Goal: Task Accomplishment & Management: Manage account settings

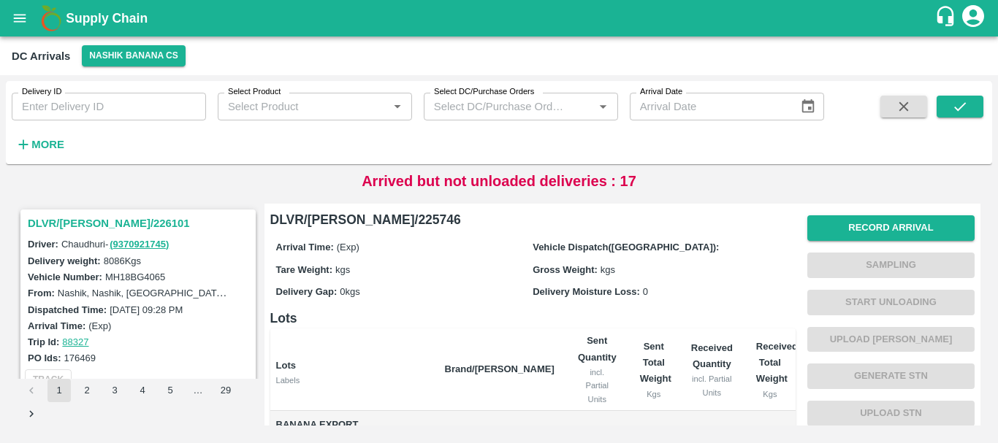
scroll to position [4205, 0]
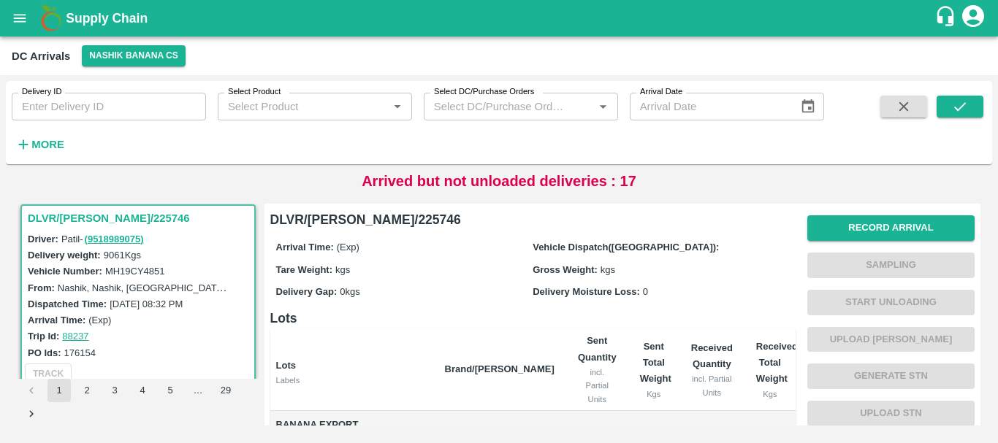
click at [475, 264] on div "Tare Weight: kgs" at bounding box center [404, 269] width 257 height 16
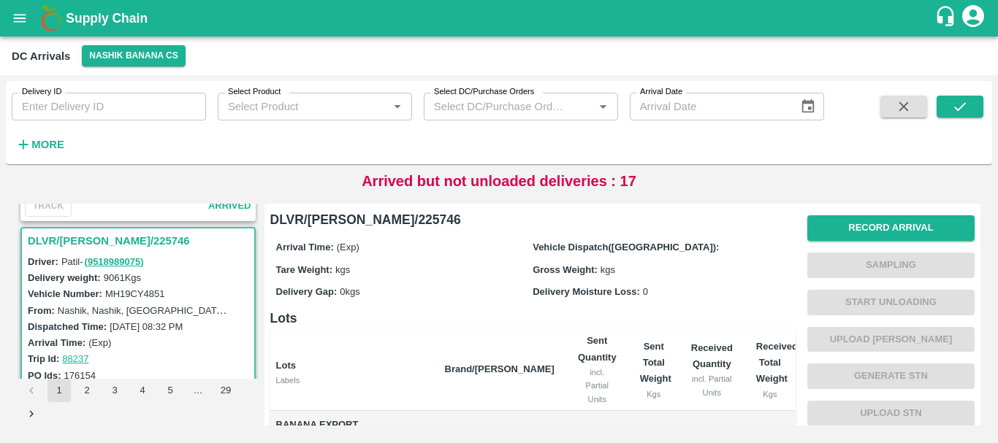
scroll to position [4181, 0]
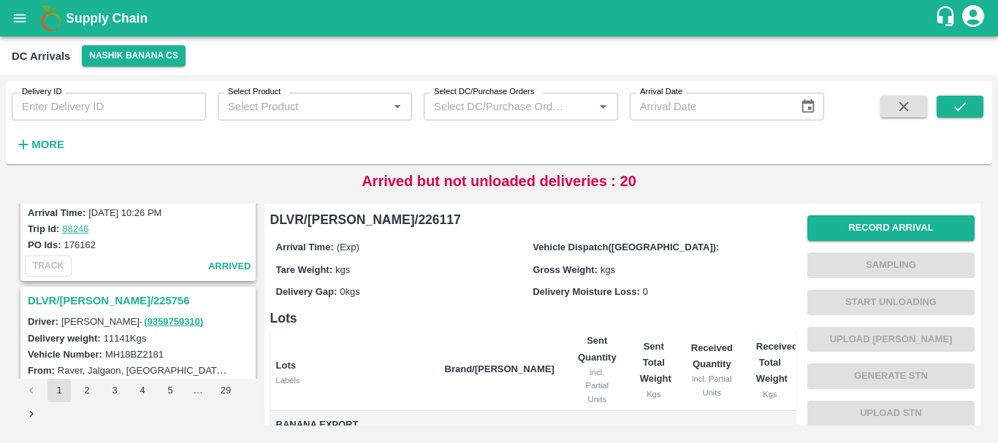
scroll to position [4602, 0]
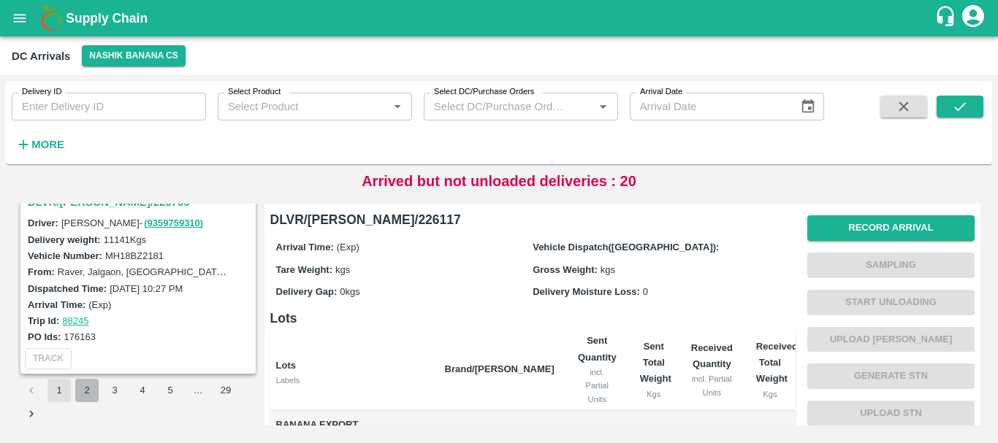
click at [85, 391] on button "2" at bounding box center [86, 390] width 23 height 23
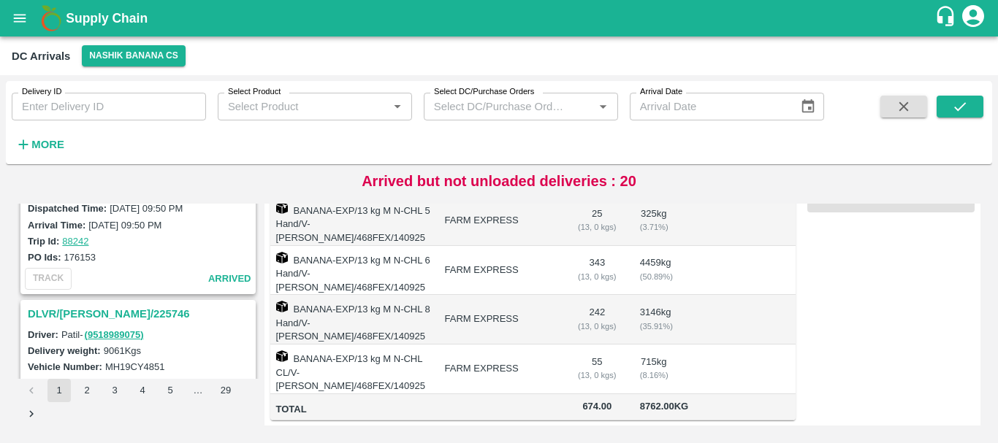
scroll to position [482, 0]
click at [108, 313] on h3 "DLVR/NASH/225746" at bounding box center [140, 314] width 225 height 19
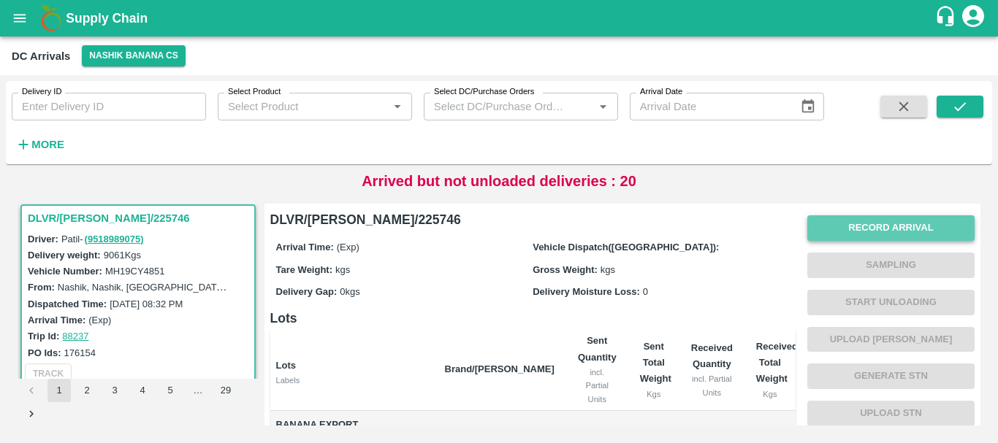
click at [835, 226] on button "Record Arrival" at bounding box center [890, 228] width 167 height 26
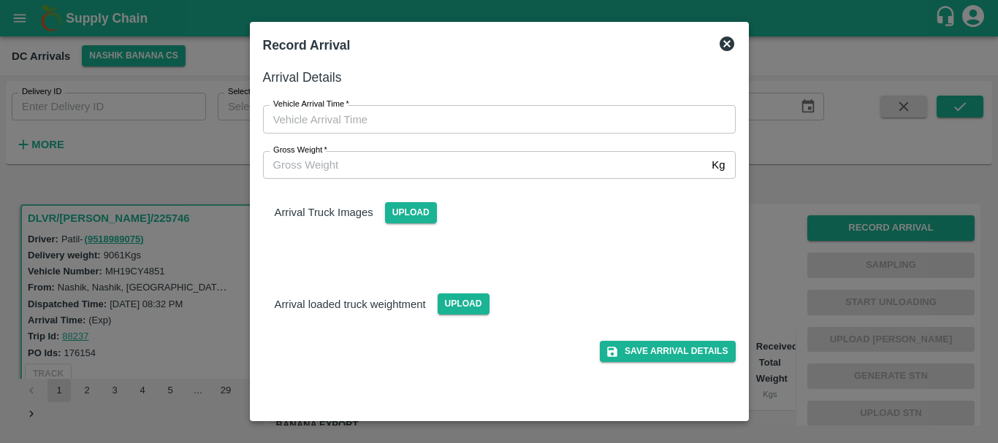
type input "DD/MM/YYYY hh:mm aa"
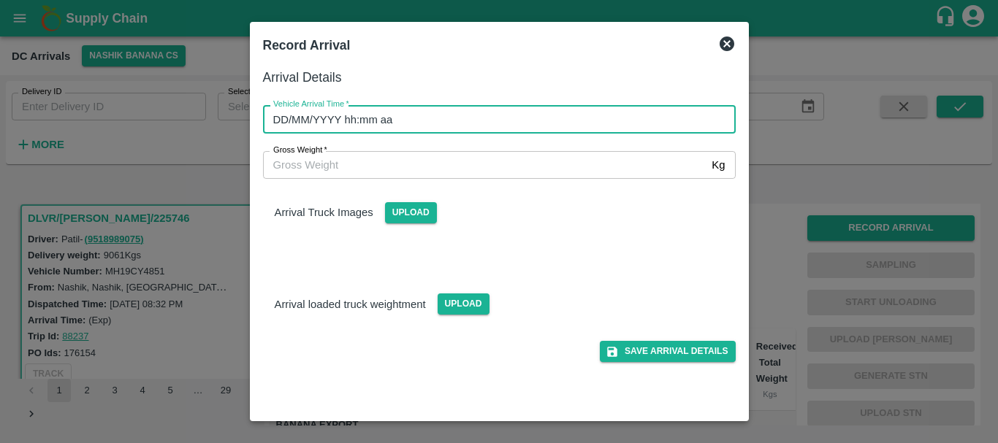
click at [596, 110] on input "DD/MM/YYYY hh:mm aa" at bounding box center [494, 119] width 462 height 28
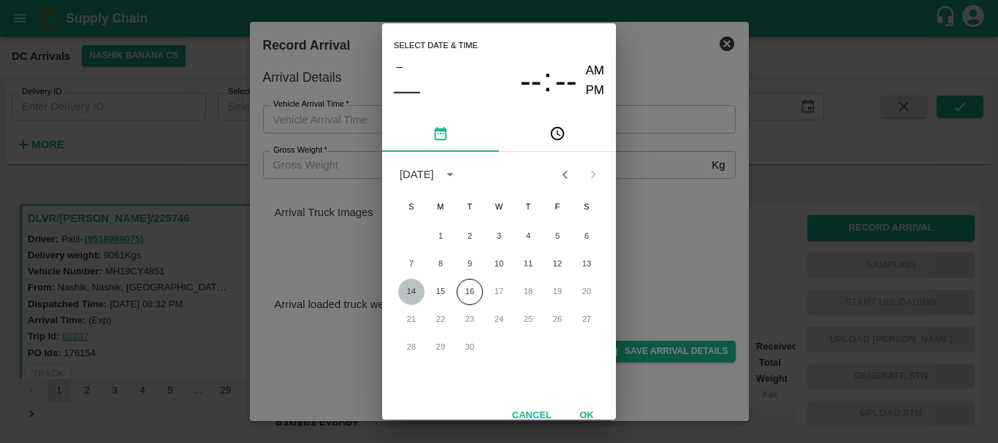
click at [402, 292] on button "14" at bounding box center [411, 292] width 26 height 26
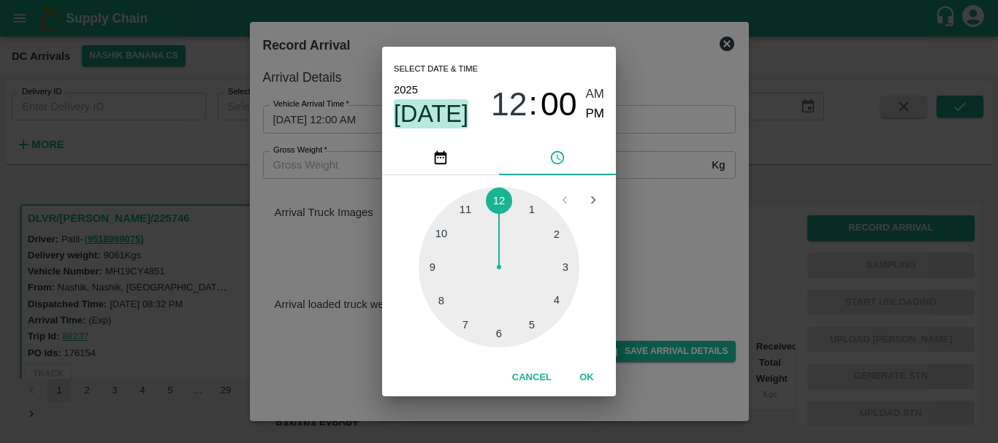
click at [451, 117] on span "Sep 14" at bounding box center [431, 113] width 74 height 29
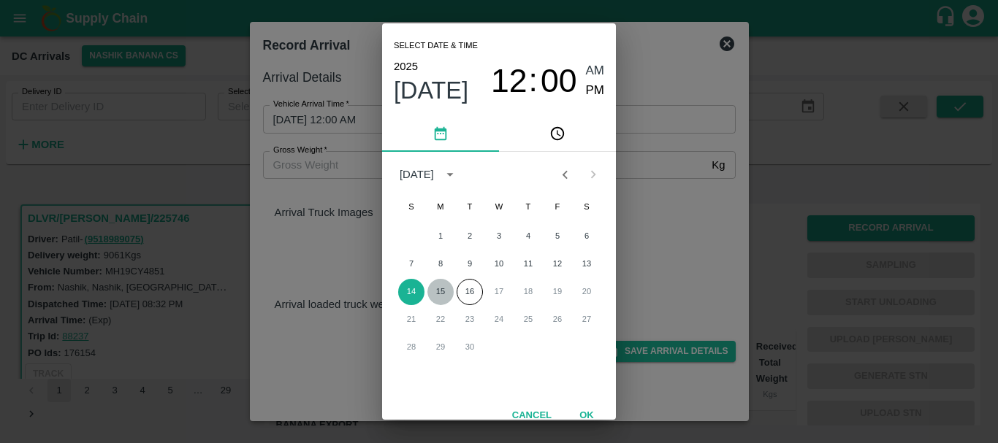
click at [445, 292] on button "15" at bounding box center [440, 292] width 26 height 26
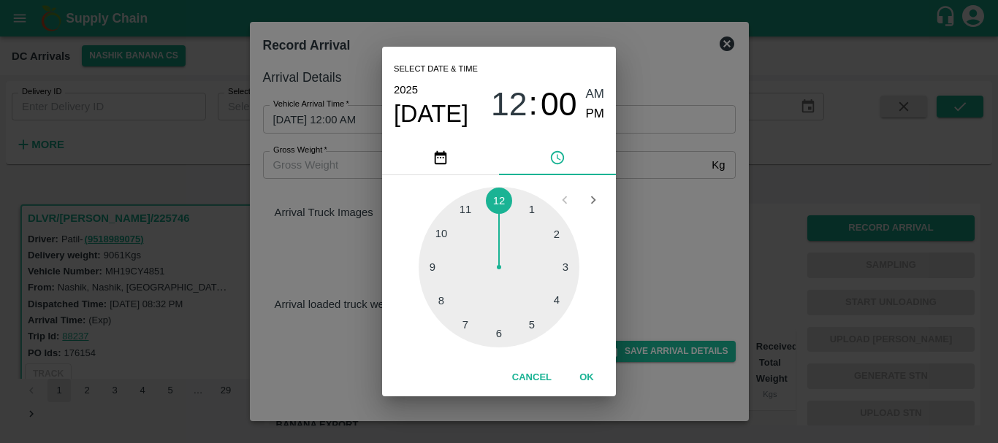
click at [437, 300] on div at bounding box center [498, 267] width 161 height 161
click at [545, 244] on div at bounding box center [498, 267] width 161 height 161
type input "15/09/2025 08:11 AM"
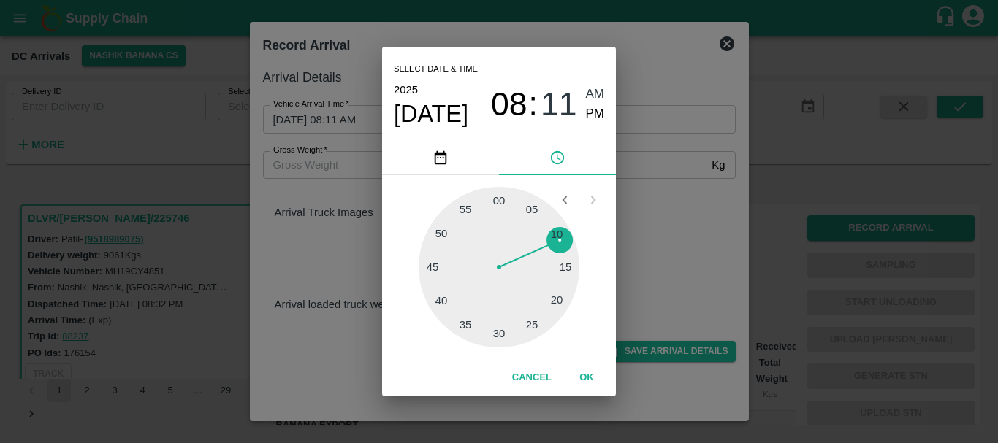
click at [592, 88] on div "2025 Sep 15 08 : 11 AM PM" at bounding box center [499, 104] width 210 height 48
click at [592, 88] on span "AM" at bounding box center [595, 95] width 19 height 20
click at [654, 158] on div "Select date & time 2025 Sep 15 08 : 11 AM PM 05 10 15 20 25 30 35 40 45 50 55 0…" at bounding box center [499, 221] width 998 height 443
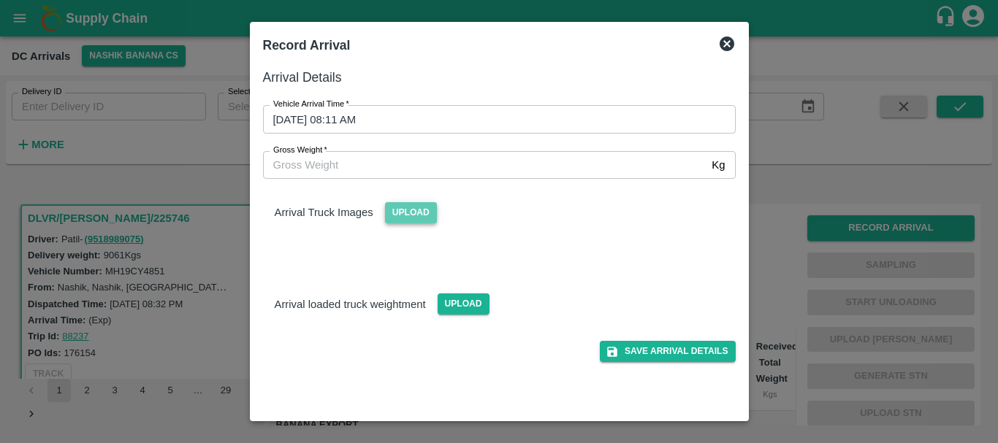
click at [413, 221] on span "Upload" at bounding box center [411, 212] width 52 height 21
click at [0, 0] on input "Upload" at bounding box center [0, 0] width 0 height 0
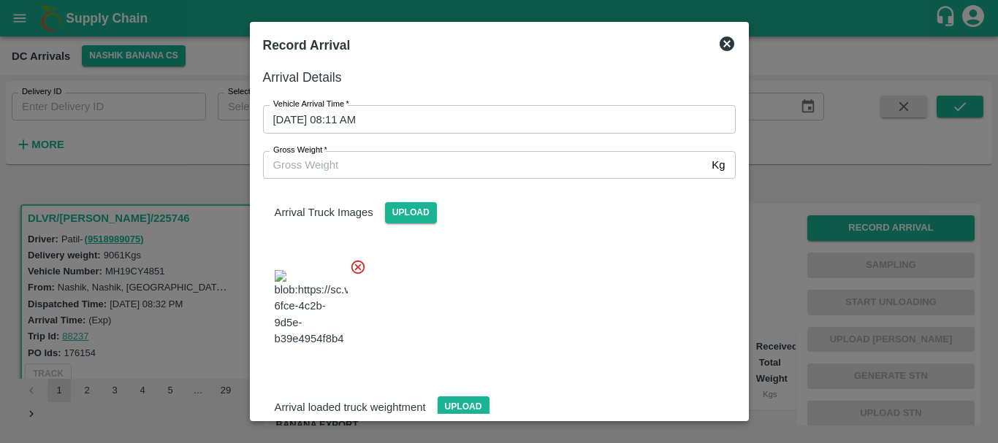
scroll to position [35, 0]
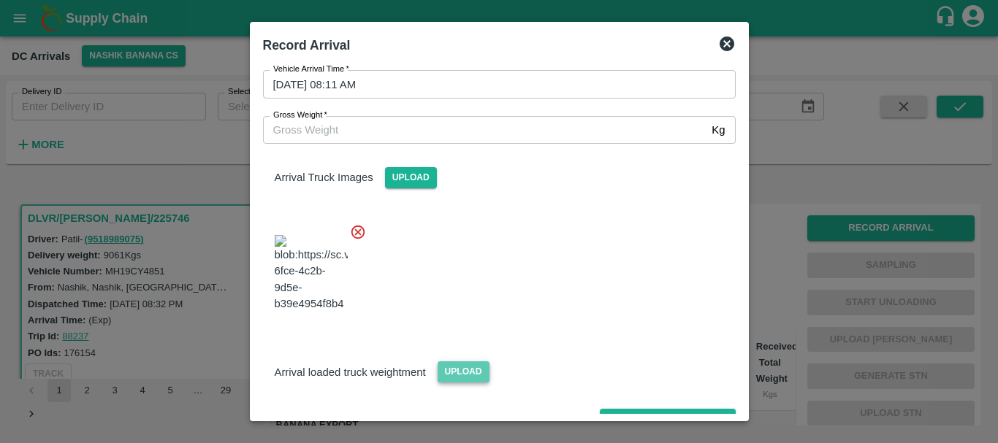
click at [449, 361] on span "Upload" at bounding box center [463, 371] width 52 height 21
click at [0, 0] on input "Upload" at bounding box center [0, 0] width 0 height 0
drag, startPoint x: 474, startPoint y: 337, endPoint x: 477, endPoint y: 347, distance: 9.9
click at [477, 350] on div "Upload" at bounding box center [458, 366] width 64 height 33
click at [477, 361] on span "Upload" at bounding box center [463, 371] width 52 height 21
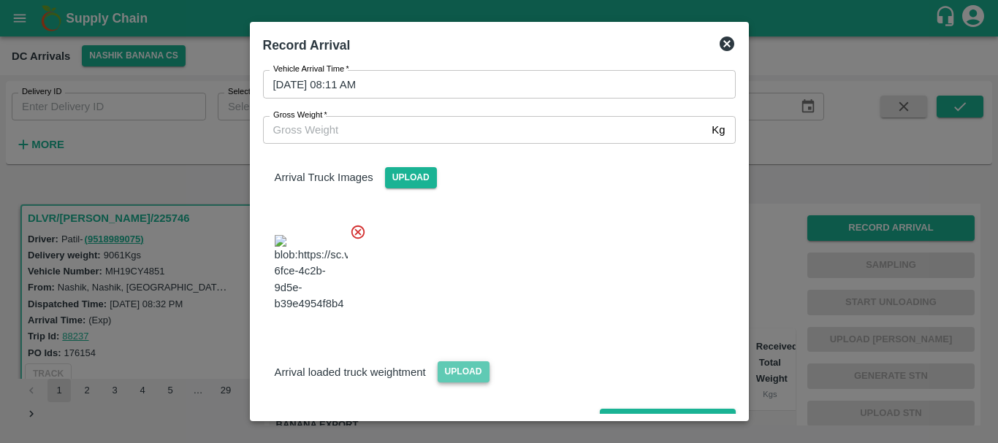
click at [0, 0] on input "Upload" at bounding box center [0, 0] width 0 height 0
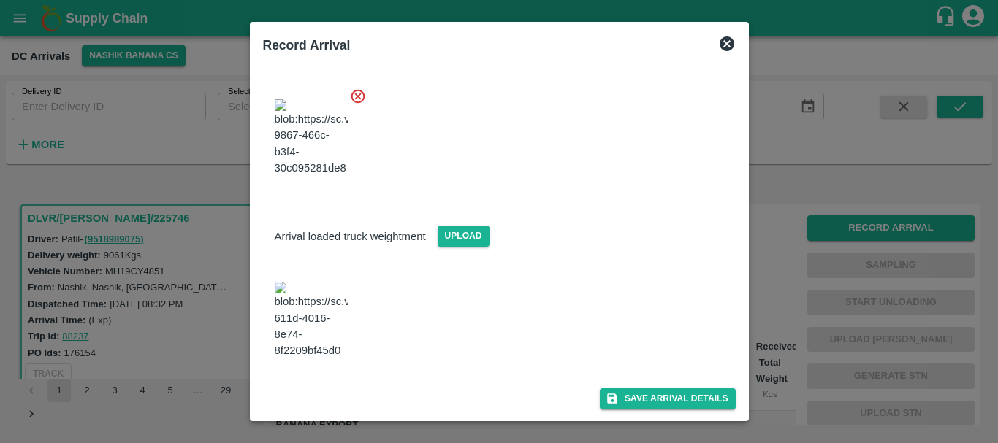
click at [322, 298] on img at bounding box center [311, 320] width 73 height 77
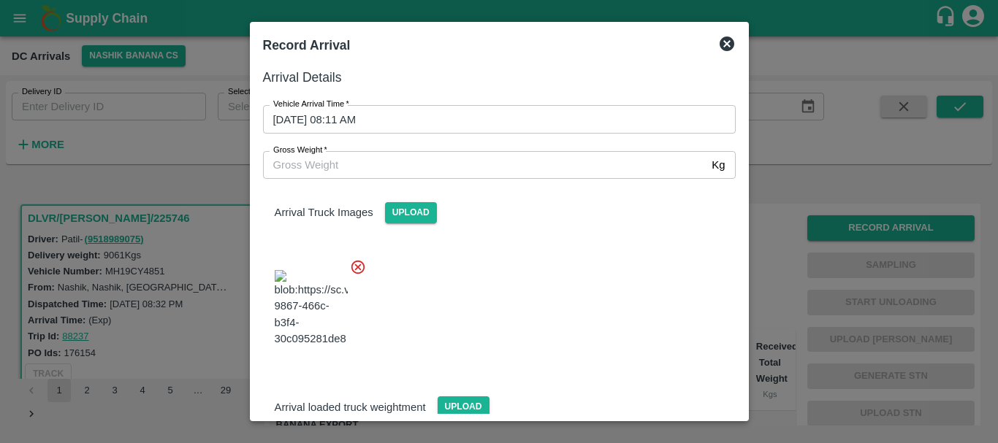
click at [332, 156] on input "Gross Weight   *" at bounding box center [484, 165] width 443 height 28
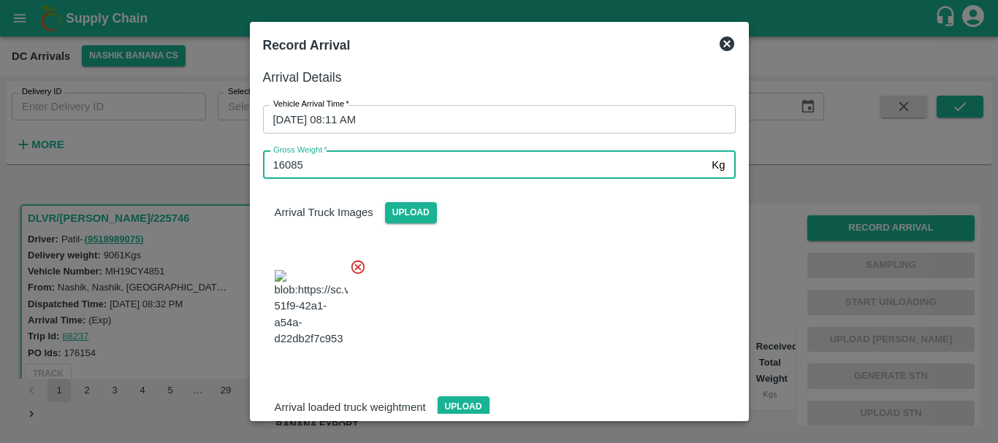
type input "16085"
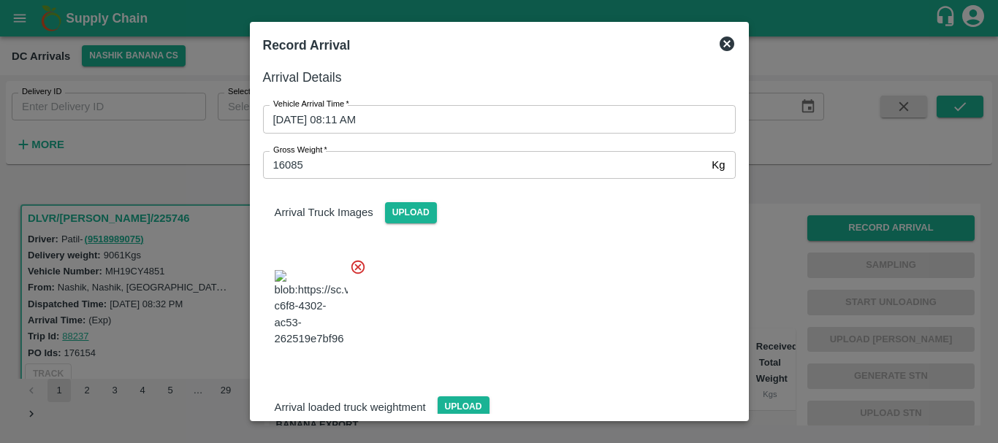
click at [508, 268] on div at bounding box center [493, 304] width 484 height 115
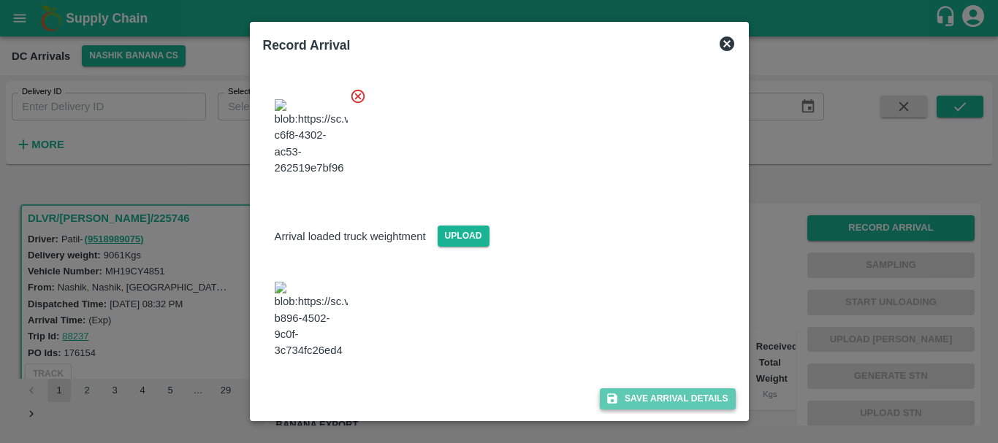
click at [624, 394] on button "Save Arrival Details" at bounding box center [667, 398] width 135 height 21
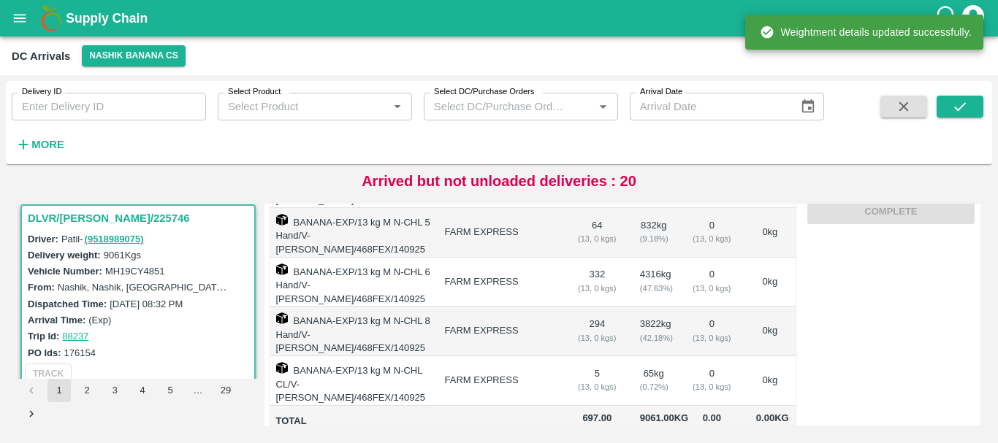
scroll to position [0, 0]
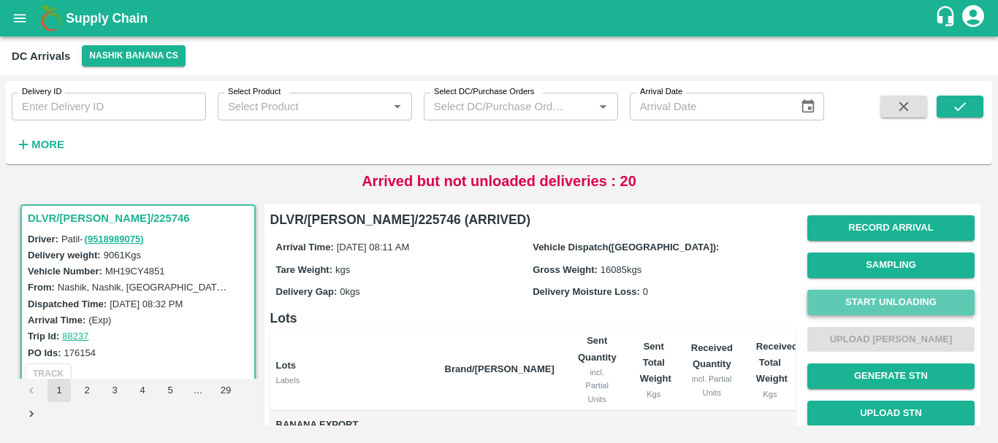
click at [824, 307] on button "Start Unloading" at bounding box center [890, 303] width 167 height 26
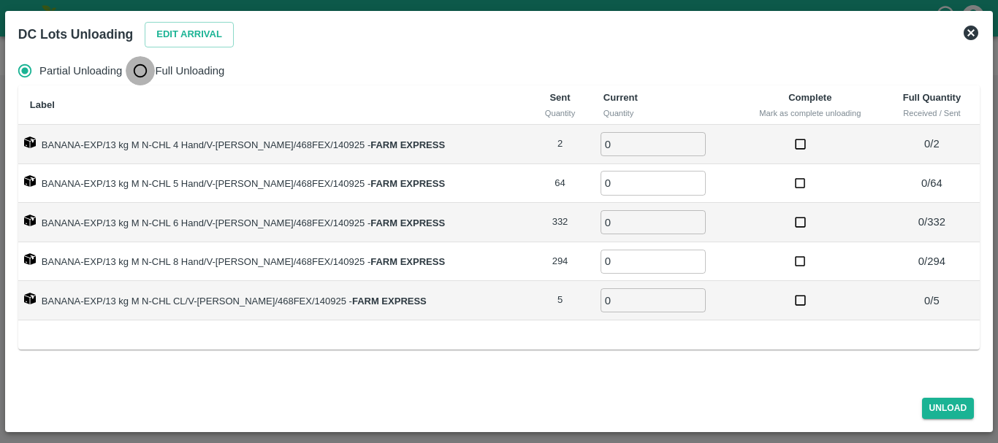
click at [140, 72] on input "Full Unloading" at bounding box center [140, 70] width 29 height 29
radio input "true"
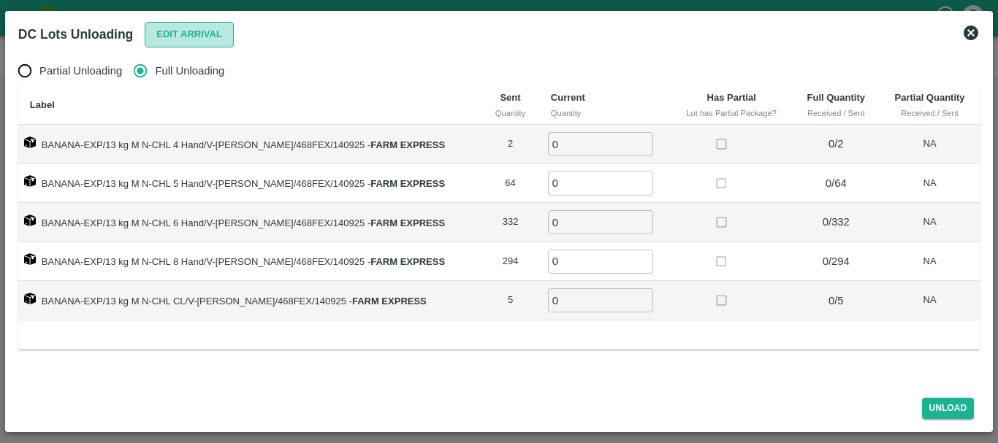
click at [188, 27] on button "Edit Arrival" at bounding box center [189, 35] width 89 height 26
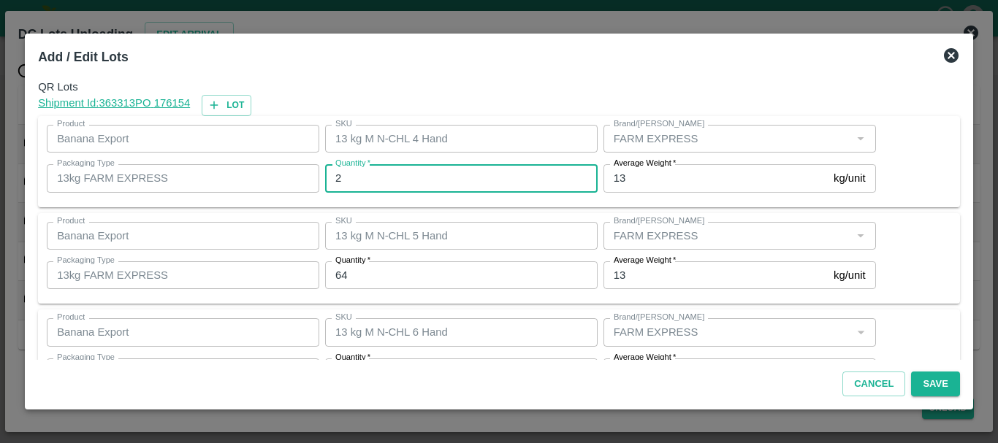
click at [384, 173] on input "2" at bounding box center [461, 178] width 272 height 28
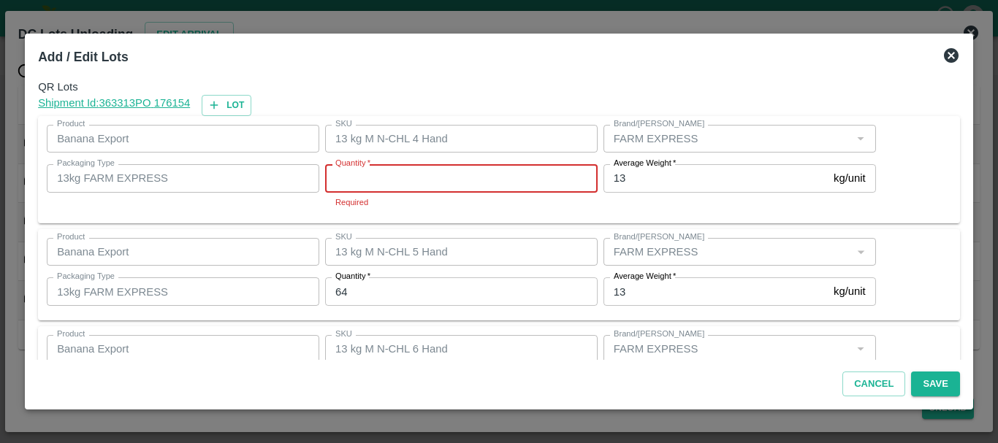
type input "2"
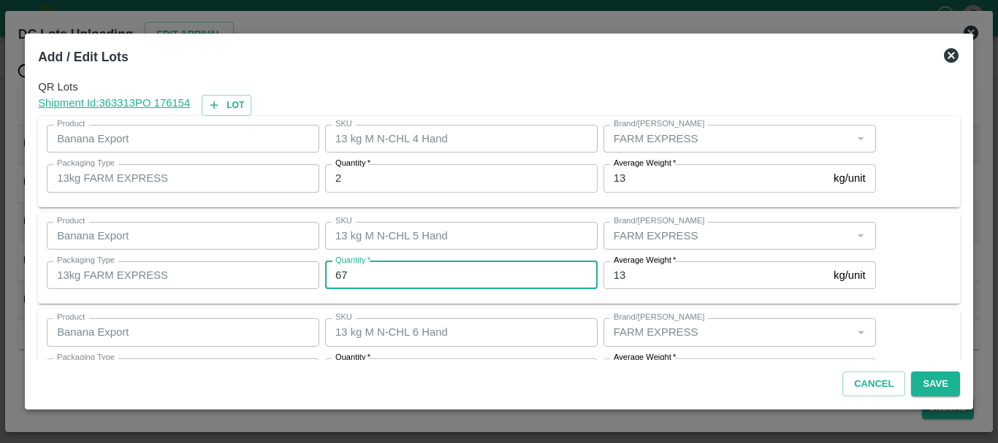
type input "67"
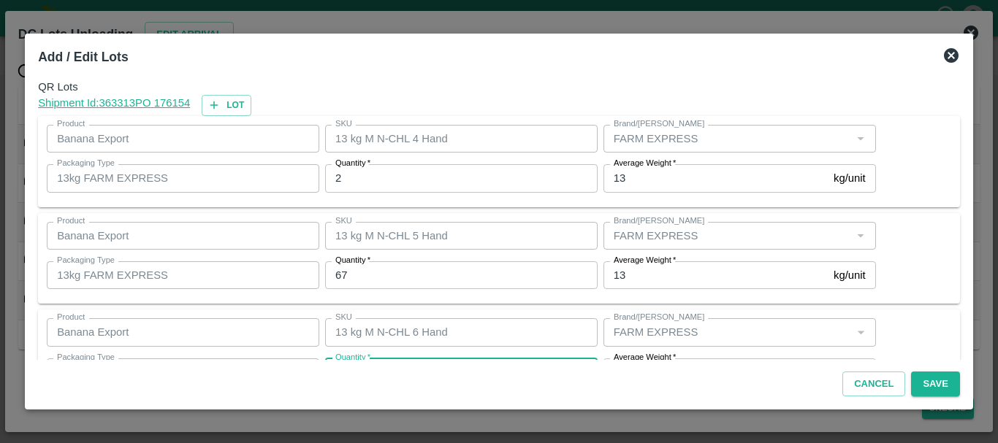
scroll to position [26, 0]
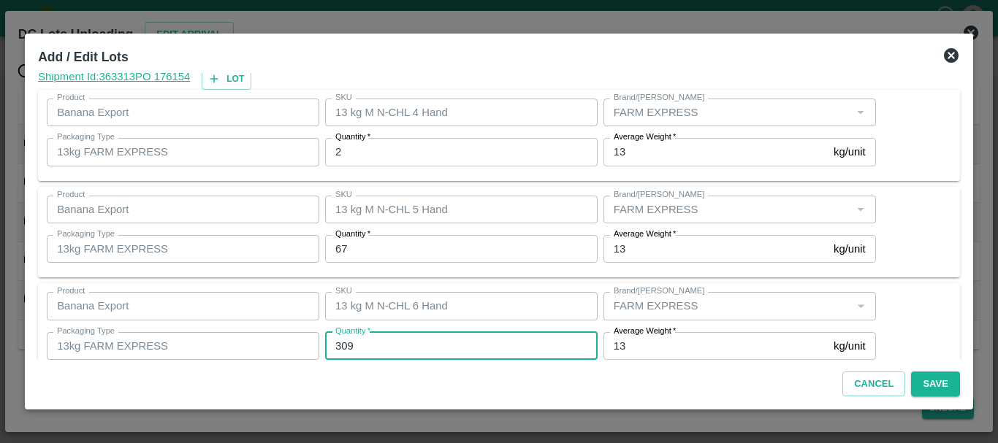
type input "309"
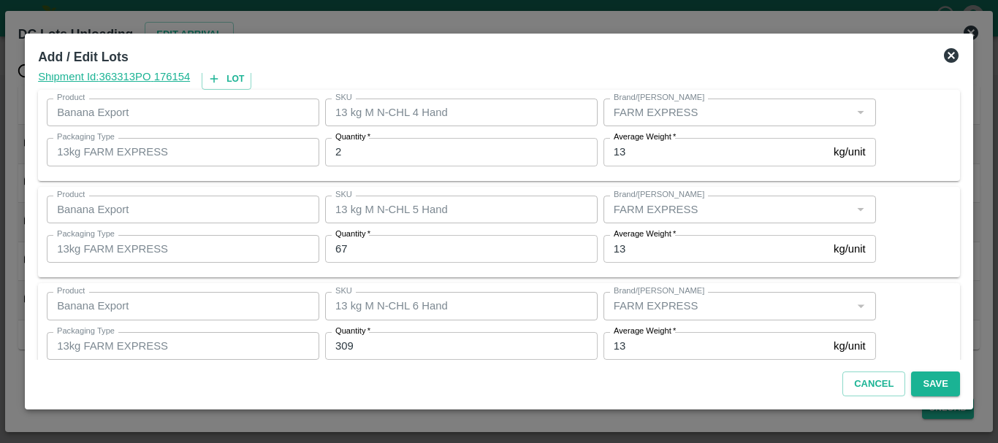
scroll to position [247, 0]
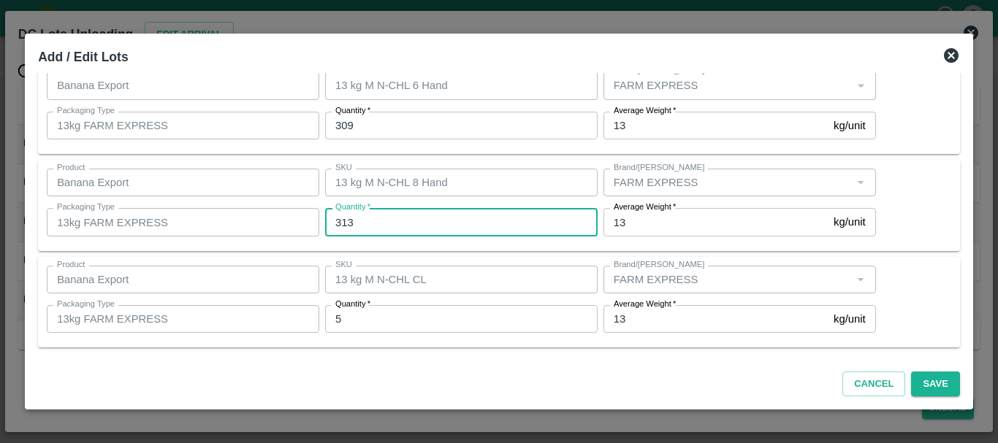
type input "313"
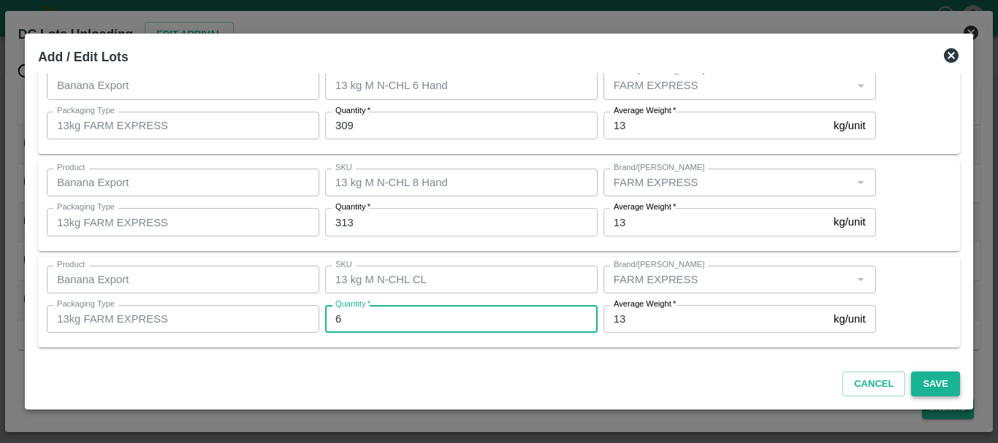
type input "6"
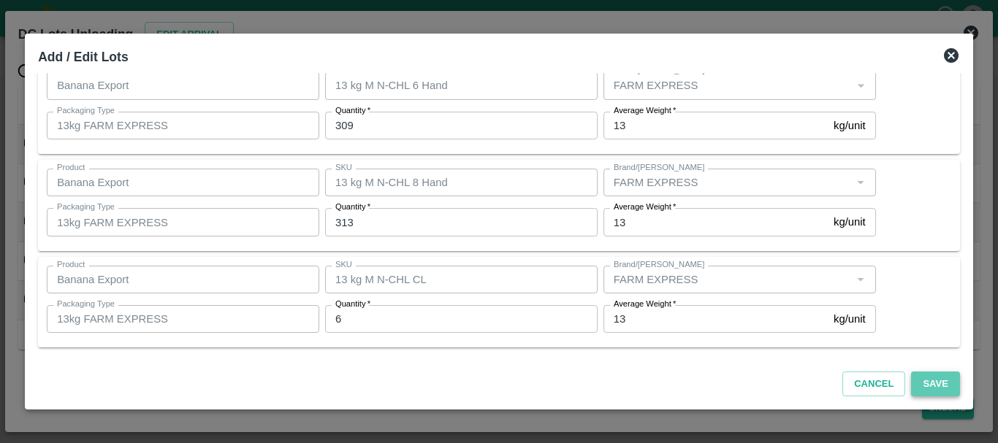
click at [933, 389] on button "Save" at bounding box center [935, 385] width 48 height 26
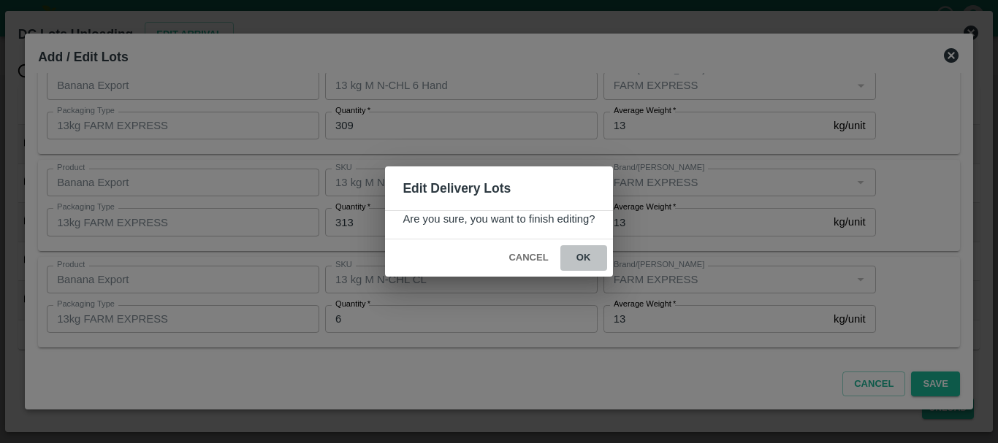
click at [591, 265] on button "ok" at bounding box center [583, 258] width 47 height 26
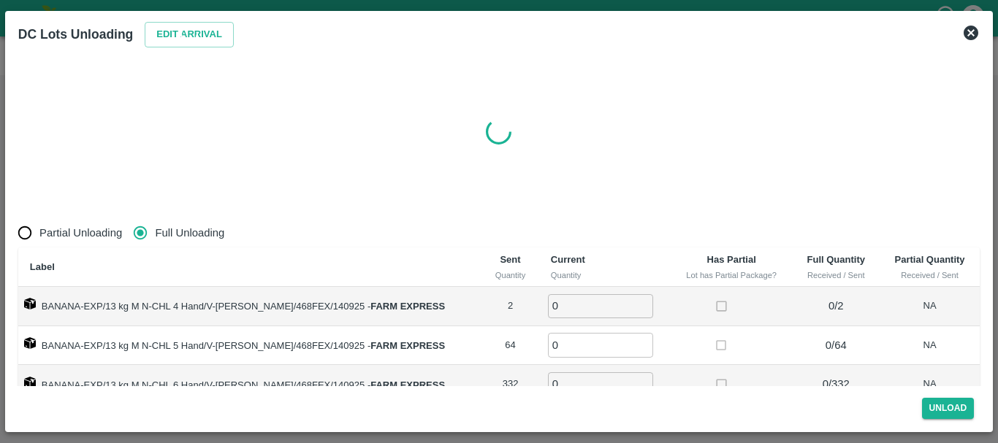
radio input "true"
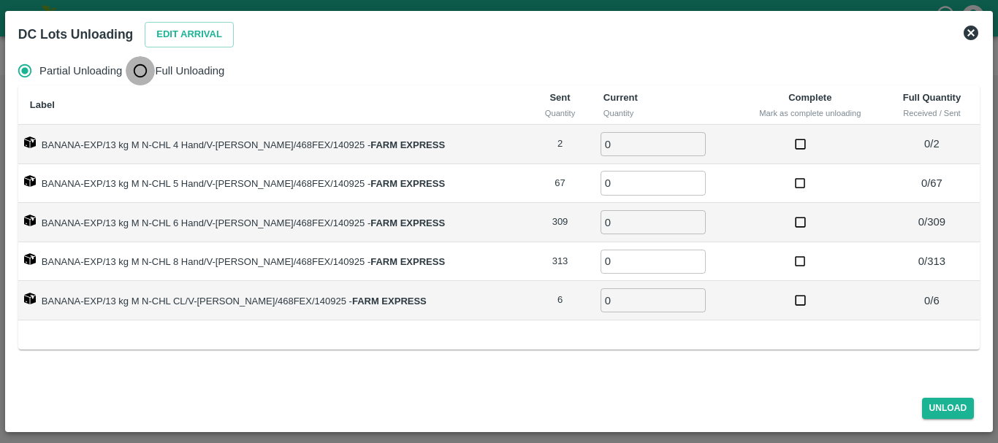
click at [152, 75] on input "Full Unloading" at bounding box center [140, 70] width 29 height 29
radio input "true"
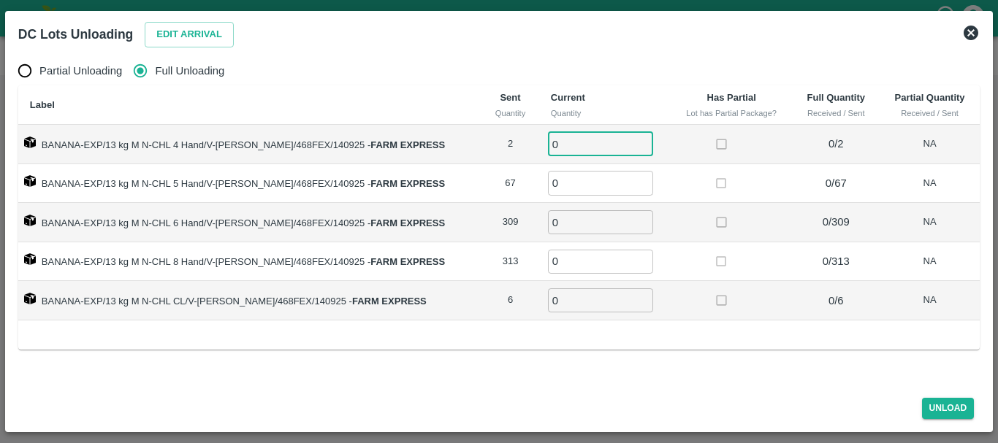
click at [591, 141] on input "0" at bounding box center [600, 144] width 105 height 24
type input "02"
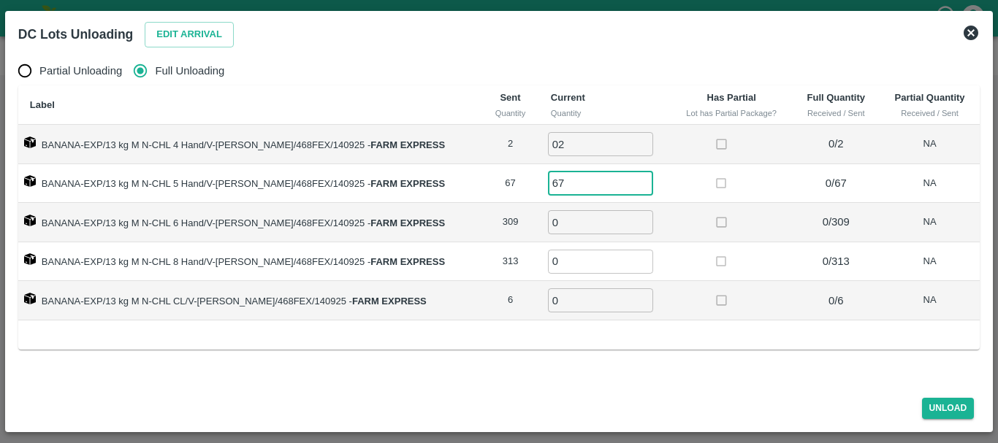
type input "67"
type input "309"
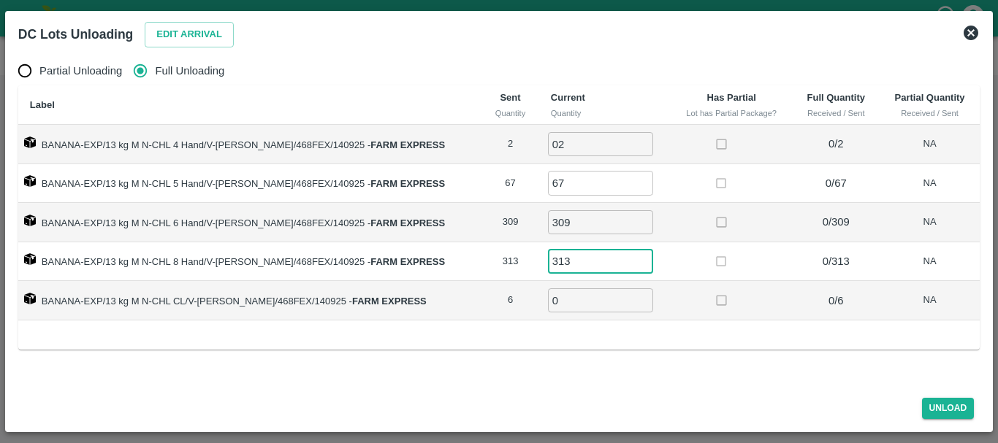
type input "313"
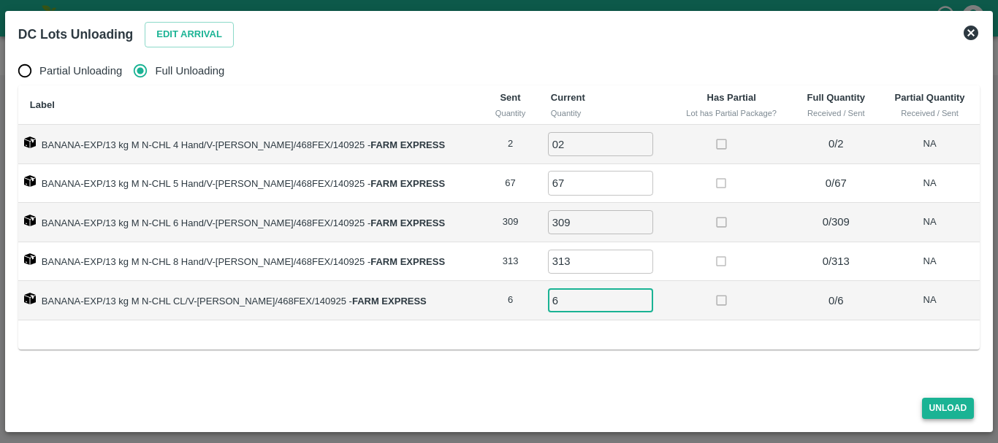
type input "6"
click at [937, 402] on button "Unload" at bounding box center [948, 408] width 53 height 21
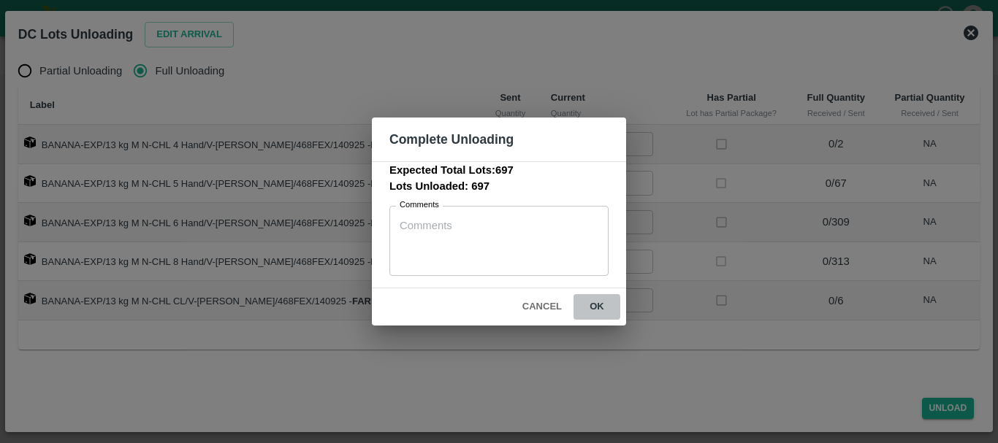
click at [598, 312] on button "ok" at bounding box center [596, 307] width 47 height 26
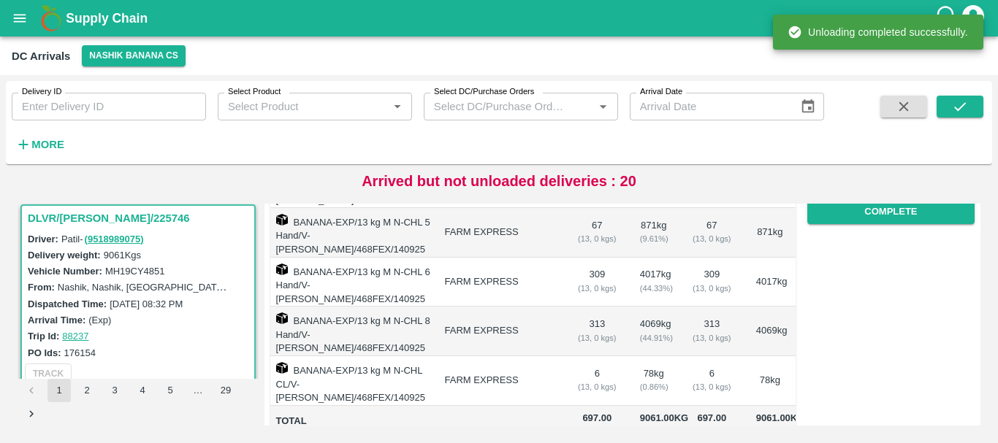
scroll to position [0, 0]
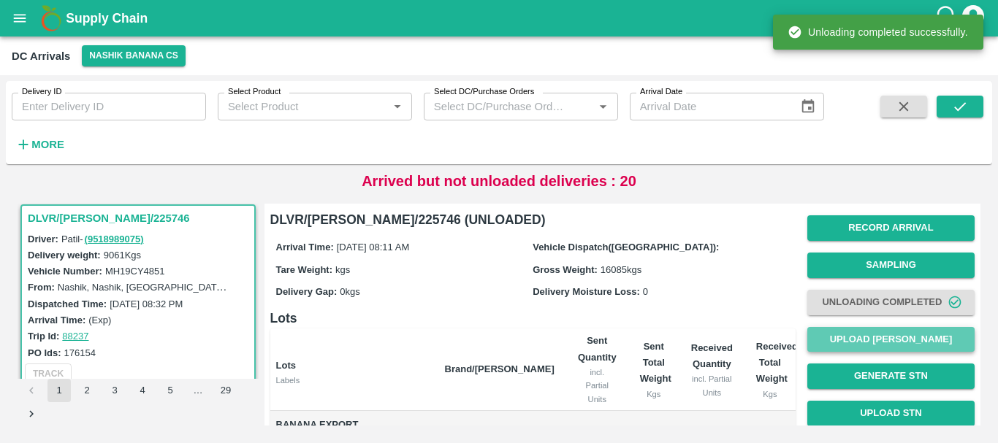
click at [817, 331] on button "Upload Tare Weight" at bounding box center [890, 340] width 167 height 26
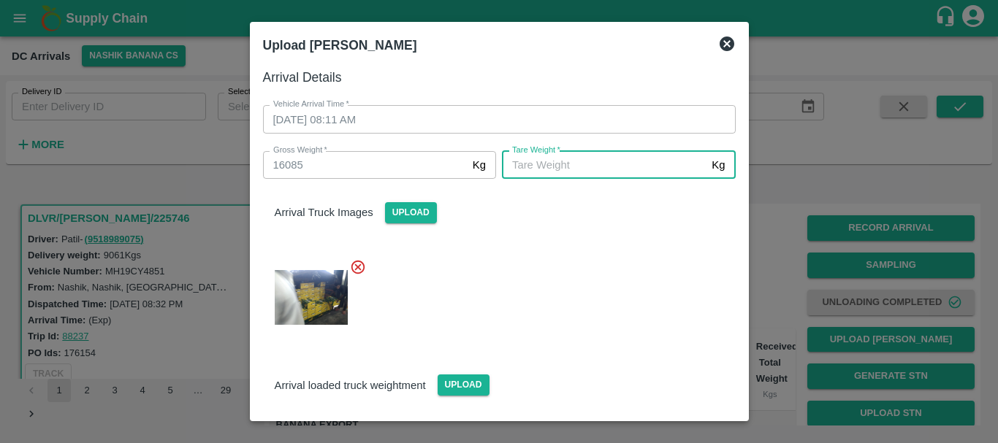
click at [579, 164] on input "Tare Weight   *" at bounding box center [604, 165] width 204 height 28
type input "6230"
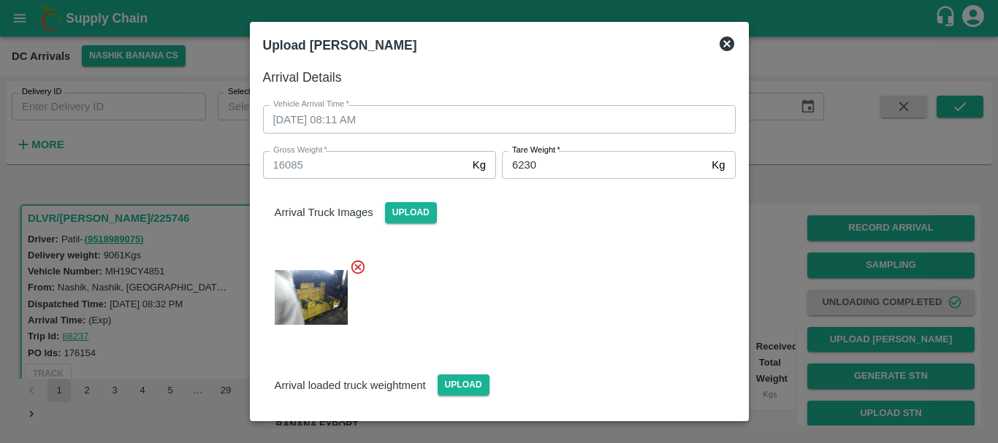
click at [584, 295] on div at bounding box center [493, 293] width 484 height 93
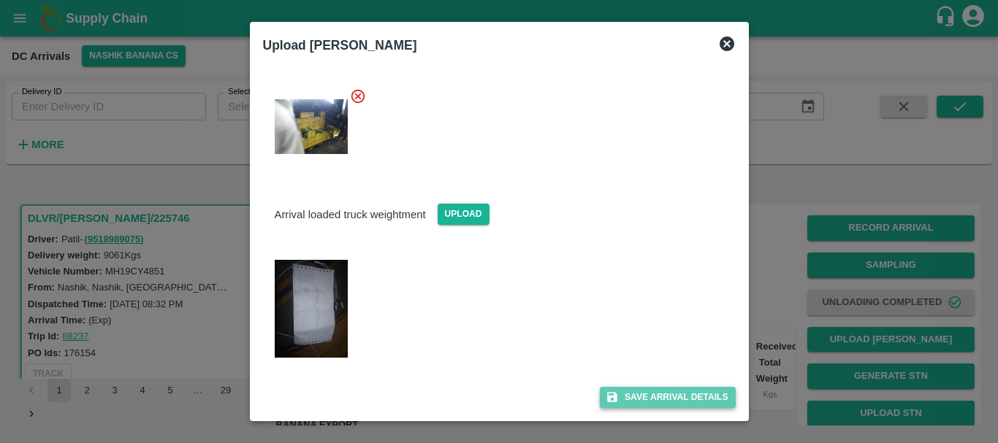
click at [632, 406] on button "Save Arrival Details" at bounding box center [667, 397] width 135 height 21
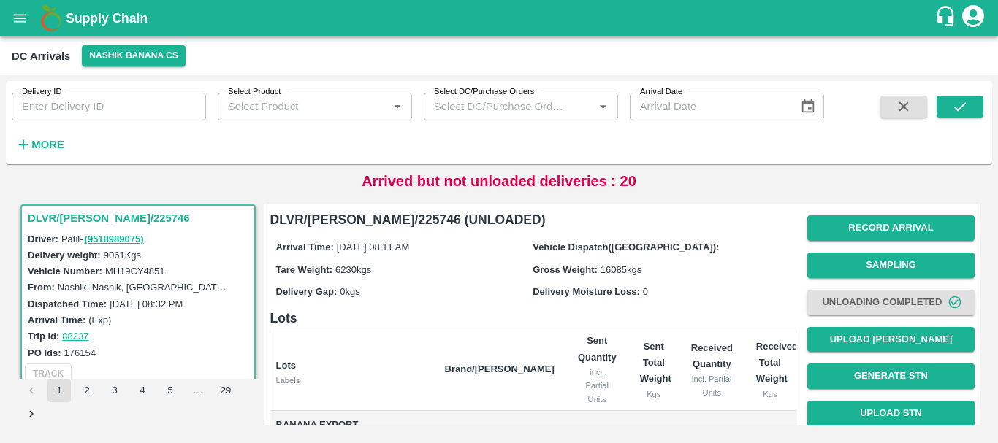
scroll to position [276, 0]
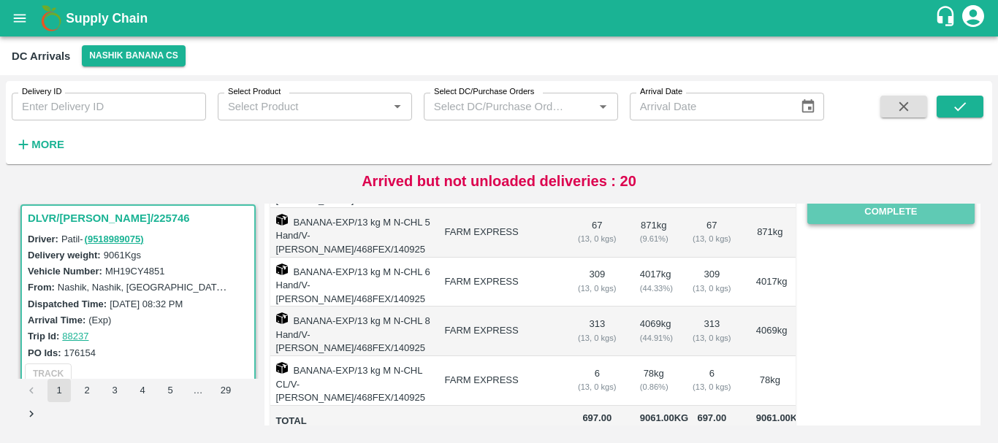
click at [874, 221] on button "Complete" at bounding box center [890, 212] width 167 height 26
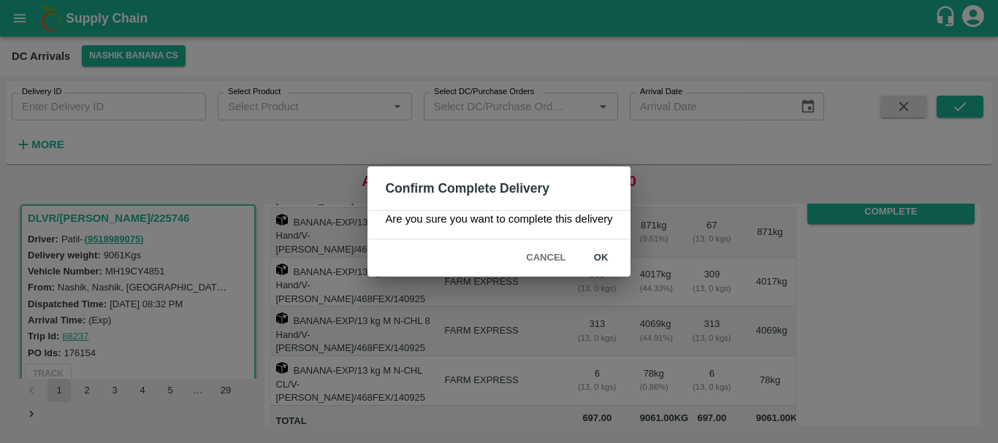
click at [599, 258] on button "ok" at bounding box center [601, 258] width 47 height 26
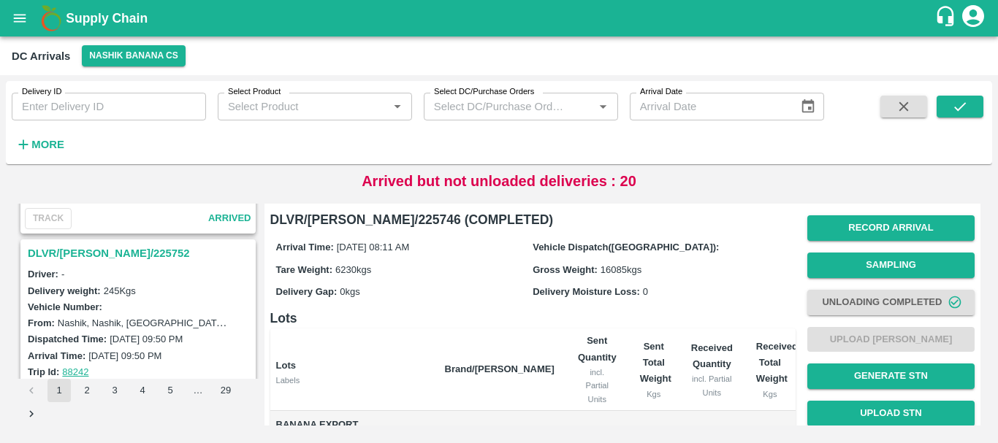
scroll to position [351, 0]
click at [112, 255] on h3 "DLVR/NASH/225752" at bounding box center [140, 254] width 225 height 19
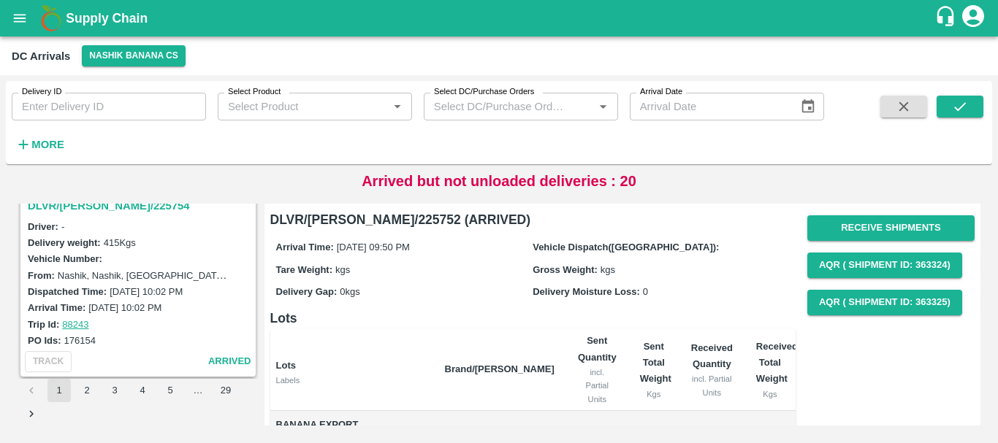
scroll to position [164, 0]
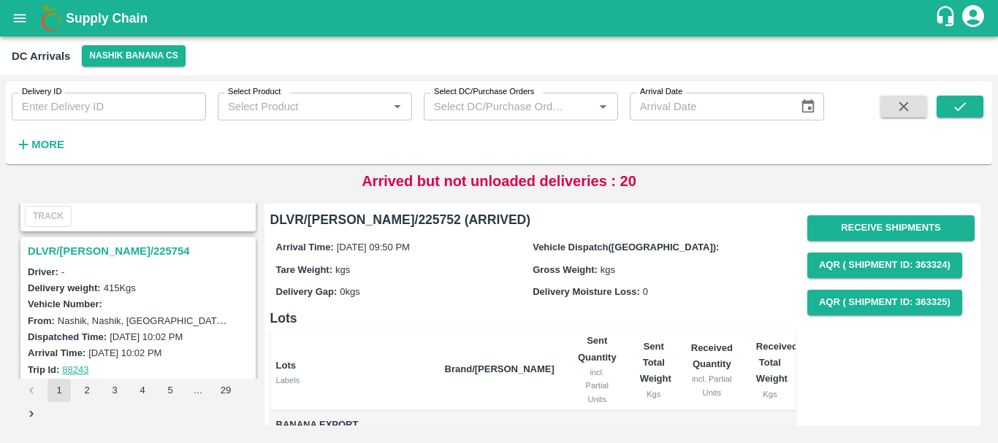
click at [89, 247] on h3 "DLVR/NASH/225754" at bounding box center [140, 251] width 225 height 19
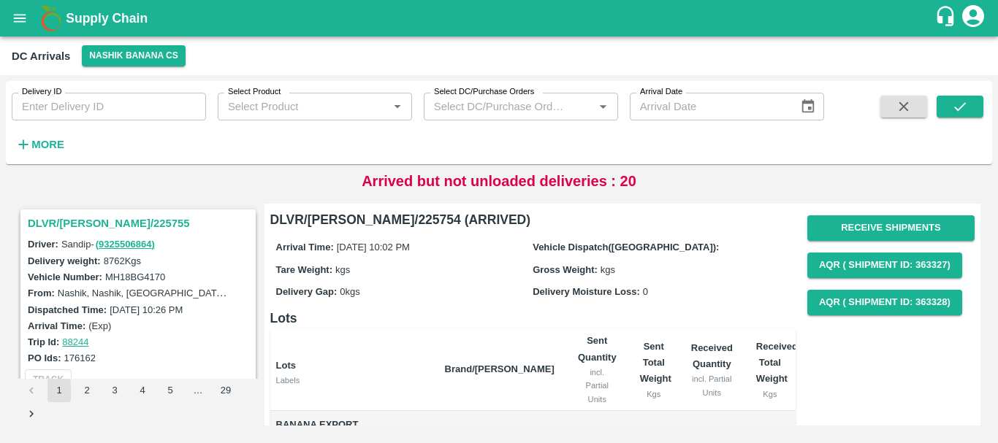
click at [84, 217] on h3 "DLVR/NASH/225755" at bounding box center [140, 223] width 225 height 19
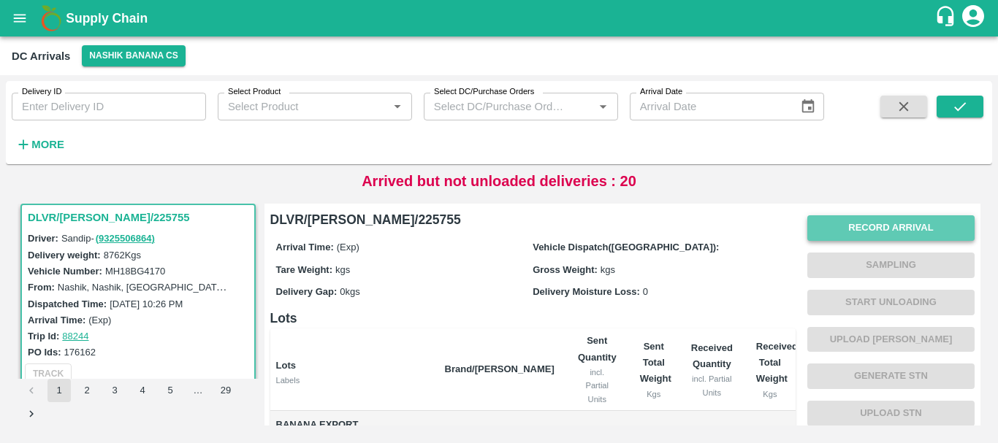
click at [851, 219] on button "Record Arrival" at bounding box center [890, 228] width 167 height 26
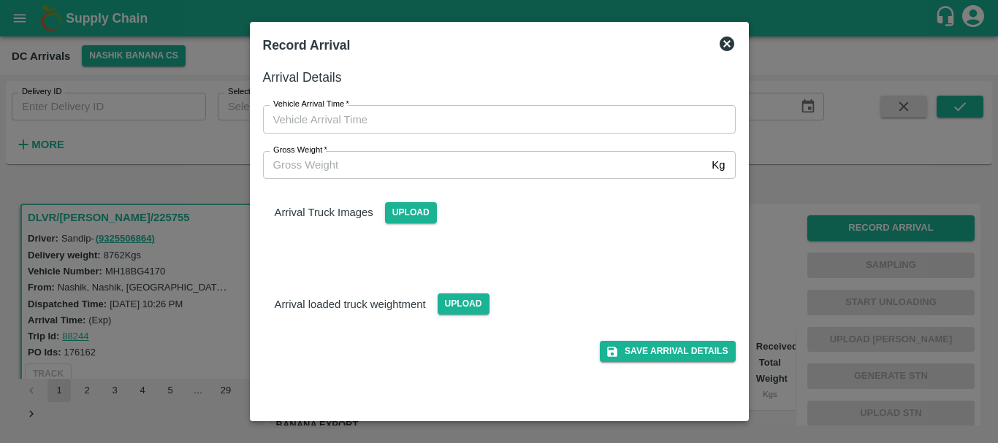
type input "DD/MM/YYYY hh:mm aa"
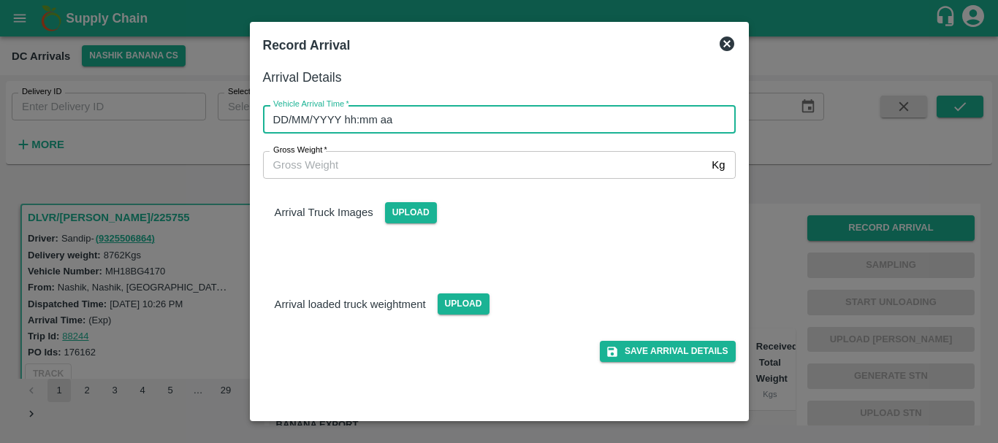
click at [567, 121] on input "DD/MM/YYYY hh:mm aa" at bounding box center [494, 119] width 462 height 28
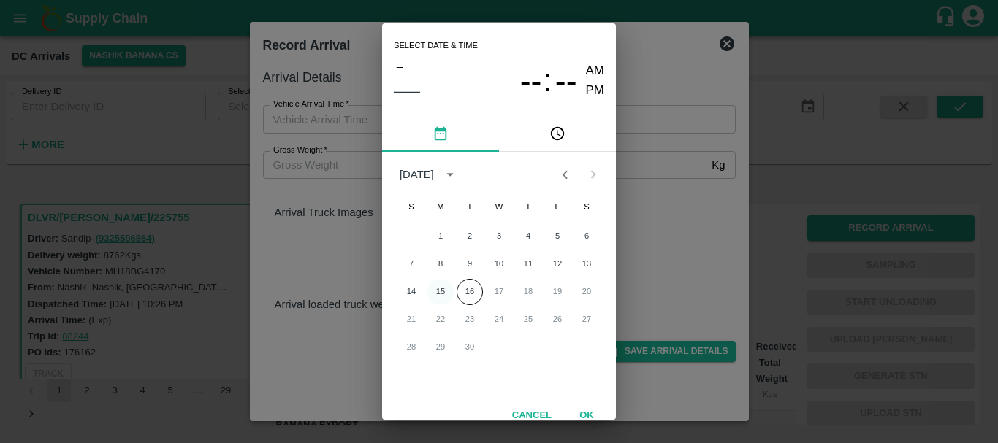
click at [440, 291] on button "15" at bounding box center [440, 292] width 26 height 26
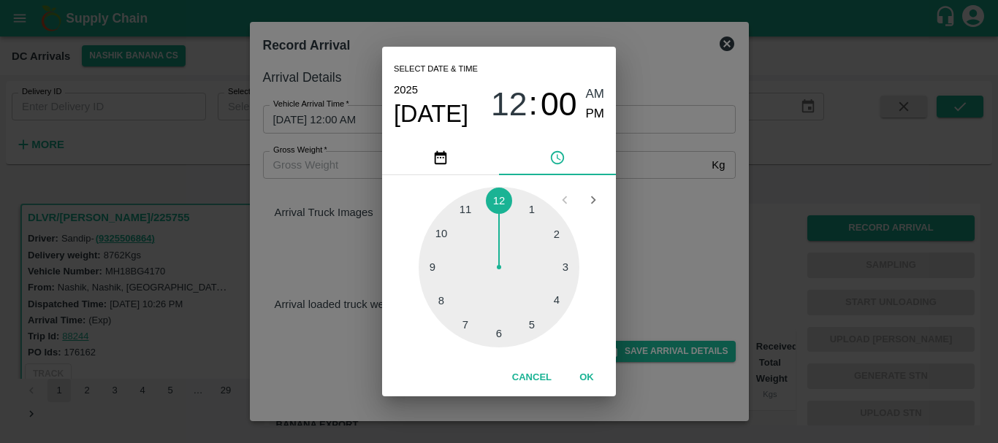
click at [443, 306] on div at bounding box center [498, 267] width 161 height 161
click at [551, 236] on div at bounding box center [498, 267] width 161 height 161
type input "15/09/2025 08:10 AM"
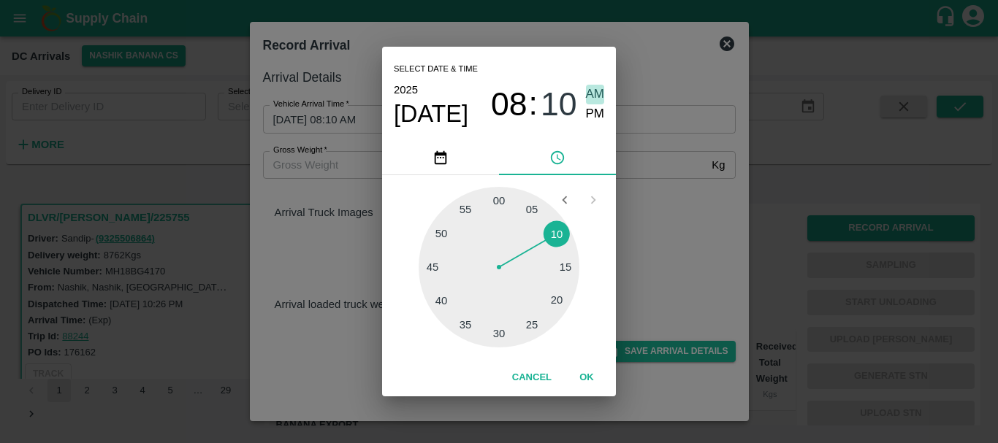
click at [589, 102] on span "AM" at bounding box center [595, 95] width 19 height 20
click at [679, 214] on div "Select date & time 2025 Sep 15 08 : 10 AM PM 05 10 15 20 25 30 35 40 45 50 55 0…" at bounding box center [499, 221] width 998 height 443
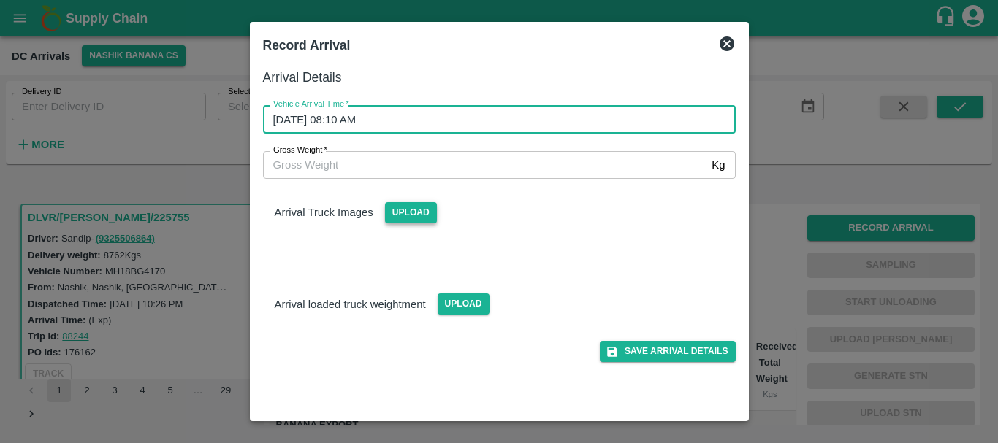
click at [397, 210] on span "Upload" at bounding box center [411, 212] width 52 height 21
click at [0, 0] on input "Upload" at bounding box center [0, 0] width 0 height 0
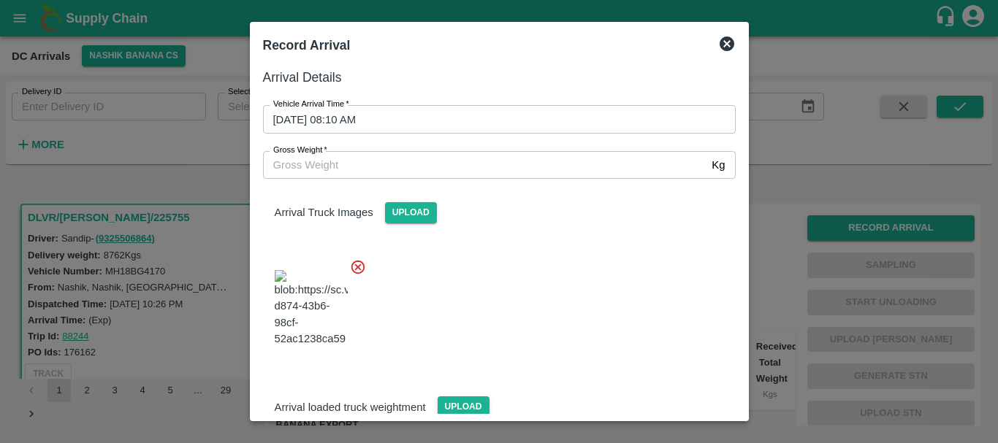
scroll to position [78, 0]
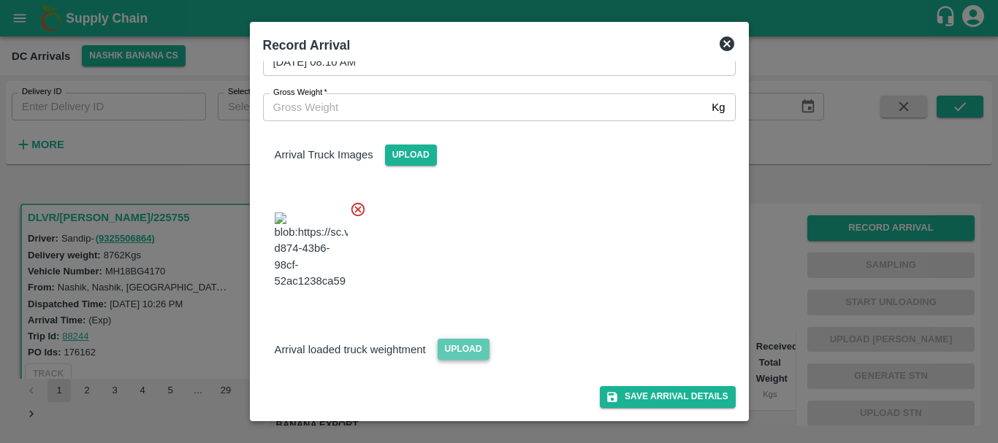
click at [451, 347] on span "Upload" at bounding box center [463, 349] width 52 height 21
click at [0, 0] on input "Upload" at bounding box center [0, 0] width 0 height 0
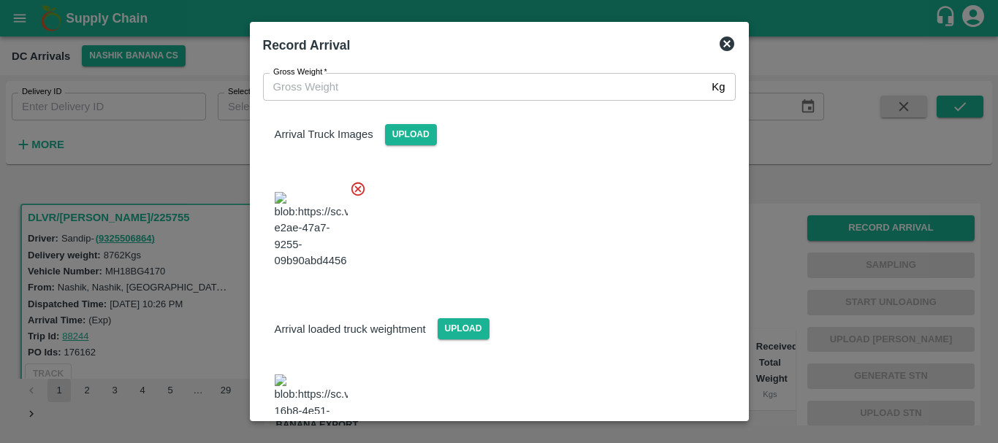
scroll to position [145, 0]
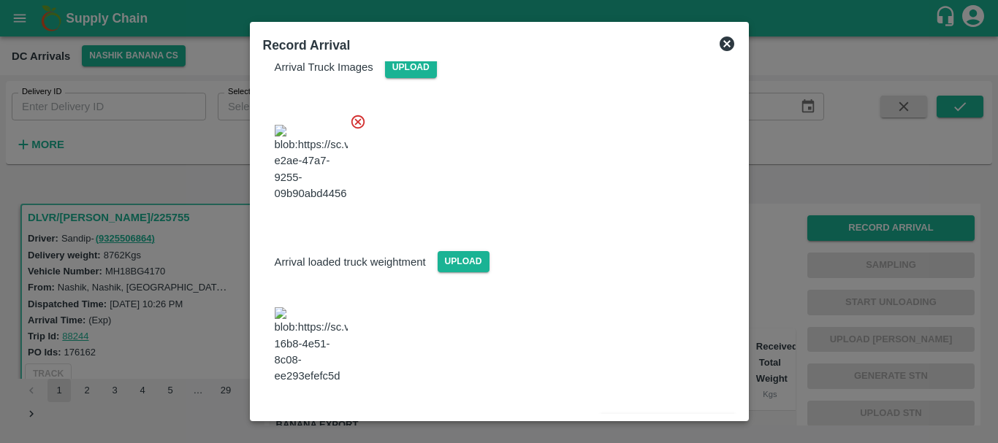
click at [299, 342] on img at bounding box center [311, 345] width 73 height 77
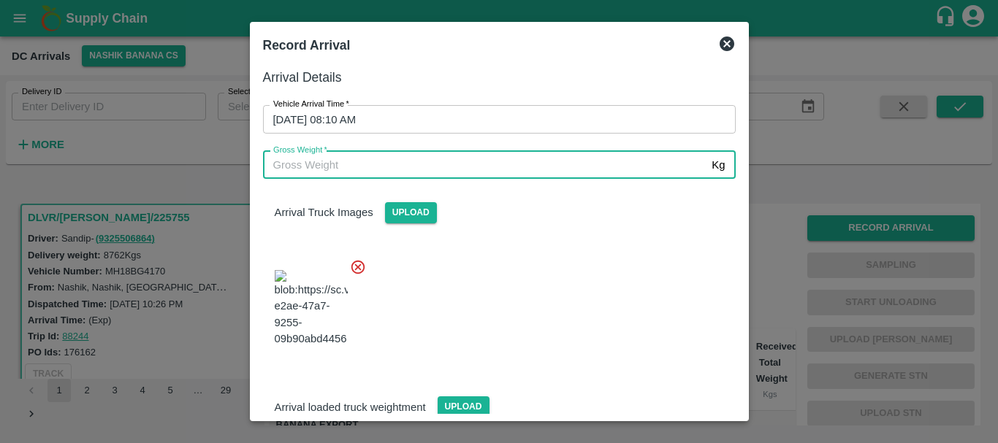
click at [361, 174] on input "Gross Weight   *" at bounding box center [484, 165] width 443 height 28
type input "15750"
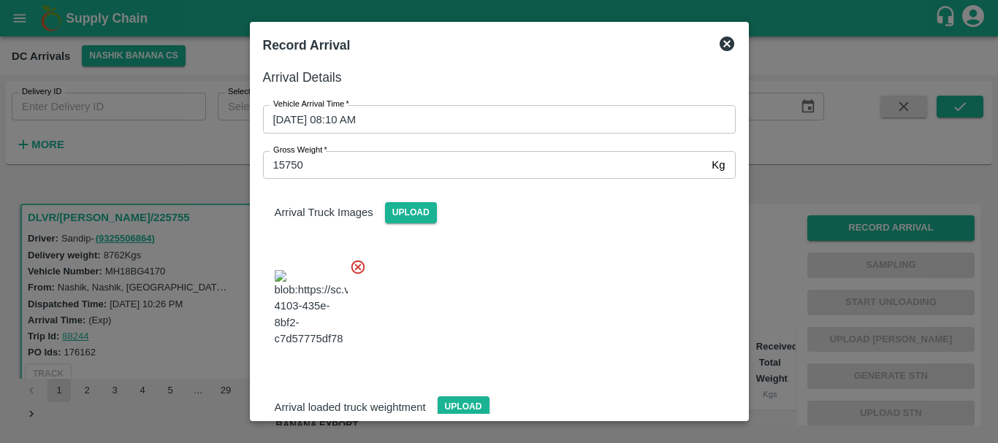
click at [508, 305] on div at bounding box center [493, 304] width 484 height 115
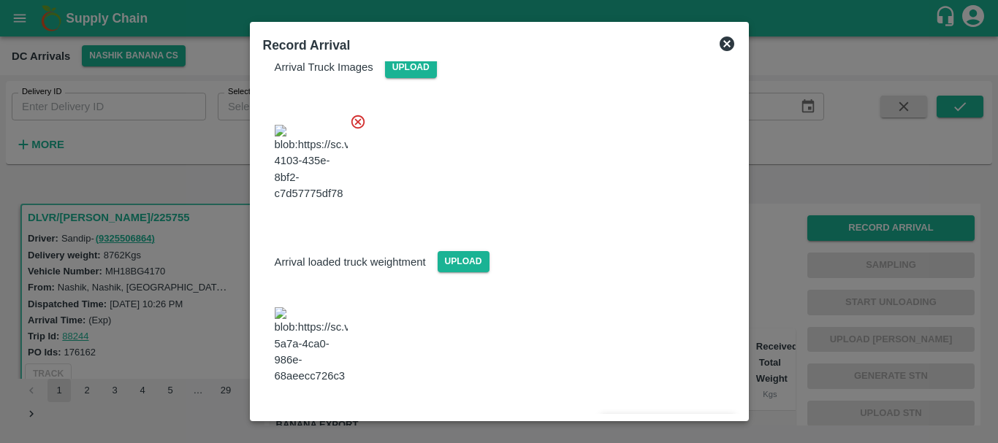
click at [659, 414] on button "Save Arrival Details" at bounding box center [667, 424] width 135 height 21
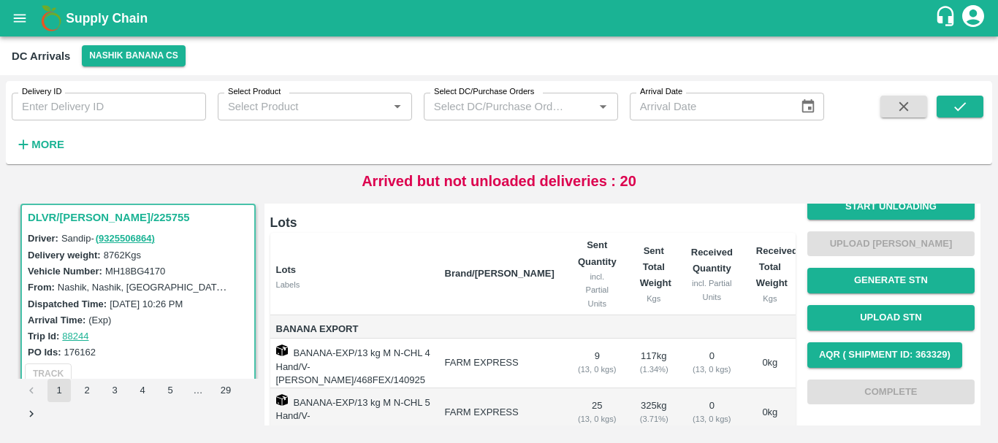
scroll to position [0, 0]
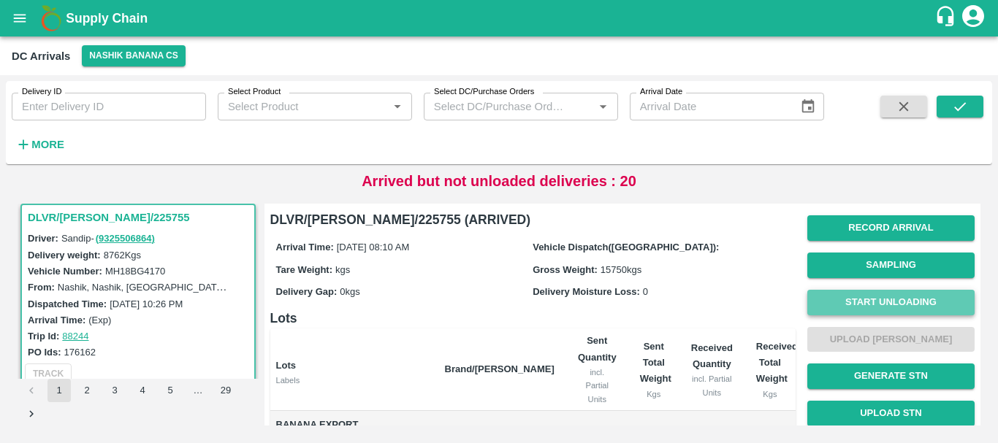
click at [837, 302] on button "Start Unloading" at bounding box center [890, 303] width 167 height 26
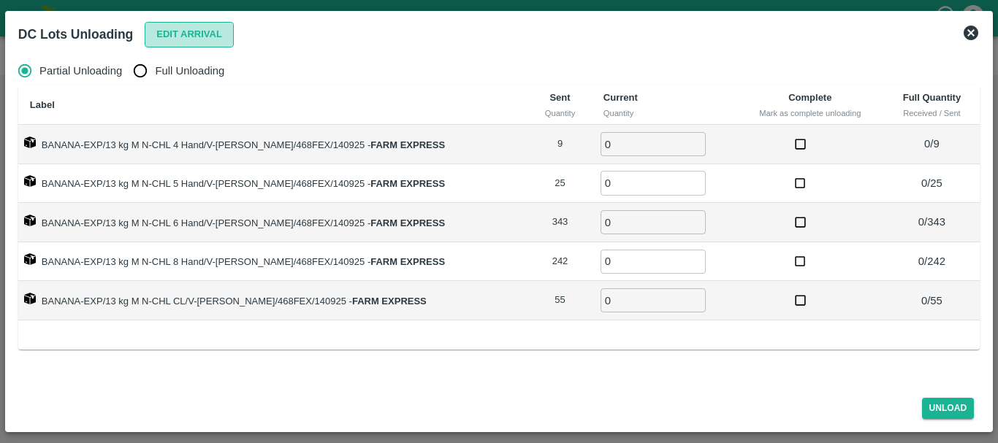
click at [151, 31] on button "Edit Arrival" at bounding box center [189, 35] width 89 height 26
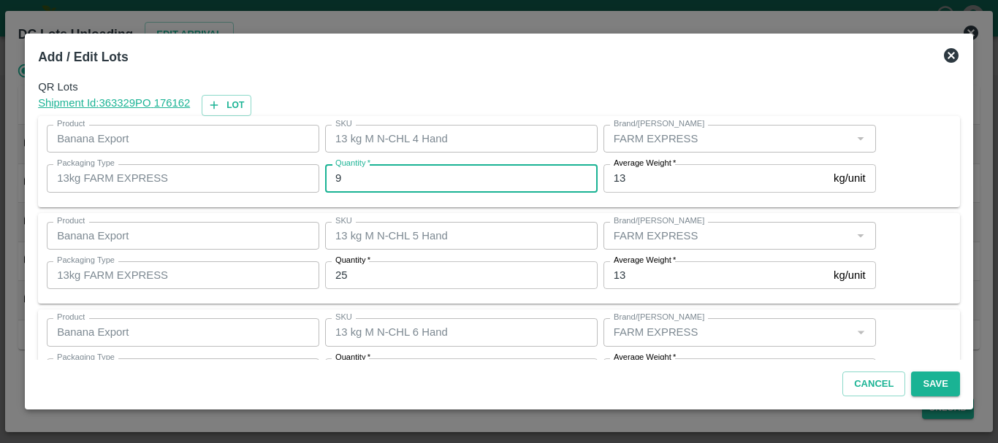
click at [380, 171] on input "9" at bounding box center [461, 178] width 272 height 28
type input "9"
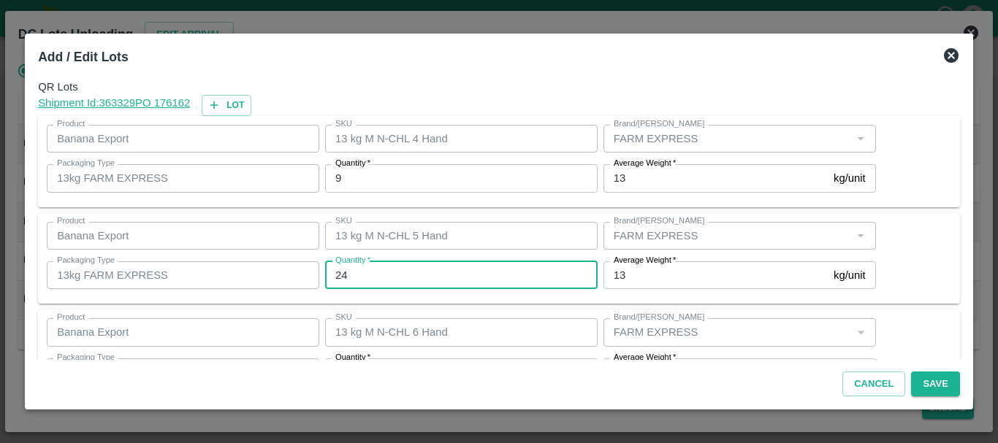
type input "24"
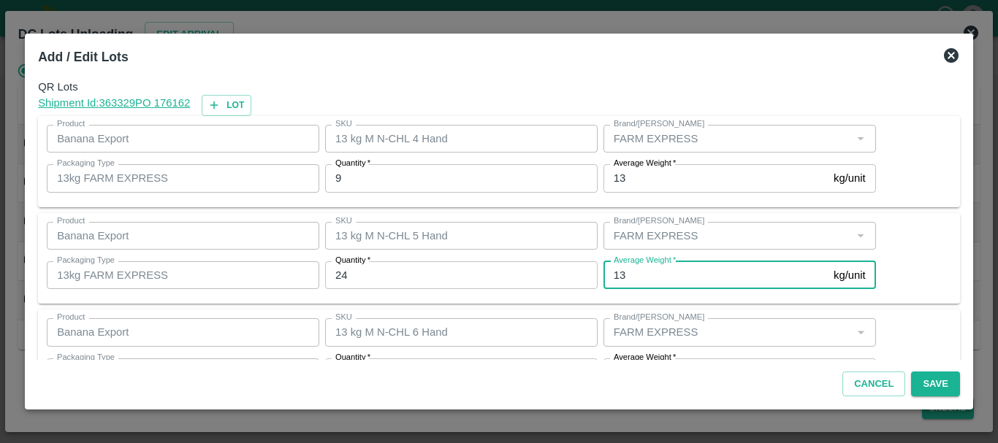
scroll to position [26, 0]
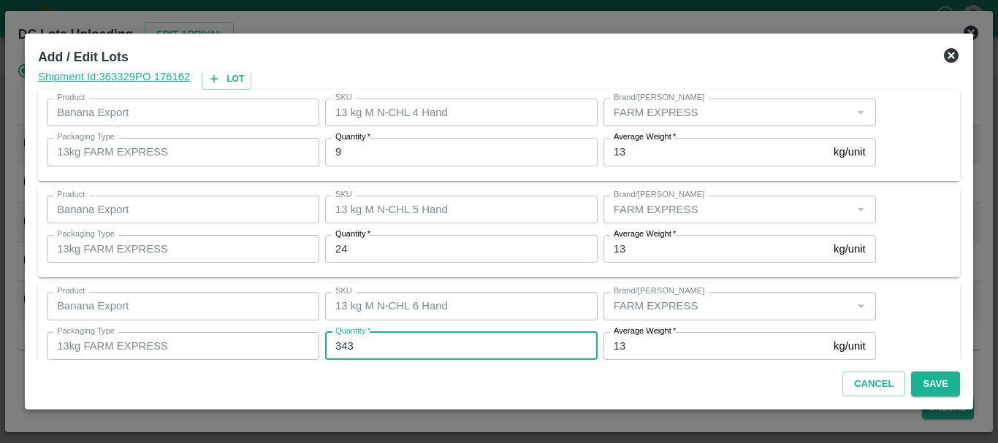
click at [380, 349] on input "343" at bounding box center [461, 346] width 272 height 28
type input "308"
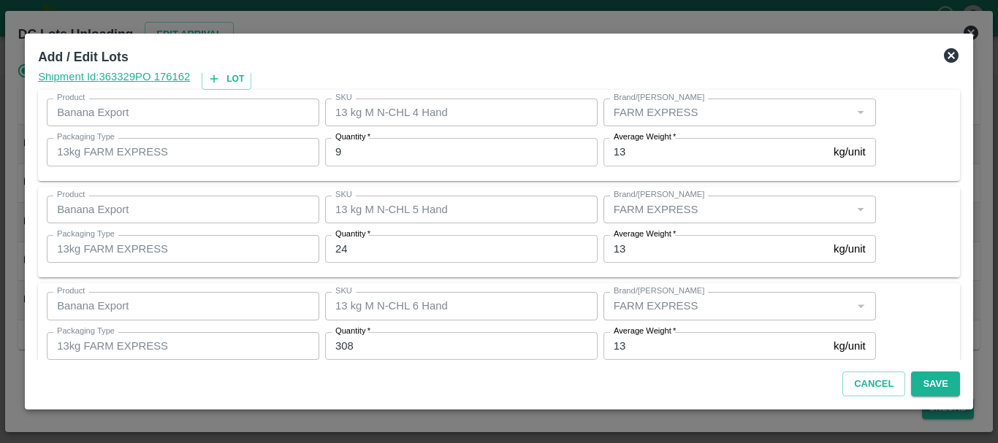
scroll to position [247, 0]
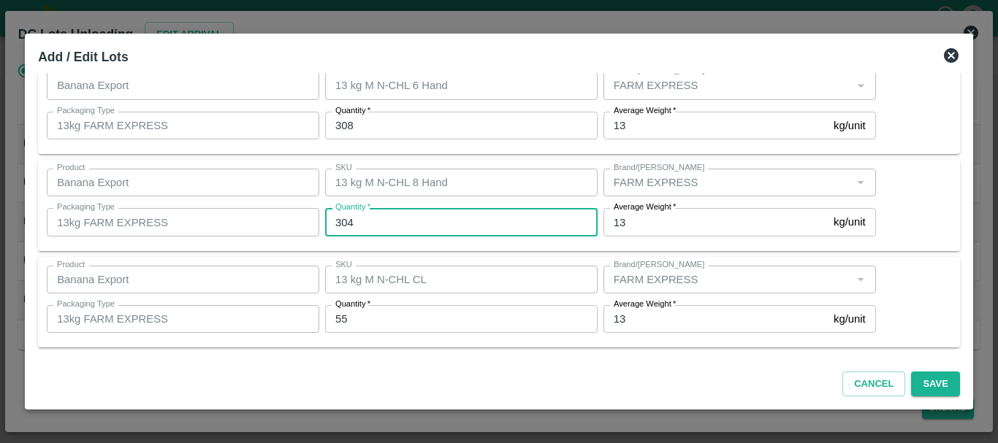
type input "304"
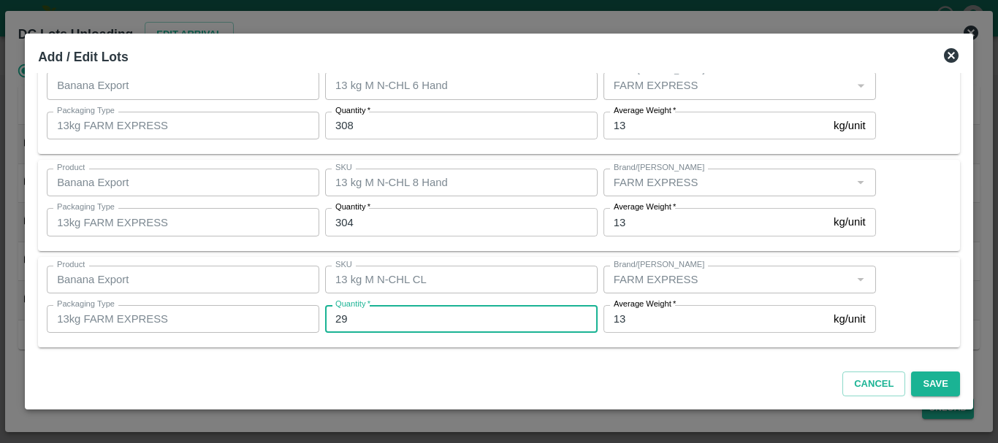
type input "29"
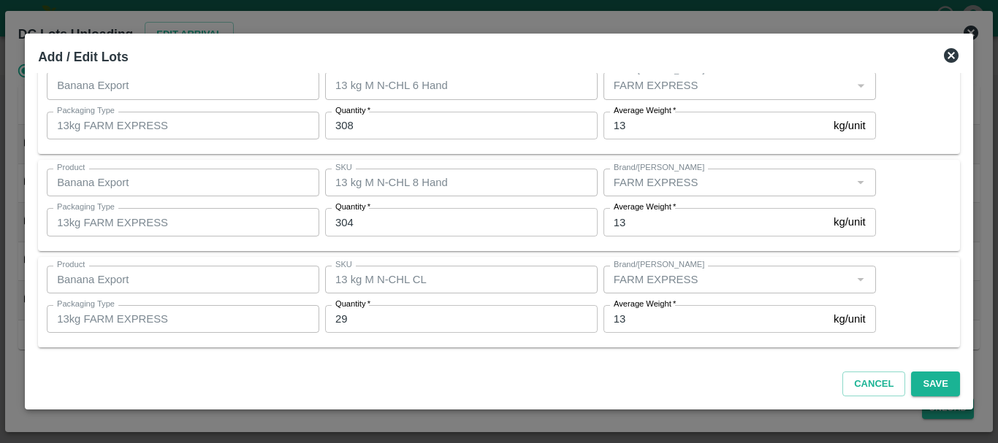
click at [702, 391] on div "Cancel Save" at bounding box center [498, 381] width 933 height 43
click at [920, 382] on button "Save" at bounding box center [935, 385] width 48 height 26
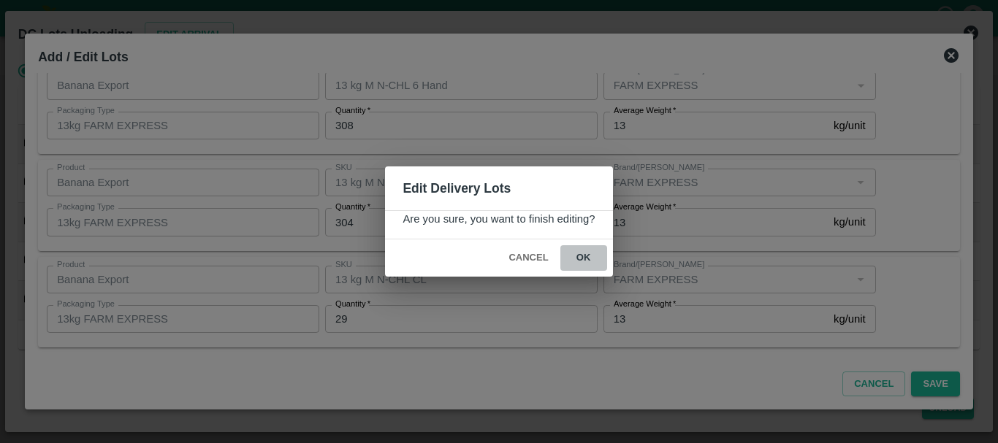
click at [588, 259] on button "ok" at bounding box center [583, 258] width 47 height 26
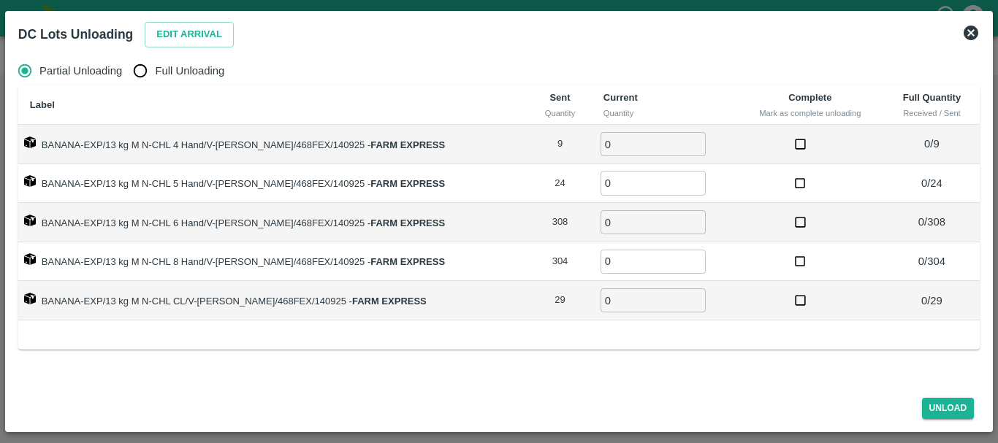
click at [143, 69] on input "Full Unloading" at bounding box center [140, 70] width 29 height 29
radio input "true"
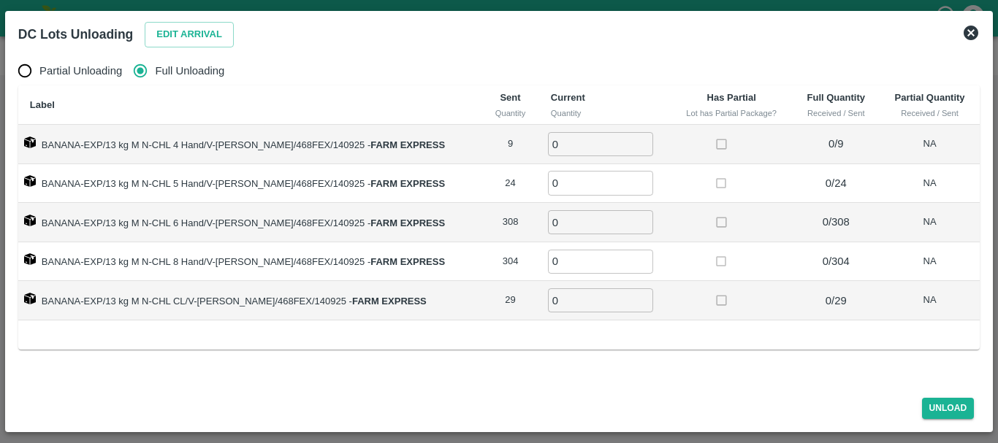
click at [548, 134] on input "0" at bounding box center [600, 144] width 105 height 24
type input "09"
type input "24"
type input "308"
type input "304"
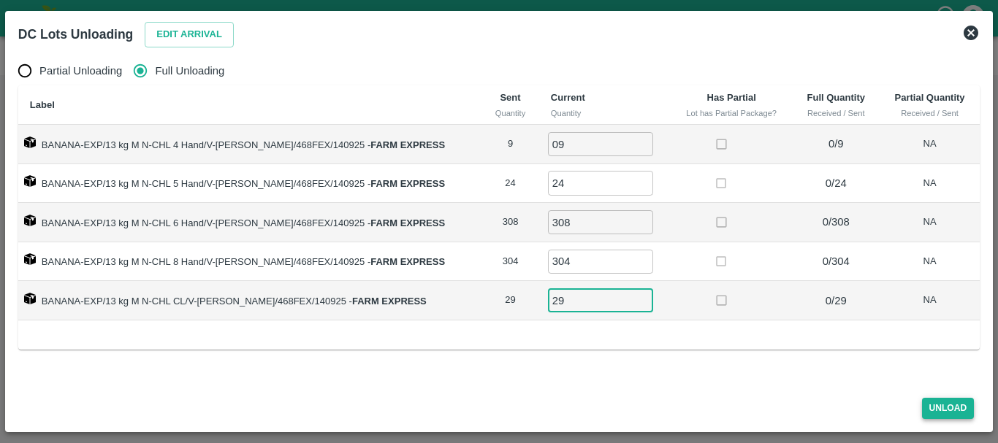
type input "29"
click at [935, 413] on button "Unload" at bounding box center [948, 408] width 53 height 21
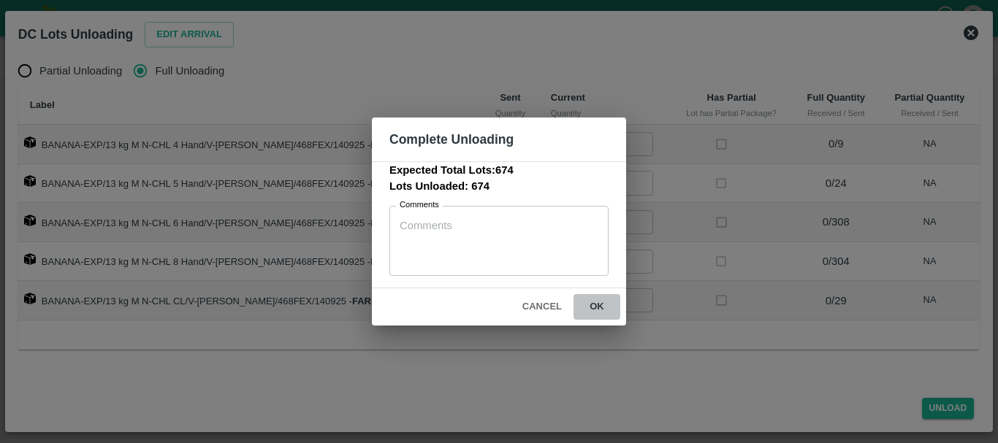
click at [601, 313] on button "ok" at bounding box center [596, 307] width 47 height 26
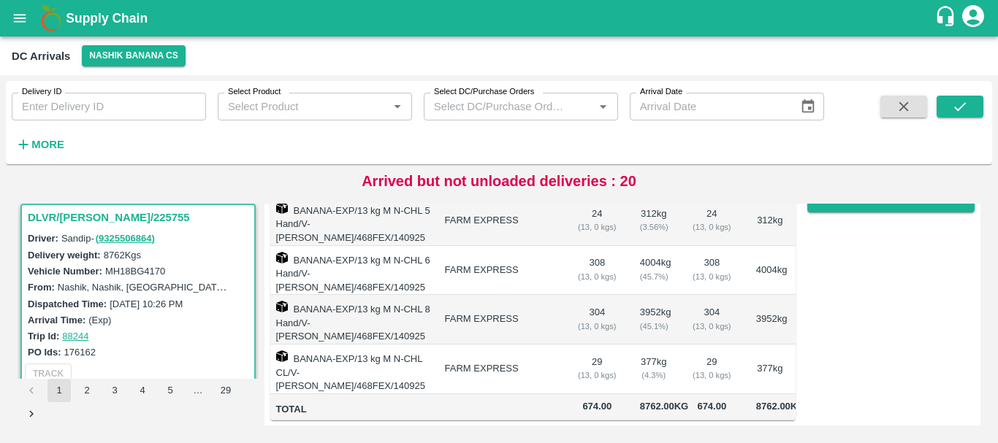
scroll to position [0, 0]
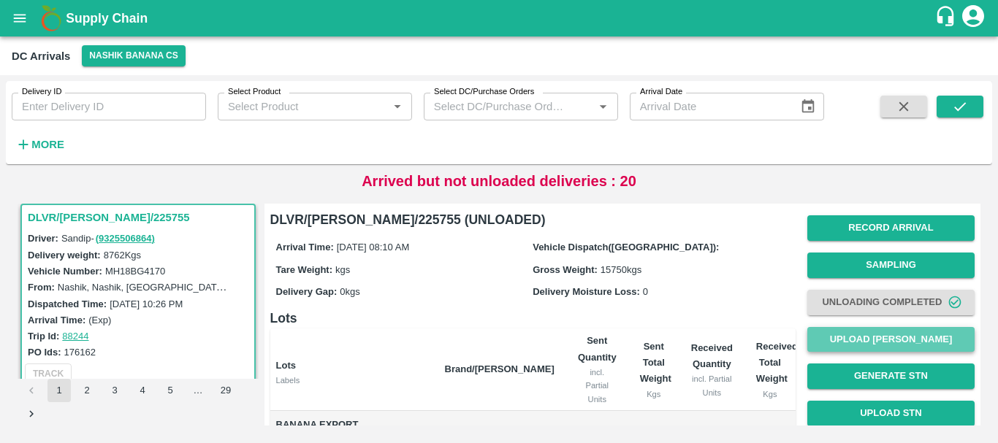
click at [842, 334] on button "Upload Tare Weight" at bounding box center [890, 340] width 167 height 26
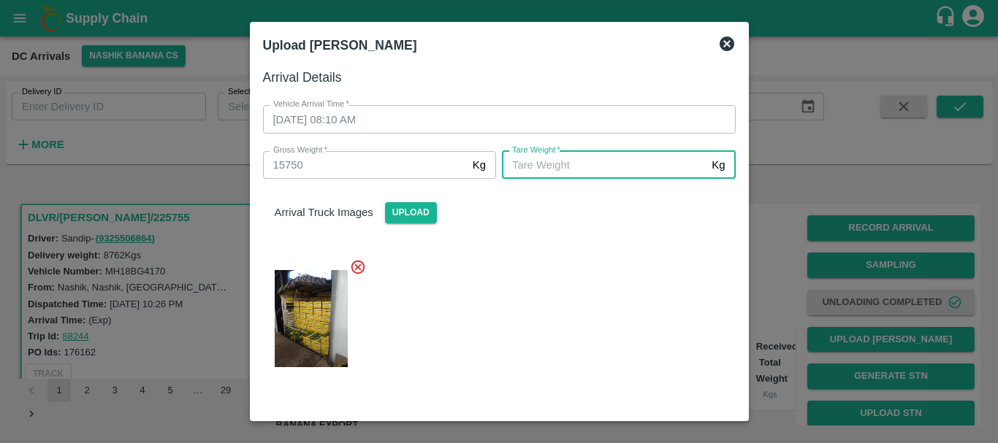
click at [548, 179] on input "Tare Weight   *" at bounding box center [604, 165] width 204 height 28
type input "6030"
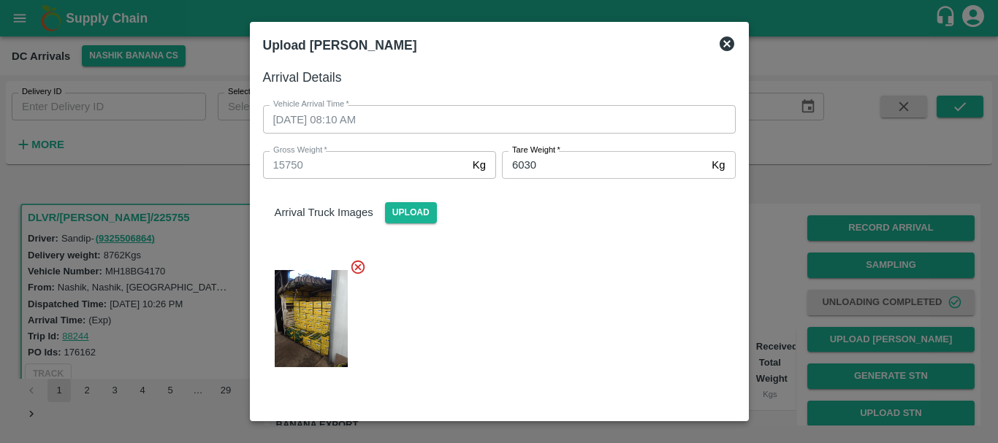
click at [545, 288] on div at bounding box center [493, 314] width 484 height 135
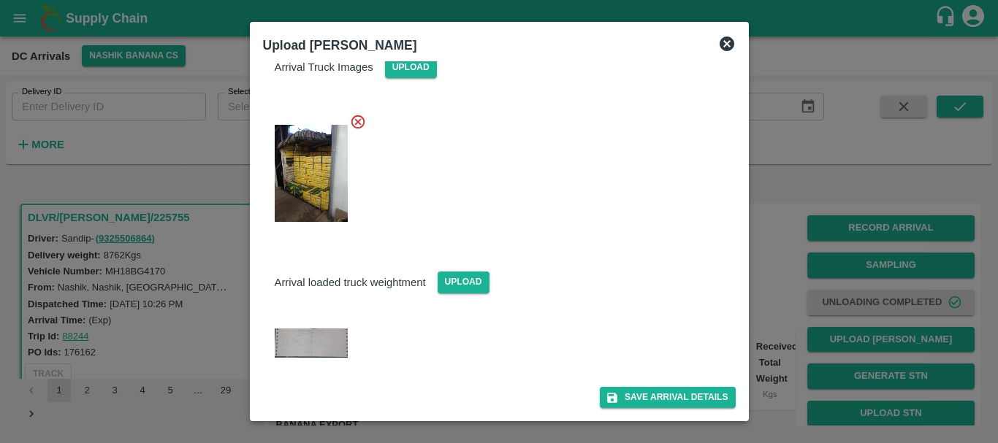
click at [621, 409] on div "Arrival Details Vehicle Arrival Time   * 15/09/2025 08:10 AM Vehicle Arrival Ti…" at bounding box center [499, 237] width 484 height 352
click at [621, 394] on button "Save Arrival Details" at bounding box center [667, 397] width 135 height 21
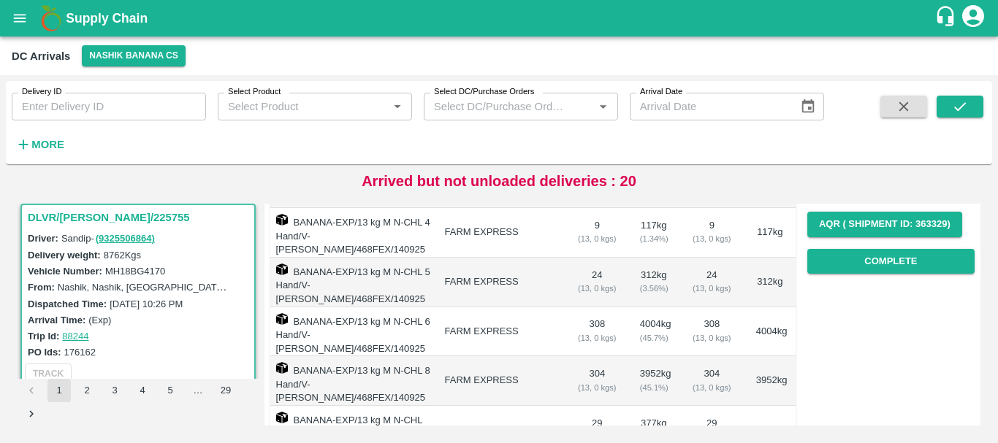
scroll to position [226, 0]
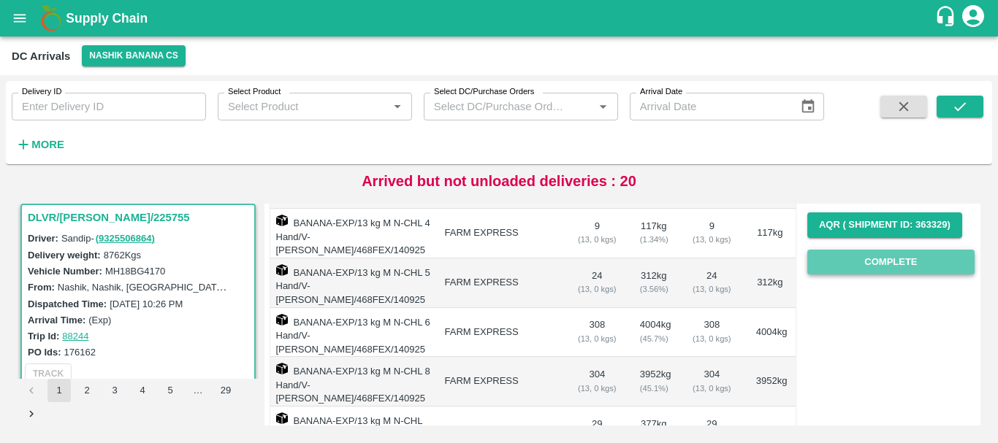
click at [862, 271] on button "Complete" at bounding box center [890, 263] width 167 height 26
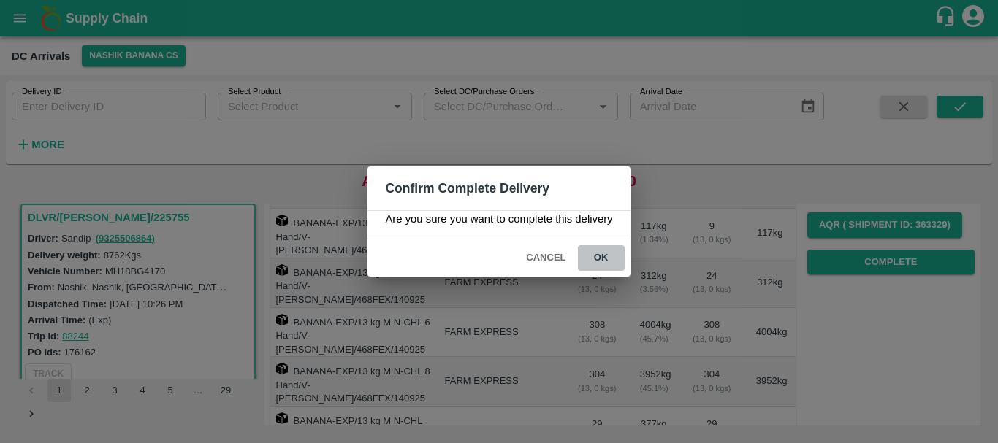
click at [619, 250] on button "ok" at bounding box center [601, 258] width 47 height 26
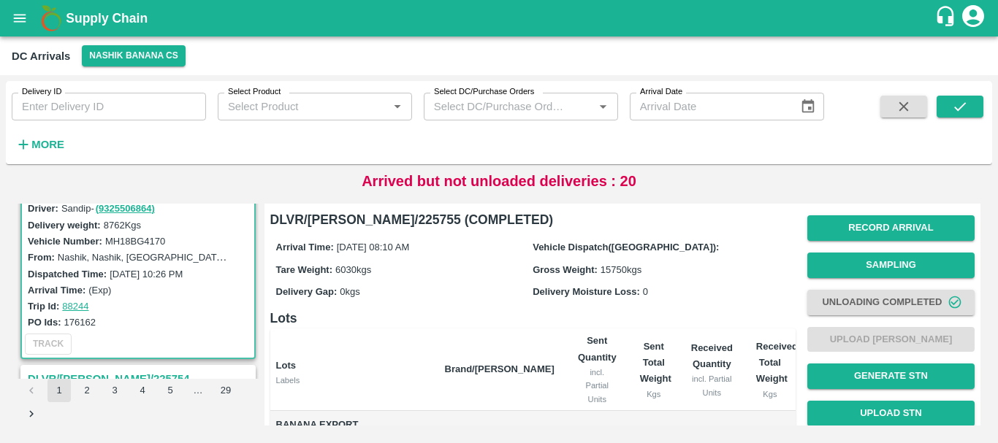
scroll to position [0, 0]
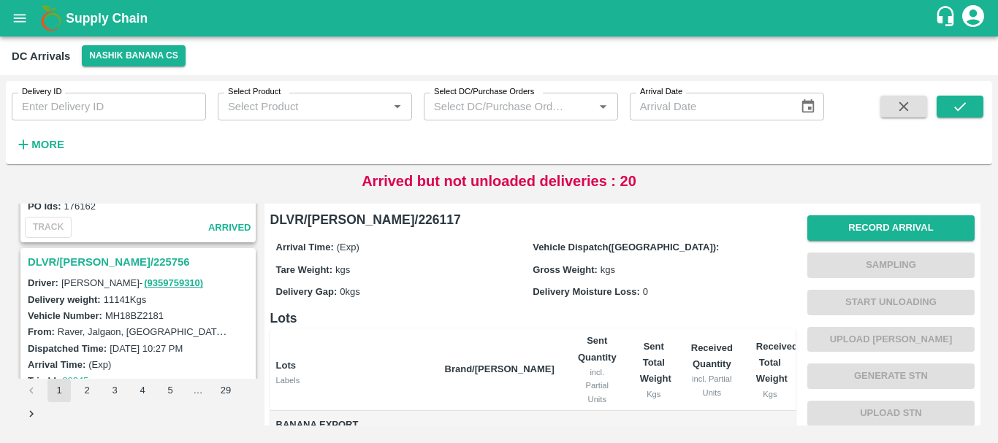
scroll to position [4539, 0]
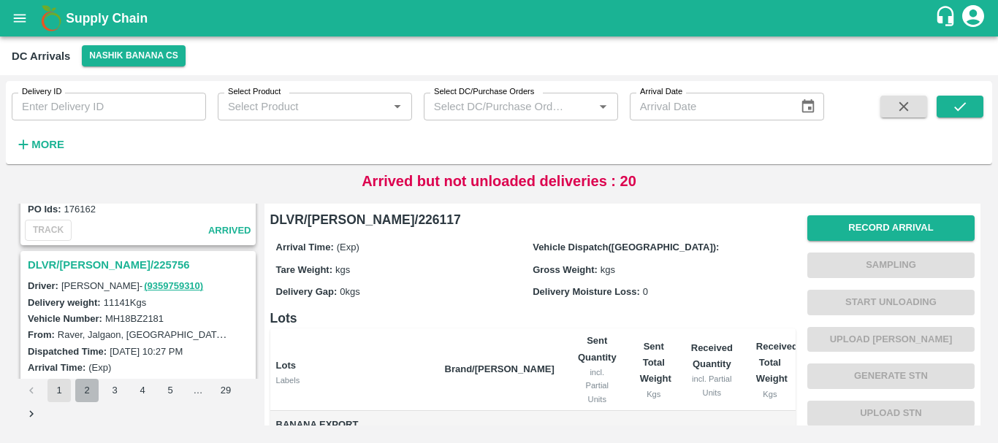
click at [91, 397] on button "2" at bounding box center [86, 390] width 23 height 23
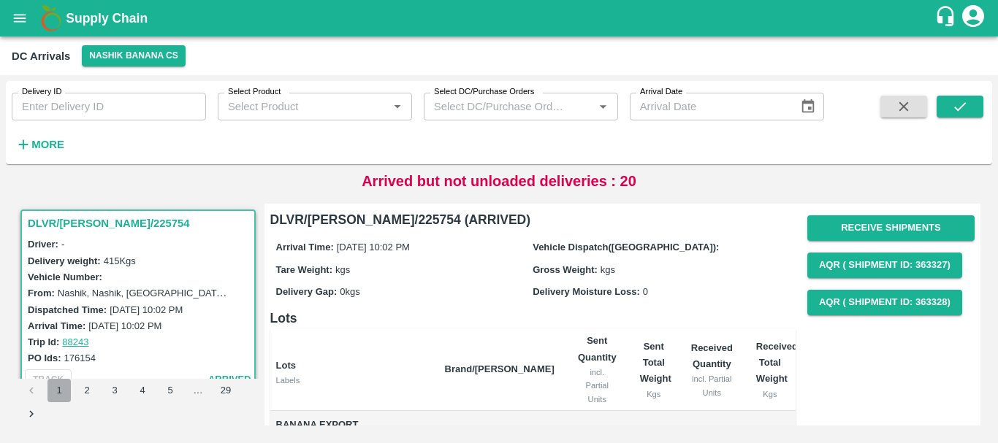
click at [50, 397] on button "1" at bounding box center [58, 390] width 23 height 23
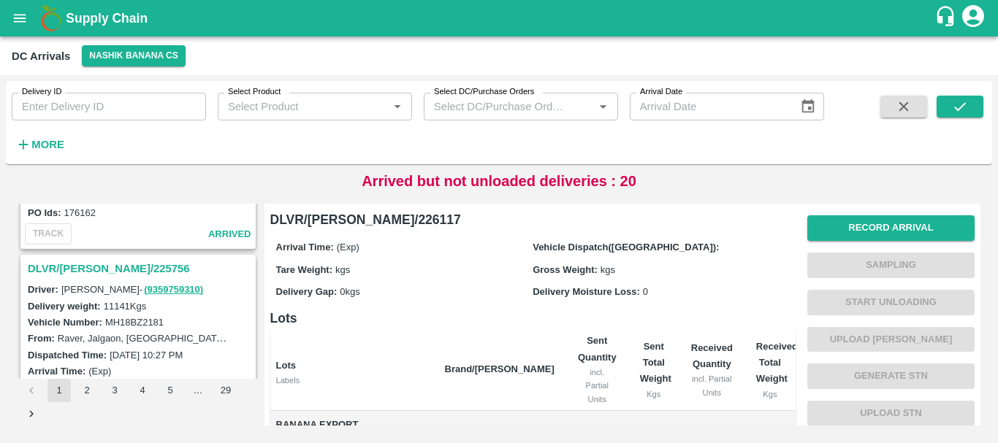
scroll to position [4535, 0]
click at [98, 264] on h3 "DLVR/NASH/225756" at bounding box center [140, 269] width 225 height 19
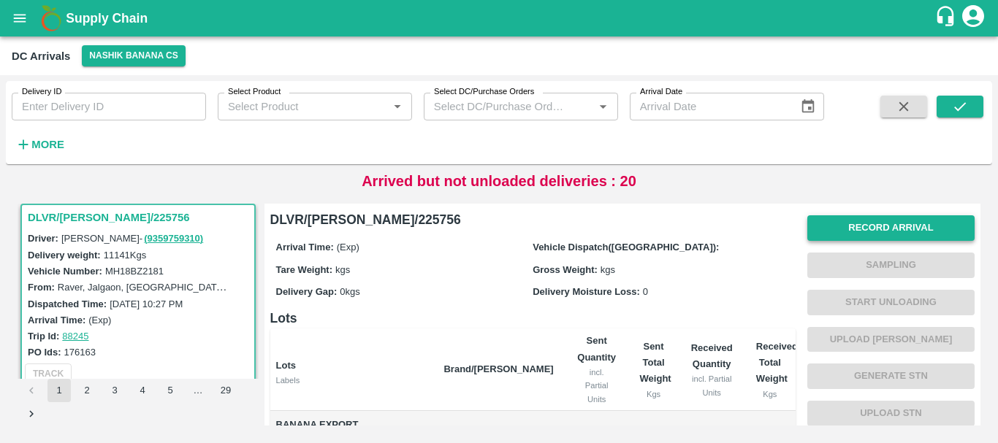
click at [843, 225] on button "Record Arrival" at bounding box center [890, 228] width 167 height 26
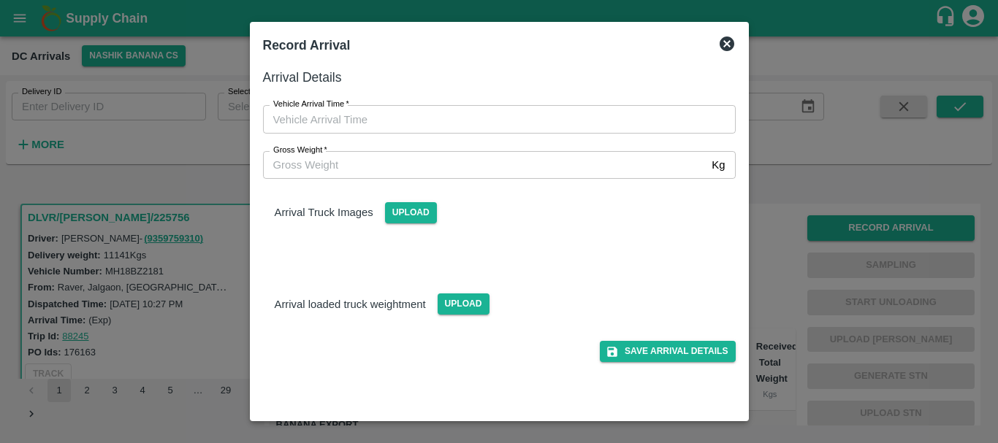
type input "DD/MM/YYYY hh:mm aa"
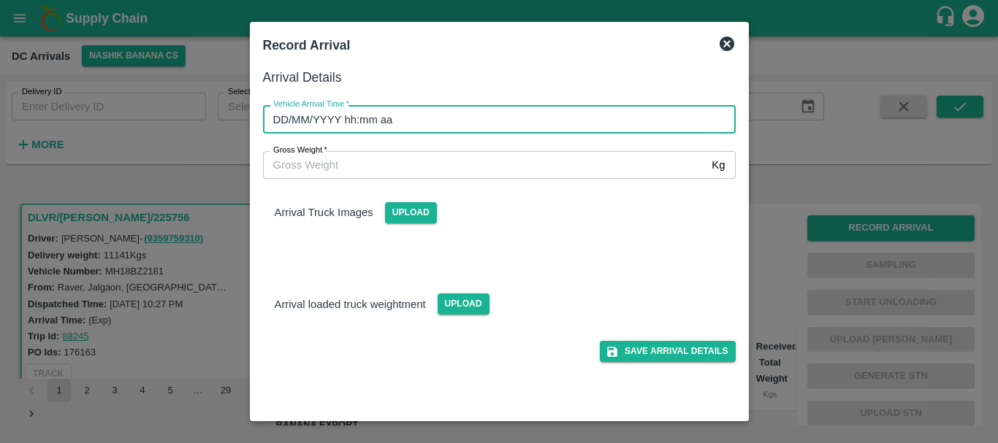
click at [573, 125] on input "DD/MM/YYYY hh:mm aa" at bounding box center [494, 119] width 462 height 28
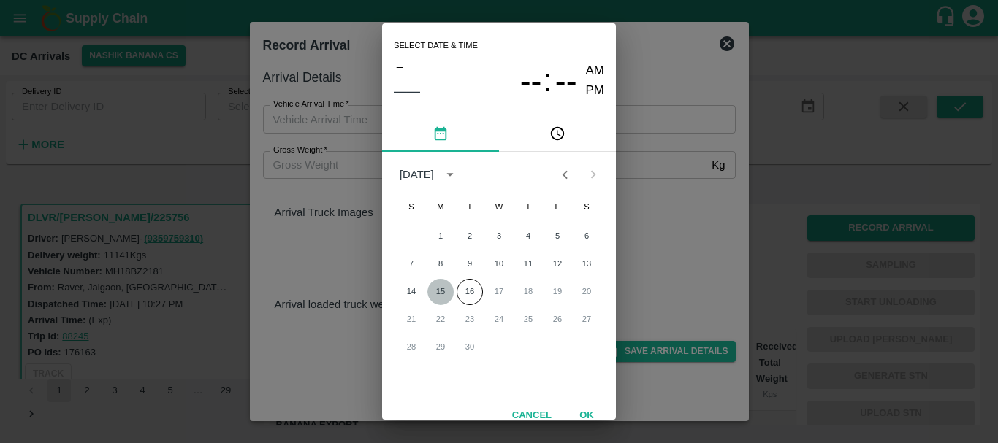
click at [441, 290] on button "15" at bounding box center [440, 292] width 26 height 26
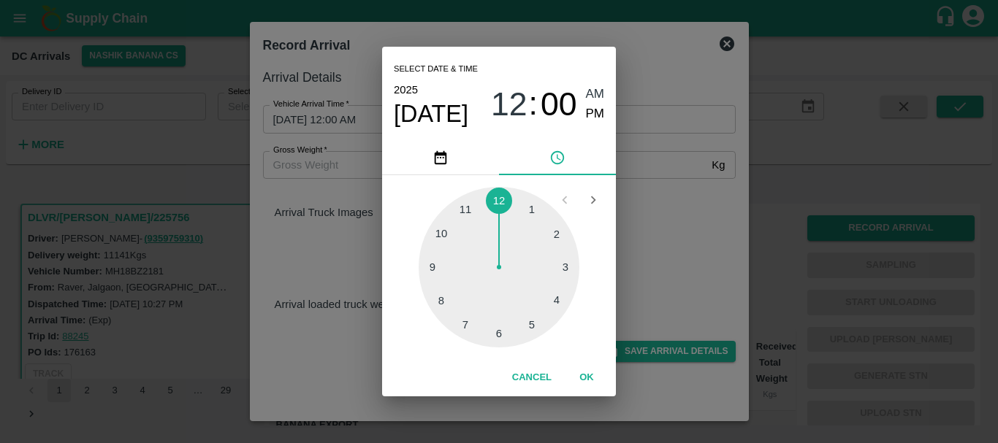
click at [452, 314] on div at bounding box center [498, 267] width 161 height 161
type input "15/09/2025 08:38 AM"
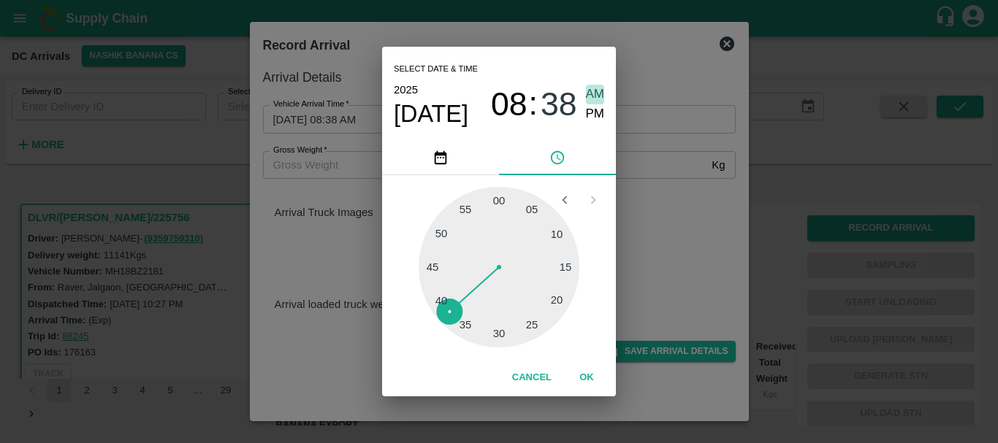
click at [595, 96] on span "AM" at bounding box center [595, 95] width 19 height 20
click at [636, 139] on div "Select date & time 2025 Sep 15 08 : 38 AM PM 05 10 15 20 25 30 35 40 45 50 55 0…" at bounding box center [499, 221] width 998 height 443
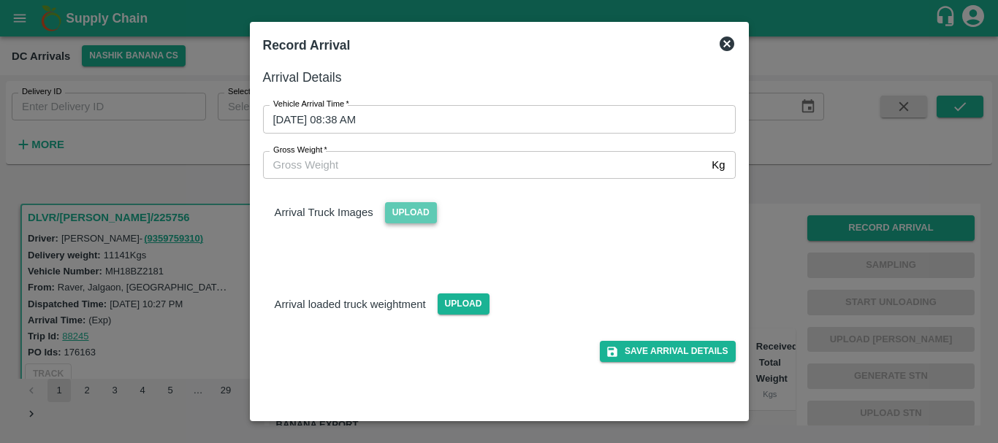
click at [402, 218] on span "Upload" at bounding box center [411, 212] width 52 height 21
click at [0, 0] on input "Upload" at bounding box center [0, 0] width 0 height 0
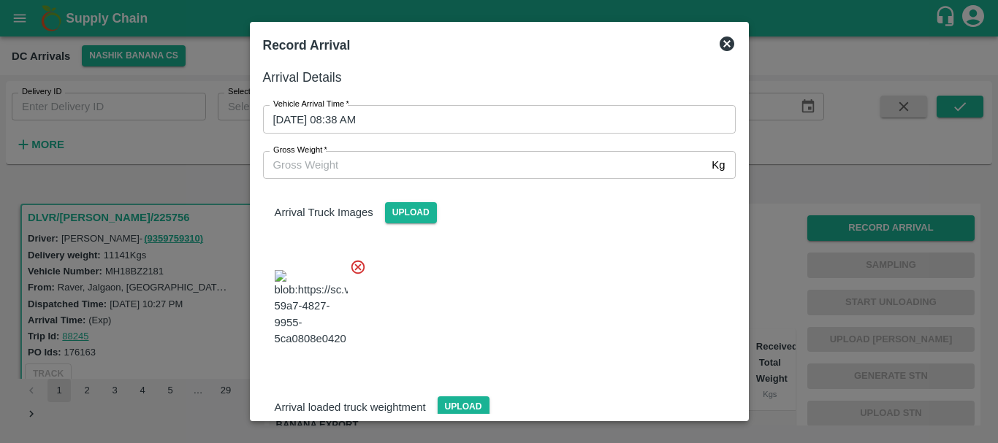
scroll to position [35, 0]
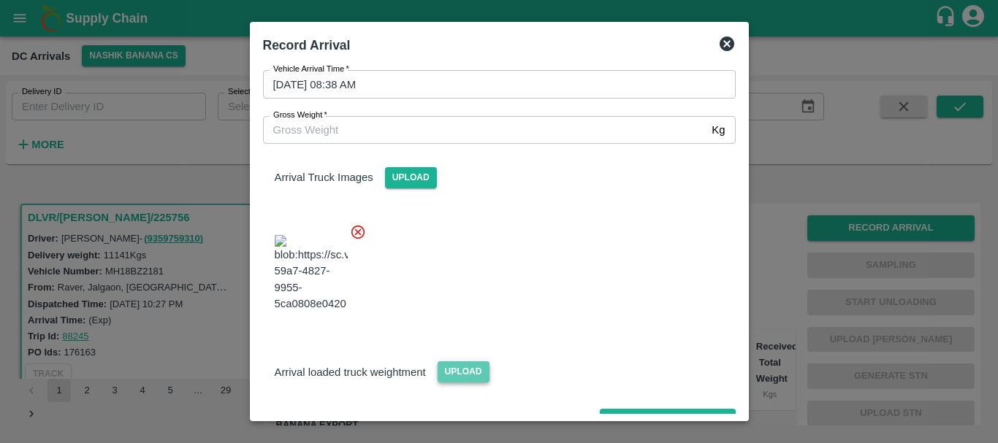
click at [466, 361] on span "Upload" at bounding box center [463, 371] width 52 height 21
click at [0, 0] on input "Upload" at bounding box center [0, 0] width 0 height 0
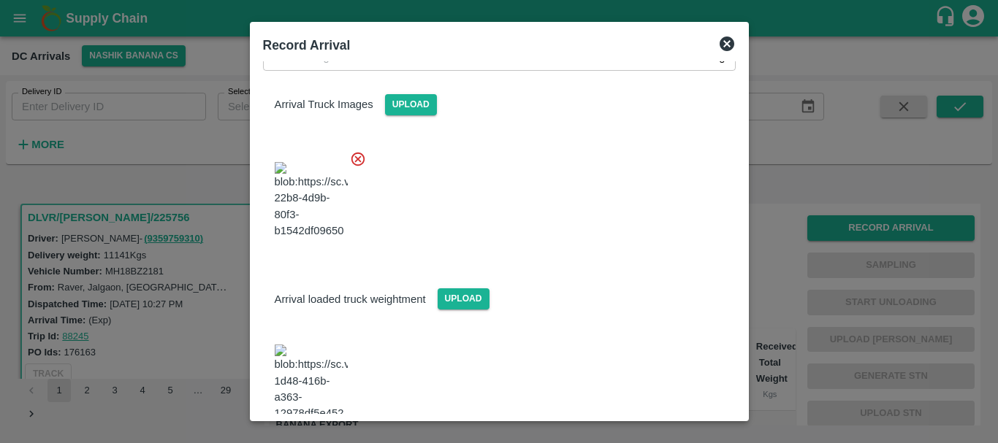
click at [332, 345] on img at bounding box center [311, 383] width 73 height 77
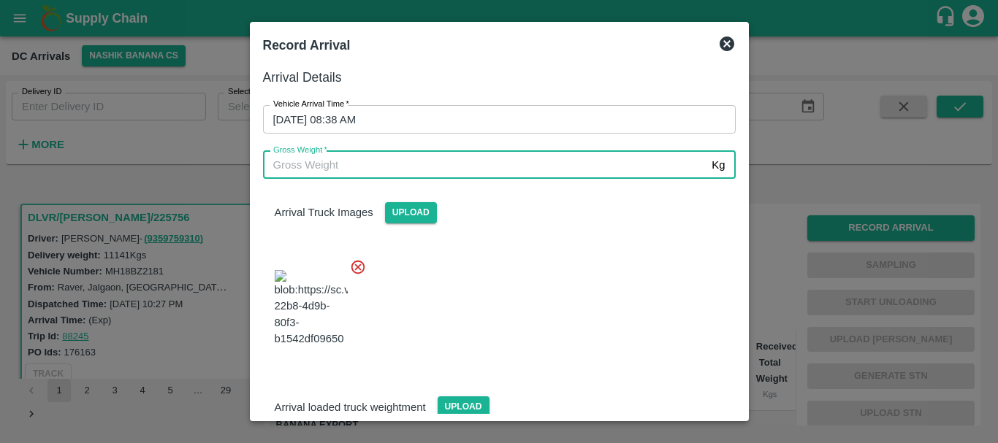
click at [357, 156] on input "Gross Weight   *" at bounding box center [484, 165] width 443 height 28
type input "18660"
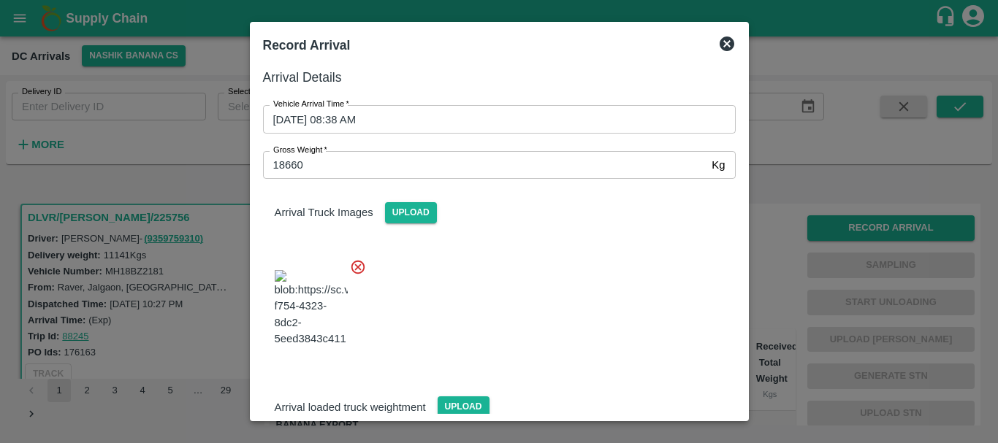
click at [545, 310] on div at bounding box center [493, 304] width 484 height 115
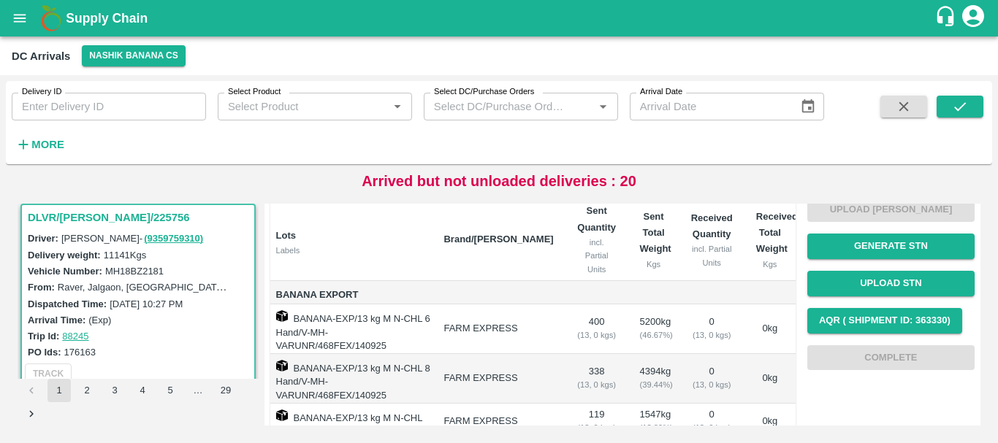
scroll to position [0, 0]
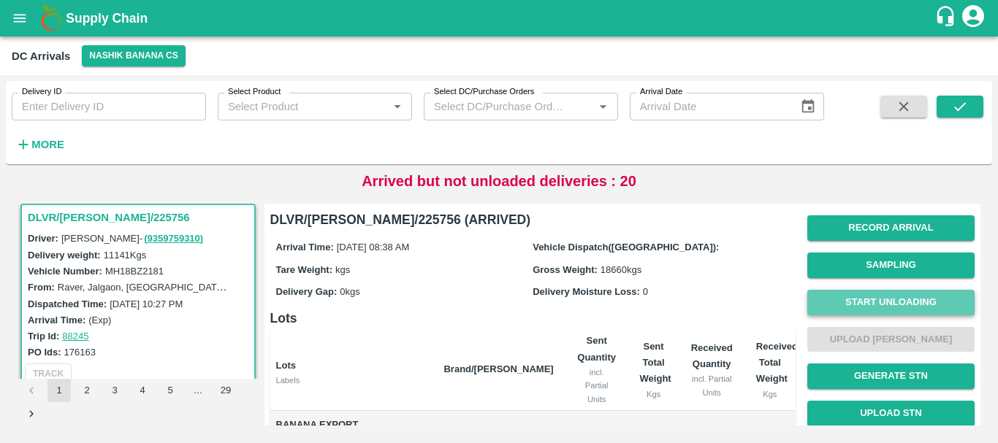
click at [841, 302] on button "Start Unloading" at bounding box center [890, 303] width 167 height 26
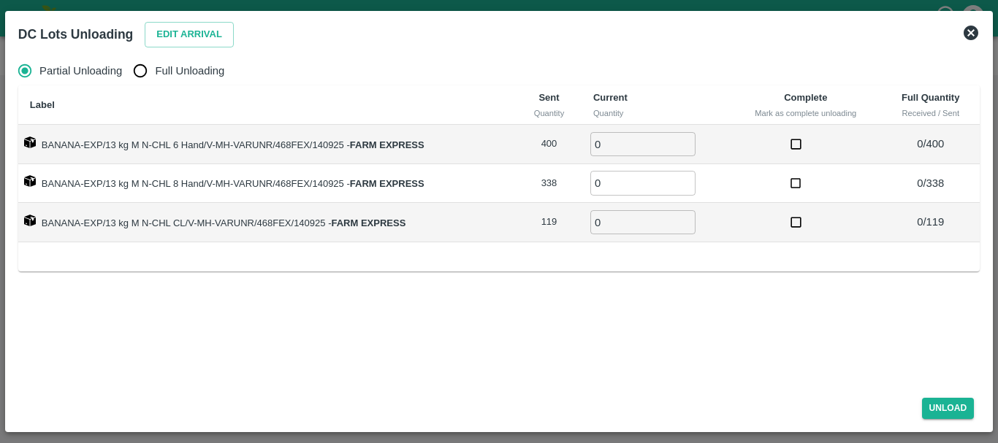
click at [203, 68] on span "Full Unloading" at bounding box center [189, 71] width 69 height 16
click at [155, 68] on input "Full Unloading" at bounding box center [140, 70] width 29 height 29
radio input "true"
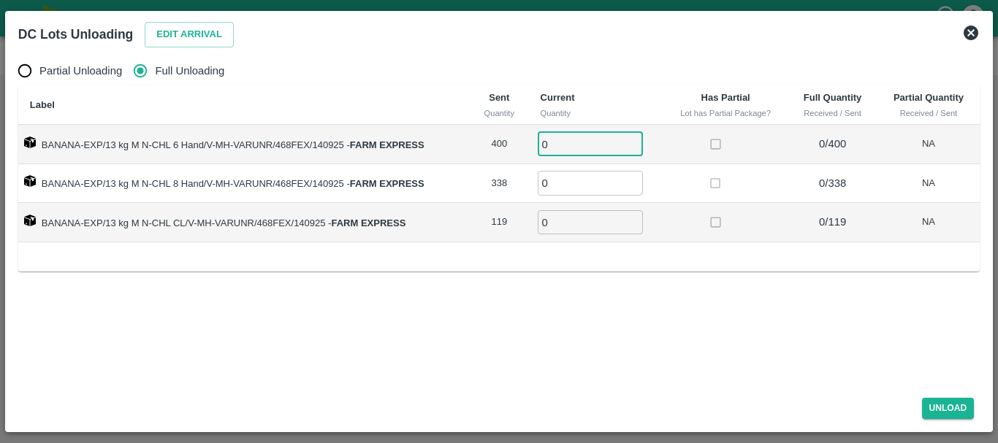
click at [566, 139] on input "0" at bounding box center [589, 144] width 105 height 24
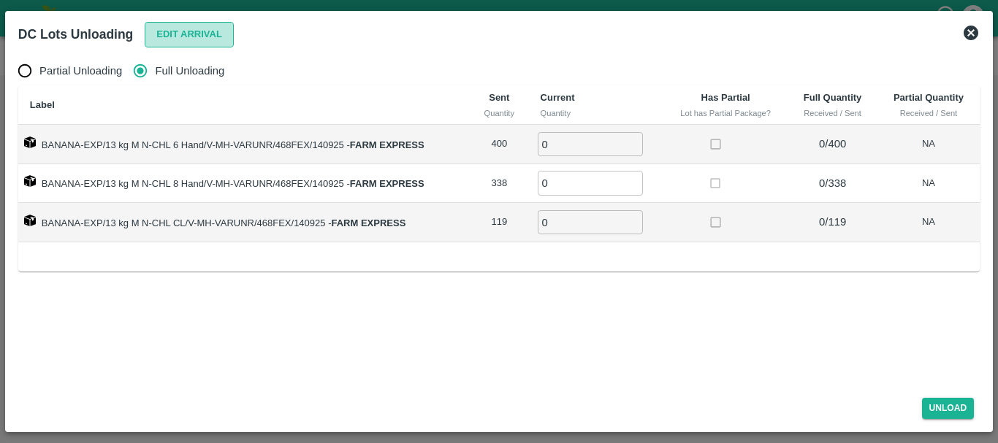
click at [202, 38] on button "Edit Arrival" at bounding box center [189, 35] width 89 height 26
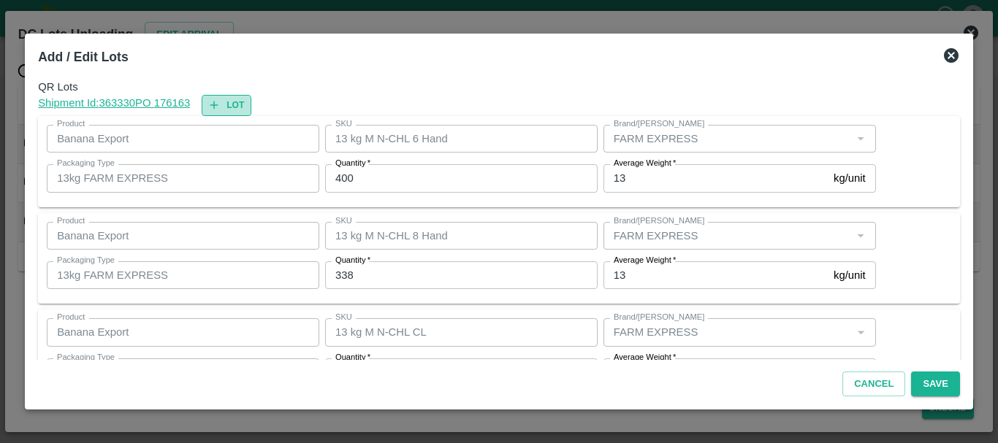
click at [237, 109] on button "Lot" at bounding box center [227, 105] width 50 height 21
type input "13 kg M N-CHL 6 Hand"
type input "400"
type input "13 kg M N-CHL 8 Hand"
type input "338"
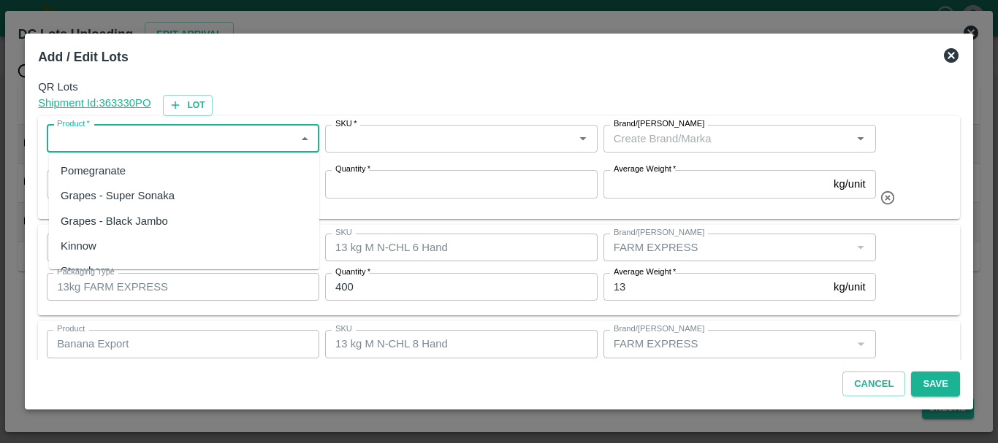
click at [168, 135] on input "Product   *" at bounding box center [171, 138] width 240 height 19
click at [140, 166] on div "Banana Export" at bounding box center [184, 170] width 270 height 25
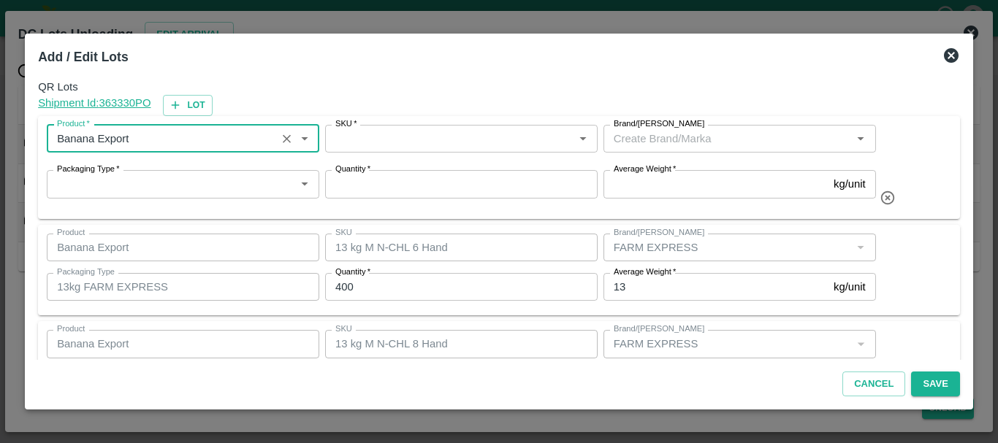
type input "Banana Export"
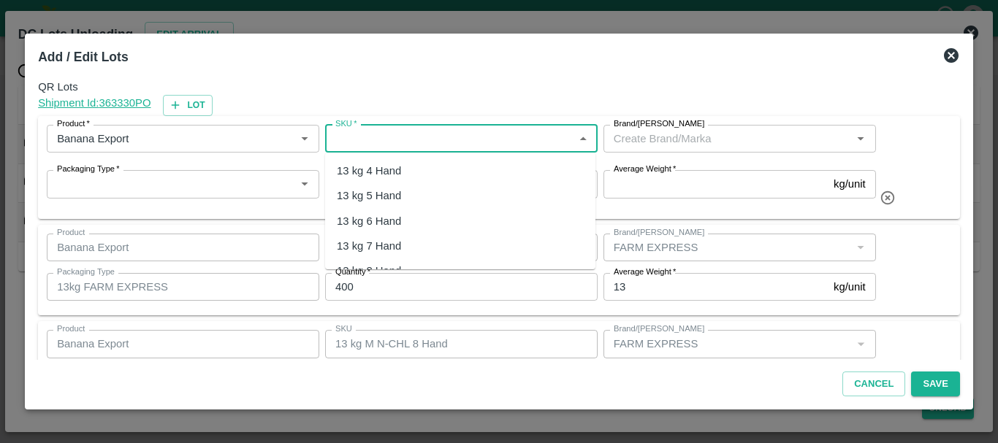
click at [402, 135] on input "SKU   *" at bounding box center [449, 138] width 240 height 19
click at [396, 172] on div "13 kg M N-CHL 4 Hand" at bounding box center [393, 171] width 112 height 16
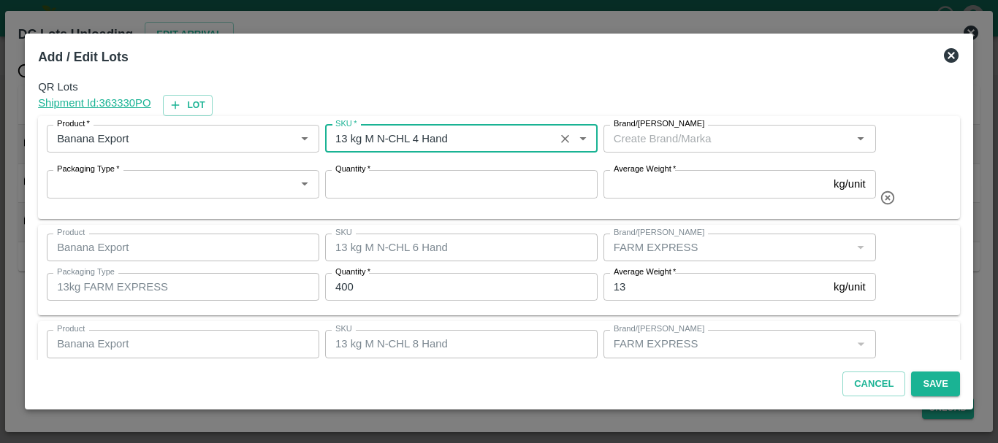
type input "13 kg M N-CHL 4 Hand"
click at [657, 131] on input "Brand/[PERSON_NAME]" at bounding box center [728, 138] width 240 height 19
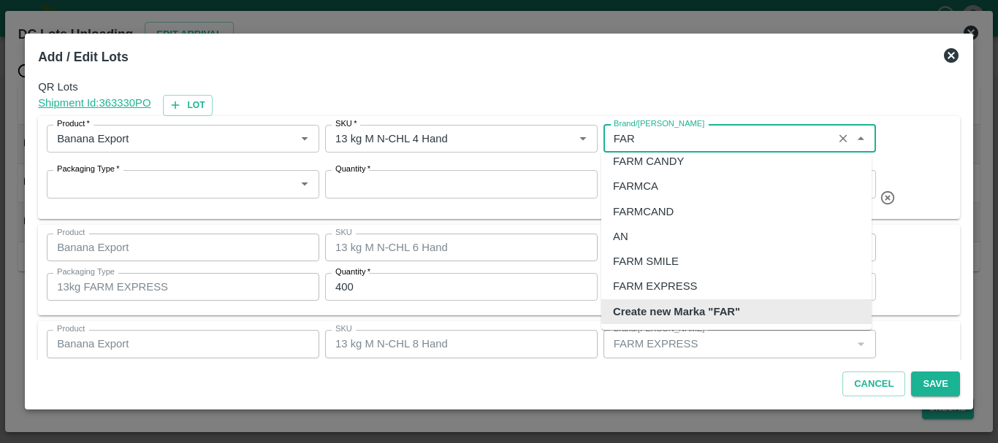
scroll to position [9, 0]
click at [653, 287] on div "FARM EXPRESS" at bounding box center [655, 286] width 84 height 16
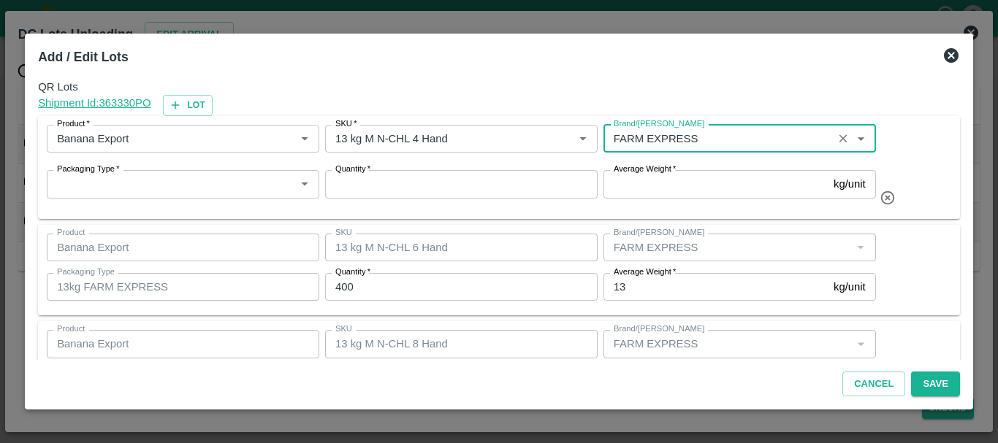
type input "FARM EXPRESS"
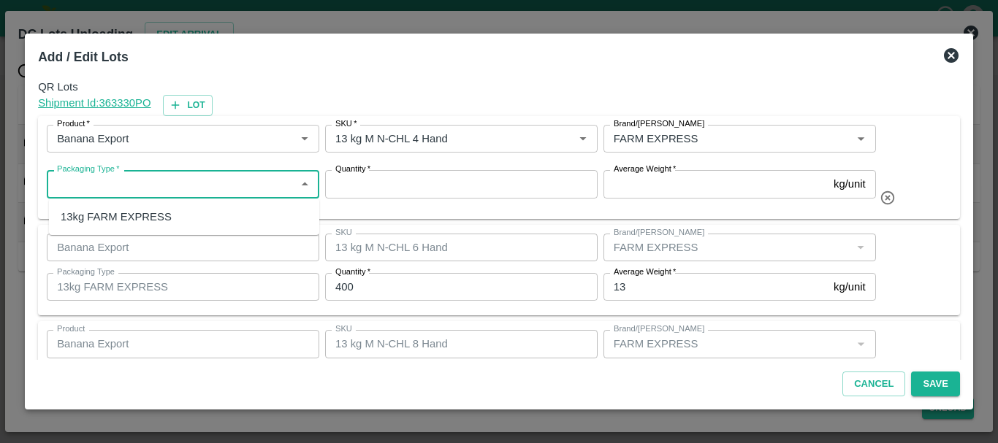
click at [226, 187] on input "Packaging Type   *" at bounding box center [171, 184] width 240 height 19
click at [158, 214] on div "13kg FARM EXPRESS" at bounding box center [116, 217] width 111 height 16
type input "13kg FARM EXPRESS"
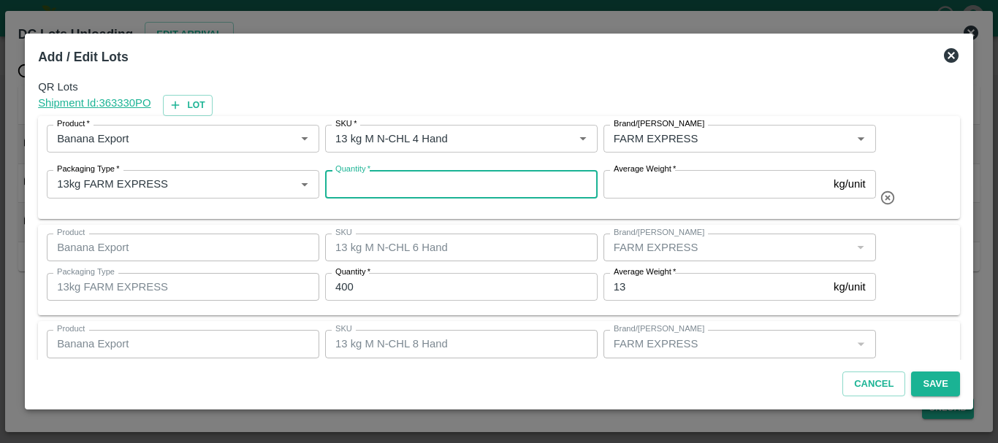
click at [375, 186] on input "Quantity   *" at bounding box center [461, 184] width 272 height 28
type input "1"
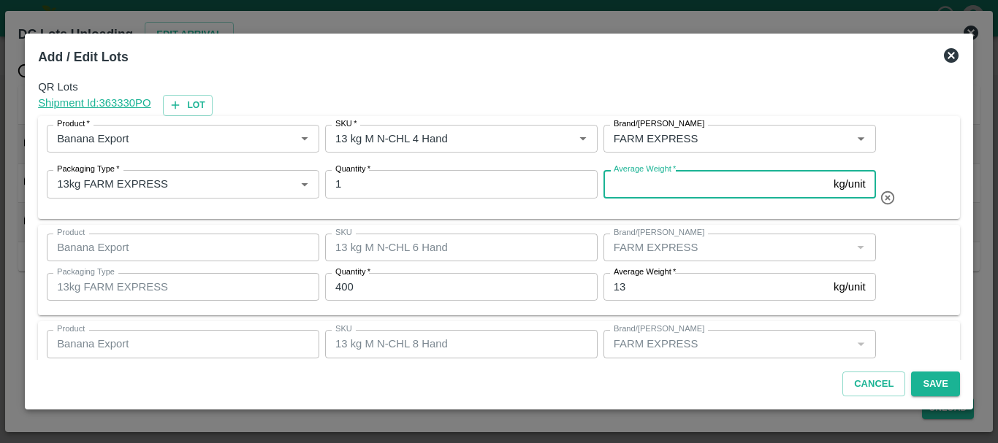
click at [666, 183] on input "Average Weight   *" at bounding box center [715, 184] width 224 height 28
type input "13"
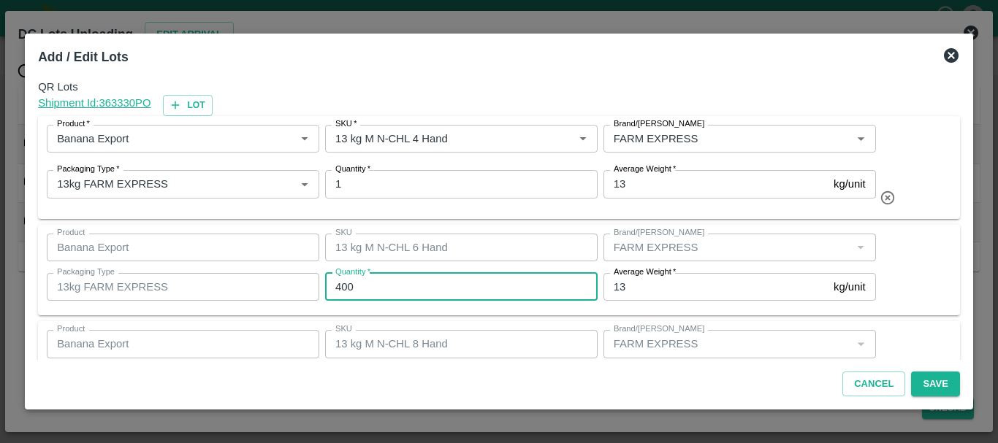
click at [399, 287] on input "400" at bounding box center [461, 287] width 272 height 28
type input "4"
type input "389"
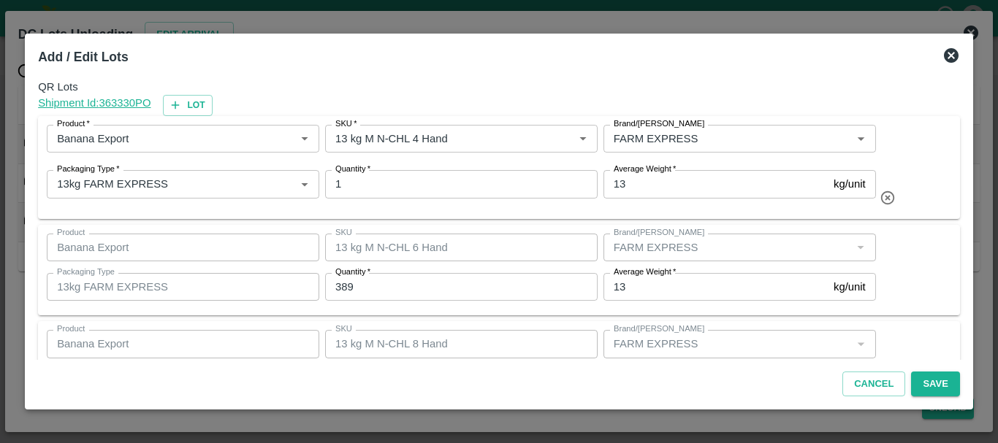
scroll to position [161, 0]
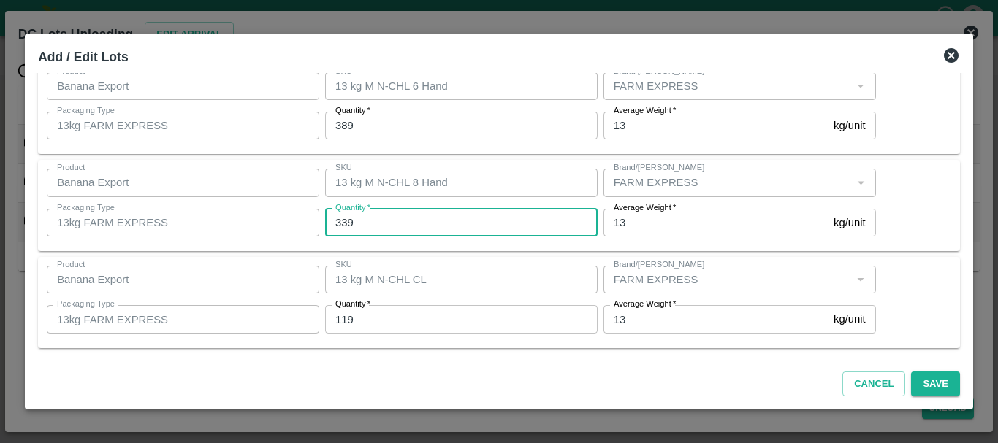
type input "339"
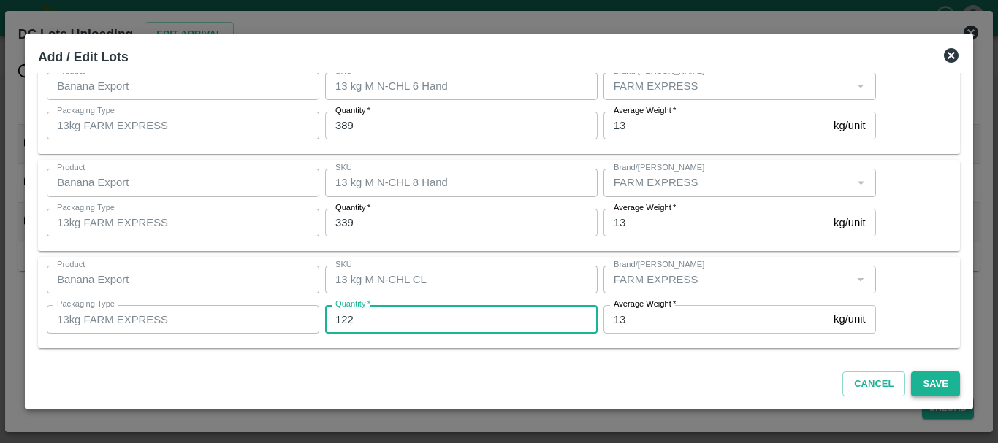
type input "122"
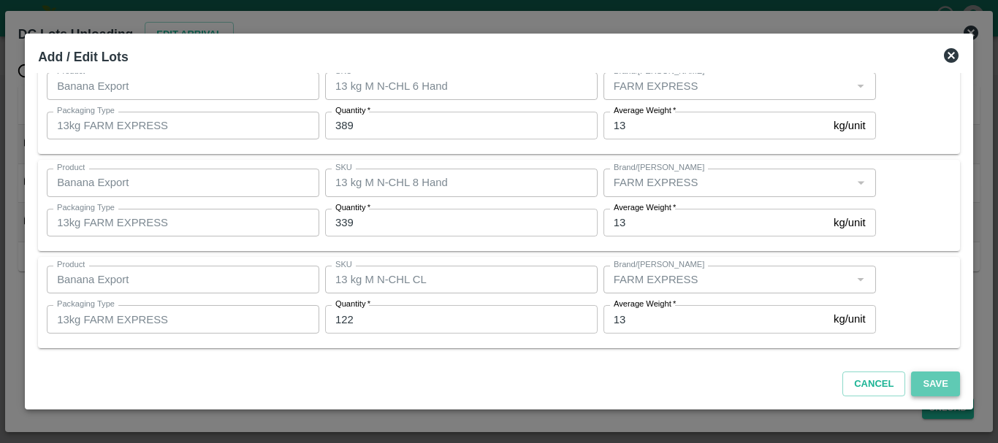
click at [935, 387] on button "Save" at bounding box center [935, 385] width 48 height 26
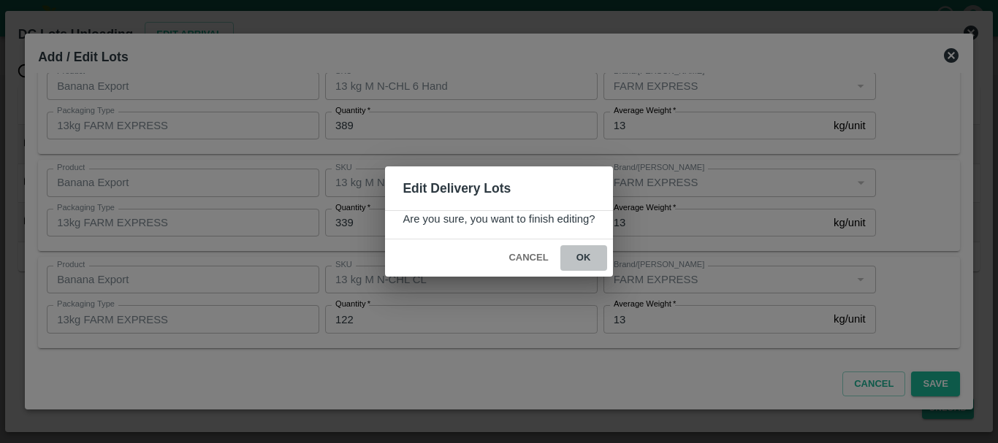
click at [580, 255] on button "ok" at bounding box center [583, 258] width 47 height 26
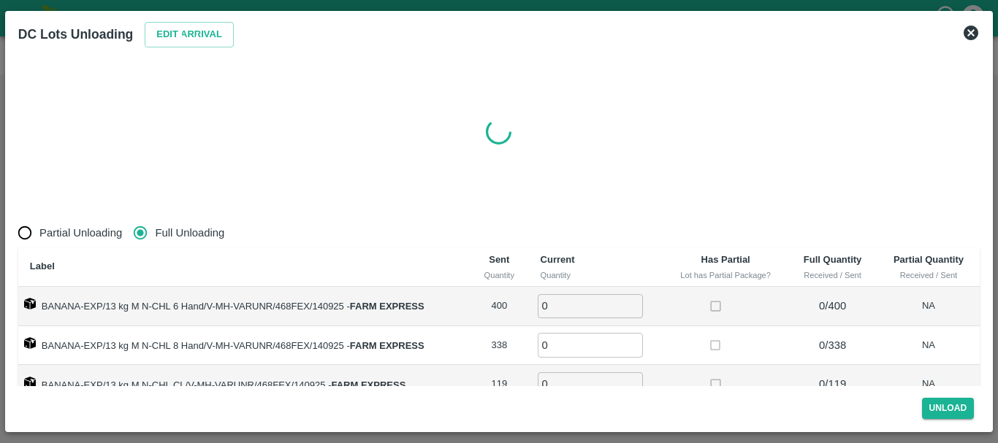
radio input "true"
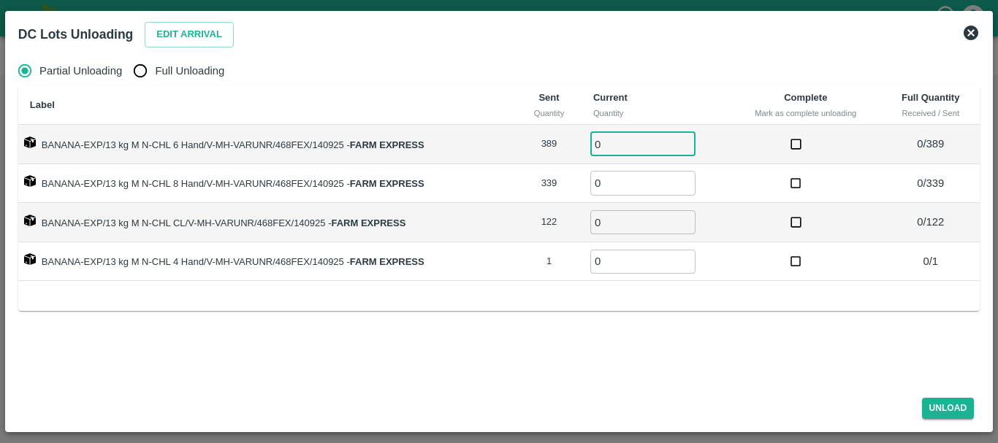
click at [622, 143] on input "0" at bounding box center [642, 144] width 105 height 24
type input "0389"
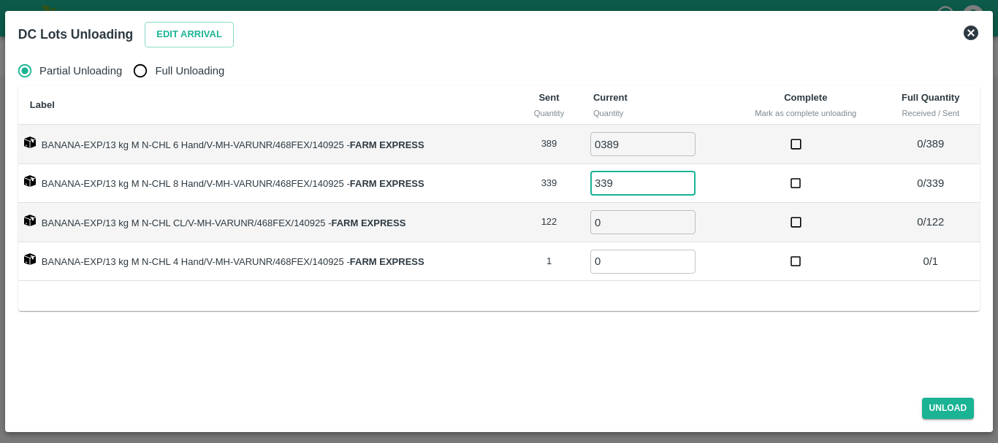
type input "339"
click at [128, 64] on input "Full Unloading" at bounding box center [140, 70] width 29 height 29
radio input "true"
type input "0"
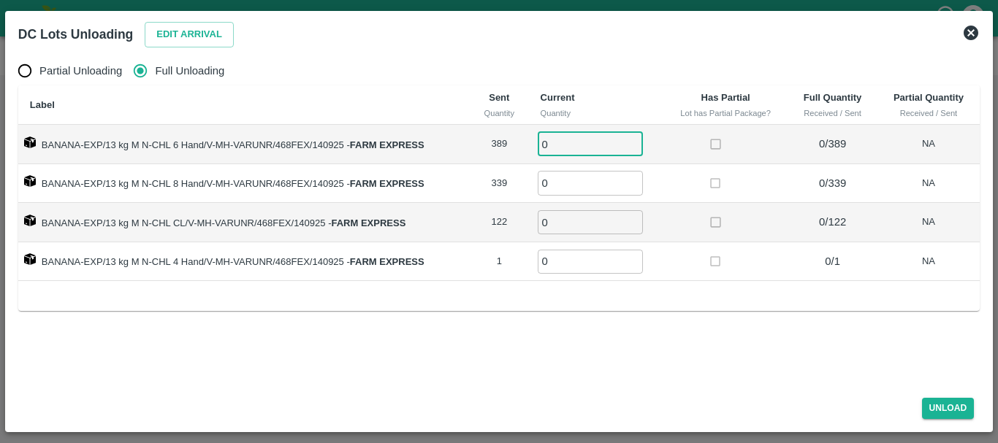
click at [583, 140] on input "0" at bounding box center [589, 144] width 105 height 24
type input "0389"
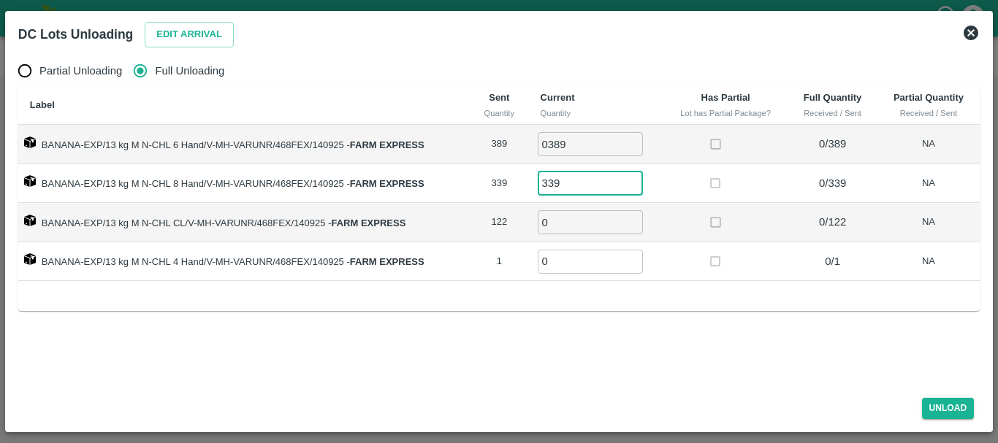
type input "339"
type input "122"
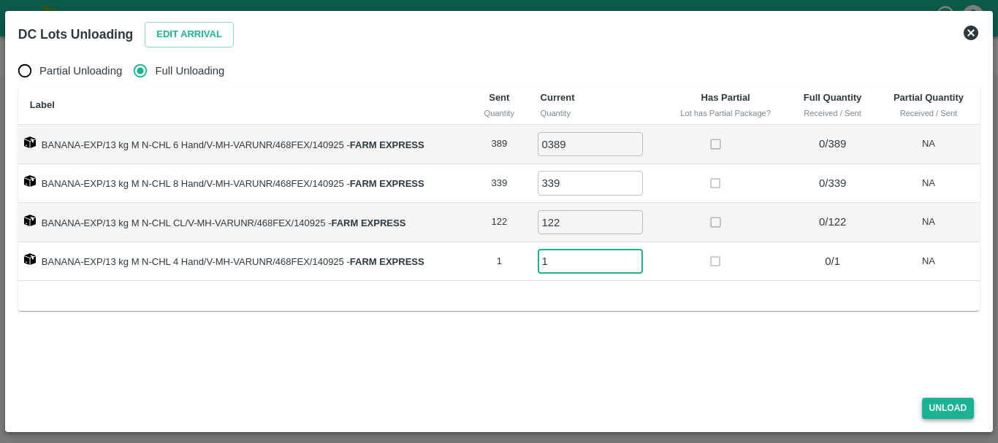
type input "1"
click at [945, 407] on button "Unload" at bounding box center [948, 408] width 53 height 21
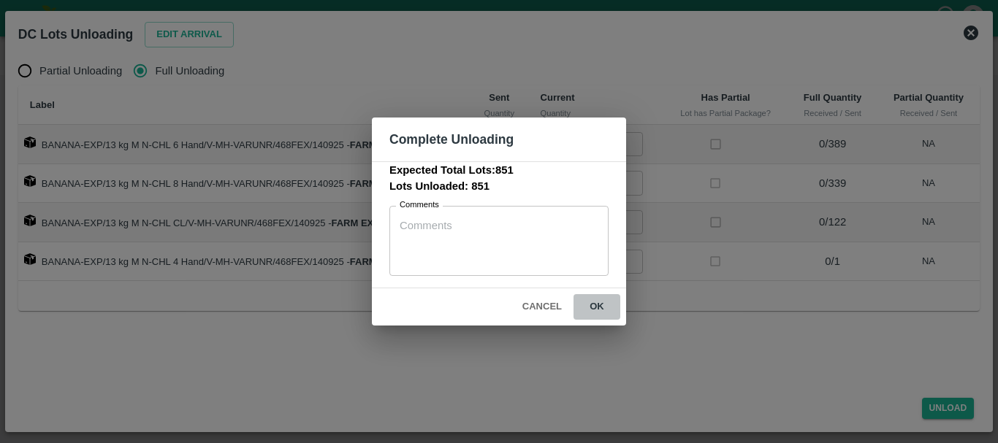
click at [591, 296] on button "ok" at bounding box center [596, 307] width 47 height 26
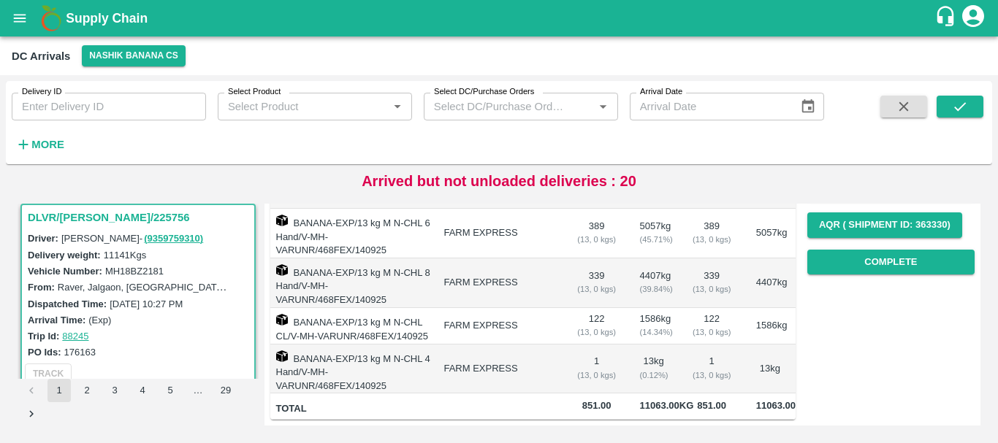
scroll to position [0, 0]
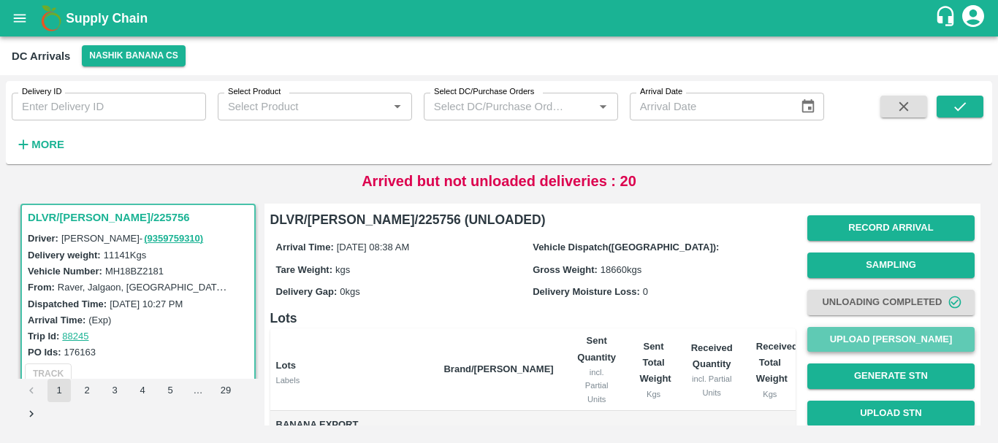
click at [842, 337] on button "Upload Tare Weight" at bounding box center [890, 340] width 167 height 26
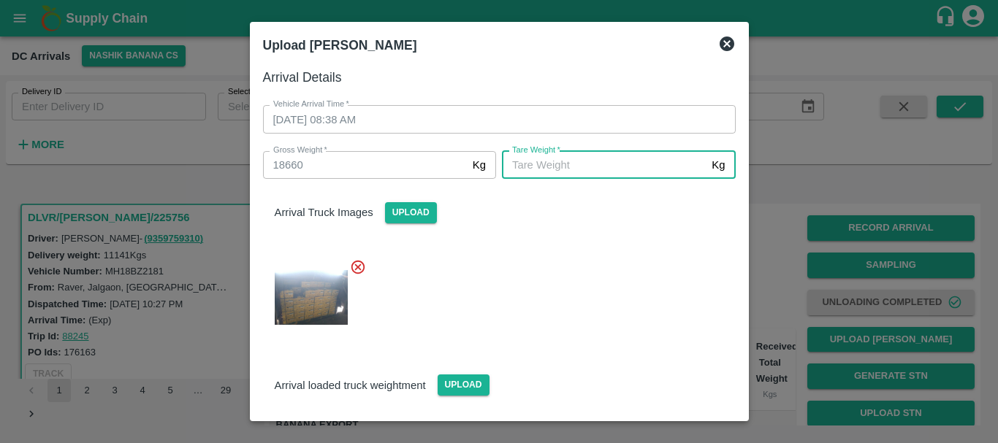
click at [583, 164] on input "Tare Weight   *" at bounding box center [604, 165] width 204 height 28
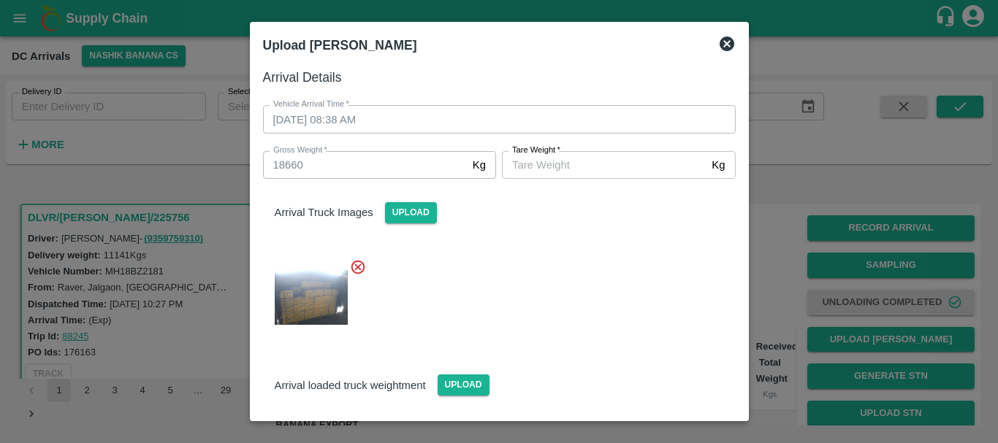
click at [760, 287] on div at bounding box center [499, 221] width 998 height 443
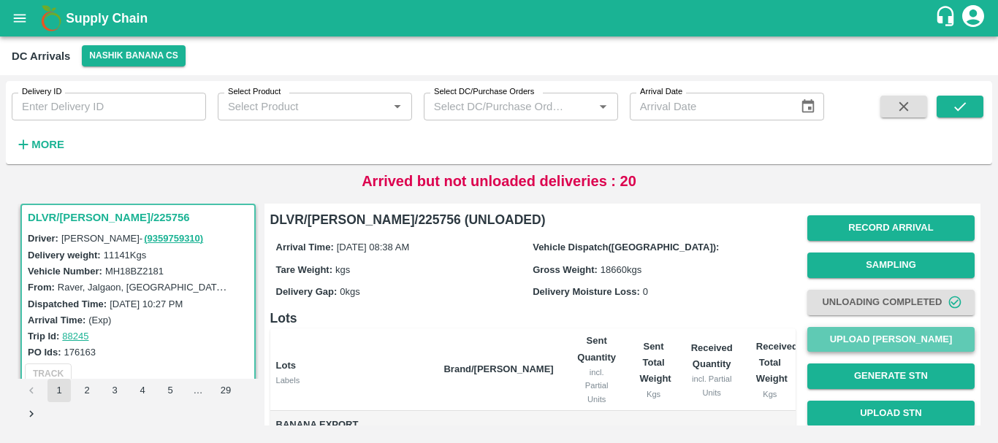
click at [853, 341] on button "Upload Tare Weight" at bounding box center [890, 340] width 167 height 26
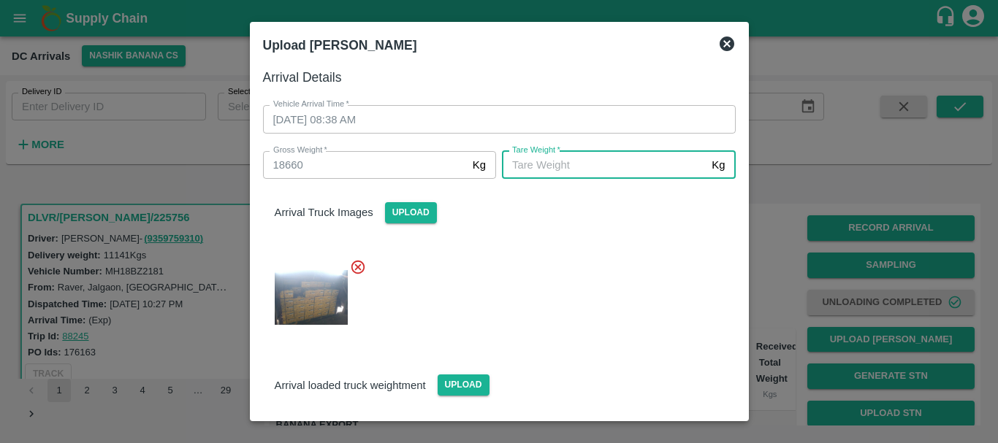
click at [577, 156] on input "Tare Weight   *" at bounding box center [604, 165] width 204 height 28
type input "7575"
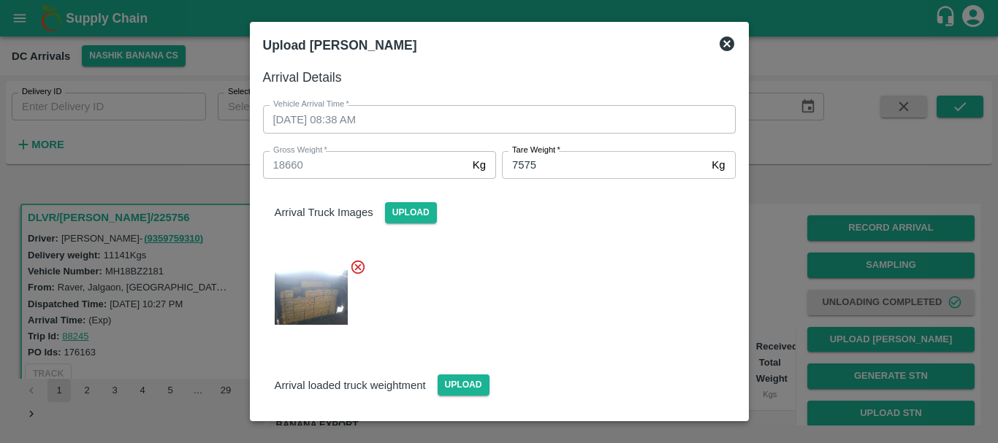
click at [572, 242] on div "Arrival Truck Images Upload" at bounding box center [493, 259] width 484 height 184
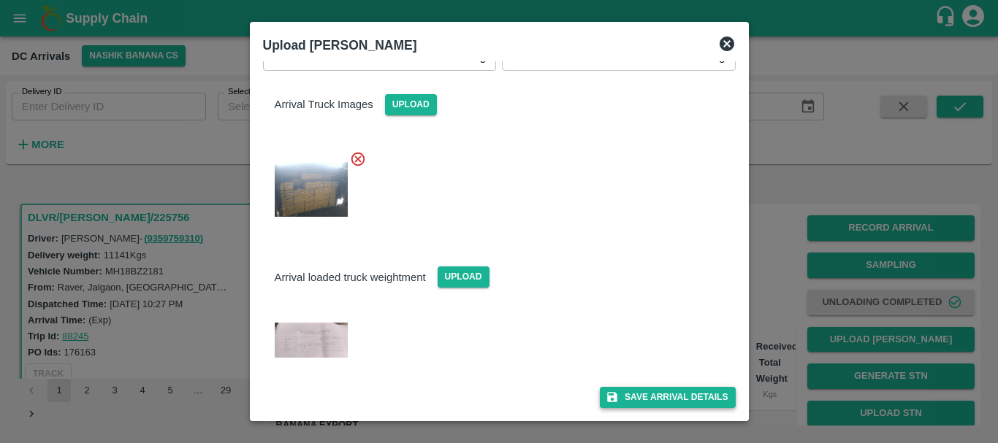
click at [646, 394] on button "Save Arrival Details" at bounding box center [667, 397] width 135 height 21
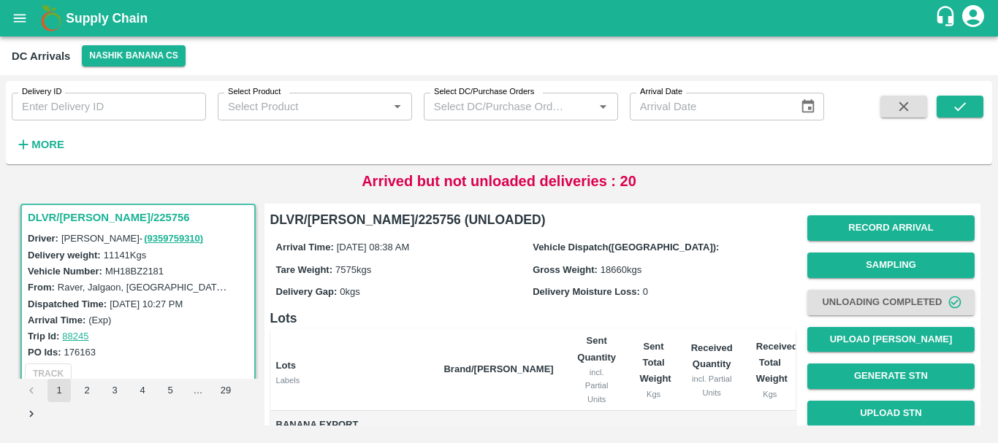
scroll to position [240, 0]
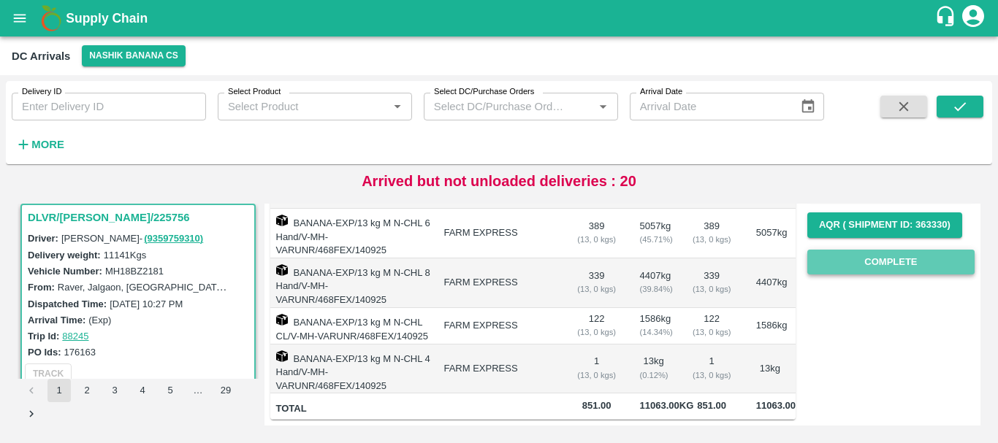
click at [844, 250] on button "Complete" at bounding box center [890, 263] width 167 height 26
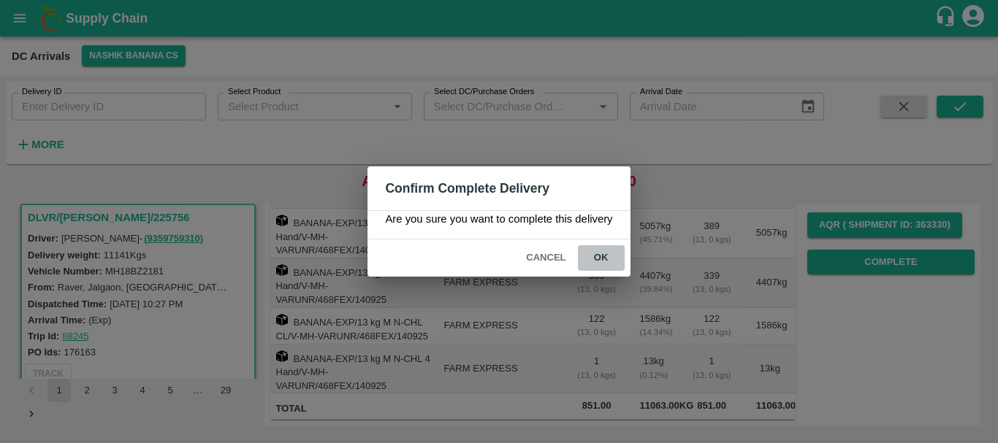
click at [608, 250] on button "ok" at bounding box center [601, 258] width 47 height 26
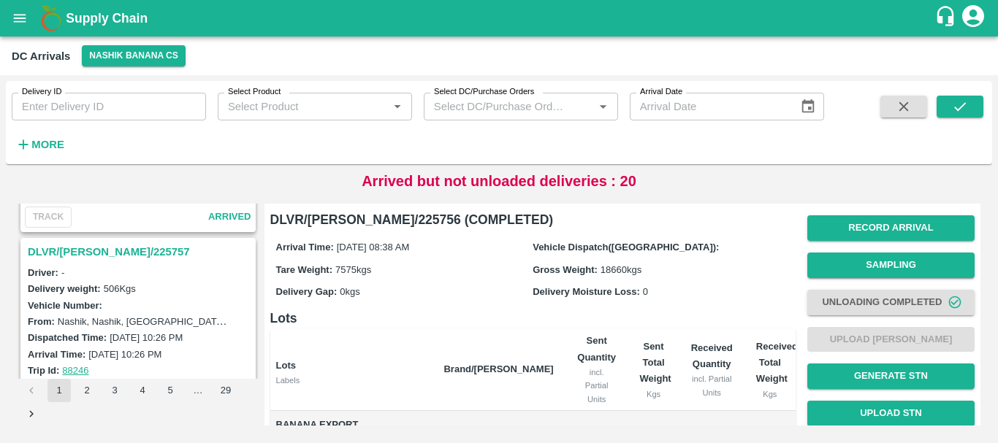
scroll to position [4360, 0]
click at [95, 253] on h3 "DLVR/NASH/225757" at bounding box center [140, 253] width 225 height 19
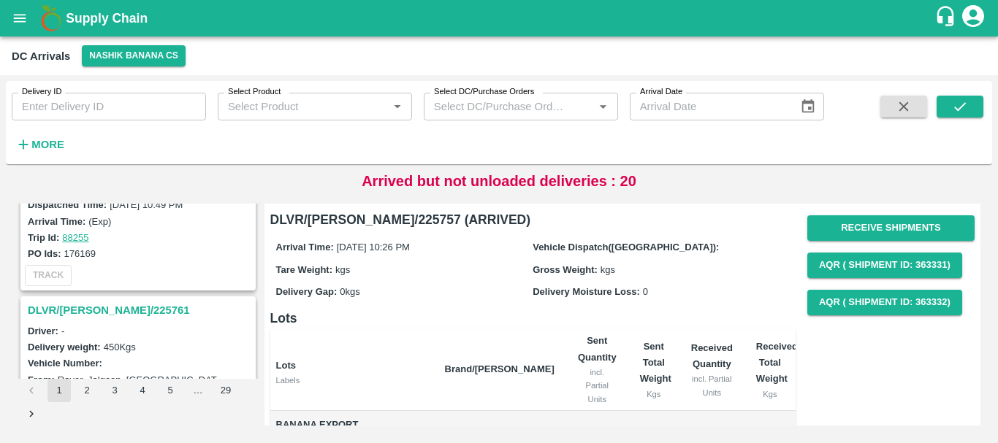
click at [107, 310] on h3 "DLVR/NASH/225761" at bounding box center [140, 310] width 225 height 19
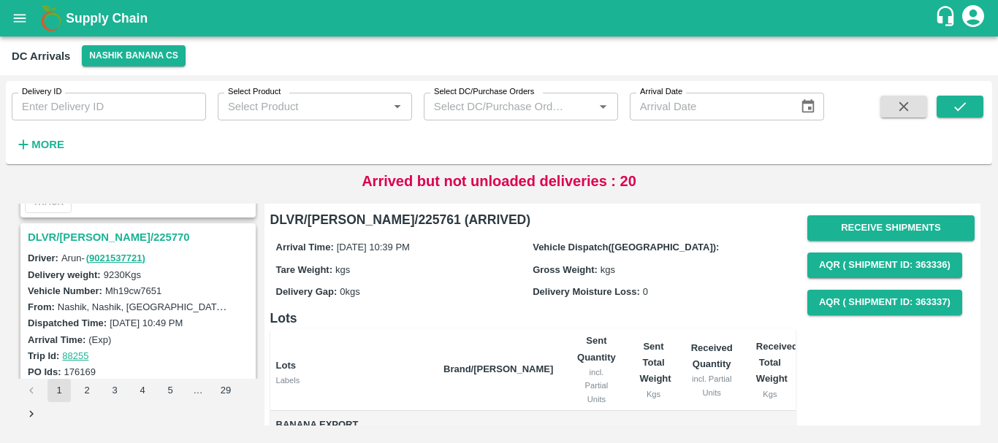
click at [101, 240] on h3 "DLVR/NASH/225770" at bounding box center [140, 237] width 225 height 19
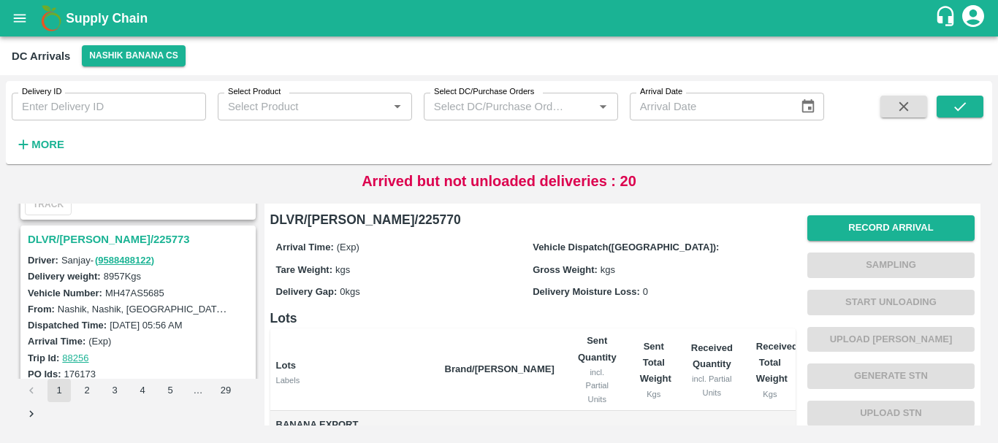
scroll to position [3799, 0]
click at [108, 237] on h3 "DLVR/NASH/225773" at bounding box center [140, 241] width 225 height 19
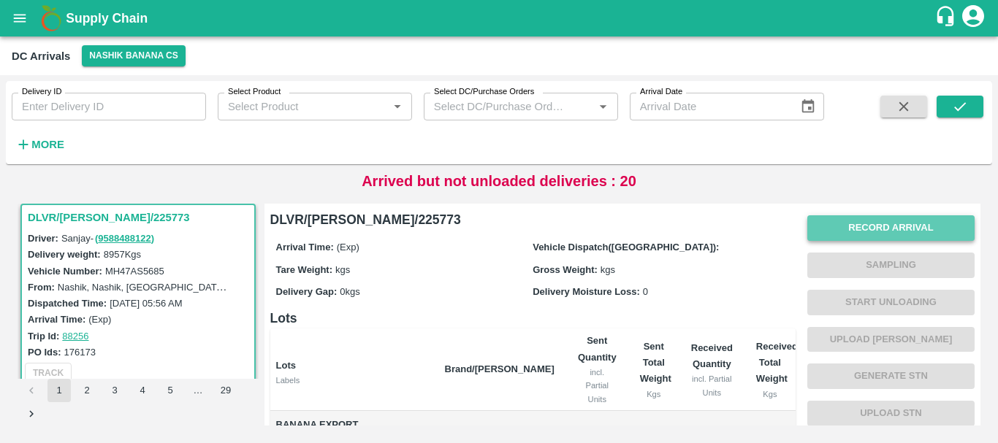
click at [850, 226] on button "Record Arrival" at bounding box center [890, 228] width 167 height 26
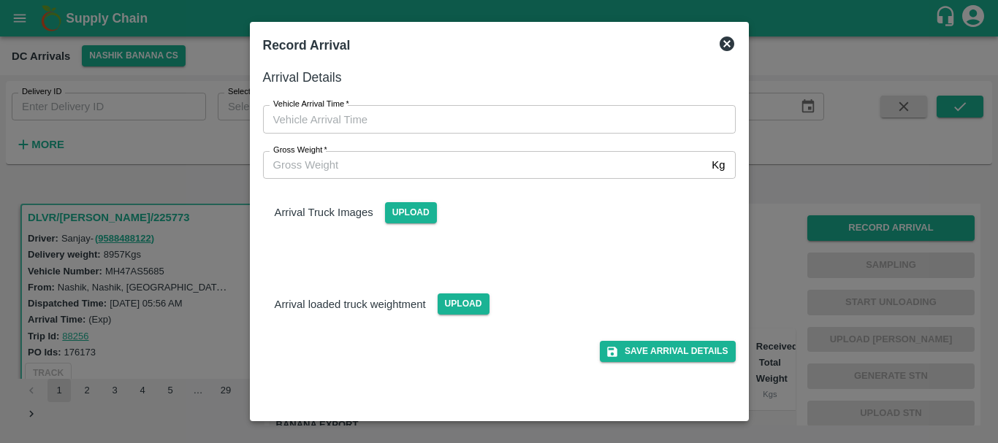
type input "DD/MM/YYYY hh:mm aa"
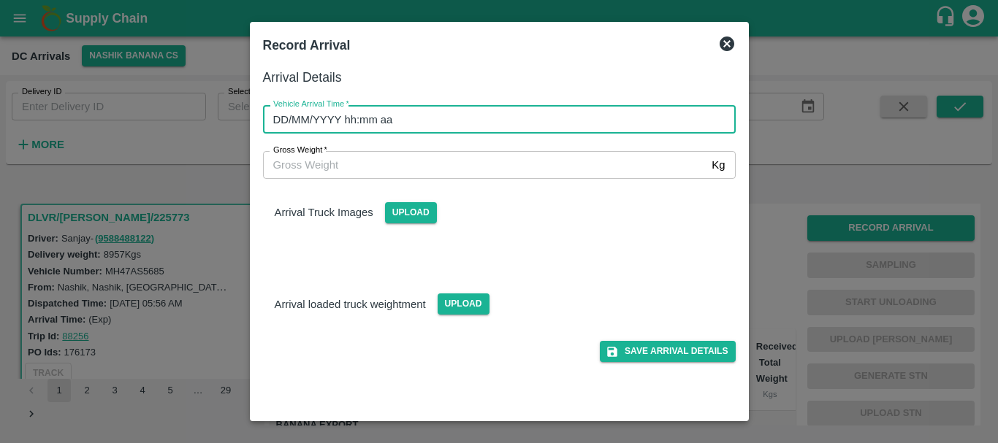
click at [563, 120] on input "DD/MM/YYYY hh:mm aa" at bounding box center [494, 119] width 462 height 28
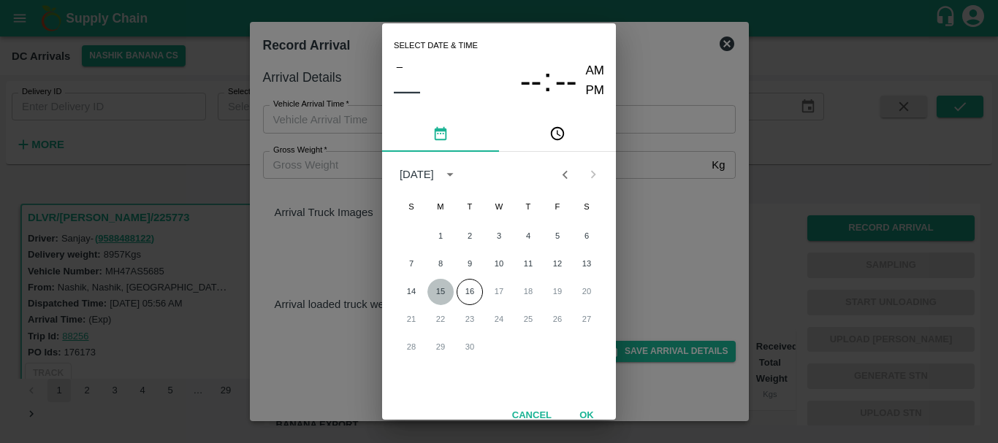
click at [443, 285] on button "15" at bounding box center [440, 292] width 26 height 26
type input "15/09/2025 12:00 AM"
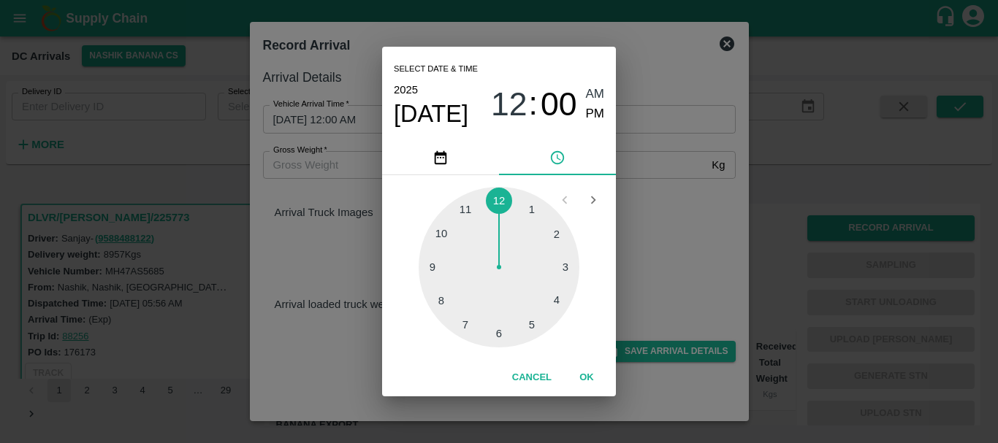
click at [657, 294] on div "Select date & time 2025 Sep 15 12 : 00 AM PM 1 2 3 4 5 6 7 8 9 10 11 12 Cancel …" at bounding box center [499, 221] width 998 height 443
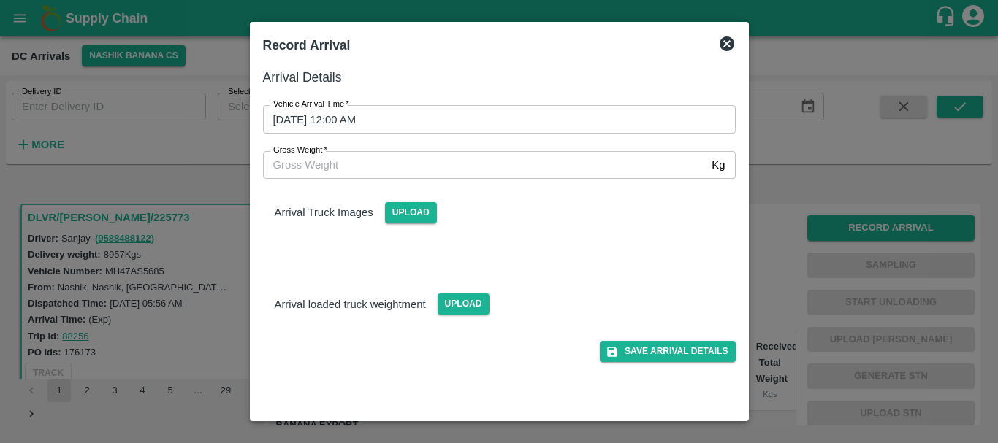
click at [632, 280] on div "Arrival loaded truck weightment Upload" at bounding box center [499, 292] width 496 height 45
click at [806, 258] on div at bounding box center [499, 221] width 998 height 443
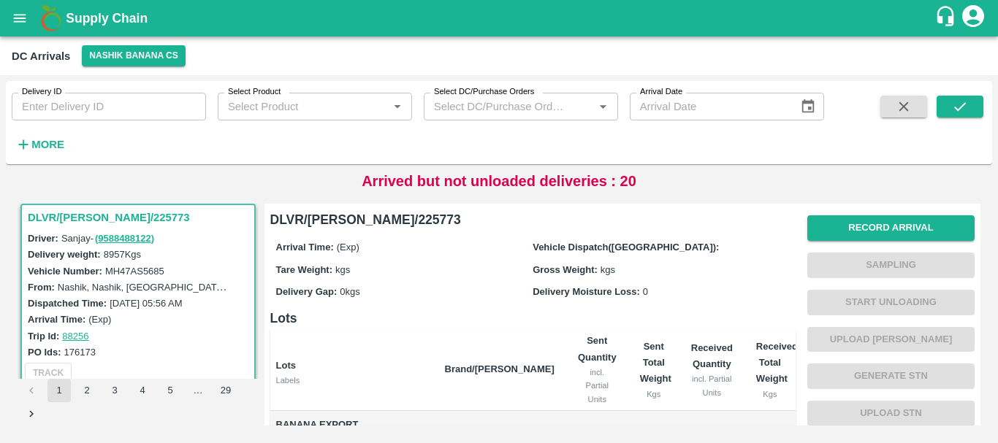
click at [621, 296] on label "Delivery Moisture Loss:" at bounding box center [585, 291] width 107 height 11
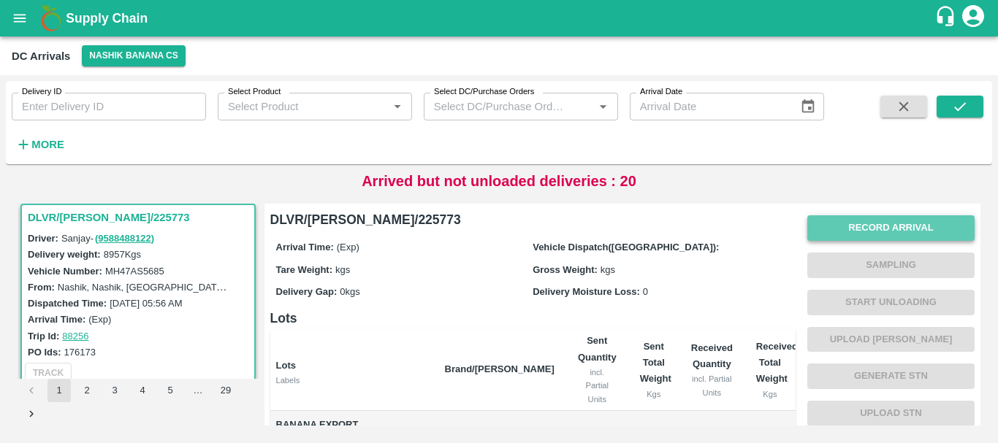
click at [866, 218] on button "Record Arrival" at bounding box center [890, 228] width 167 height 26
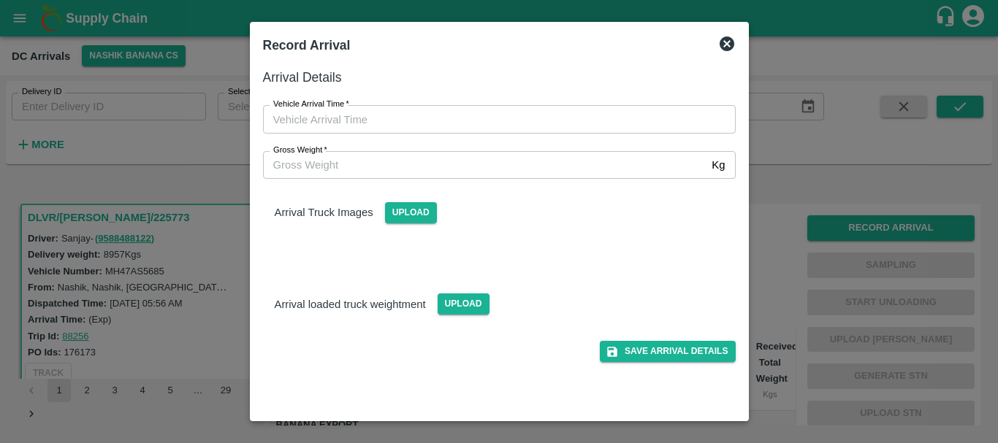
type input "DD/MM/YYYY hh:mm aa"
click at [544, 119] on input "DD/MM/YYYY hh:mm aa" at bounding box center [494, 119] width 462 height 28
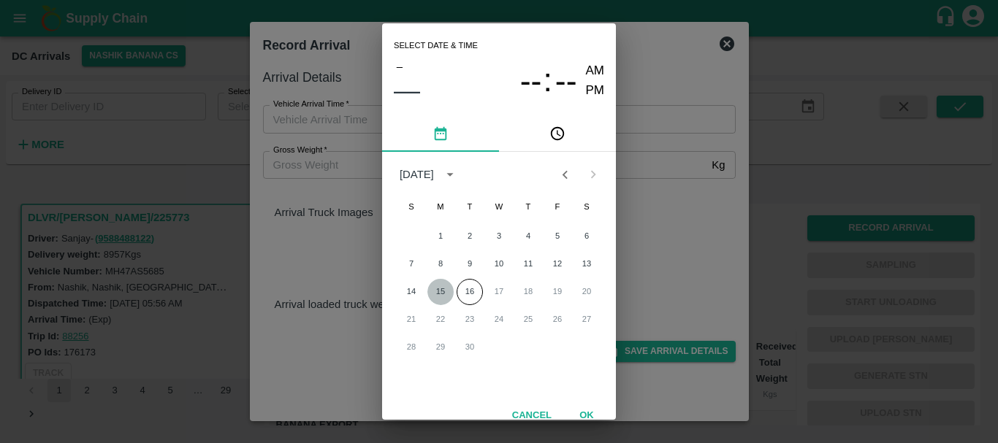
click at [437, 287] on button "15" at bounding box center [440, 292] width 26 height 26
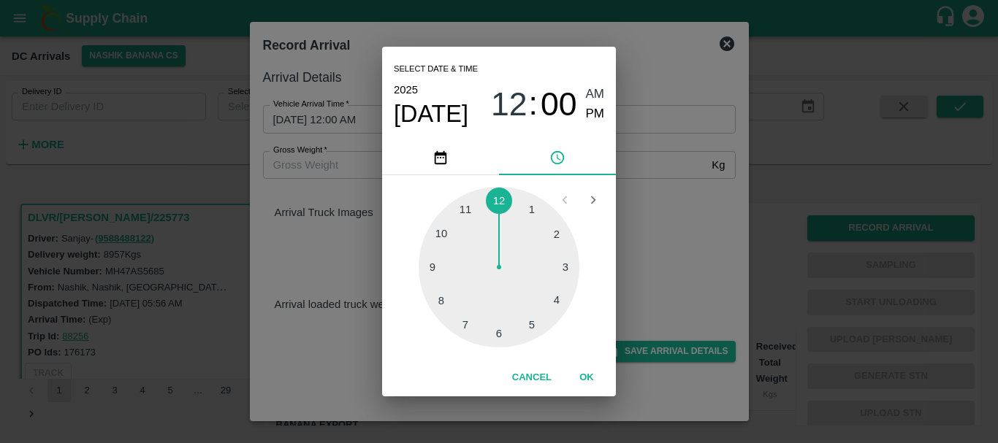
click at [468, 325] on div at bounding box center [498, 267] width 161 height 161
type input "15/09/2025 07:00 AM"
click at [595, 91] on span "AM" at bounding box center [595, 95] width 19 height 20
click at [624, 142] on div "Select date & time 2025 Sep 15 07 : 00 AM PM 05 10 15 20 25 30 35 40 45 50 55 0…" at bounding box center [499, 221] width 998 height 443
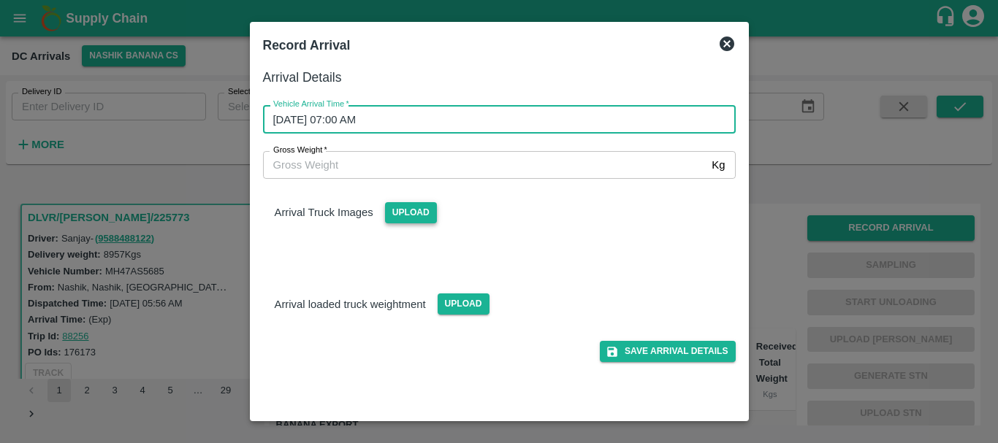
click at [407, 210] on span "Upload" at bounding box center [411, 212] width 52 height 21
click at [0, 0] on input "Upload" at bounding box center [0, 0] width 0 height 0
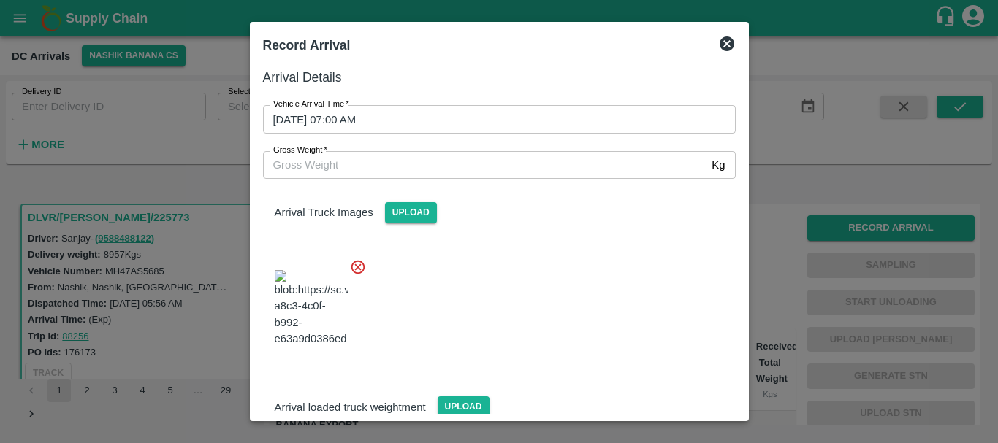
scroll to position [78, 0]
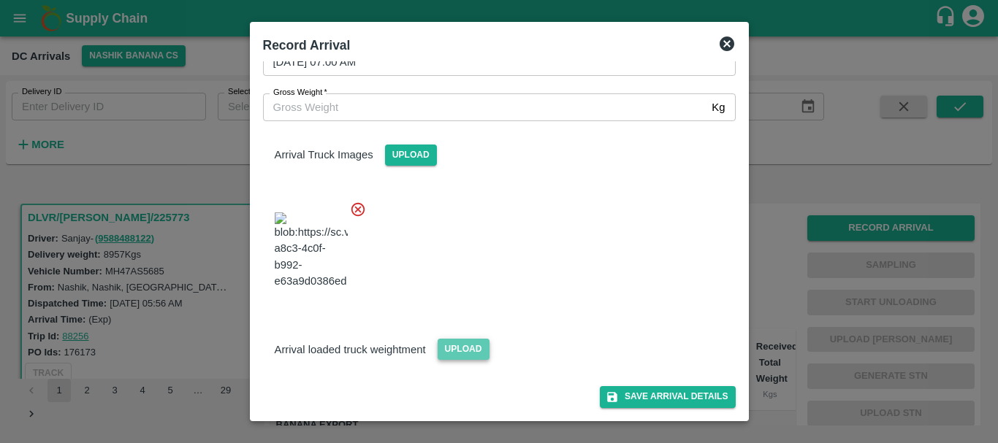
click at [453, 342] on span "Upload" at bounding box center [463, 349] width 52 height 21
click at [0, 0] on input "Upload" at bounding box center [0, 0] width 0 height 0
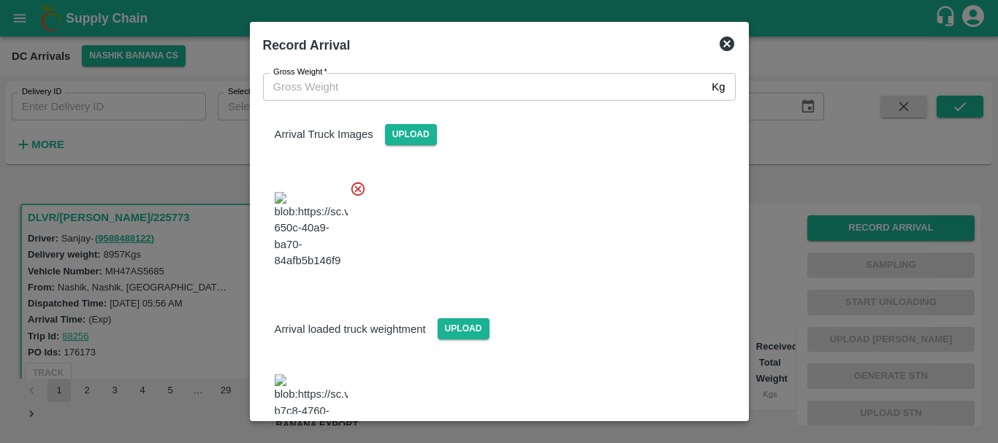
scroll to position [171, 0]
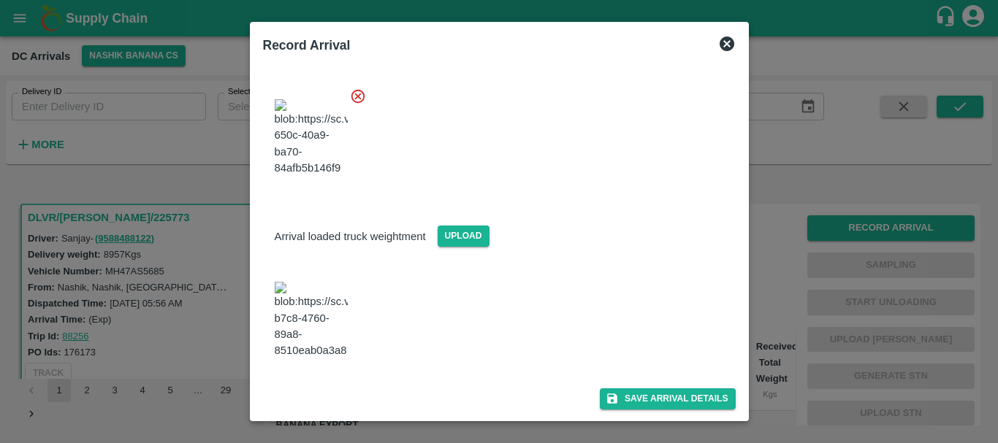
click at [331, 323] on img at bounding box center [311, 320] width 73 height 77
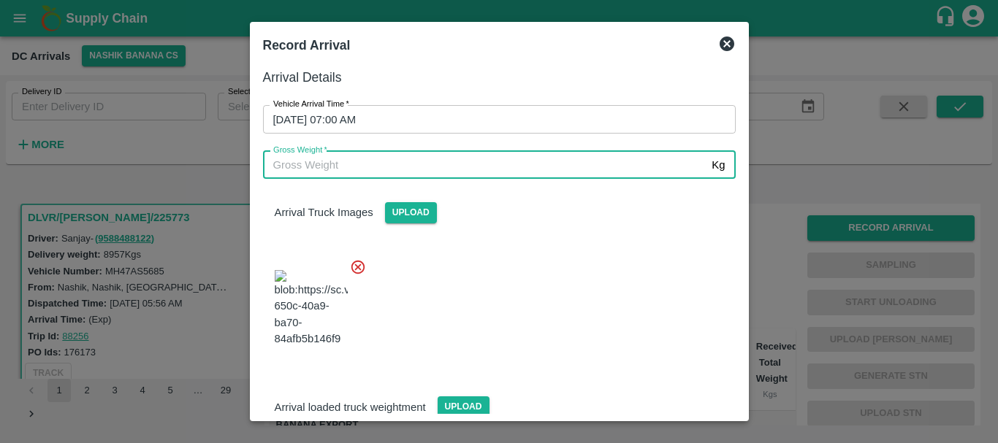
click at [350, 168] on input "Gross Weight   *" at bounding box center [484, 165] width 443 height 28
type input "15490"
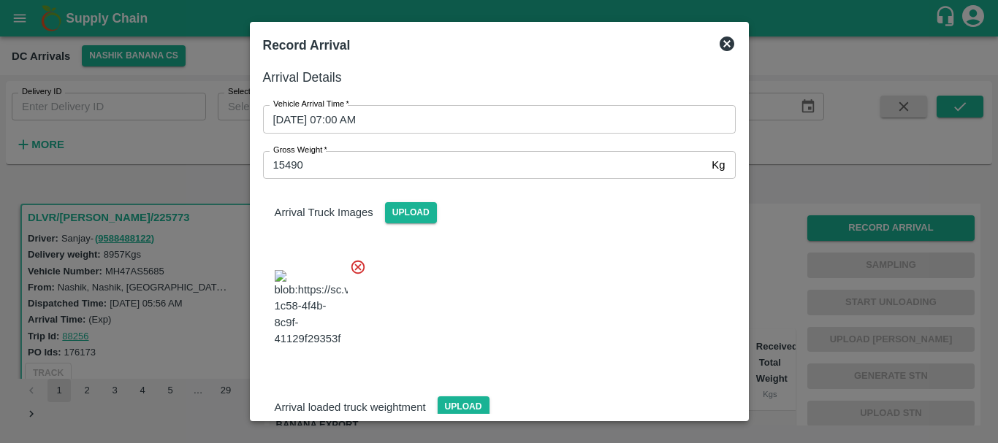
click at [531, 315] on div at bounding box center [493, 304] width 484 height 115
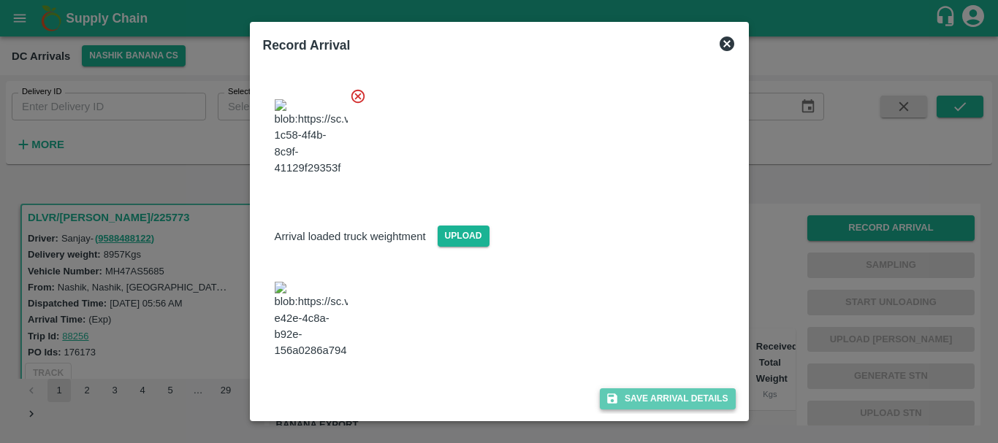
click at [629, 392] on button "Save Arrival Details" at bounding box center [667, 398] width 135 height 21
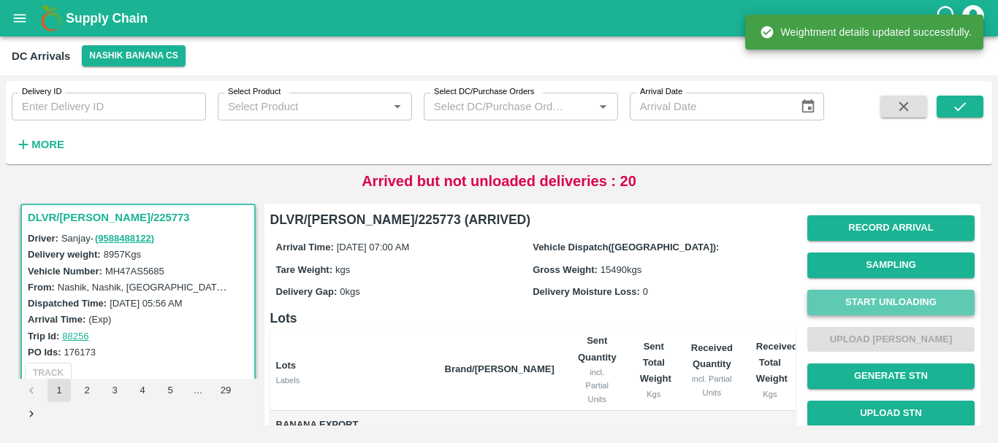
click at [843, 305] on button "Start Unloading" at bounding box center [890, 303] width 167 height 26
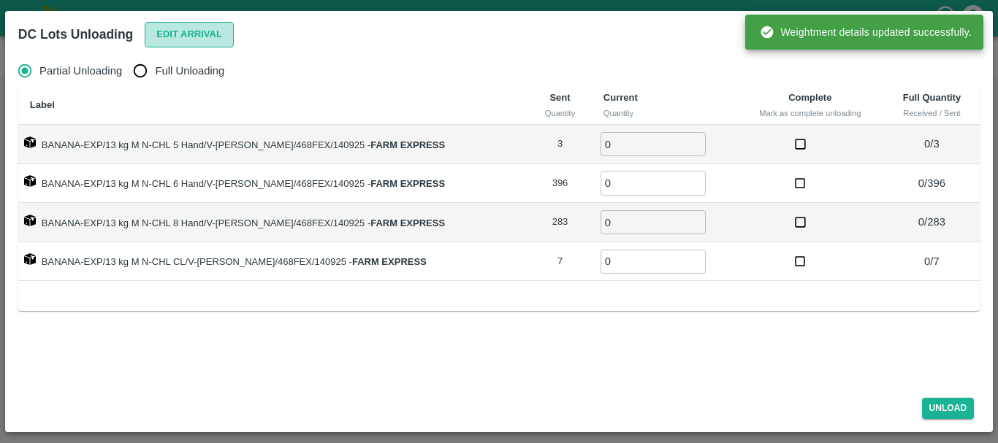
click at [169, 42] on button "Edit Arrival" at bounding box center [189, 35] width 89 height 26
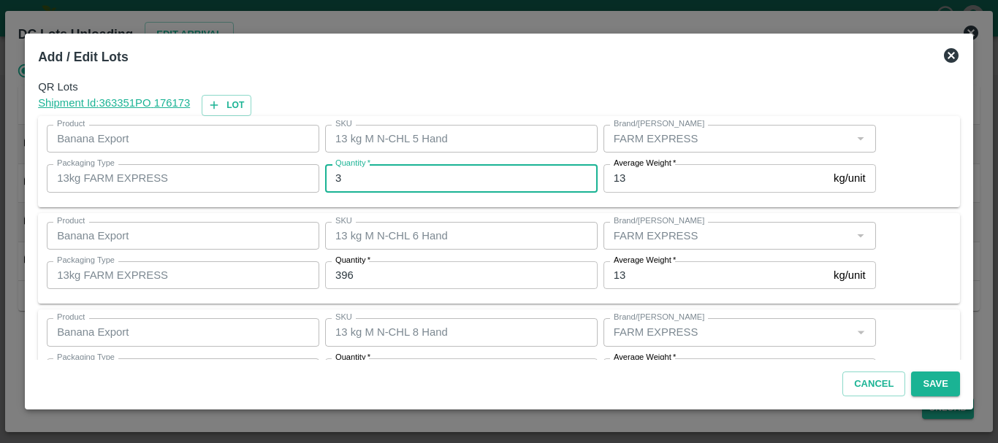
click at [351, 176] on input "3" at bounding box center [461, 178] width 272 height 28
type input "3"
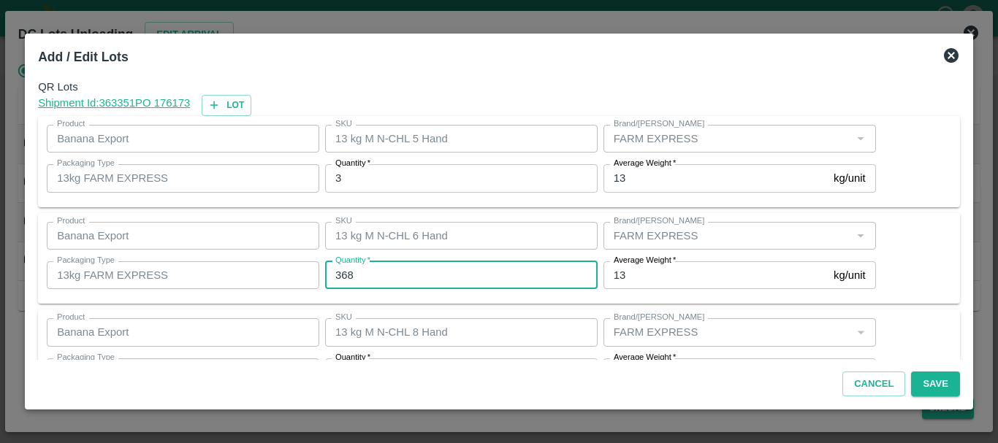
type input "368"
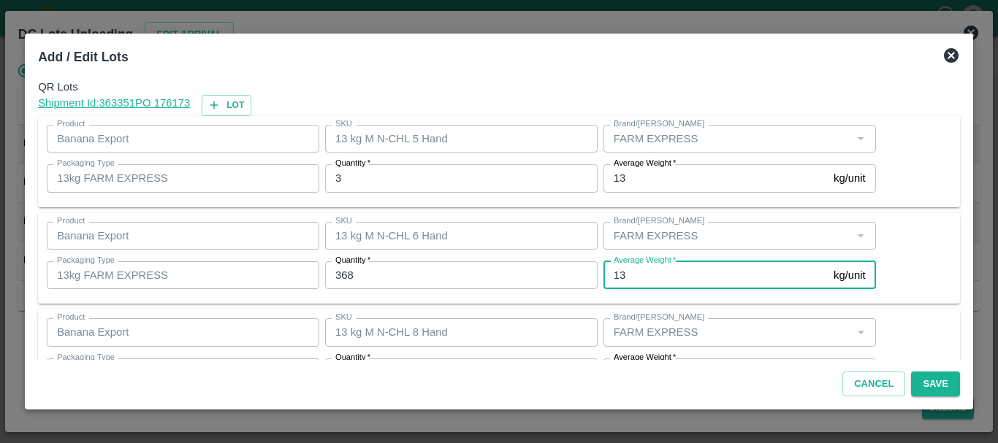
scroll to position [26, 0]
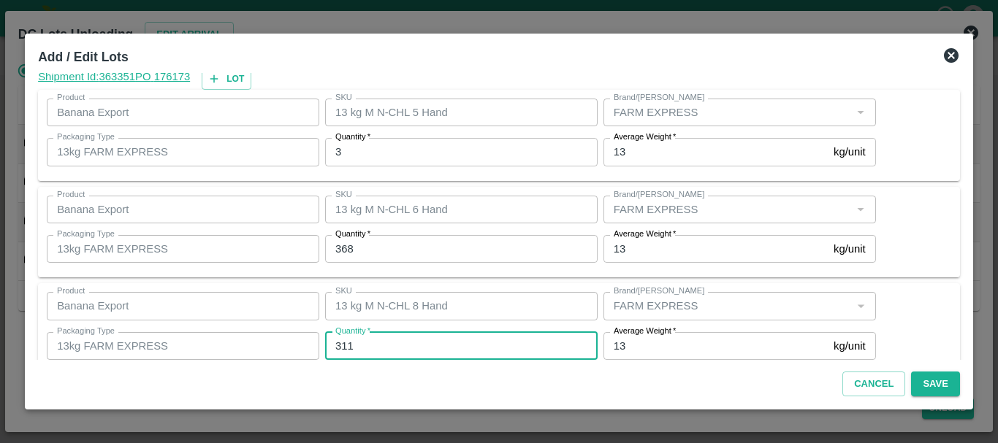
type input "311"
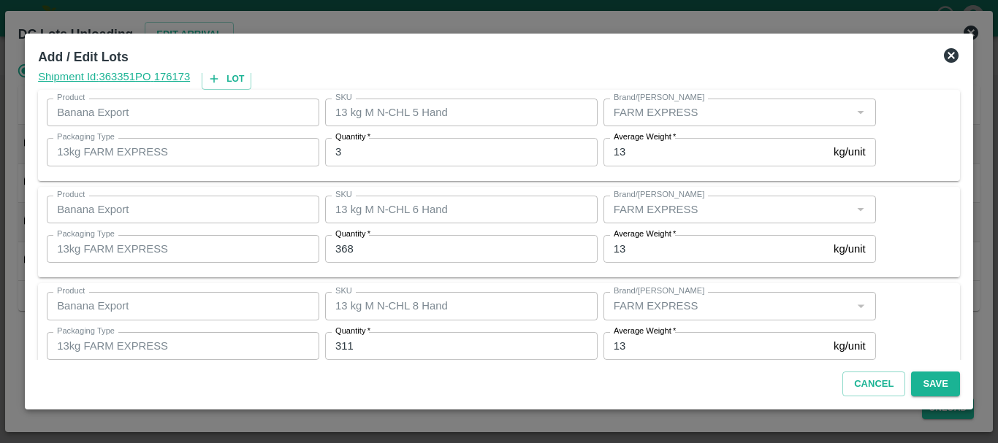
scroll to position [150, 0]
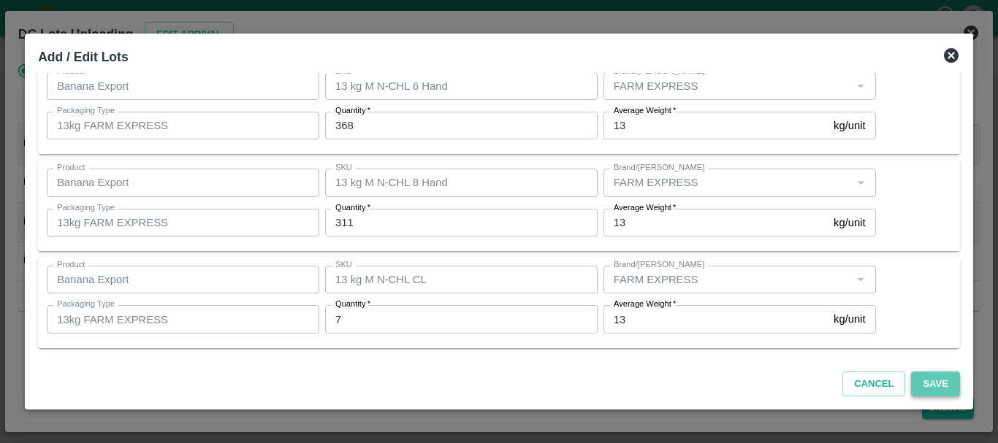
click at [914, 391] on button "Save" at bounding box center [935, 385] width 48 height 26
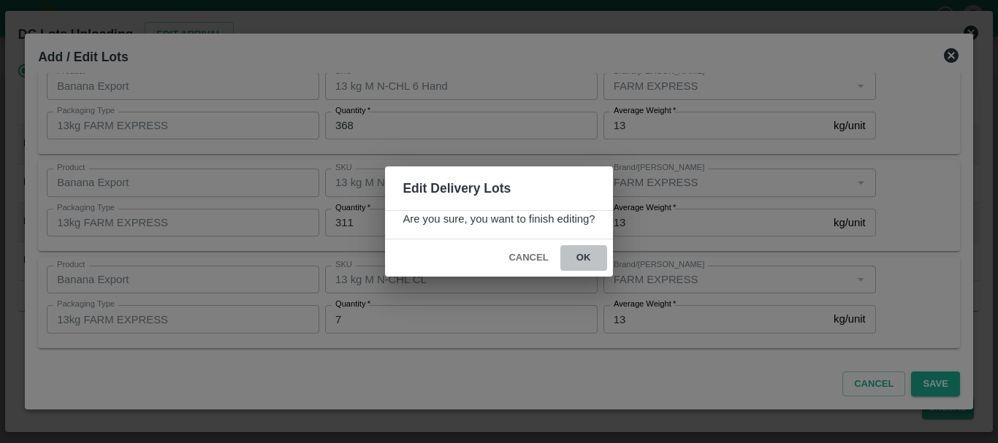
click at [582, 248] on button "ok" at bounding box center [583, 258] width 47 height 26
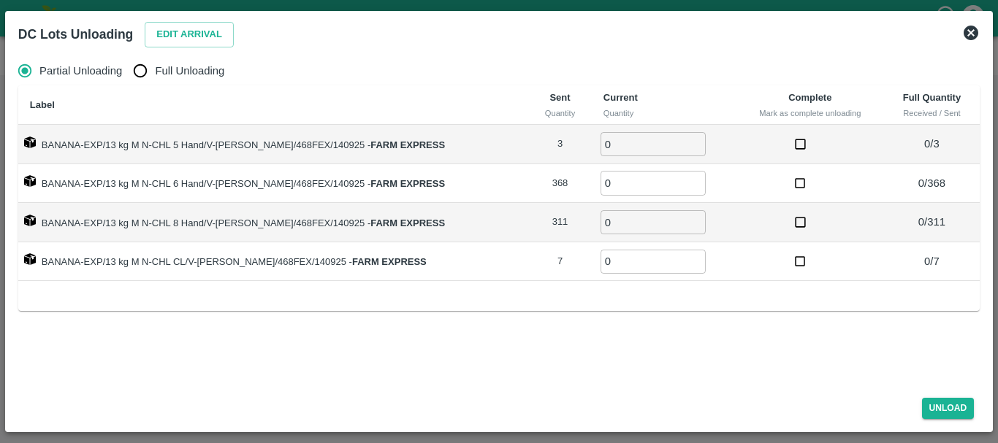
click at [143, 74] on input "Full Unloading" at bounding box center [140, 70] width 29 height 29
radio input "true"
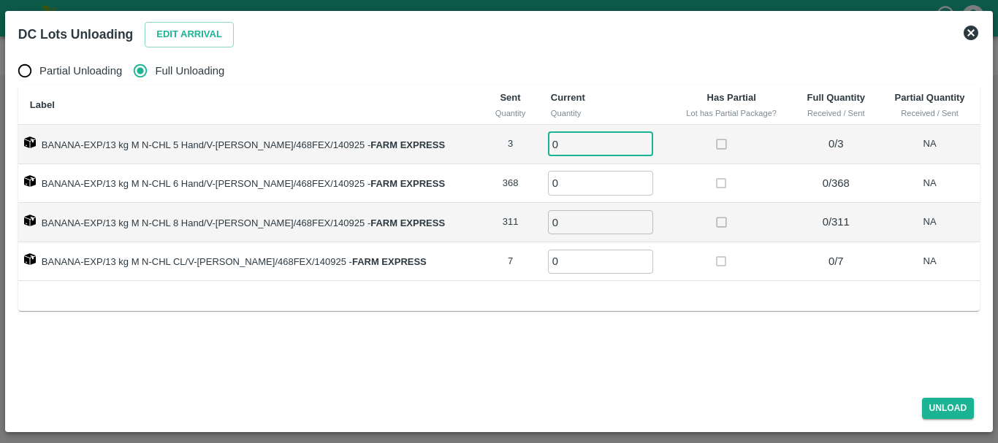
click at [586, 145] on input "0" at bounding box center [600, 144] width 105 height 24
type input "03"
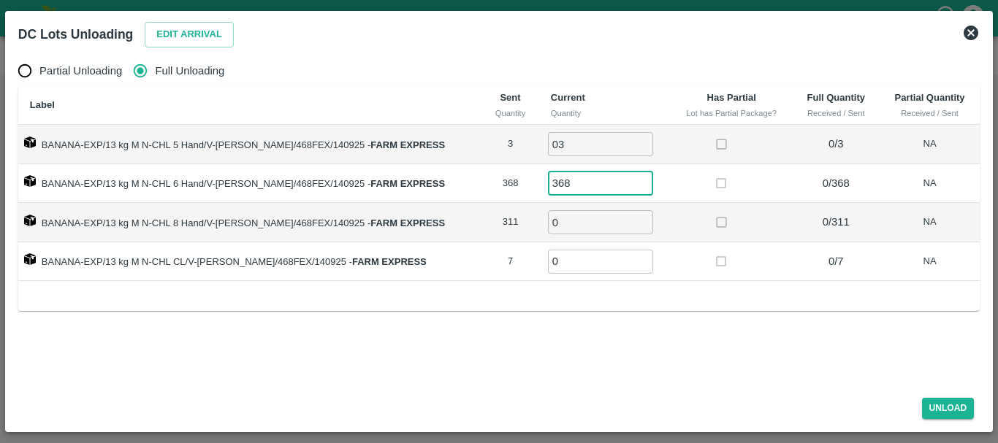
type input "368"
type input "311"
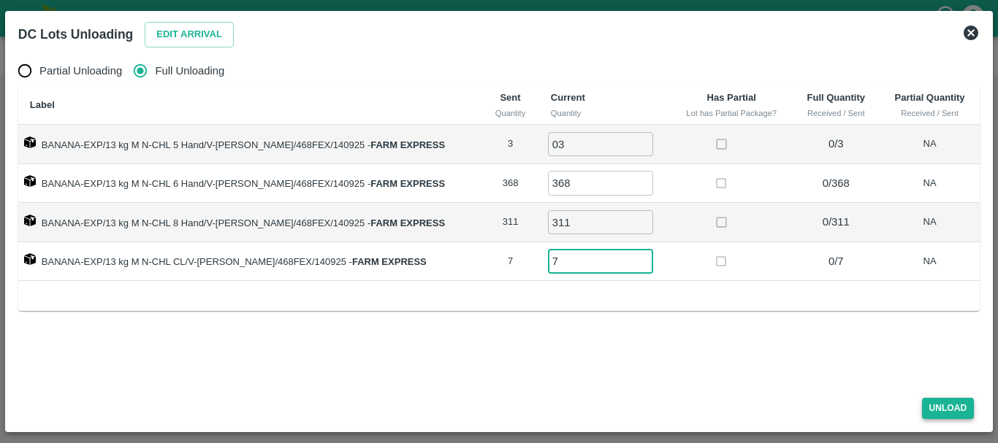
type input "7"
click at [932, 399] on button "Unload" at bounding box center [948, 408] width 53 height 21
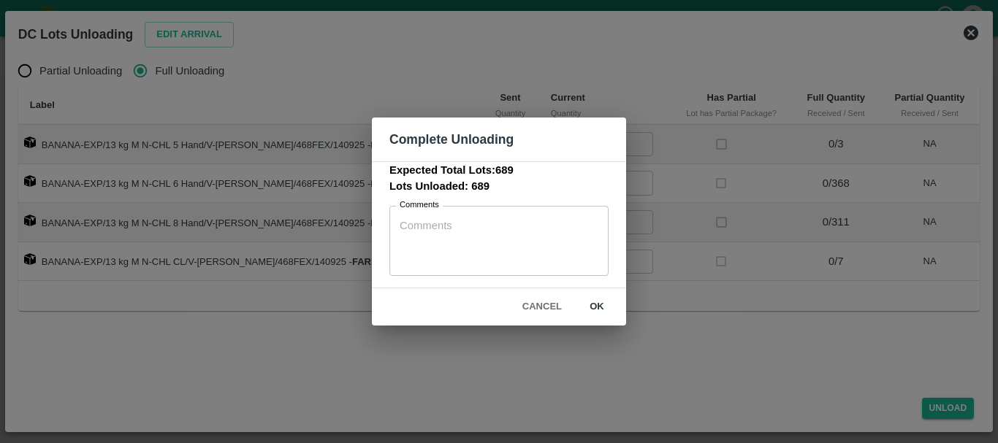
click at [627, 317] on div "Complete Unloading Expected Total Lots: 689 Lots Unloaded: 689 Comments x Comme…" at bounding box center [499, 221] width 998 height 443
click at [602, 314] on button "ok" at bounding box center [596, 307] width 47 height 26
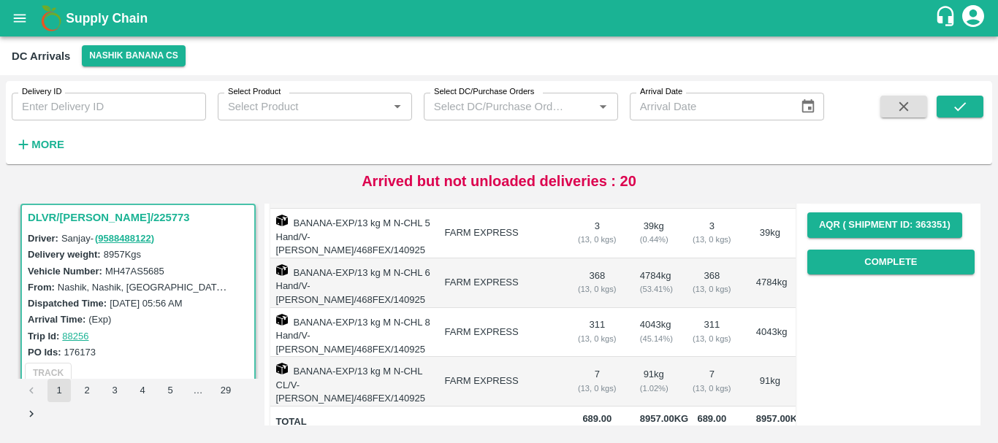
scroll to position [0, 0]
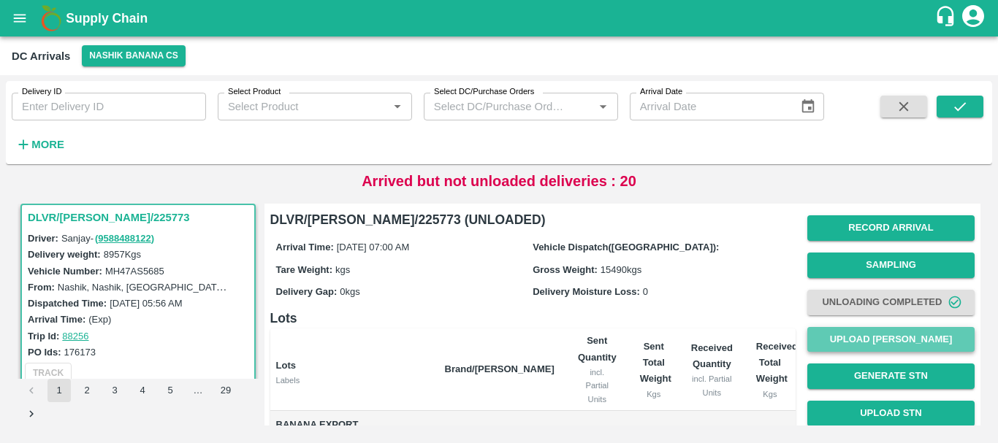
click at [854, 344] on button "Upload Tare Weight" at bounding box center [890, 340] width 167 height 26
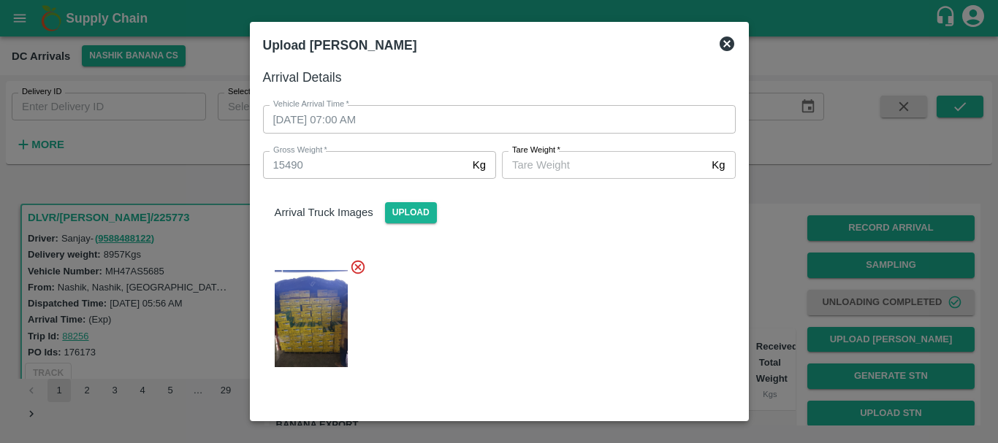
click at [554, 166] on input "Tare Weight   *" at bounding box center [604, 165] width 204 height 28
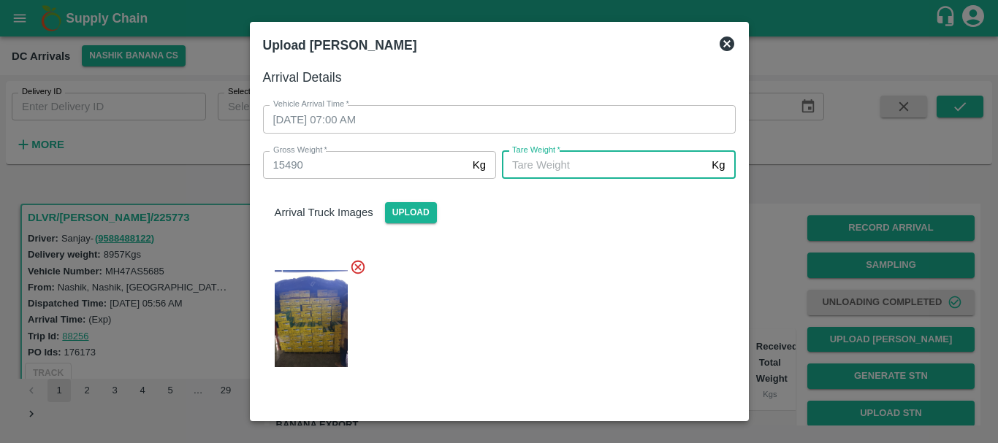
click at [554, 166] on input "Tare Weight   *" at bounding box center [604, 165] width 204 height 28
type input "5680"
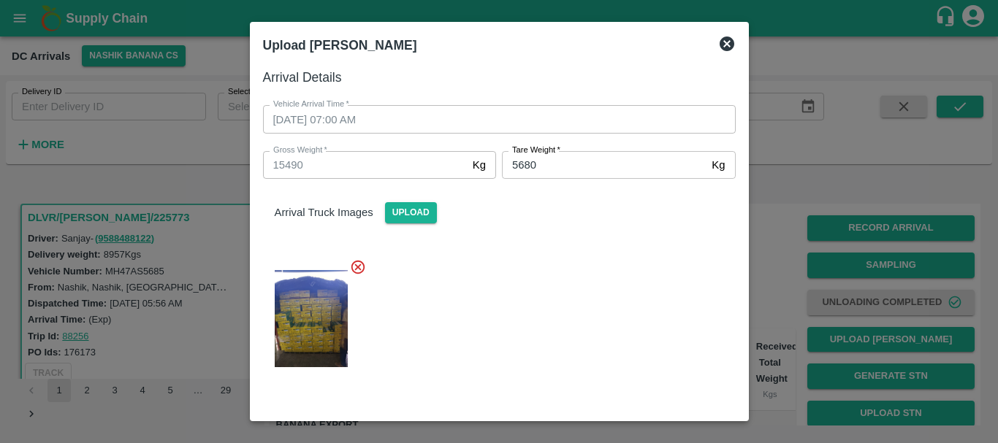
click at [570, 269] on div at bounding box center [493, 314] width 484 height 135
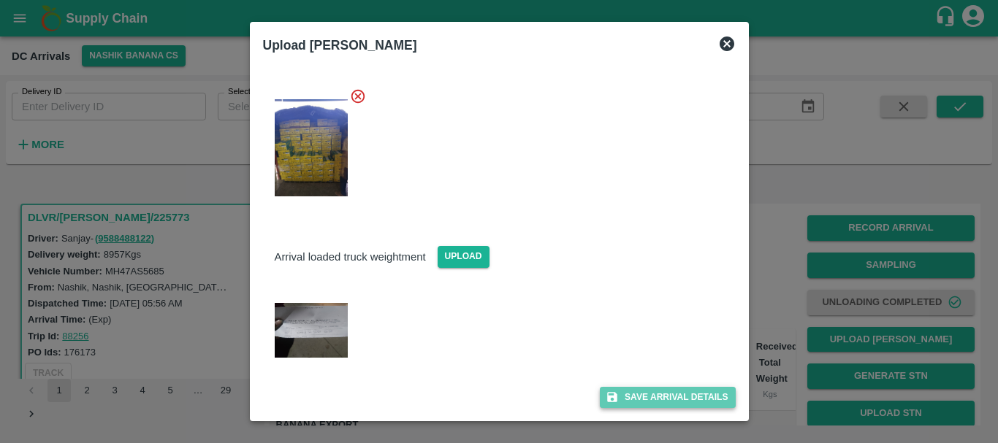
click at [641, 407] on button "Save Arrival Details" at bounding box center [667, 397] width 135 height 21
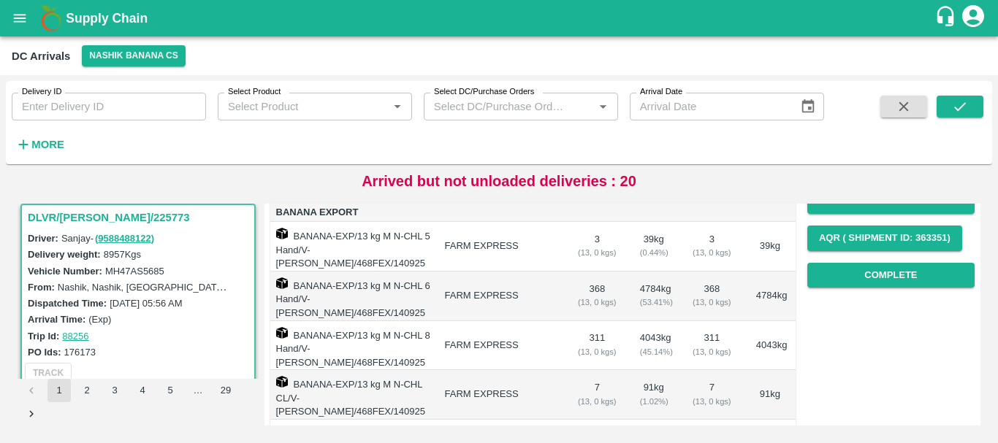
scroll to position [226, 0]
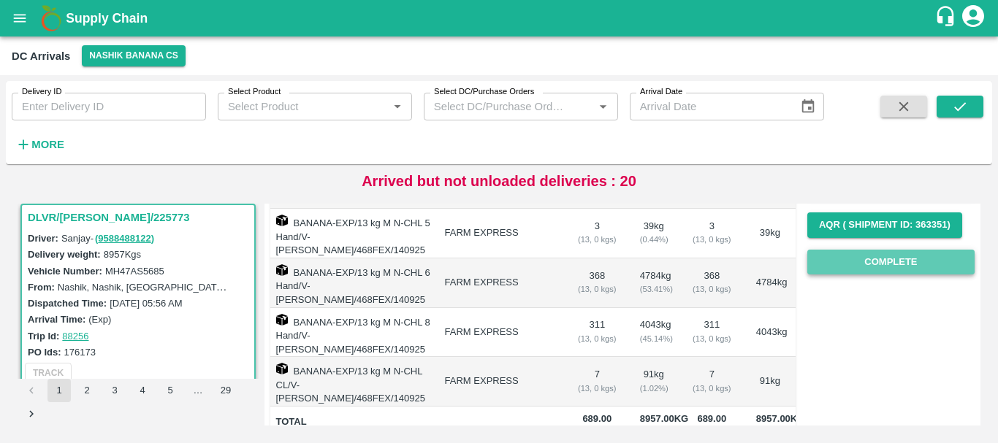
click at [865, 255] on button "Complete" at bounding box center [890, 263] width 167 height 26
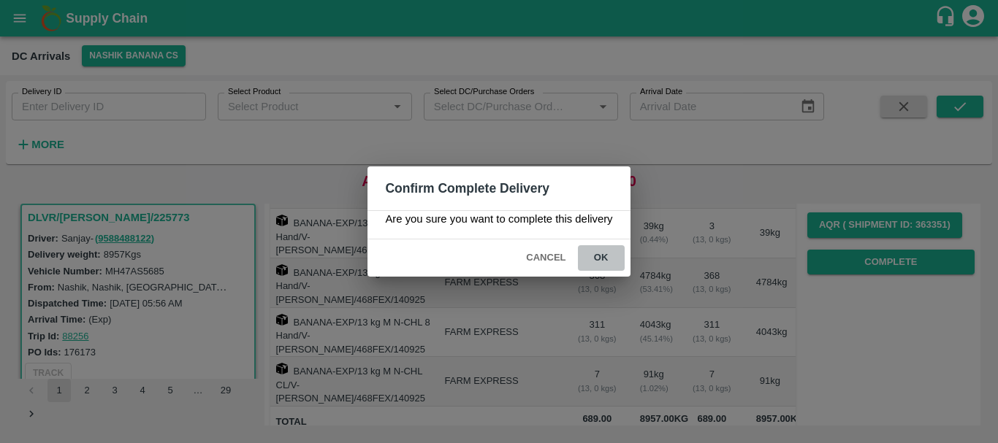
click at [609, 253] on button "ok" at bounding box center [601, 258] width 47 height 26
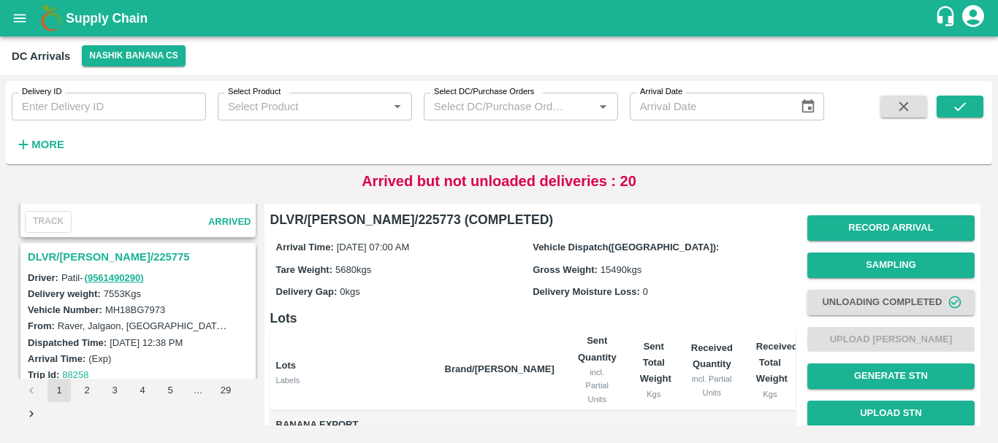
scroll to position [3593, 0]
click at [117, 256] on h3 "DLVR/NASH/225775" at bounding box center [140, 257] width 225 height 19
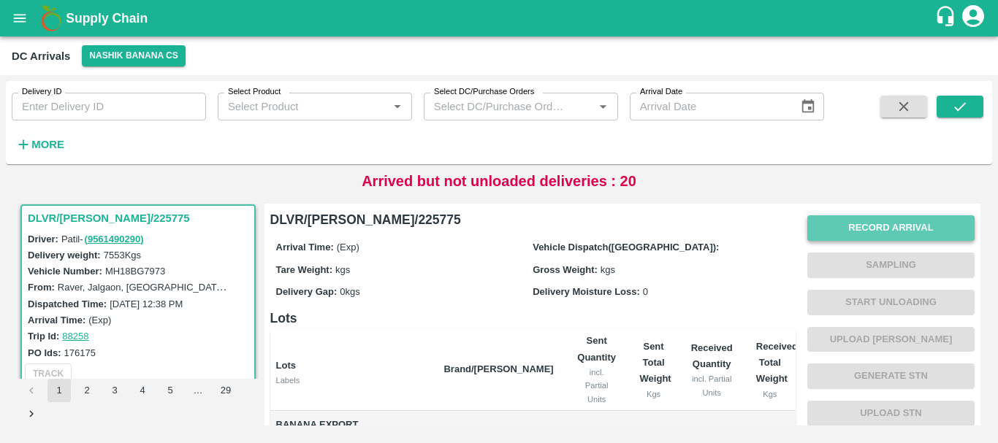
click at [834, 234] on button "Record Arrival" at bounding box center [890, 228] width 167 height 26
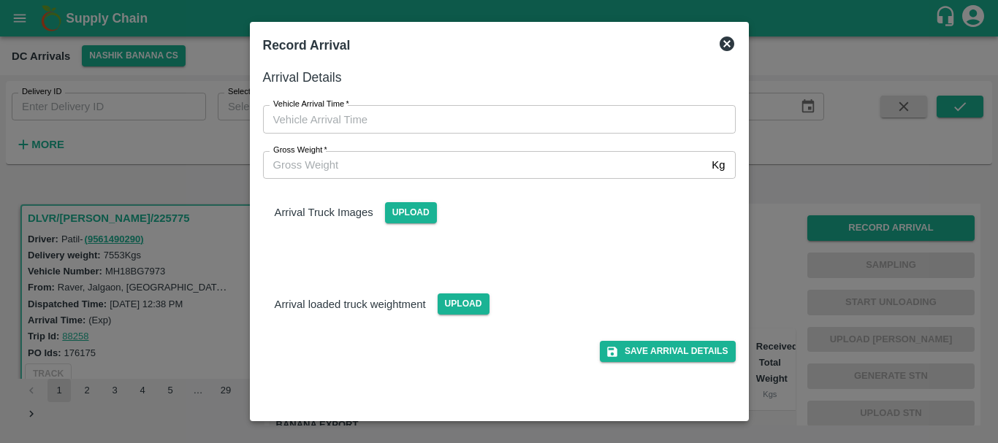
type input "DD/MM/YYYY hh:mm aa"
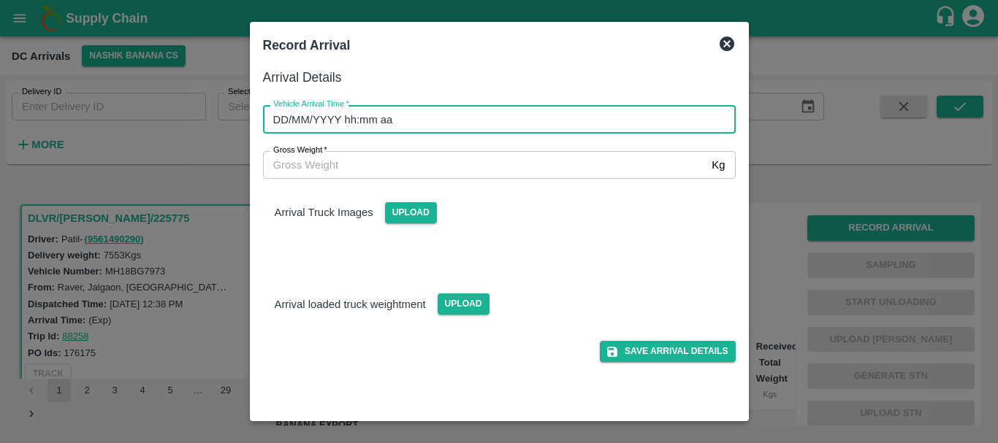
click at [532, 120] on input "DD/MM/YYYY hh:mm aa" at bounding box center [494, 119] width 462 height 28
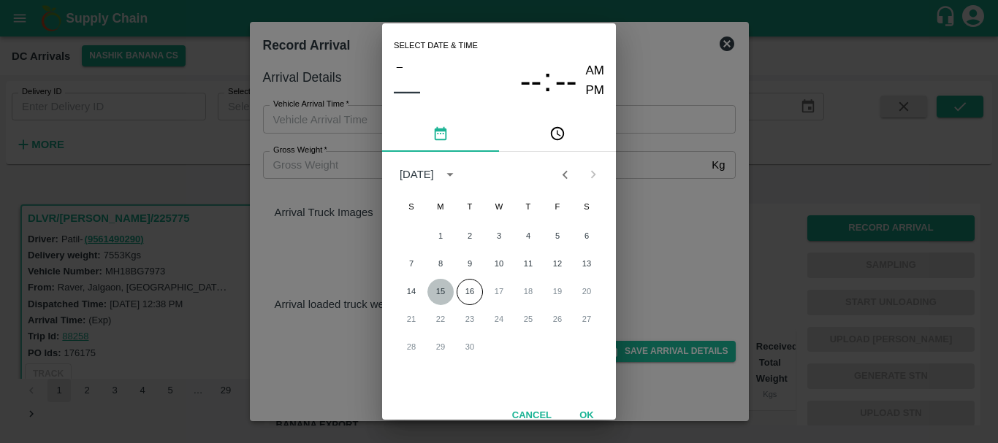
click at [435, 294] on button "15" at bounding box center [440, 292] width 26 height 26
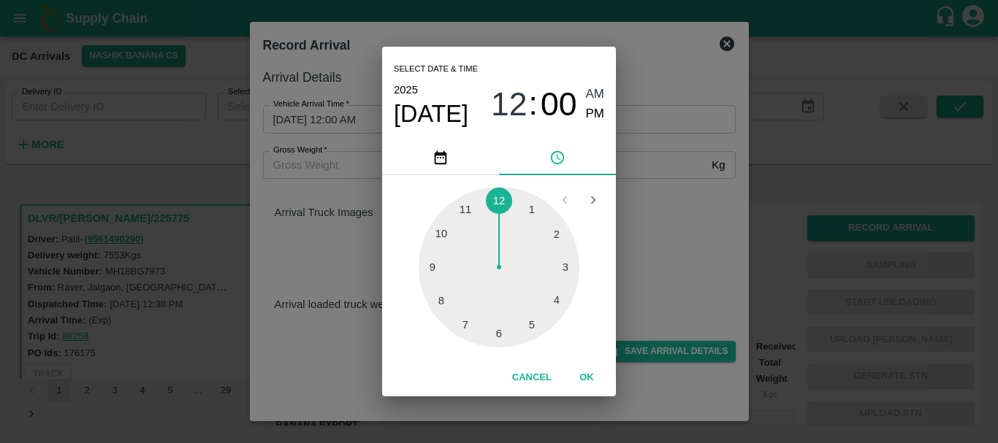
click at [440, 240] on div at bounding box center [498, 267] width 161 height 161
type input "15/09/2025 10:00 AM"
click at [591, 90] on span "AM" at bounding box center [595, 95] width 19 height 20
click at [665, 192] on div "Select date & time 2025 Sep 15 10 : 00 AM PM 05 10 15 20 25 30 35 40 45 50 55 0…" at bounding box center [499, 221] width 998 height 443
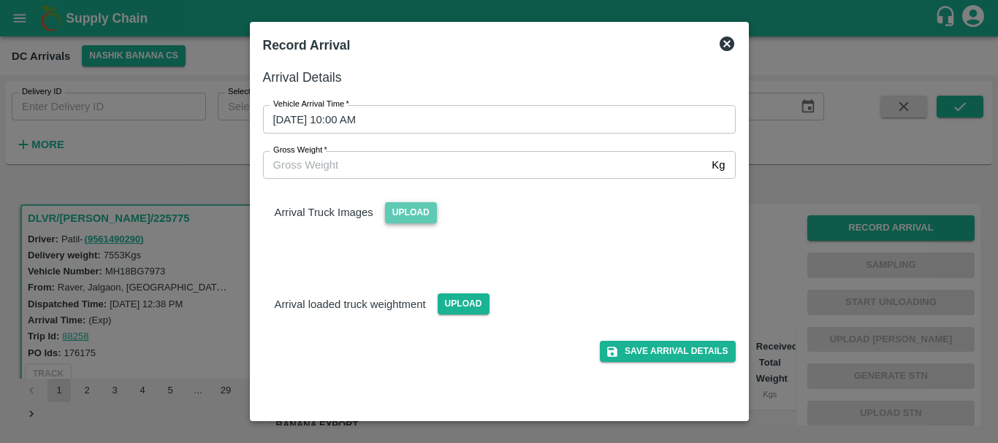
click at [417, 204] on span "Upload" at bounding box center [411, 212] width 52 height 21
click at [0, 0] on input "Upload" at bounding box center [0, 0] width 0 height 0
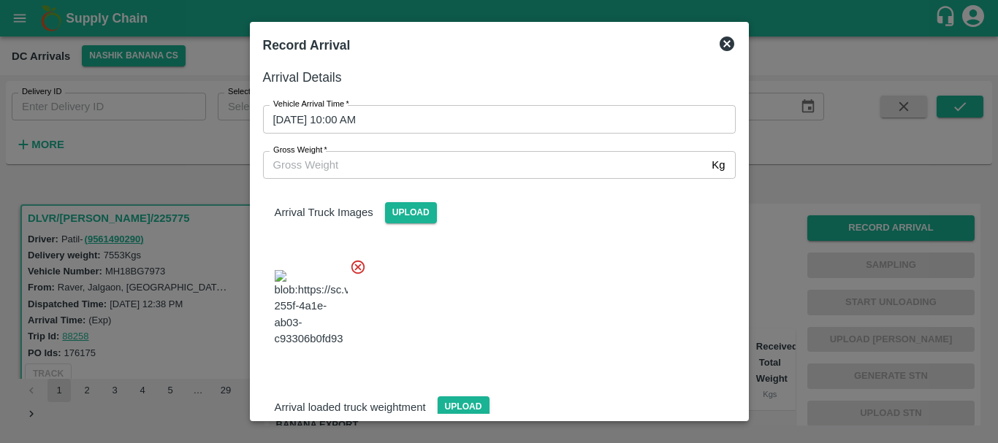
scroll to position [78, 0]
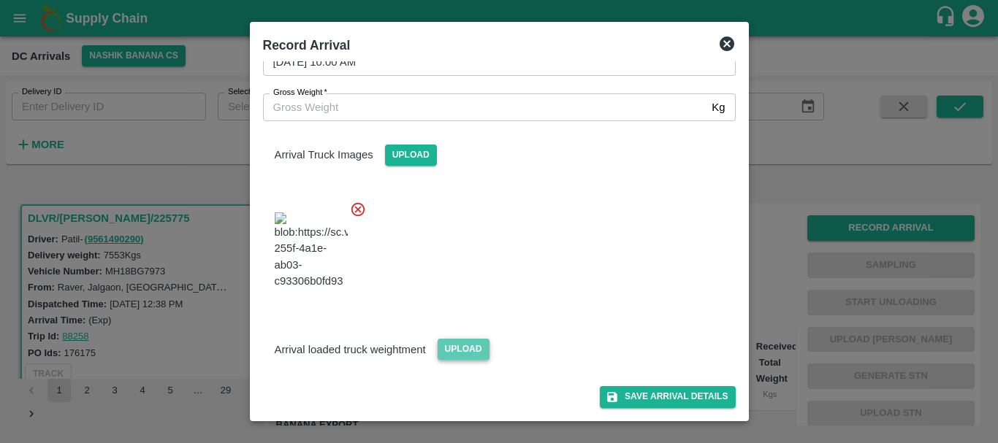
click at [445, 348] on span "Upload" at bounding box center [463, 349] width 52 height 21
click at [0, 0] on input "Upload" at bounding box center [0, 0] width 0 height 0
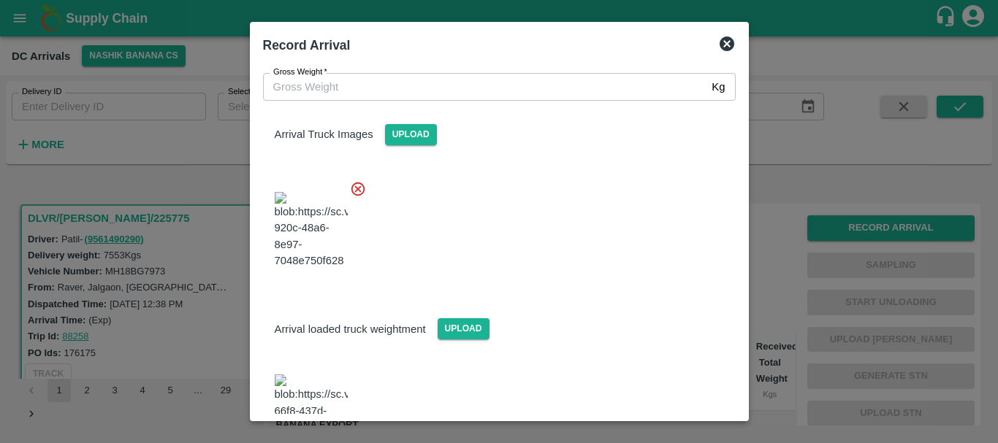
scroll to position [167, 0]
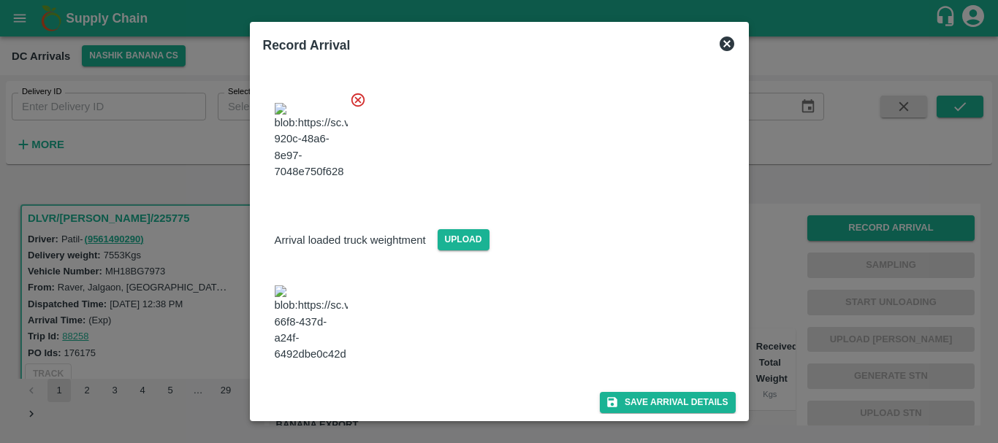
click at [313, 322] on img at bounding box center [311, 324] width 73 height 77
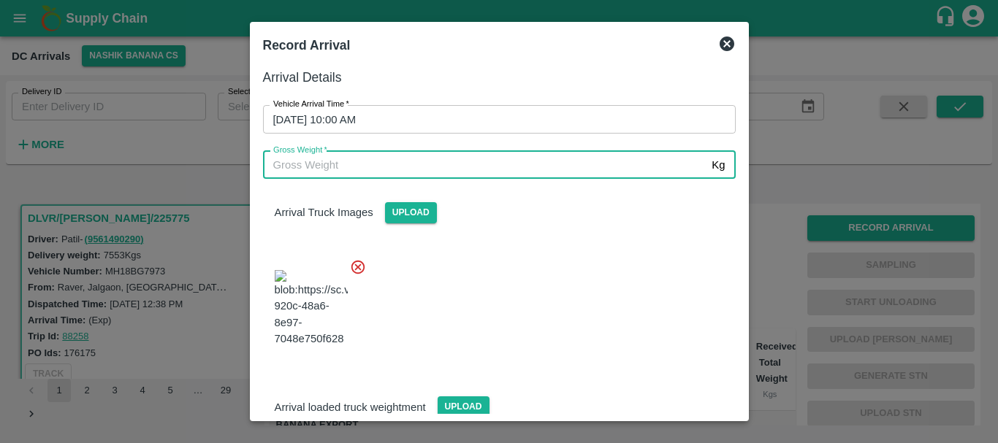
click at [343, 161] on input "Gross Weight   *" at bounding box center [484, 165] width 443 height 28
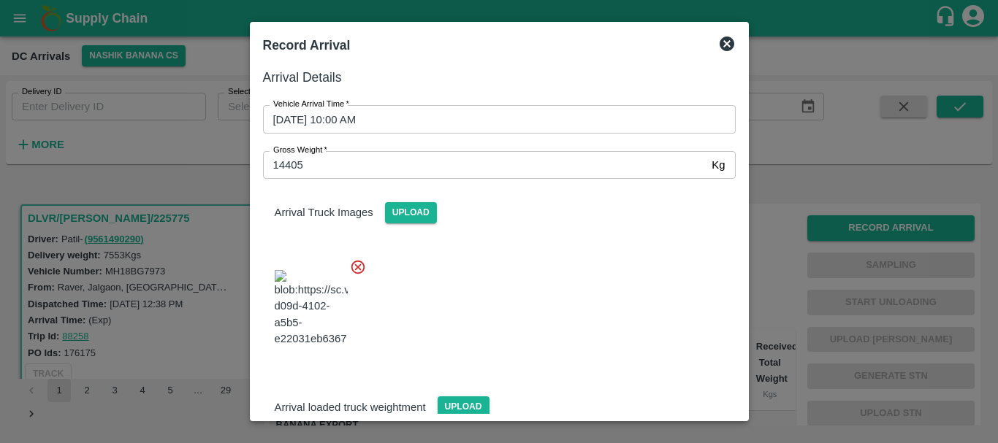
click at [451, 301] on div at bounding box center [493, 304] width 484 height 115
click at [314, 150] on label "Gross Weight   *" at bounding box center [300, 151] width 54 height 12
click at [314, 151] on input "14405" at bounding box center [484, 165] width 443 height 28
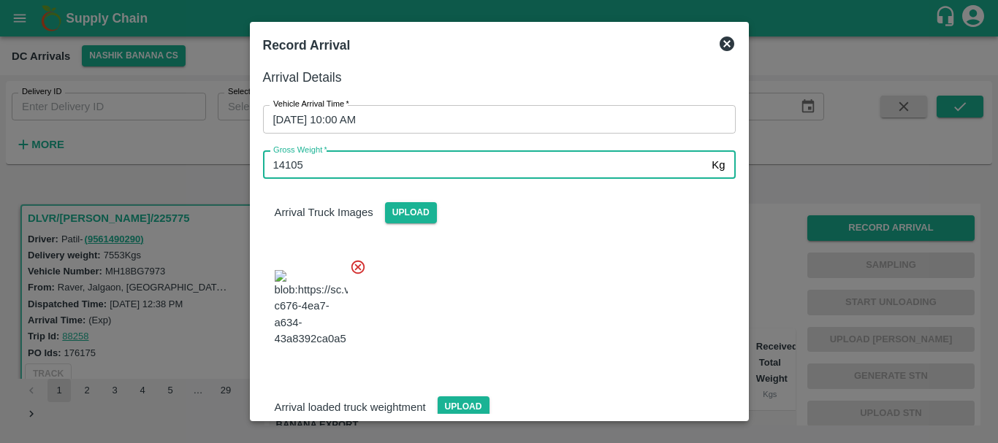
type input "14105"
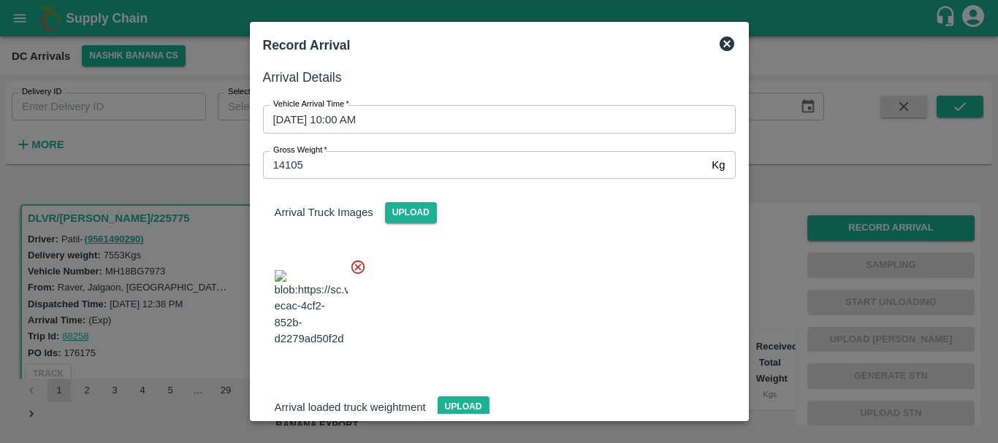
click at [422, 321] on div at bounding box center [493, 304] width 484 height 115
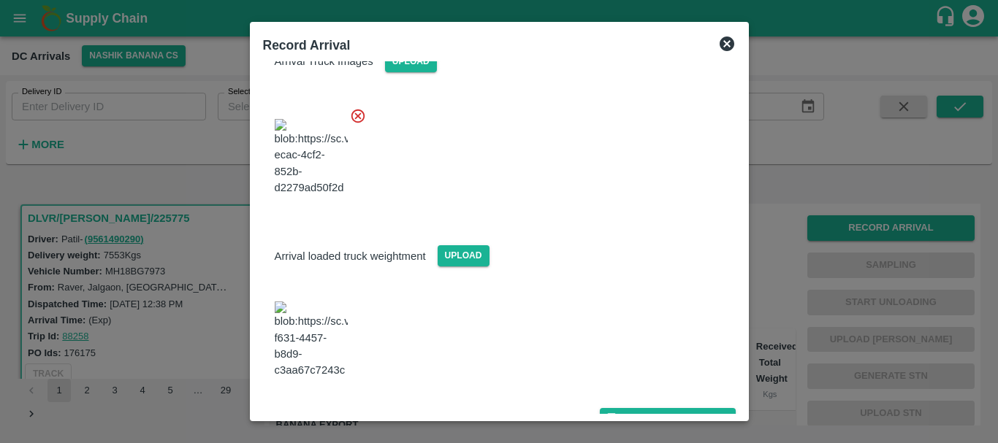
scroll to position [167, 0]
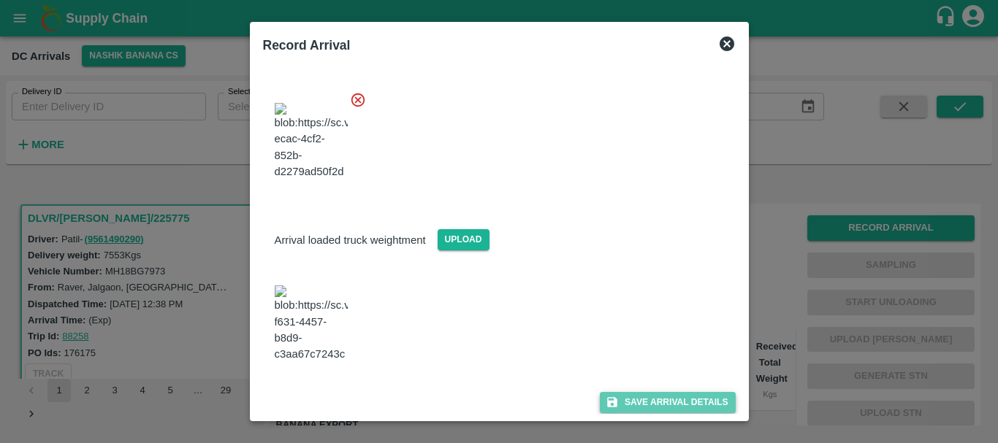
click at [643, 392] on button "Save Arrival Details" at bounding box center [667, 402] width 135 height 21
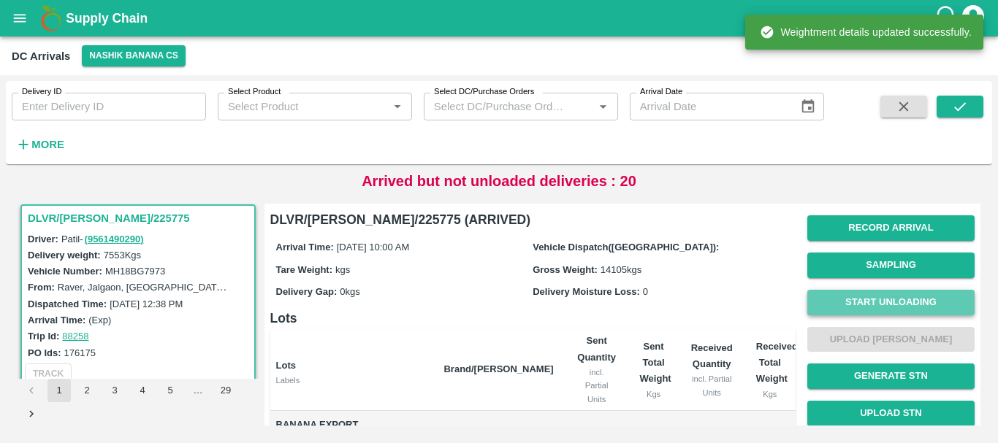
click at [827, 304] on button "Start Unloading" at bounding box center [890, 303] width 167 height 26
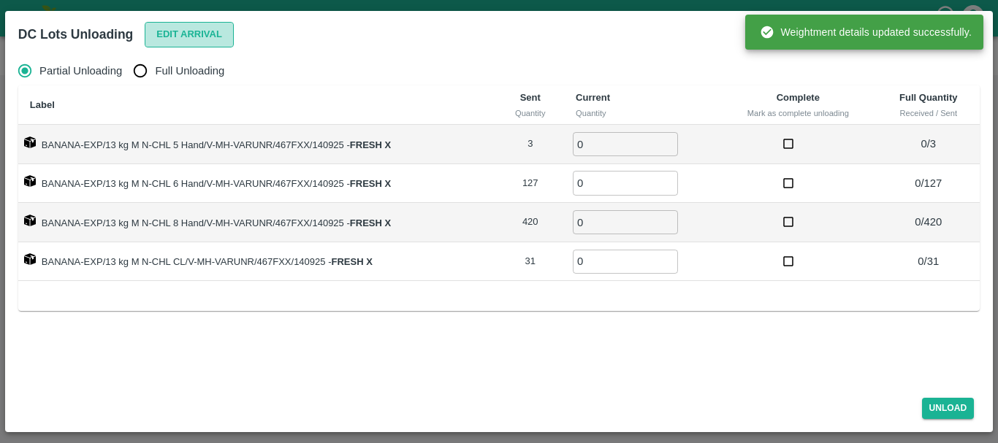
click at [215, 39] on button "Edit Arrival" at bounding box center [189, 35] width 89 height 26
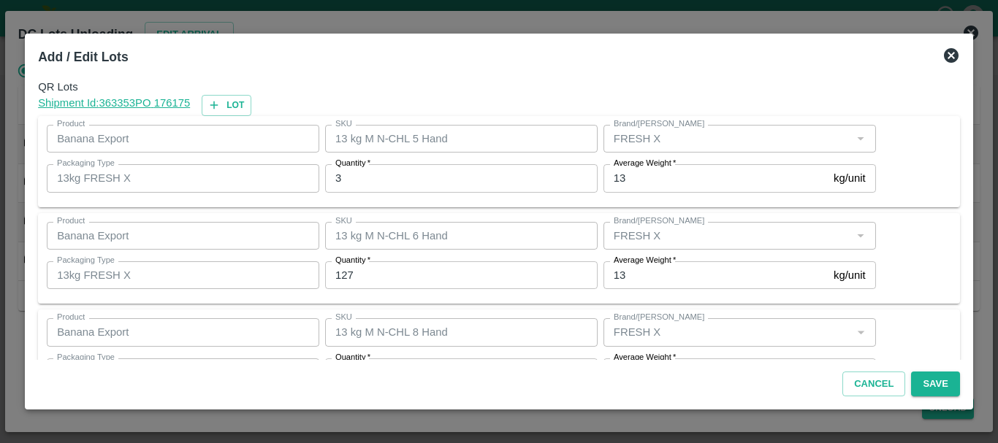
click at [345, 167] on label "Quantity   *" at bounding box center [352, 164] width 35 height 12
click at [345, 167] on input "3" at bounding box center [461, 178] width 272 height 28
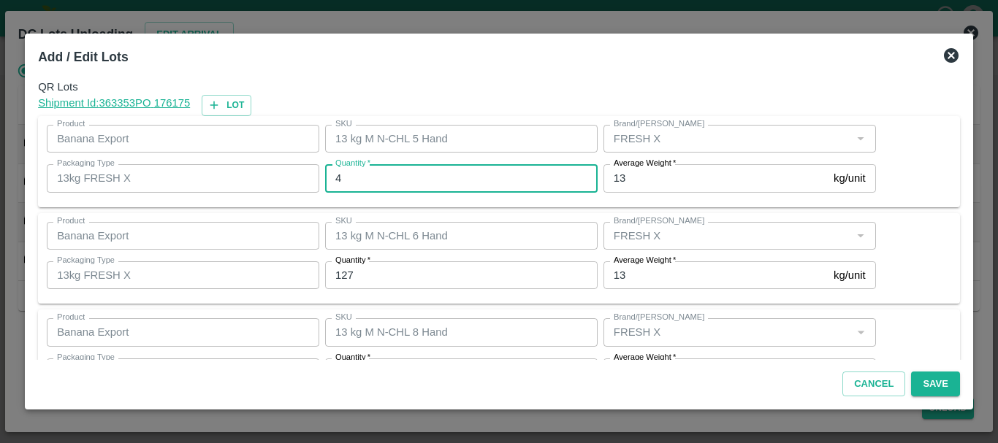
type input "4"
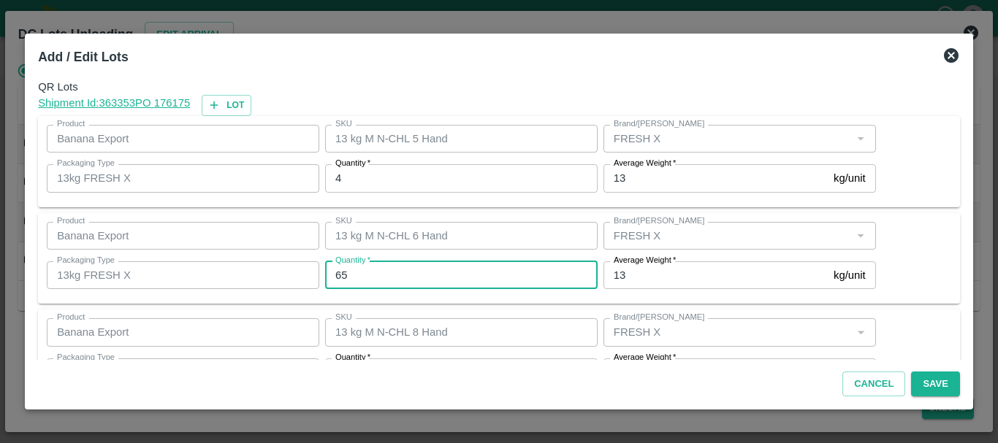
type input "65"
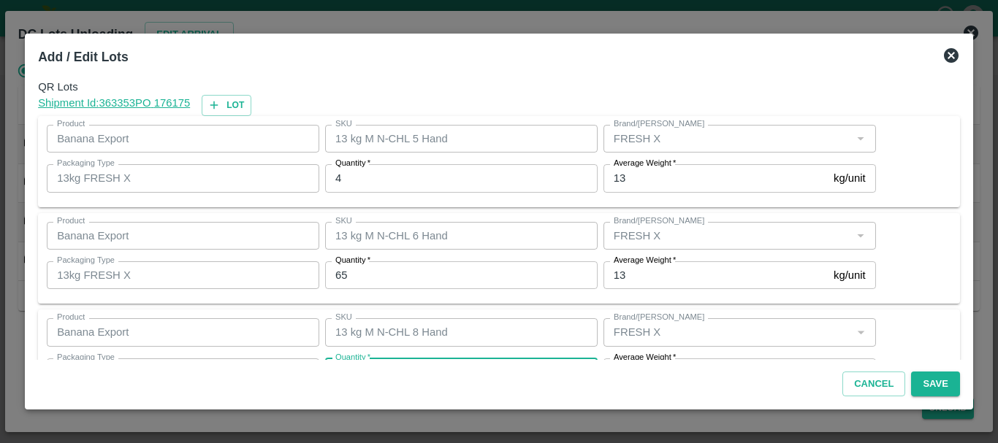
scroll to position [26, 0]
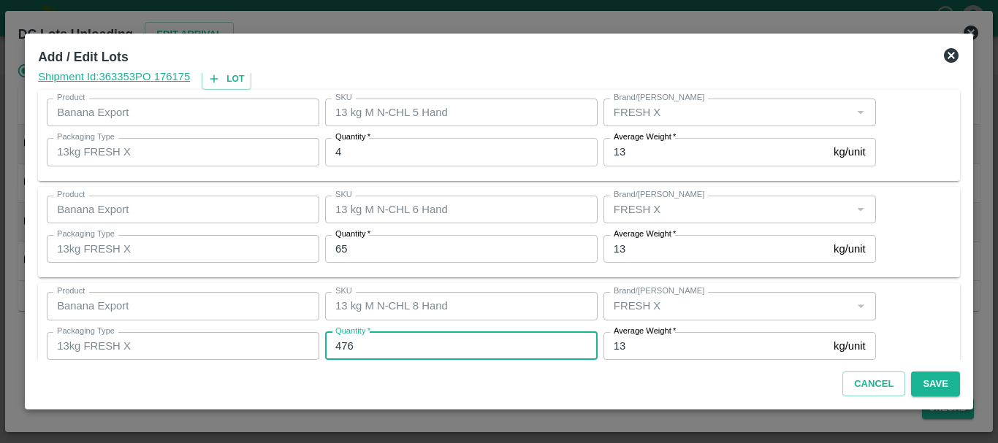
type input "476"
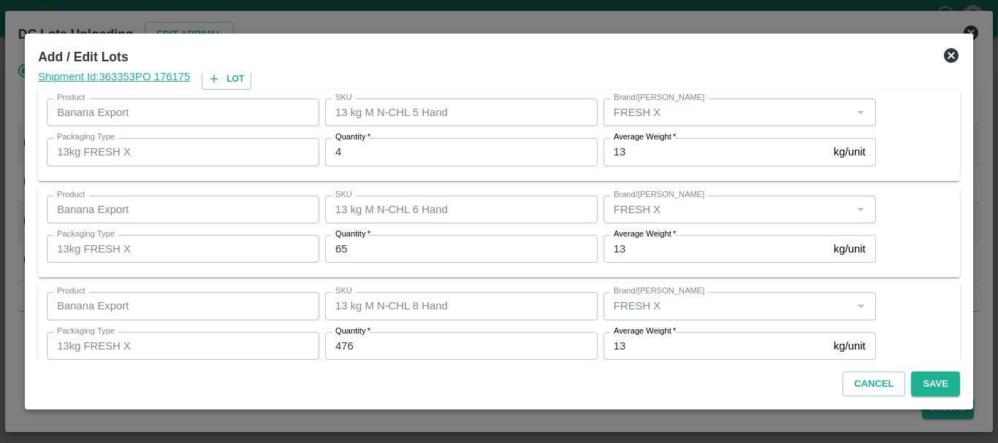
scroll to position [150, 0]
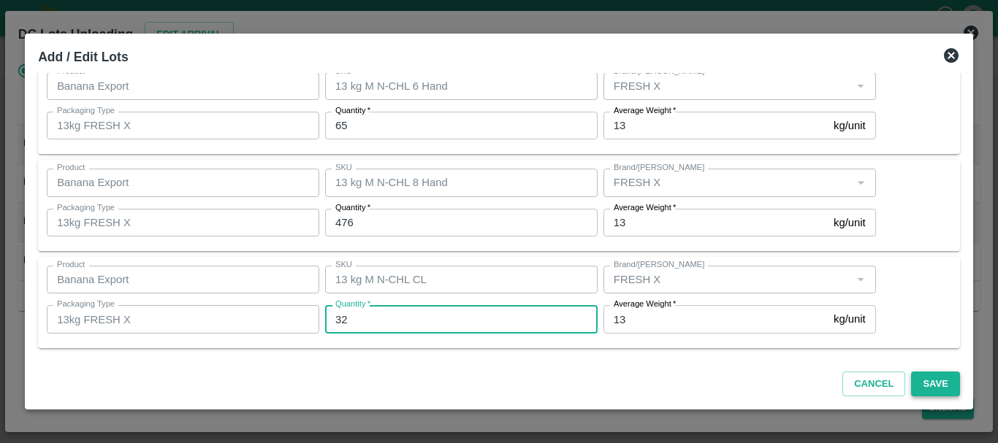
type input "32"
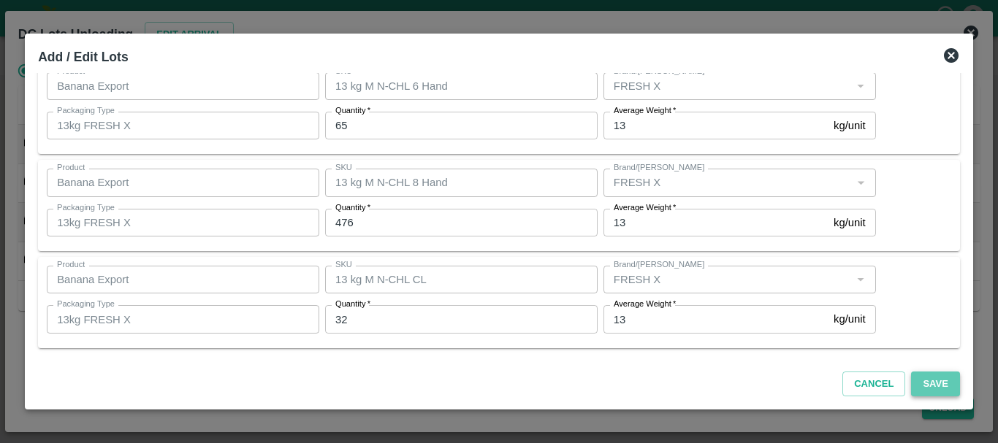
click at [918, 385] on button "Save" at bounding box center [935, 385] width 48 height 26
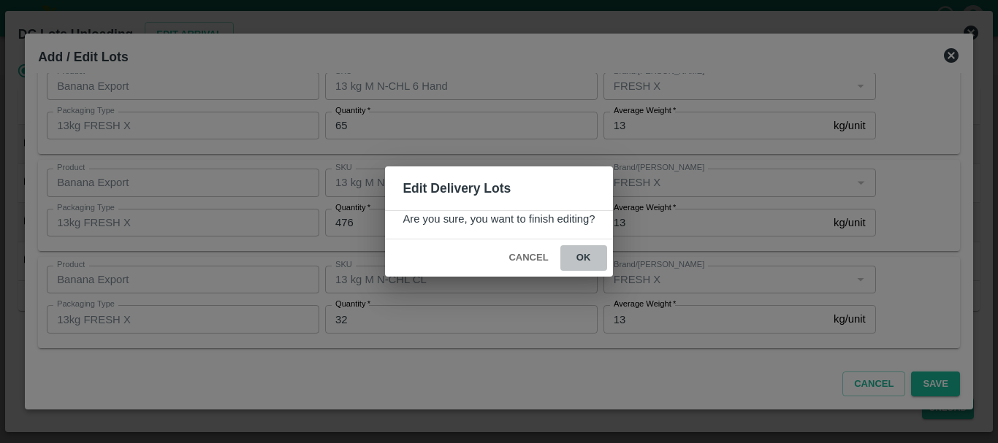
click at [573, 253] on button "ok" at bounding box center [583, 258] width 47 height 26
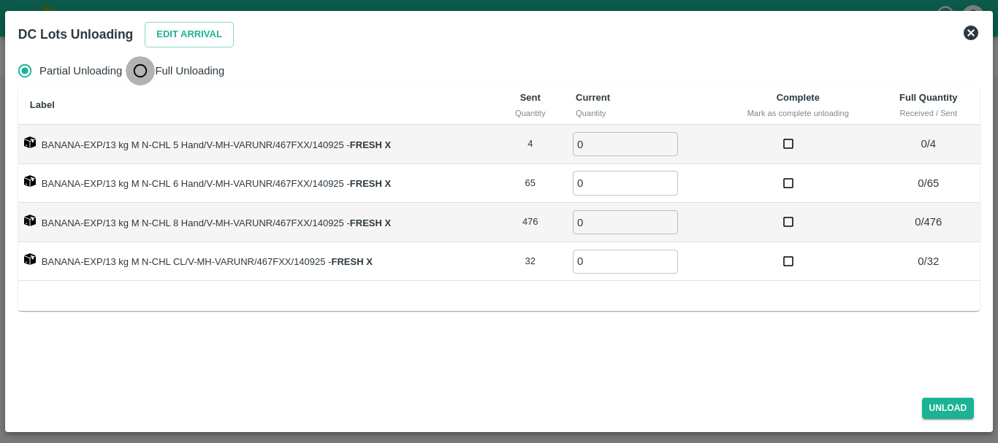
click at [146, 77] on input "Full Unloading" at bounding box center [140, 70] width 29 height 29
radio input "true"
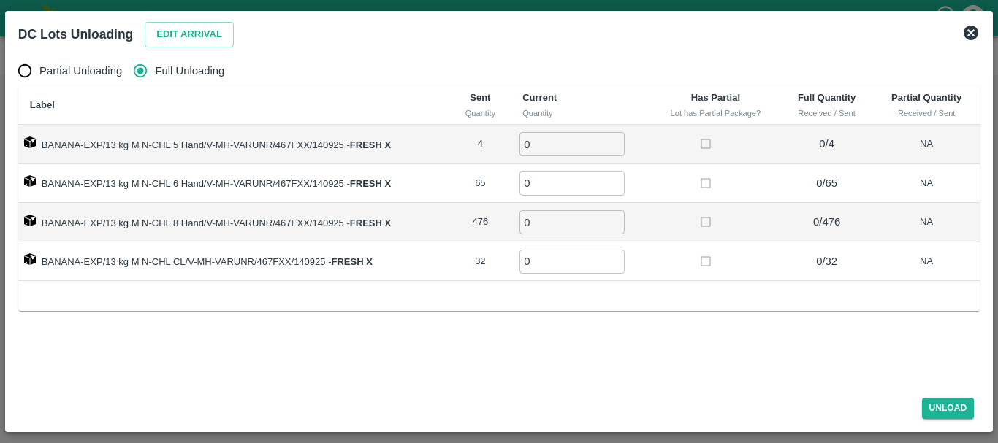
click at [564, 152] on input "0" at bounding box center [571, 144] width 105 height 24
type input "04"
type input "65"
type input "476"
type input "32"
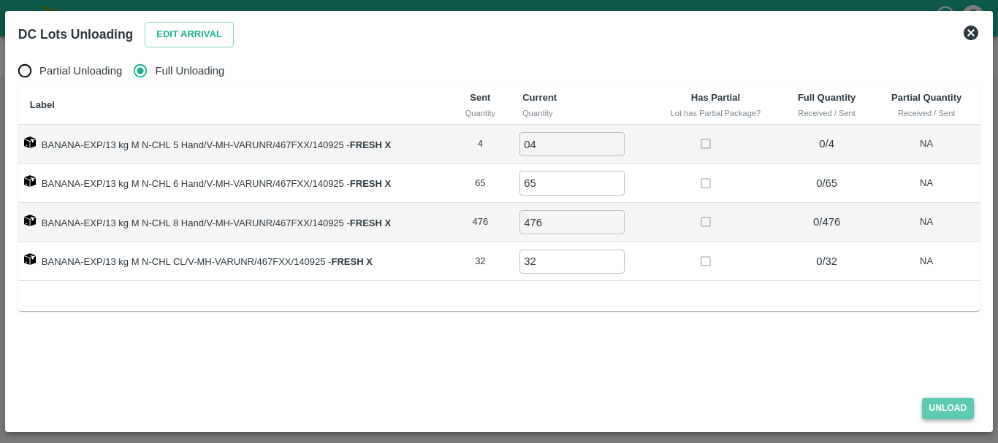
click at [947, 416] on button "Unload" at bounding box center [948, 408] width 53 height 21
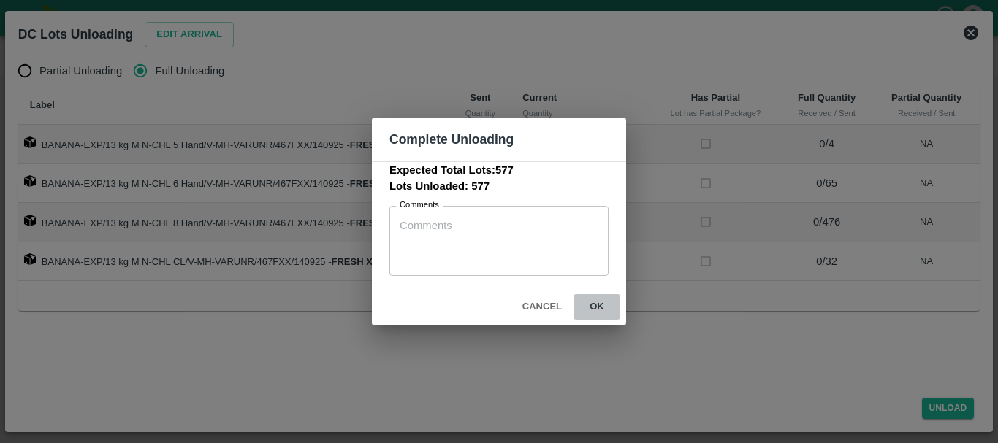
click at [597, 307] on button "ok" at bounding box center [596, 307] width 47 height 26
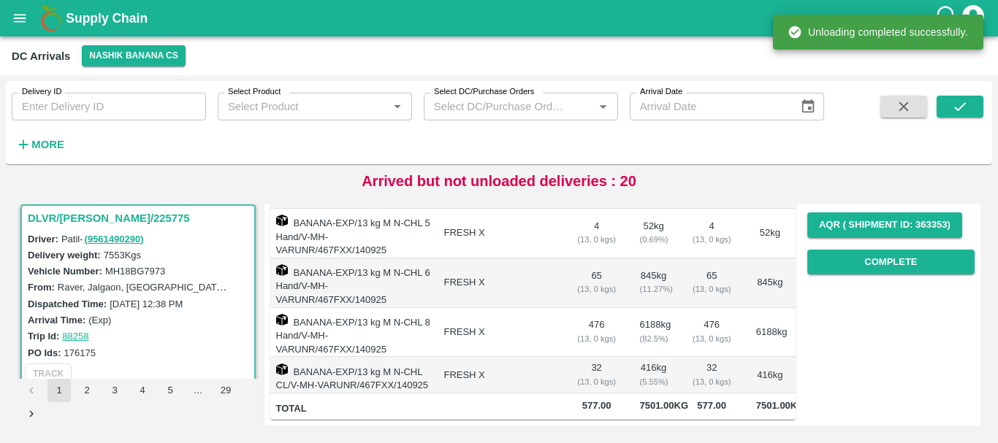
scroll to position [0, 0]
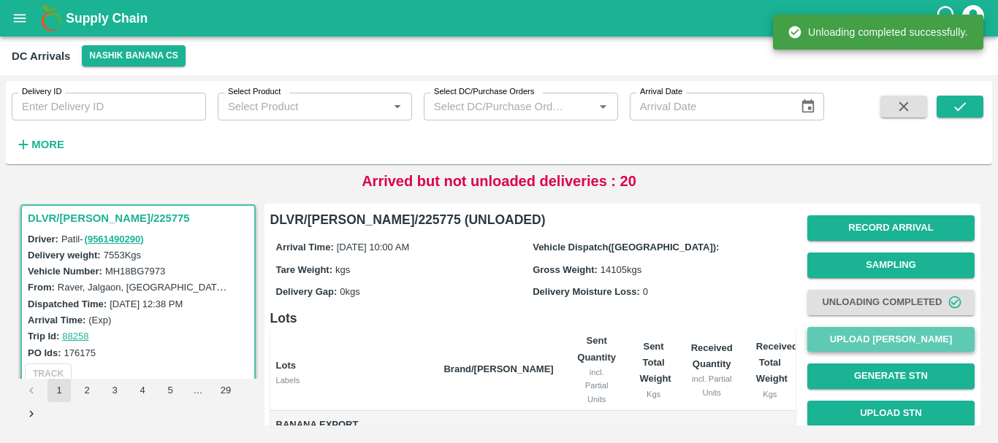
click at [884, 337] on button "Upload Tare Weight" at bounding box center [890, 340] width 167 height 26
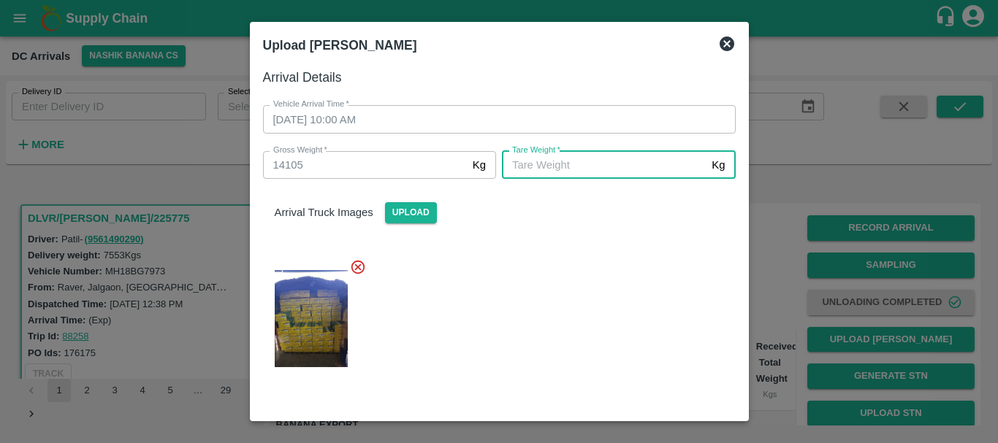
click at [605, 173] on input "Tare Weight   *" at bounding box center [604, 165] width 204 height 28
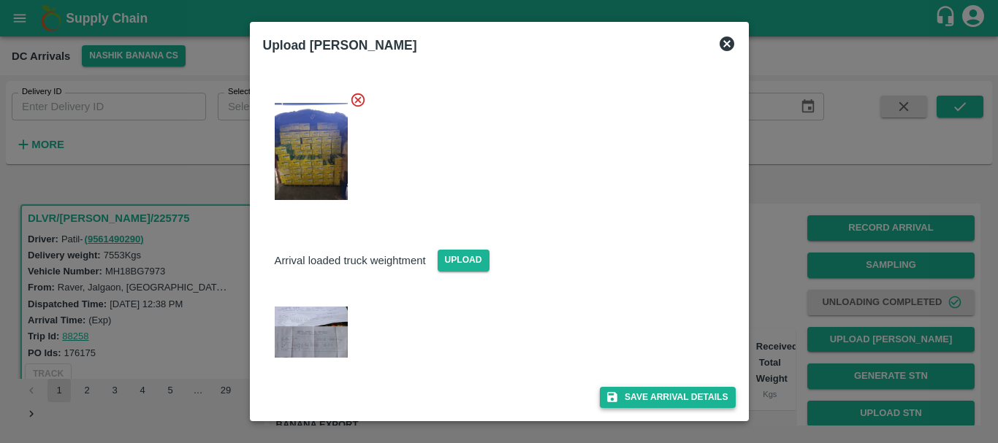
type input "11315"
click at [651, 391] on button "Save Arrival Details" at bounding box center [667, 397] width 135 height 21
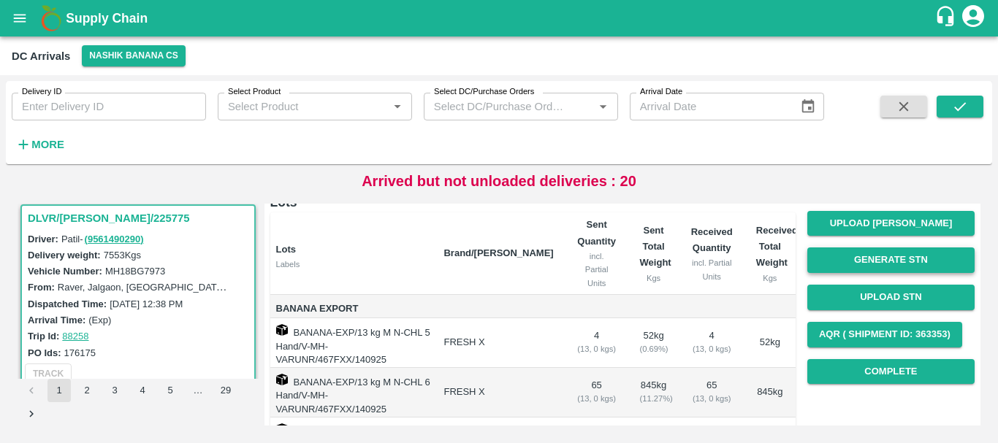
scroll to position [118, 0]
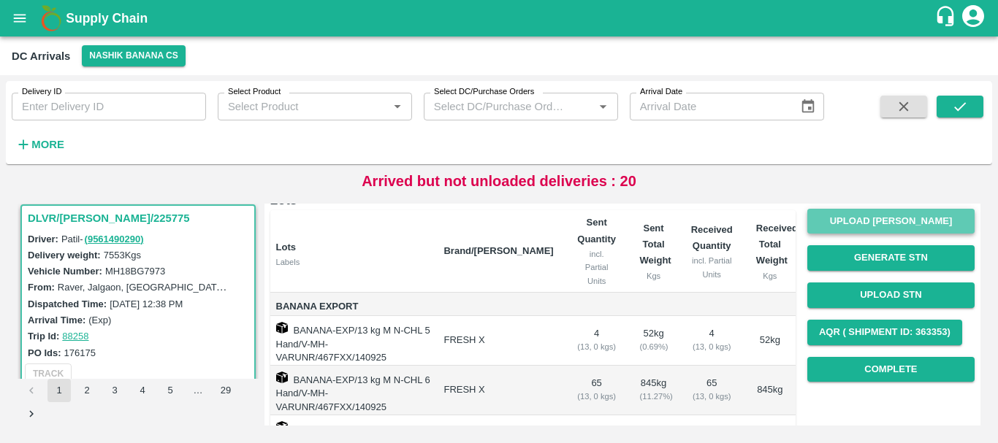
click at [859, 225] on button "Upload Tare Weight" at bounding box center [890, 222] width 167 height 26
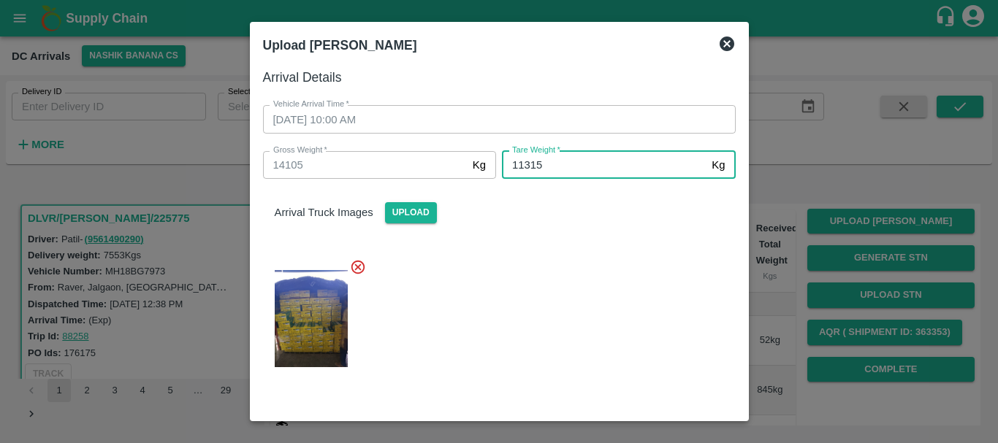
click at [603, 169] on input "11315" at bounding box center [604, 165] width 204 height 28
type input "1"
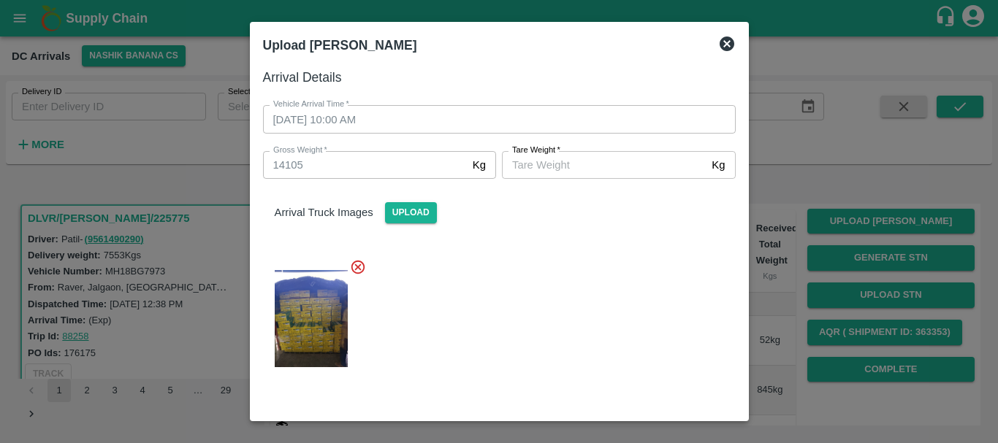
click at [529, 271] on div at bounding box center [493, 314] width 484 height 135
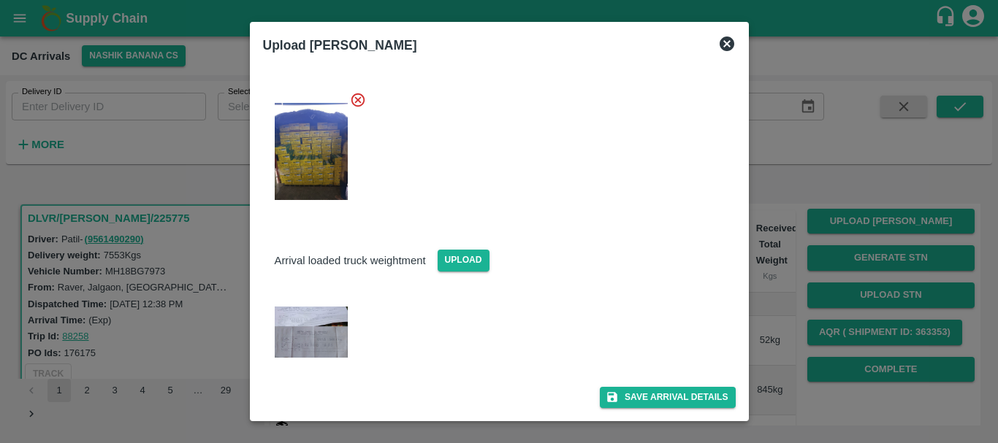
click at [336, 337] on img at bounding box center [311, 332] width 73 height 51
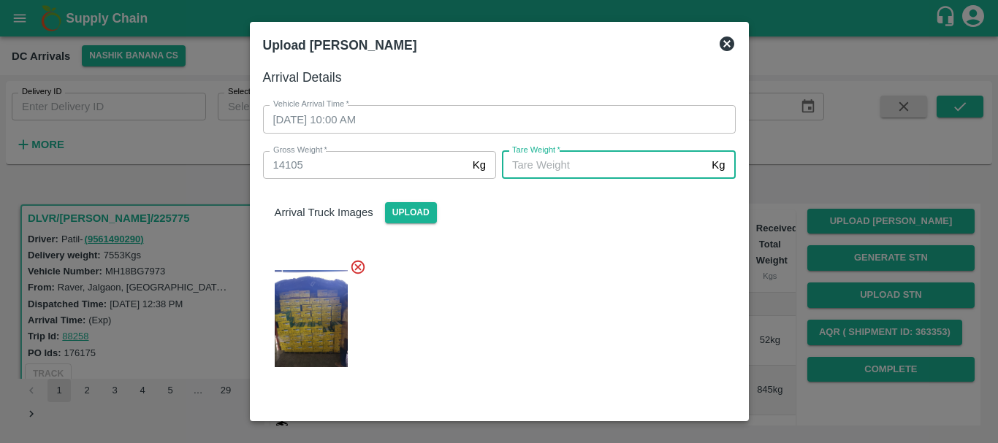
click at [550, 159] on input "Tare Weight   *" at bounding box center [604, 165] width 204 height 28
type input "6165"
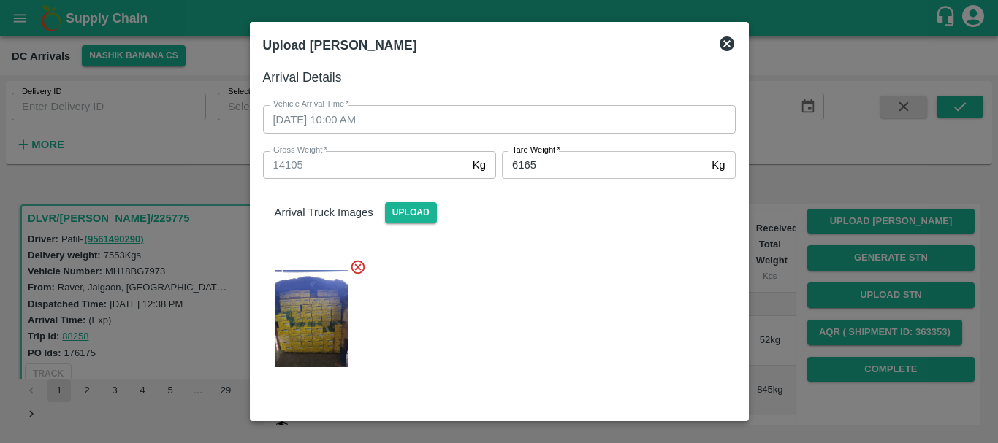
click at [567, 293] on div at bounding box center [493, 314] width 484 height 135
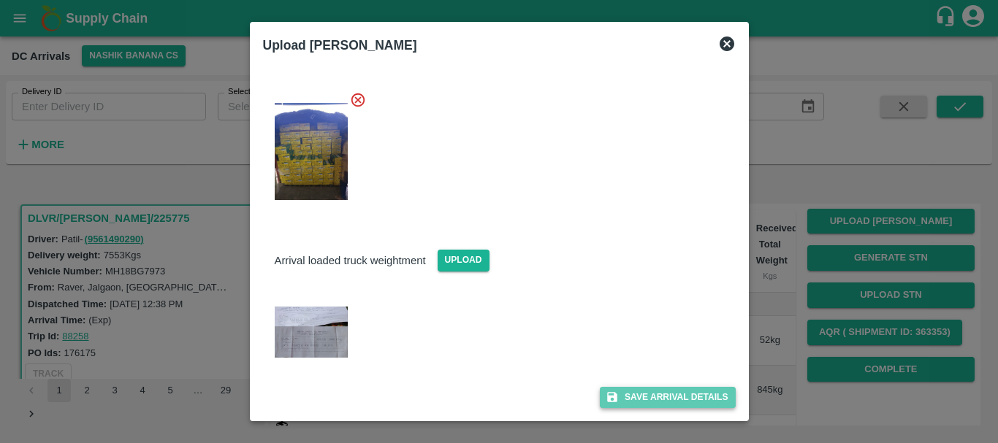
click at [633, 398] on button "Save Arrival Details" at bounding box center [667, 397] width 135 height 21
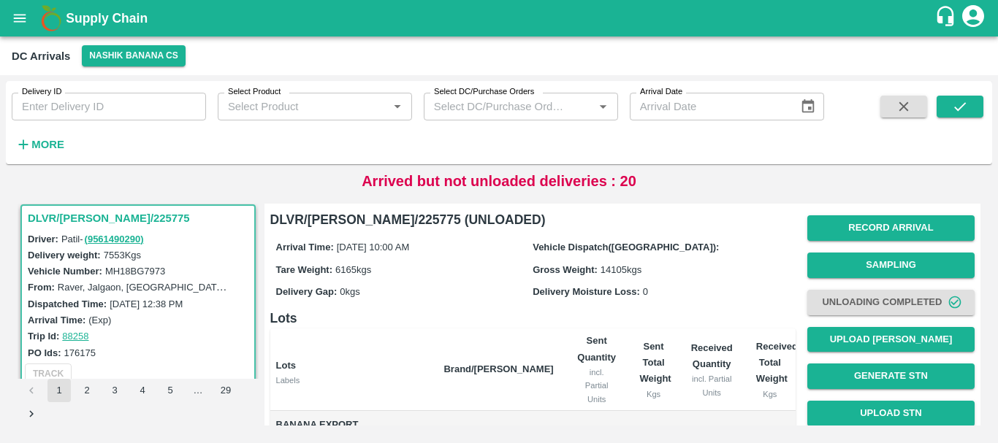
scroll to position [239, 0]
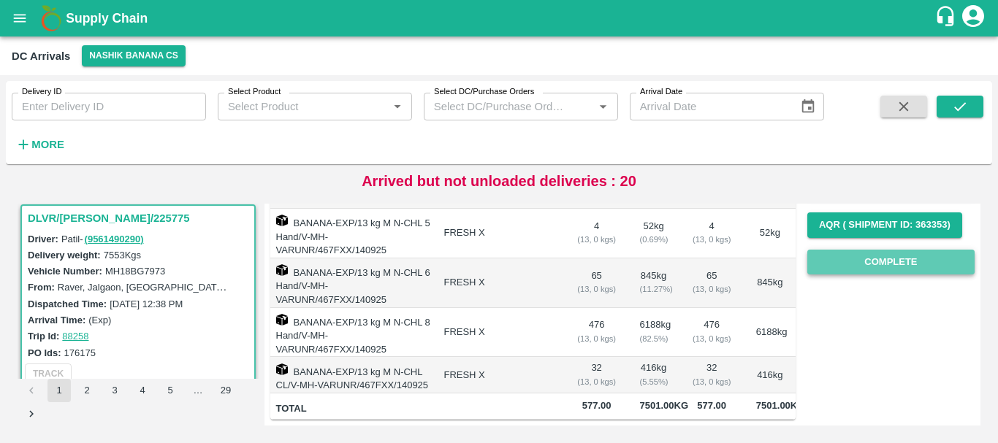
click at [875, 250] on button "Complete" at bounding box center [890, 263] width 167 height 26
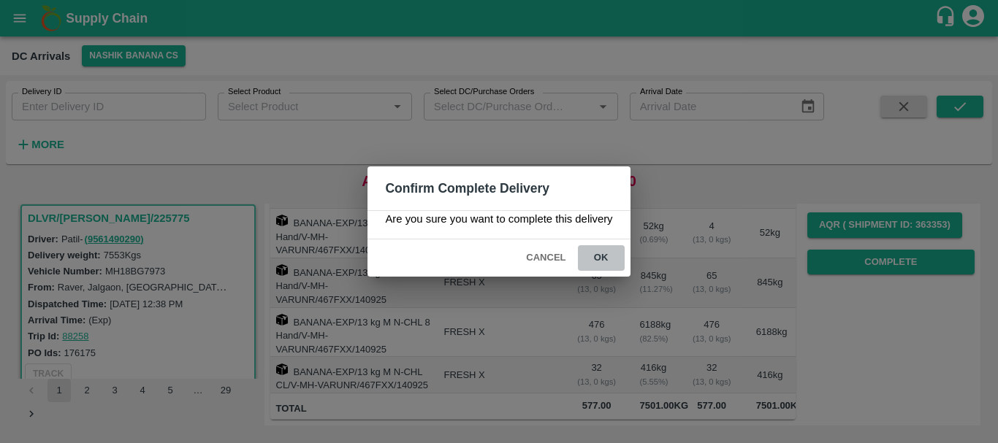
click at [610, 253] on button "ok" at bounding box center [601, 258] width 47 height 26
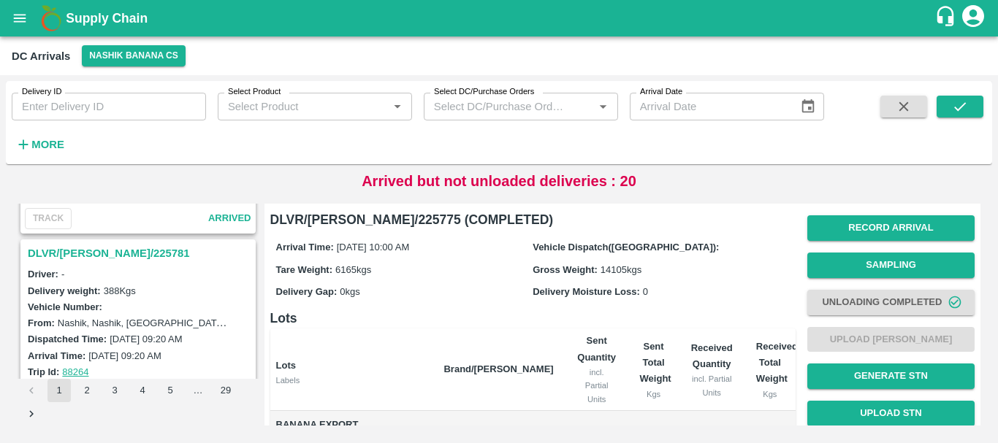
scroll to position [3405, 0]
click at [94, 254] on h3 "DLVR/NASH/225781" at bounding box center [140, 254] width 225 height 19
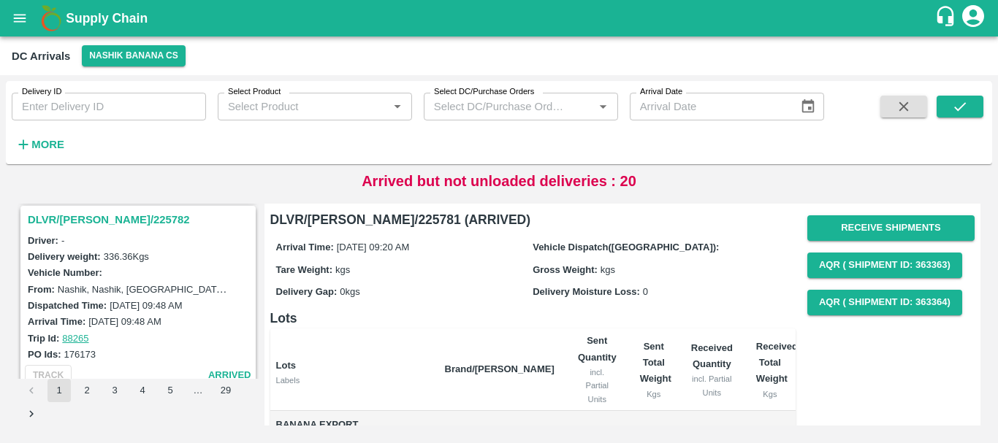
scroll to position [3241, 0]
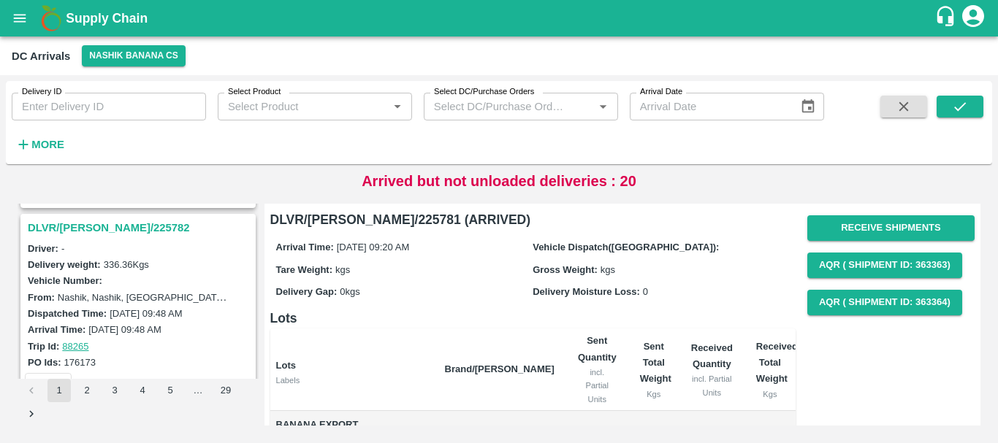
click at [97, 226] on h3 "DLVR/NASH/225782" at bounding box center [140, 227] width 225 height 19
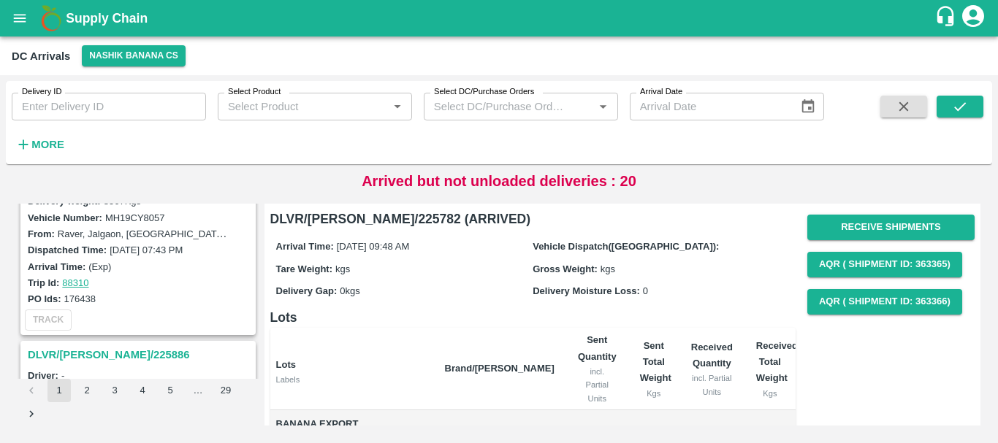
scroll to position [2907, 0]
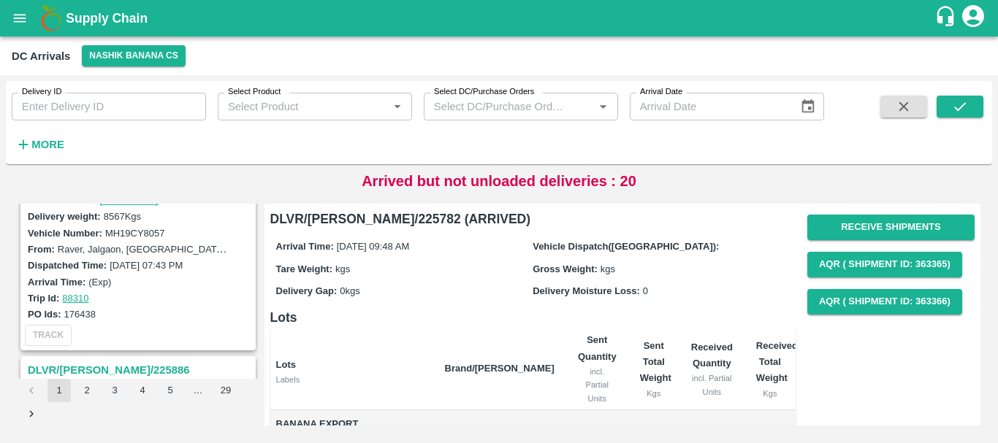
click at [101, 360] on div "DLVR/NASH/225886" at bounding box center [138, 370] width 232 height 25
click at [123, 370] on h3 "DLVR/NASH/225886" at bounding box center [140, 370] width 225 height 19
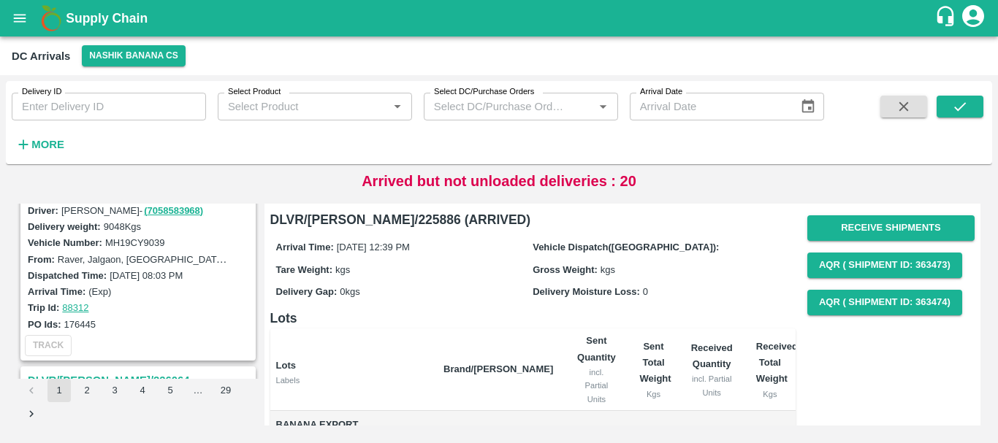
scroll to position [2792, 0]
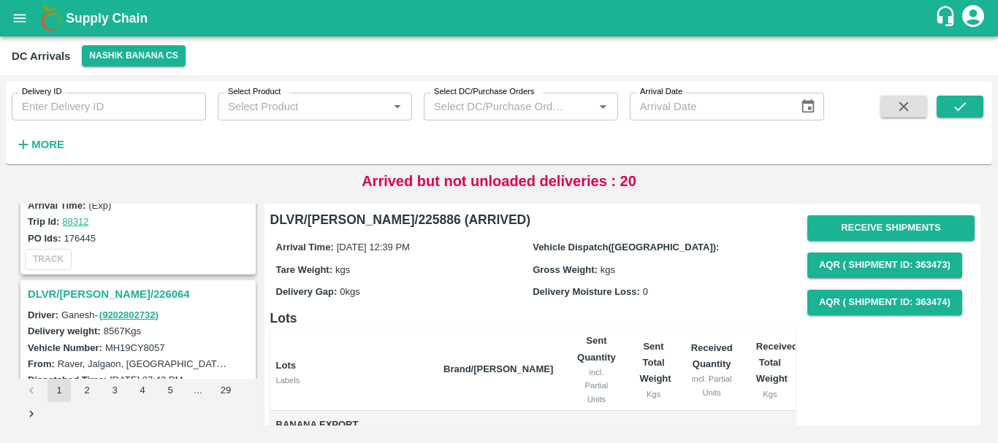
click at [103, 293] on h3 "DLVR/NASH/226064" at bounding box center [140, 294] width 225 height 19
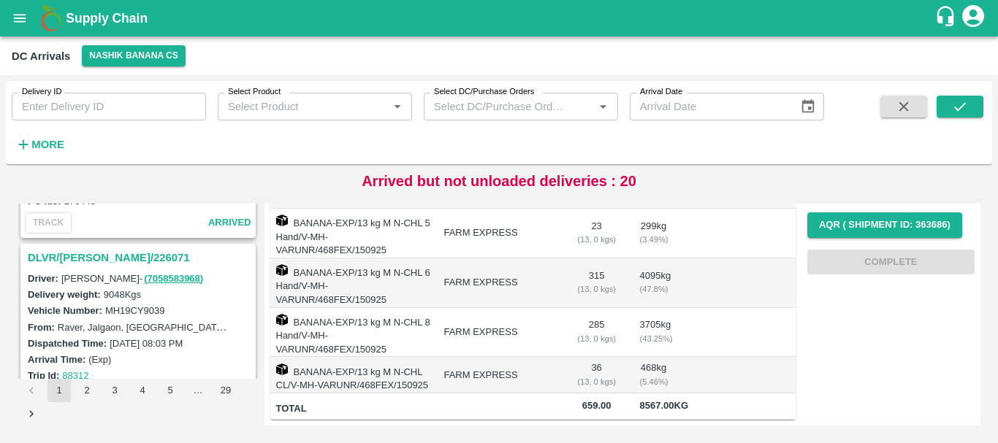
scroll to position [2634, 0]
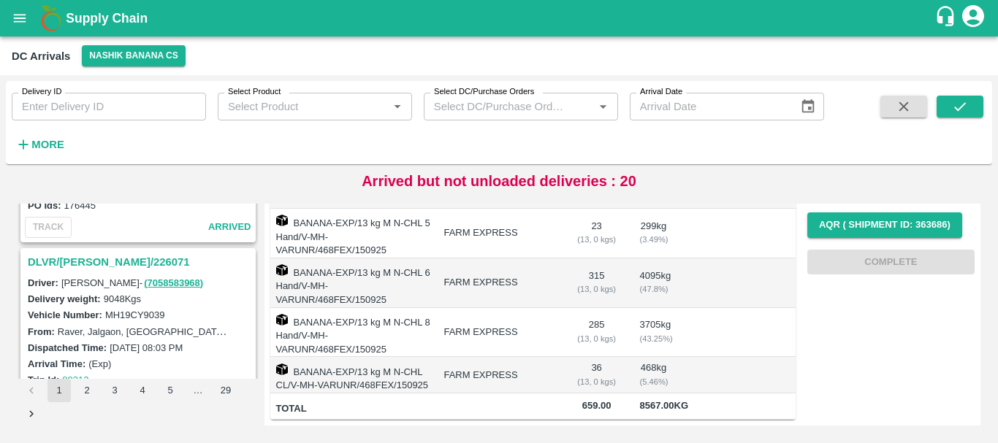
click at [107, 262] on h3 "DLVR/NASH/226071" at bounding box center [140, 262] width 225 height 19
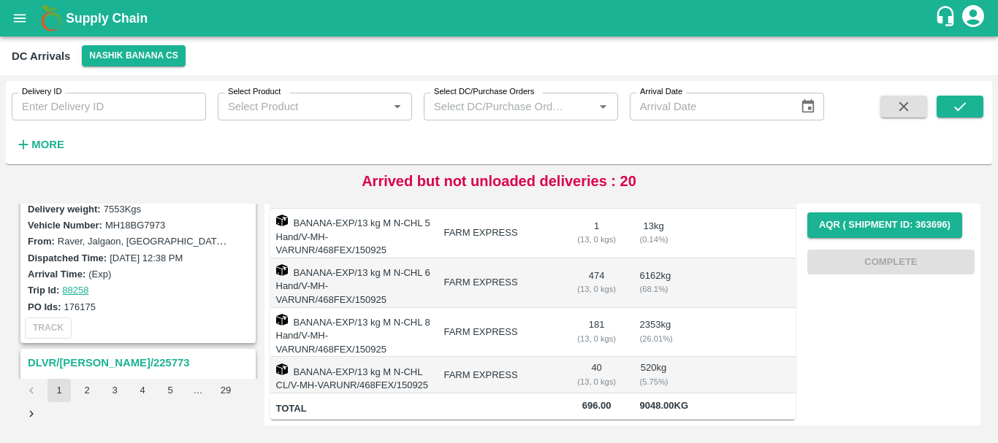
scroll to position [3626, 0]
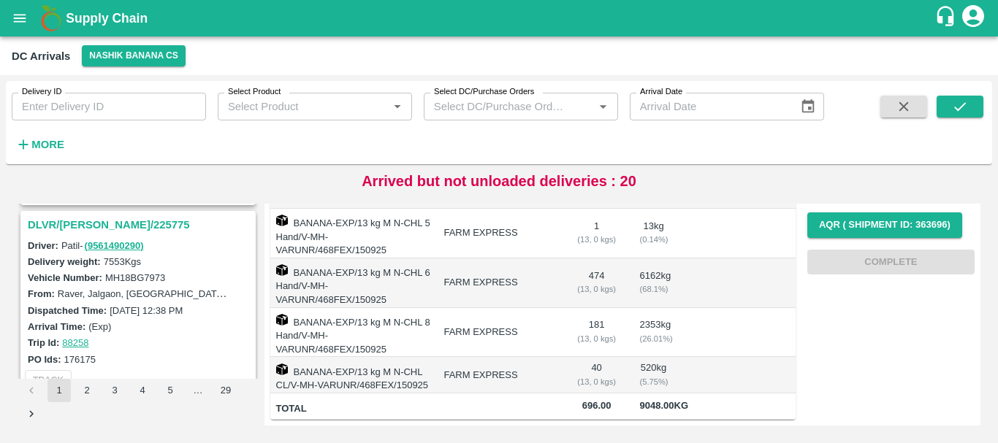
click at [102, 217] on h3 "DLVR/NASH/225775" at bounding box center [140, 224] width 225 height 19
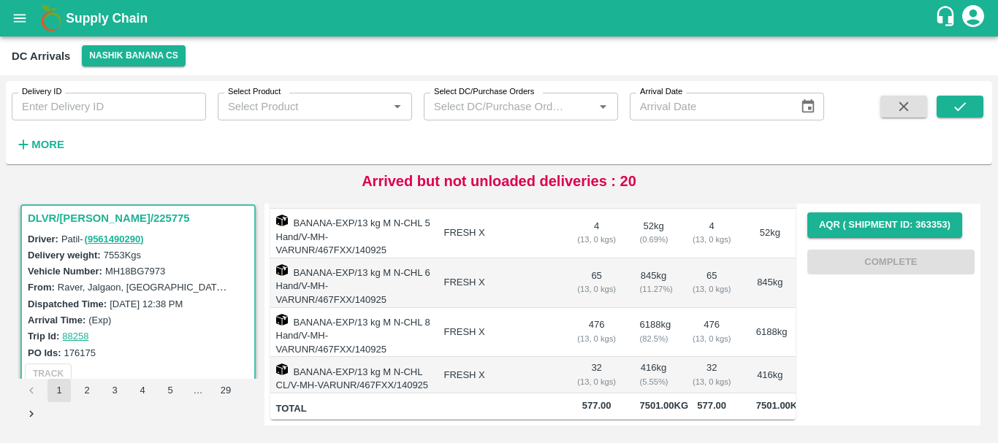
scroll to position [3759, 0]
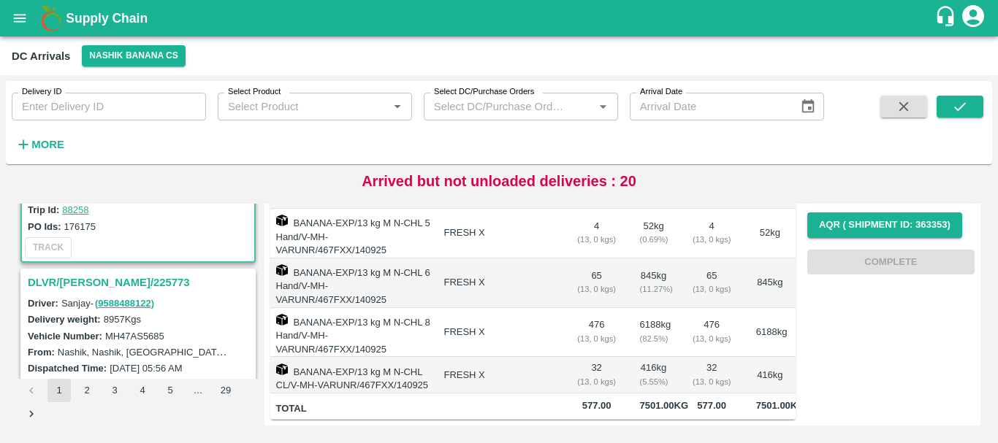
click at [104, 283] on h3 "DLVR/NASH/225773" at bounding box center [140, 282] width 225 height 19
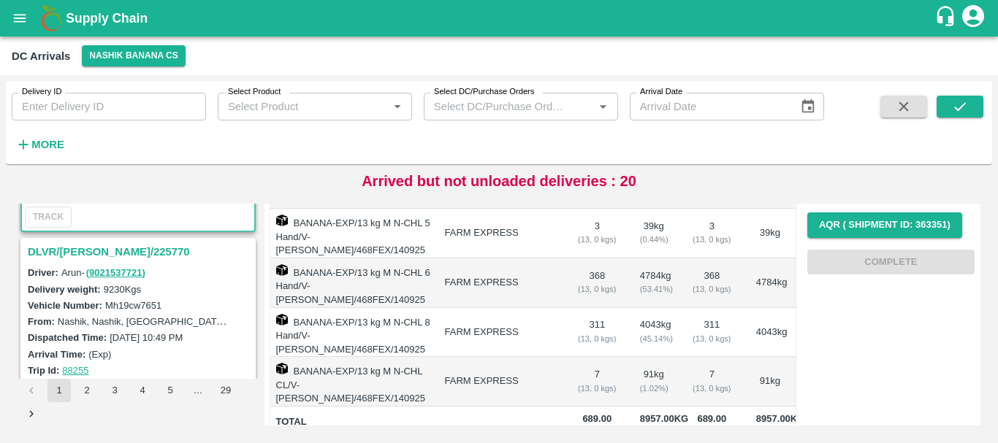
scroll to position [3978, 0]
click at [106, 258] on h3 "DLVR/NASH/225770" at bounding box center [140, 254] width 225 height 19
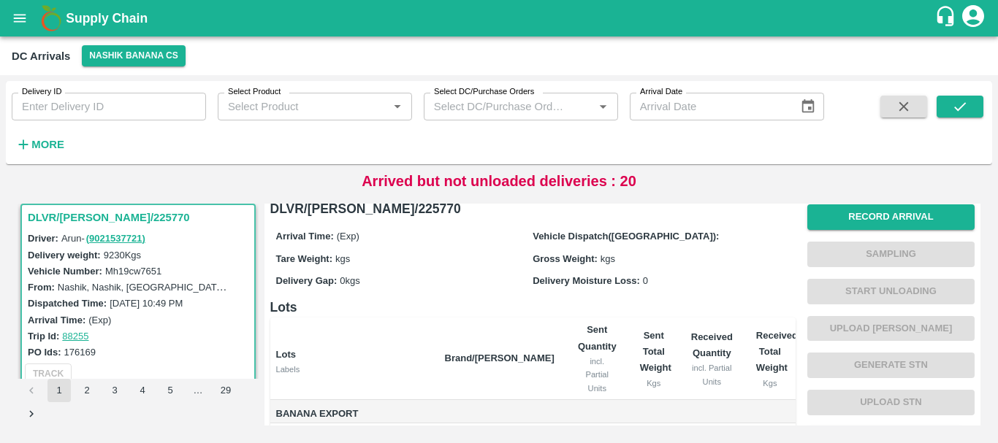
scroll to position [240, 0]
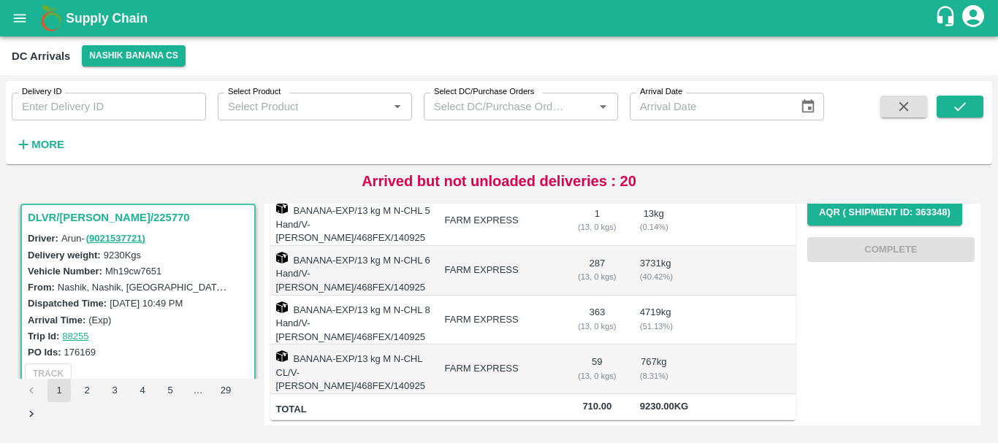
click at [556, 316] on td "FARM EXPRESS" at bounding box center [499, 321] width 133 height 50
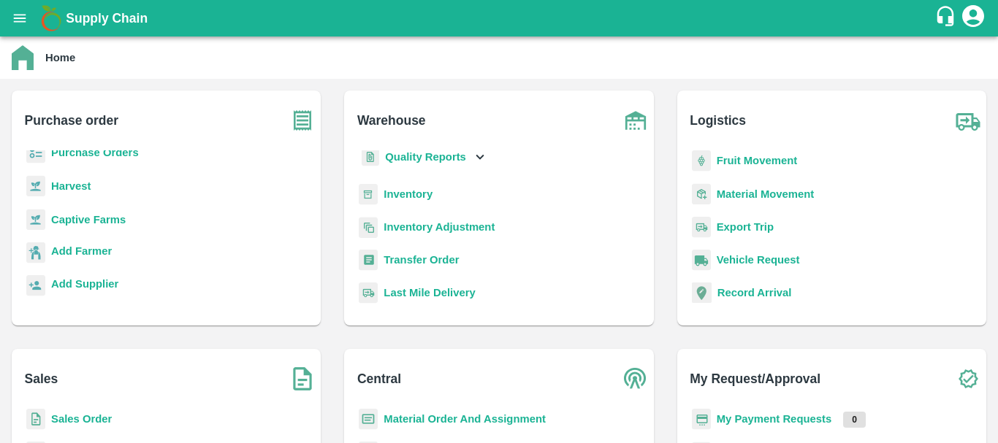
scroll to position [55, 0]
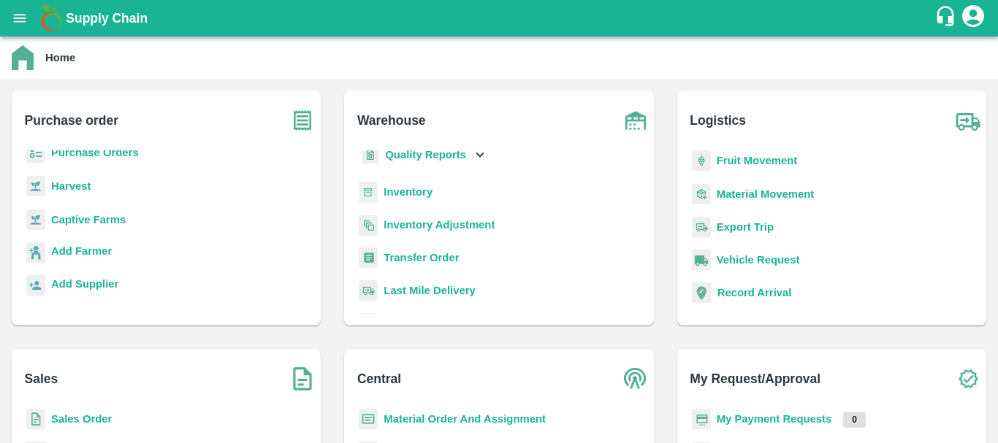
click at [414, 190] on b "Inventory" at bounding box center [407, 192] width 49 height 12
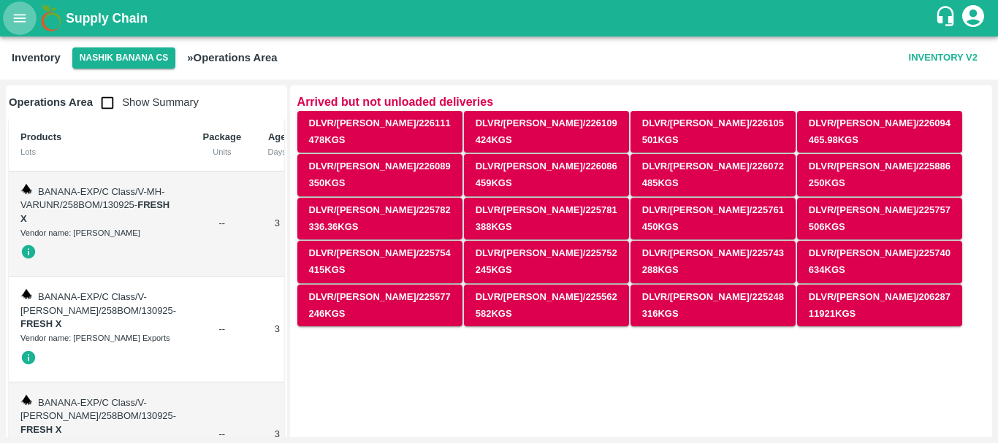
click at [26, 20] on icon "open drawer" at bounding box center [20, 18] width 16 height 16
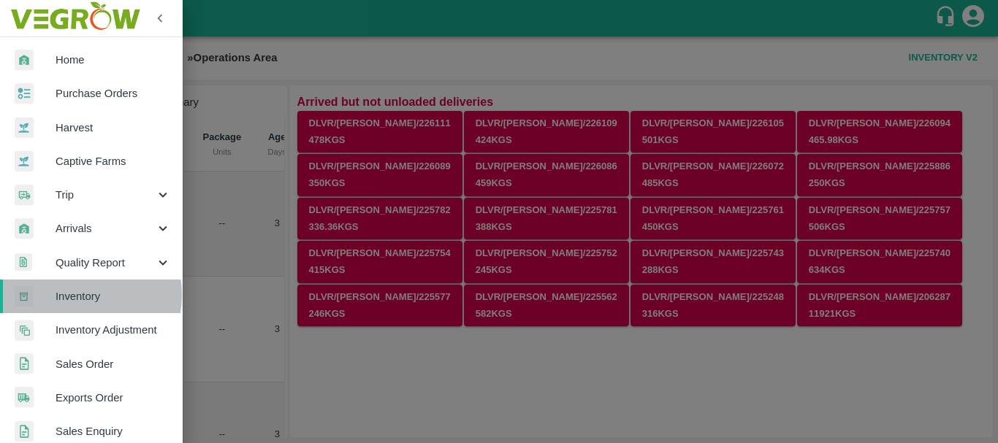
click at [77, 295] on span "Inventory" at bounding box center [112, 296] width 115 height 16
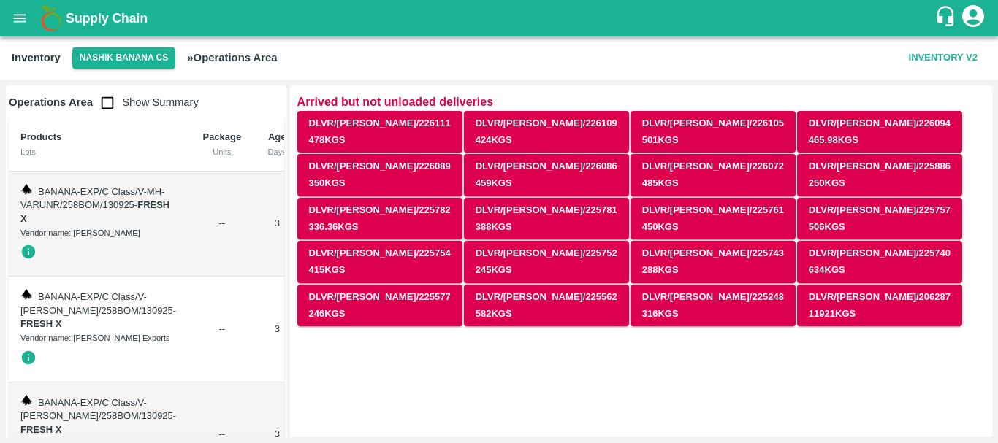
click at [118, 69] on div "Inventory Nashik Banana CS » Operations Area Inventory V2" at bounding box center [499, 58] width 998 height 43
click at [114, 63] on button "Nashik Banana CS" at bounding box center [124, 57] width 104 height 21
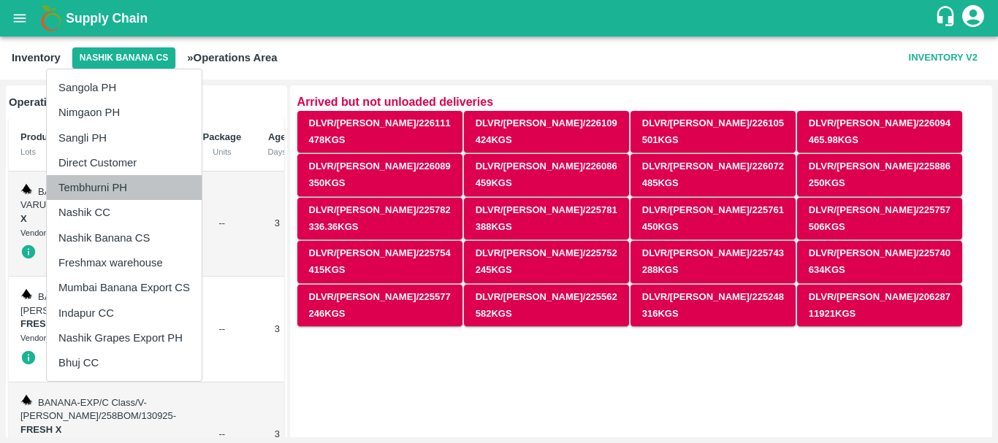
click at [115, 194] on li "Tembhurni PH" at bounding box center [124, 187] width 155 height 25
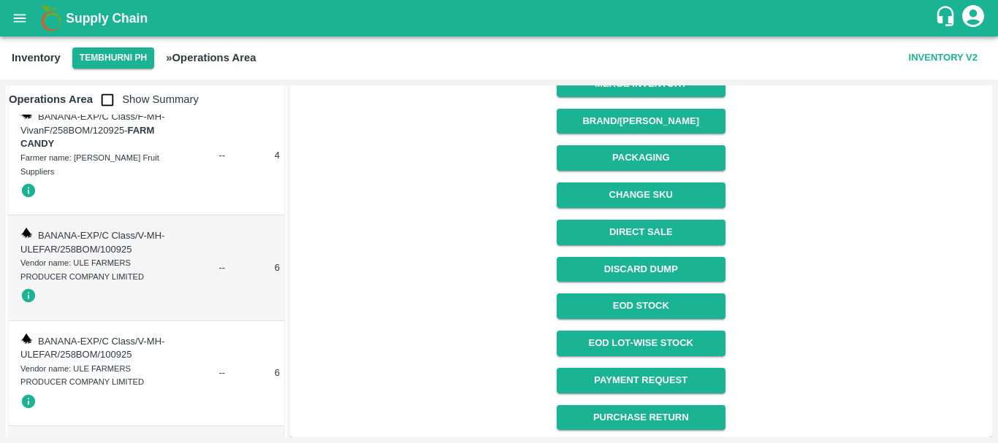
scroll to position [83, 0]
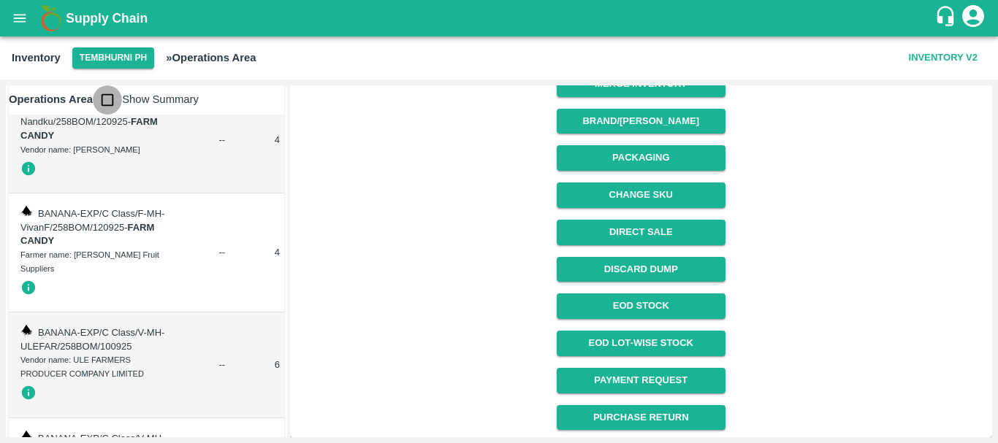
click at [107, 104] on input "checkbox" at bounding box center [107, 99] width 29 height 29
checkbox input "true"
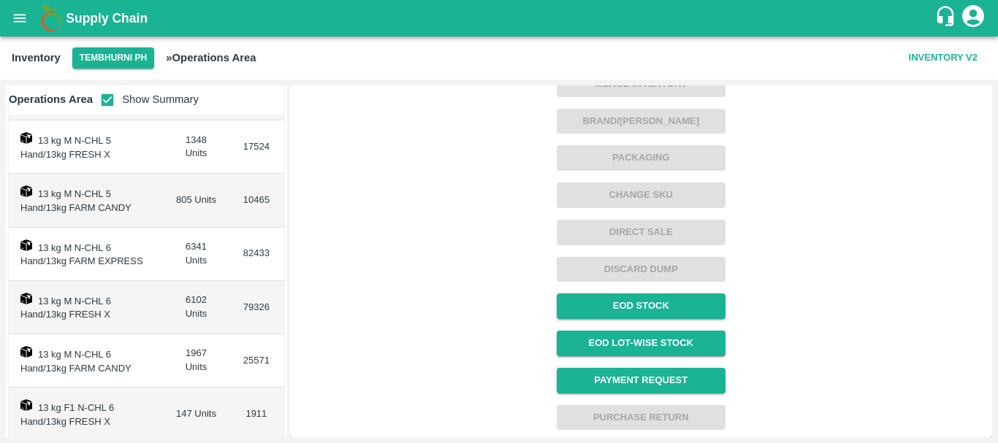
scroll to position [386, 0]
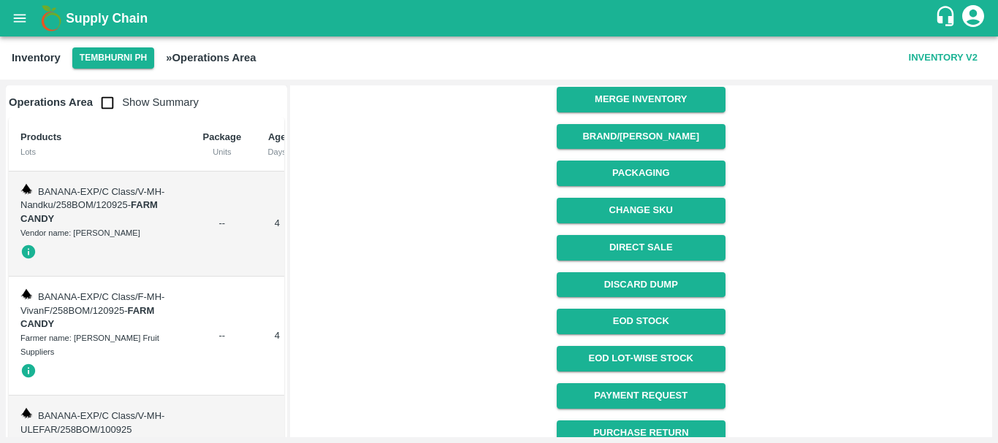
click at [106, 102] on input "checkbox" at bounding box center [107, 102] width 29 height 29
checkbox input "true"
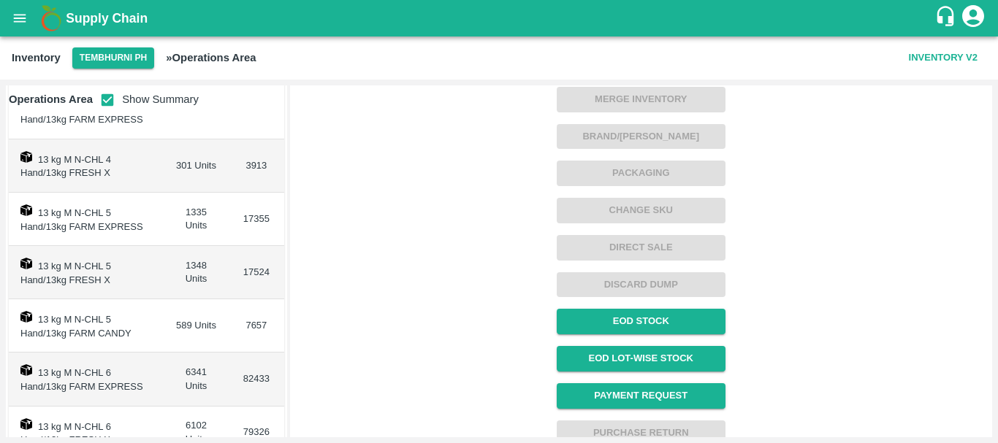
scroll to position [237, 0]
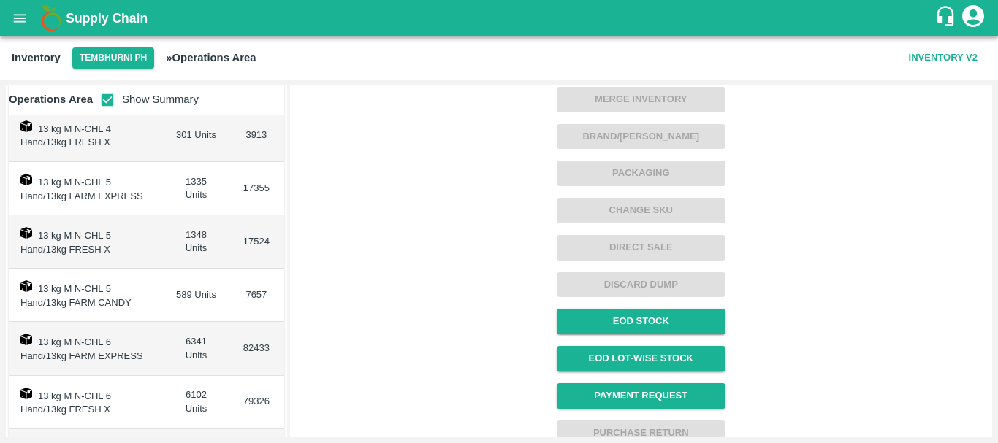
click at [153, 242] on td "13 kg M N-CHL 5 Hand/13kg FRESH X" at bounding box center [86, 241] width 155 height 53
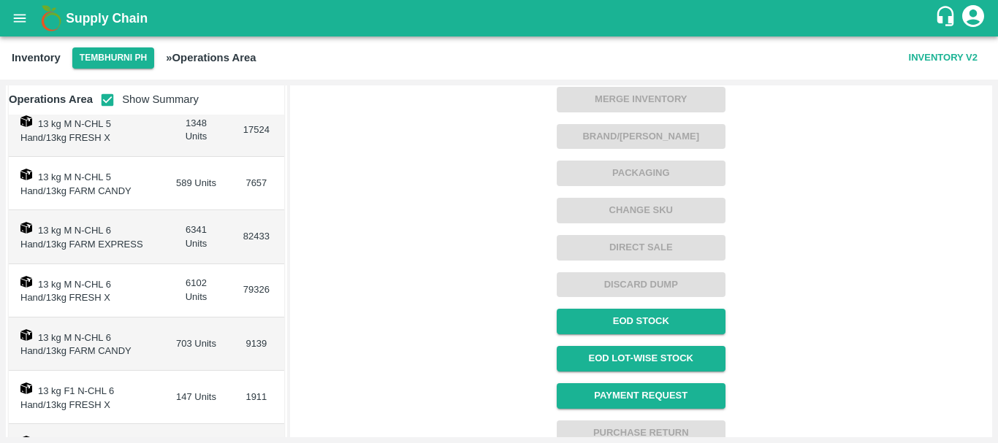
scroll to position [361, 0]
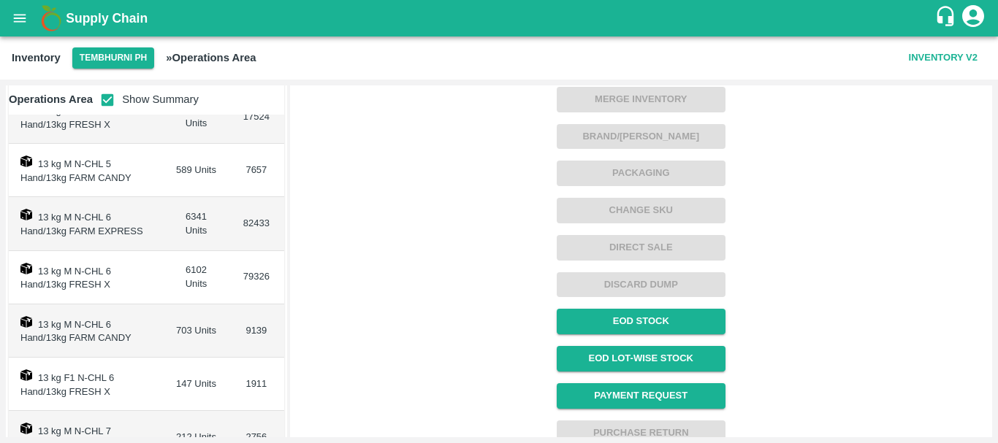
click at [140, 302] on td "13 kg M N-CHL 6 Hand/13kg FRESH X" at bounding box center [86, 277] width 155 height 53
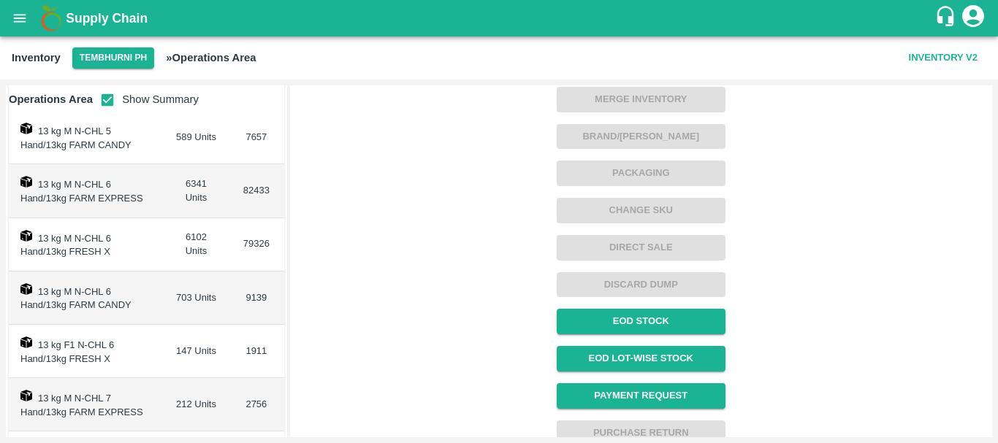
scroll to position [395, 0]
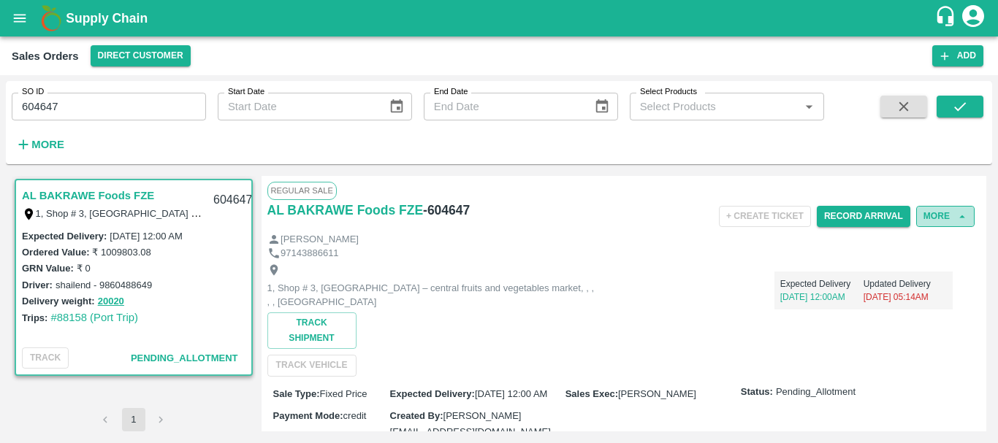
click at [936, 212] on button "More" at bounding box center [945, 216] width 58 height 21
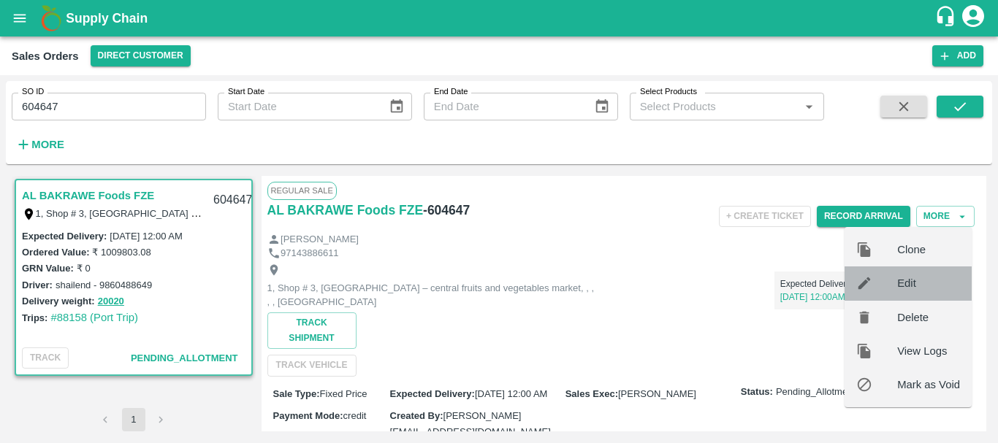
click at [911, 277] on span "Edit" at bounding box center [928, 283] width 63 height 16
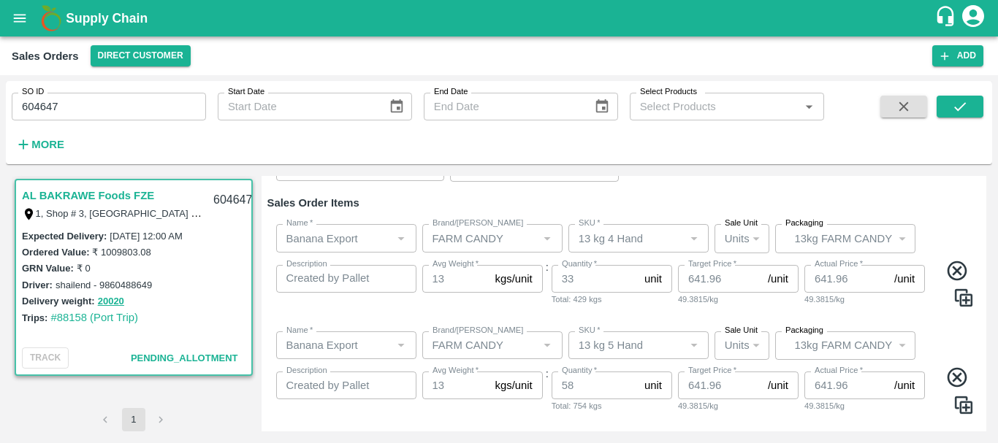
scroll to position [150, 0]
click at [956, 275] on icon at bounding box center [957, 271] width 24 height 24
type input "13 kg 5 Hand"
type textarea "Created by Pallet Stuffing Hand Summary 3170 for Stuffing Record 531 SO: 604647"
type input "58"
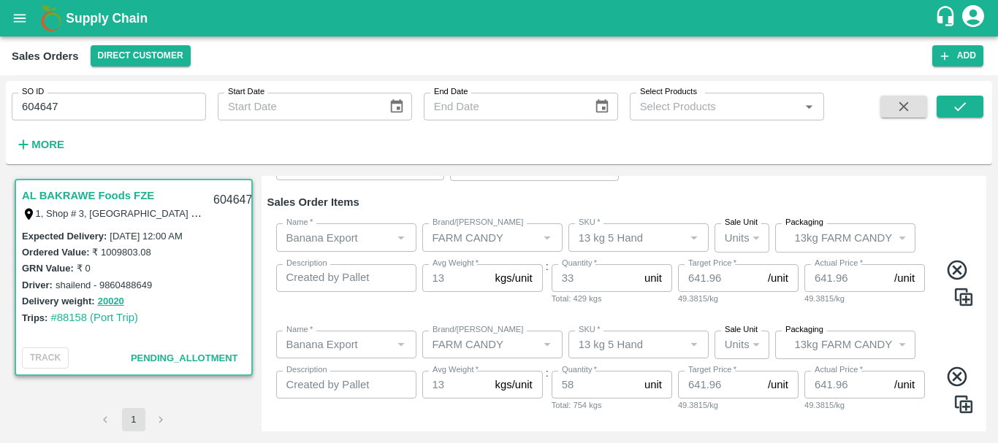
type input "13 kg 6 Hand"
type textarea "Created by Pallet Stuffing Hand Summary 3171 for Stuffing Record 531 SO: 604647"
type input "500"
type input "13 kg 8 Hand"
type textarea "Created by Pallet Stuffing Hand Summary 3173 for Stuffing Record 531 SO: 604647"
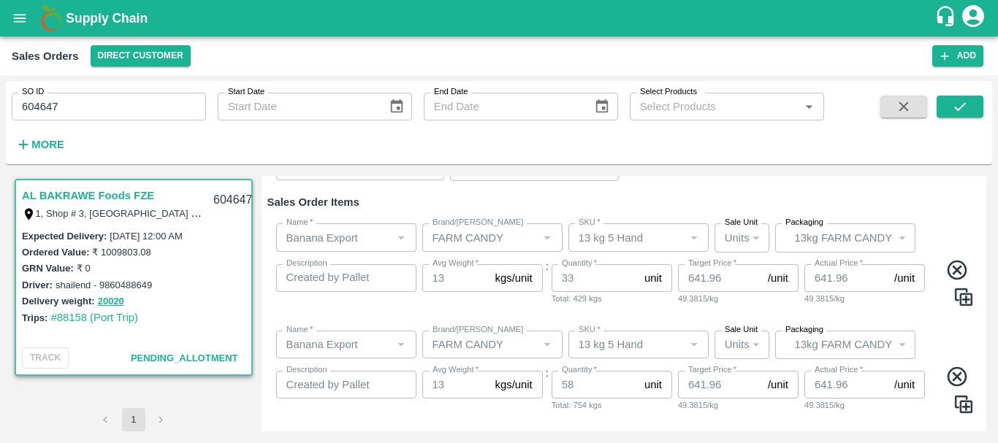
type input "807"
type input "13 kg CL"
type textarea "Created by Pallet Stuffing Hand Summary 3174 for Stuffing Record 531 SO: 604647"
type input "175"
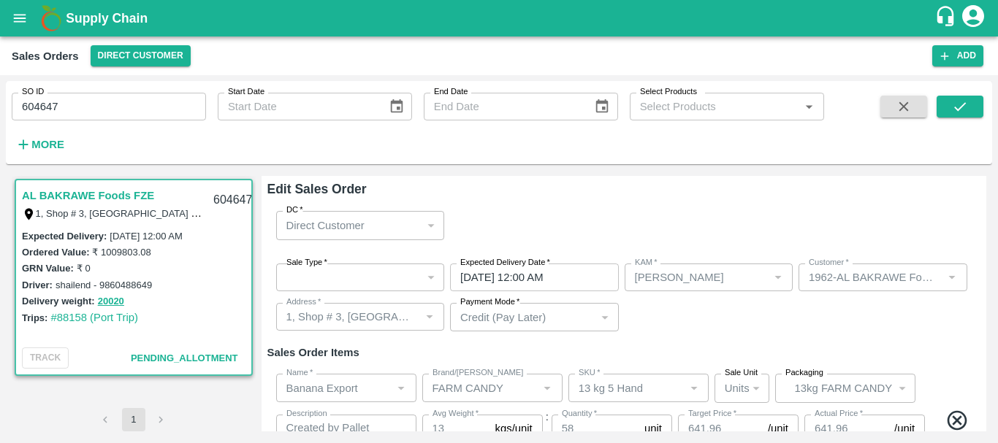
scroll to position [422, 0]
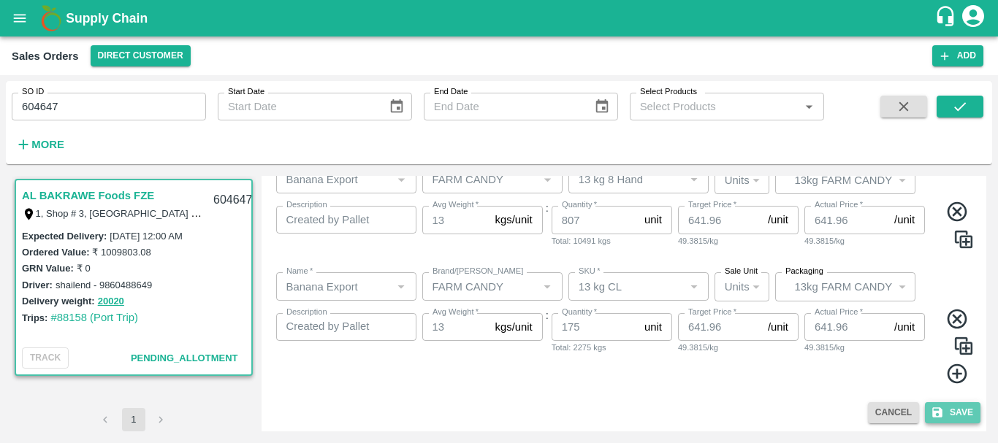
click at [946, 415] on button "Save" at bounding box center [951, 412] width 55 height 21
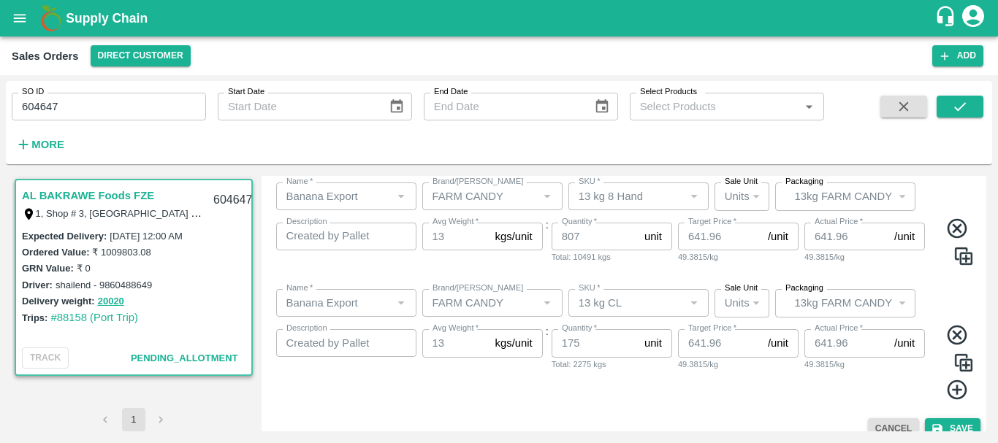
scroll to position [438, 0]
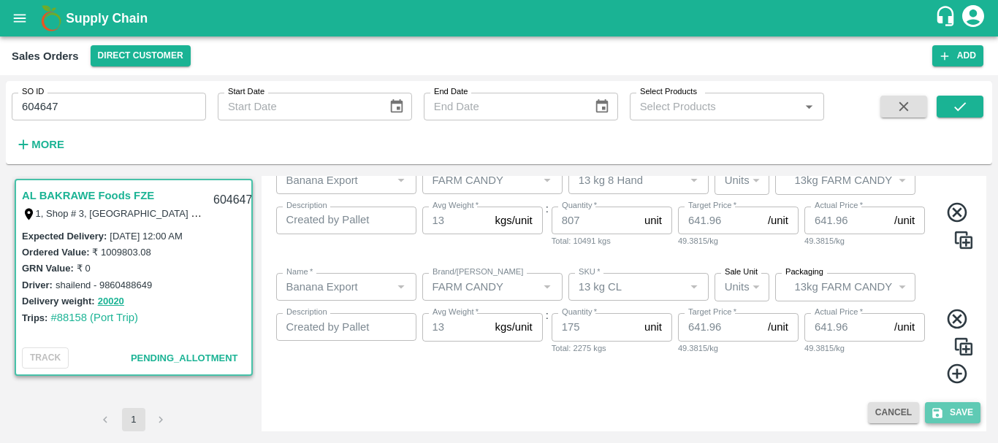
click at [946, 415] on button "Save" at bounding box center [951, 412] width 55 height 21
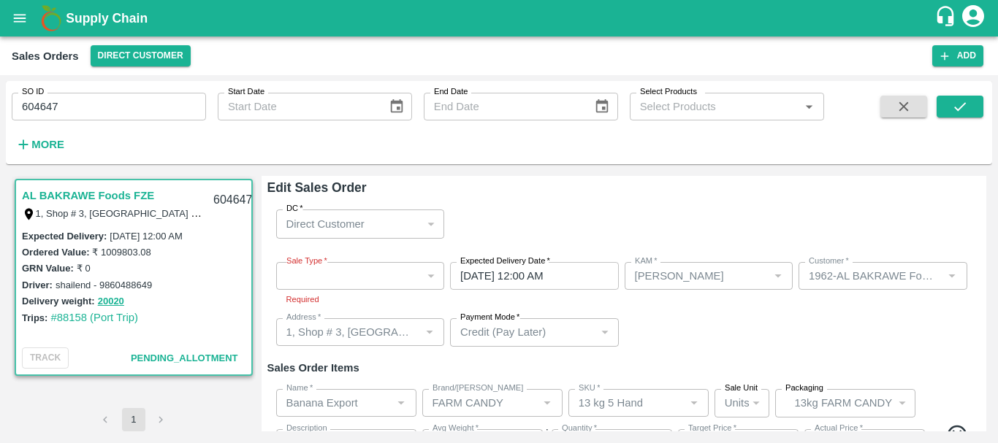
scroll to position [2, 0]
click at [396, 271] on div "​" at bounding box center [360, 275] width 169 height 28
click at [318, 274] on div "​" at bounding box center [360, 275] width 169 height 28
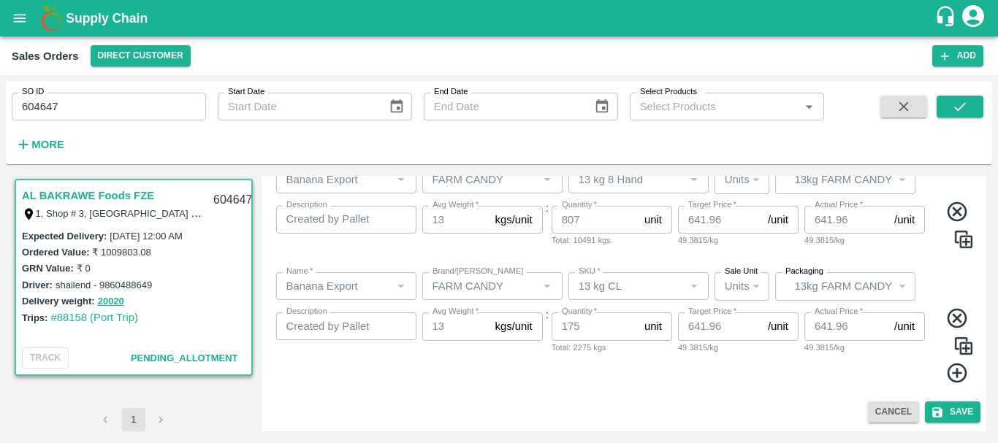
scroll to position [0, 0]
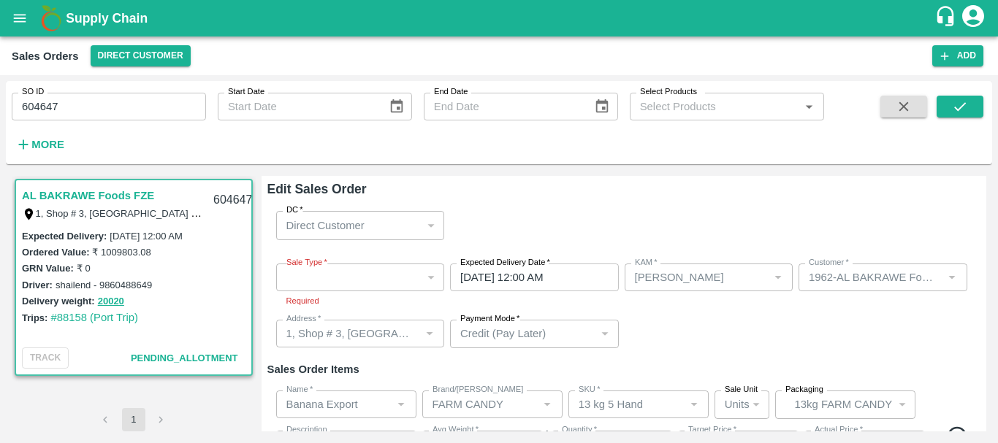
click at [320, 272] on div "​" at bounding box center [360, 278] width 169 height 28
click at [543, 238] on div "DC   * Direct Customer 6 DC" at bounding box center [623, 225] width 713 height 52
click at [392, 272] on div "​" at bounding box center [360, 278] width 169 height 28
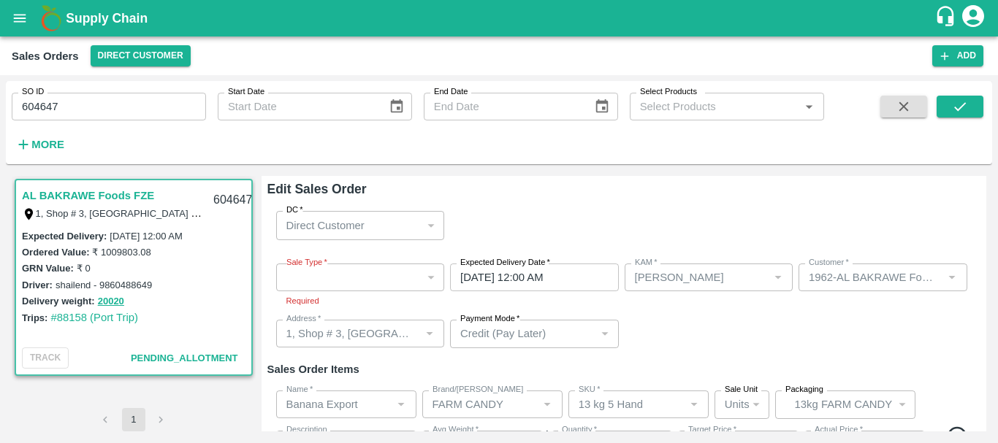
click at [392, 272] on div "​" at bounding box center [360, 278] width 169 height 28
click at [323, 281] on div "​" at bounding box center [360, 278] width 169 height 28
click at [699, 307] on div "KAM   * KAM   *" at bounding box center [708, 286] width 169 height 45
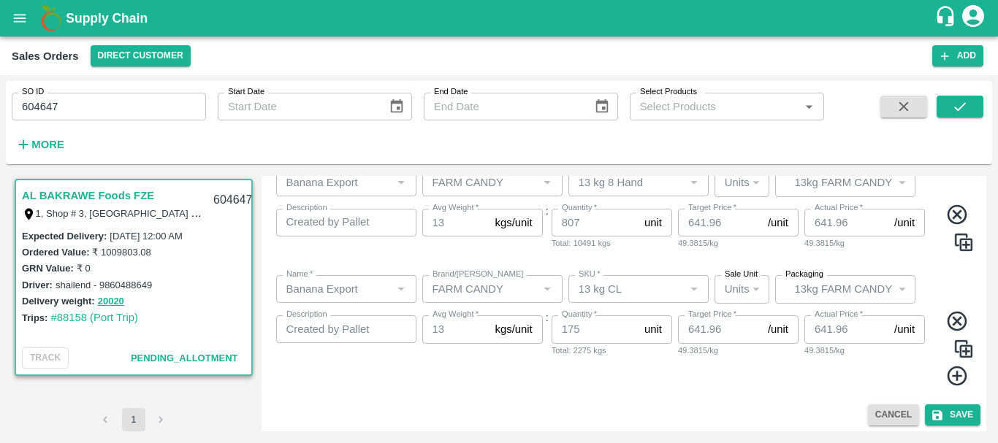
scroll to position [439, 0]
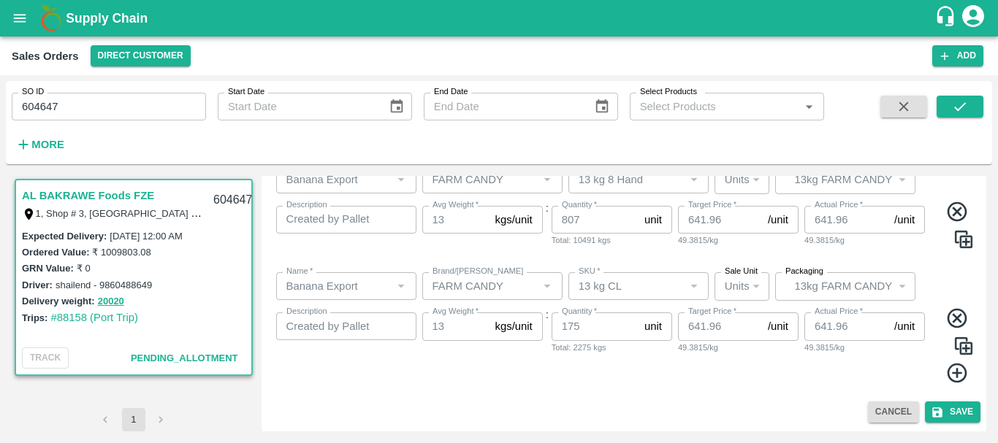
click at [635, 368] on div "Quantity   * 175 unit Quantity Total: 2275 kgs" at bounding box center [611, 349] width 120 height 72
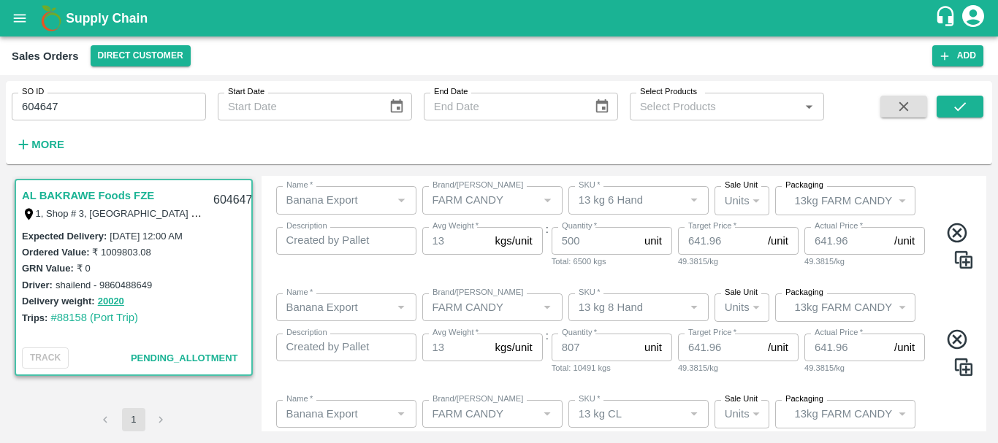
scroll to position [0, 0]
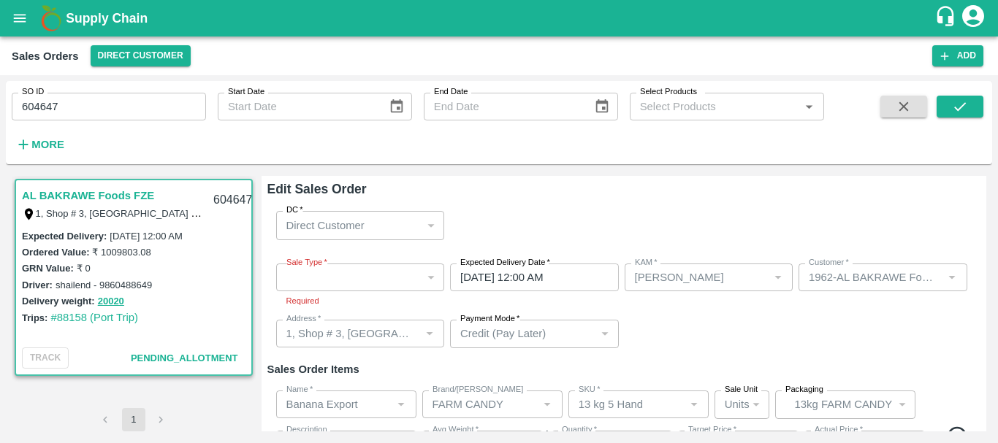
click at [338, 283] on div "​" at bounding box center [360, 278] width 169 height 28
click at [328, 283] on div "​" at bounding box center [360, 278] width 169 height 28
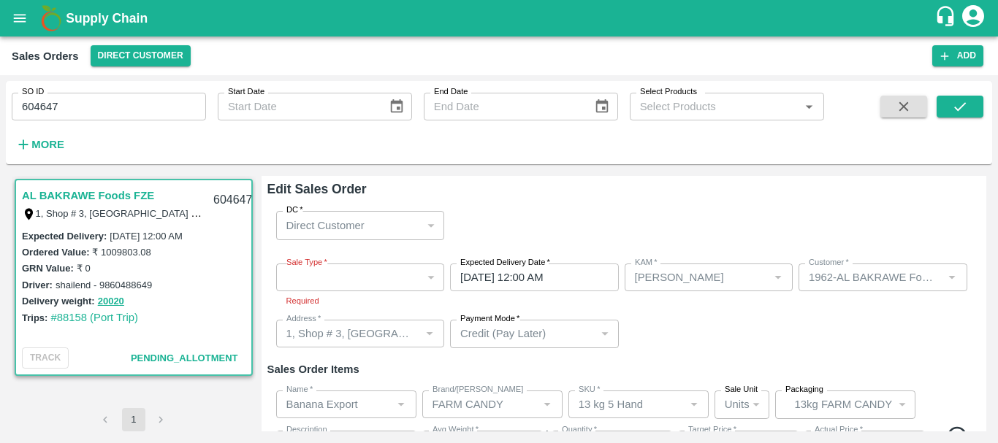
click at [375, 276] on div "​" at bounding box center [360, 278] width 169 height 28
click at [292, 270] on div "​" at bounding box center [360, 278] width 169 height 28
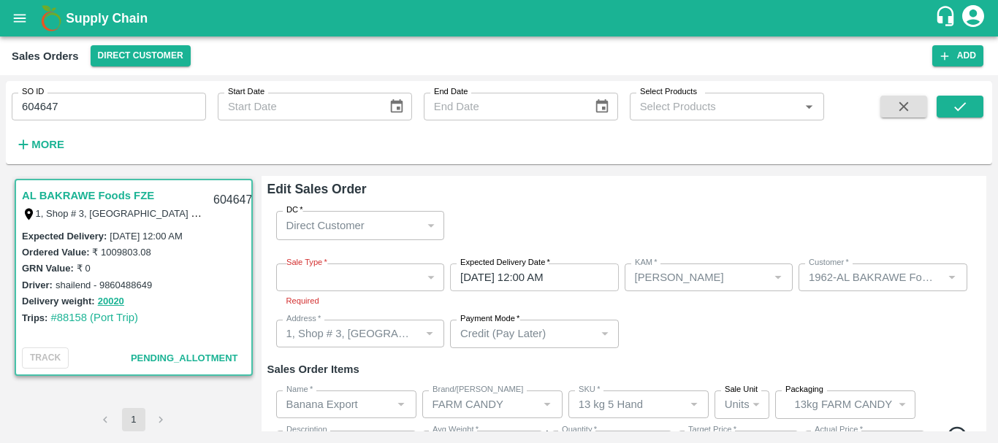
drag, startPoint x: 292, startPoint y: 270, endPoint x: 342, endPoint y: 277, distance: 50.8
click at [342, 277] on div "​" at bounding box center [360, 278] width 169 height 28
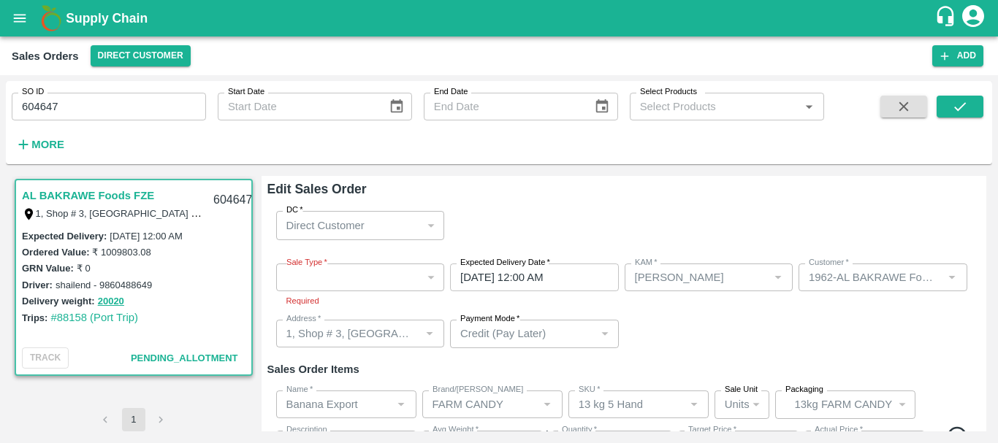
click at [373, 276] on div "​" at bounding box center [360, 278] width 169 height 28
click at [320, 291] on div "​" at bounding box center [360, 278] width 169 height 28
click at [308, 277] on div "​" at bounding box center [360, 278] width 169 height 28
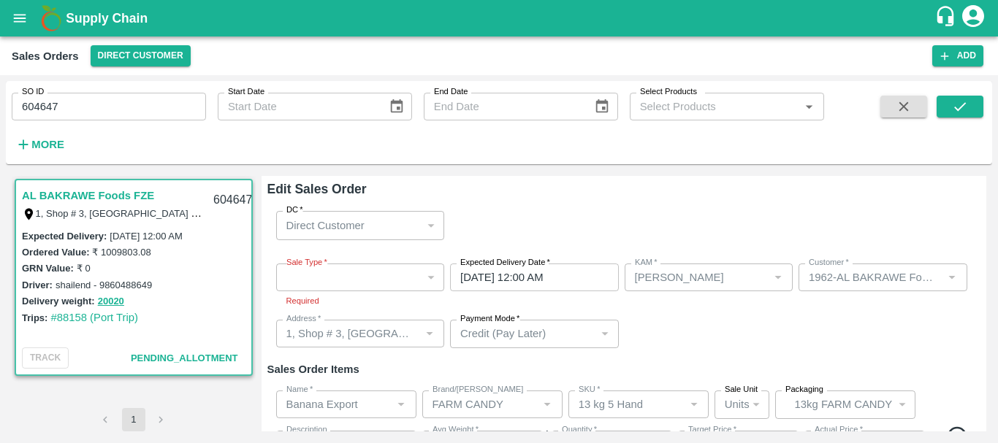
click at [308, 277] on div "​" at bounding box center [360, 278] width 169 height 28
click at [372, 275] on div "​" at bounding box center [360, 278] width 169 height 28
click at [322, 281] on div "​" at bounding box center [360, 278] width 169 height 28
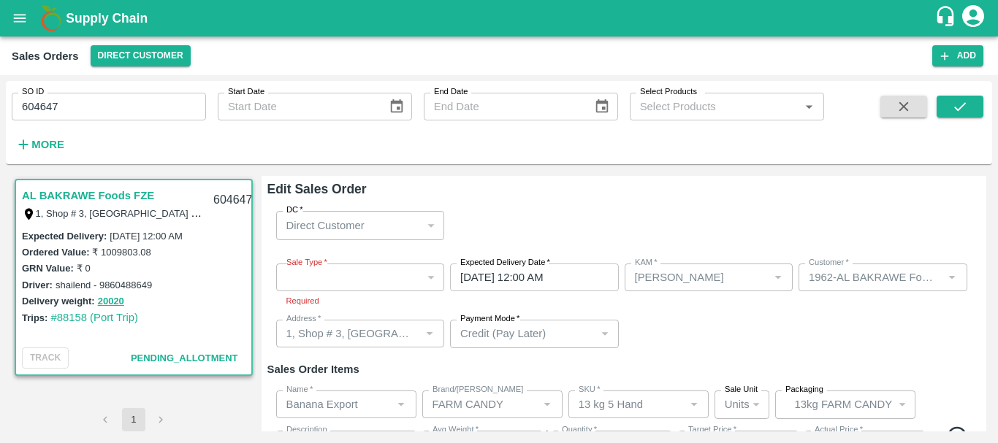
click at [322, 281] on div "​" at bounding box center [360, 278] width 169 height 28
click at [361, 285] on div "​" at bounding box center [360, 278] width 169 height 28
click at [323, 282] on div "​" at bounding box center [360, 278] width 169 height 28
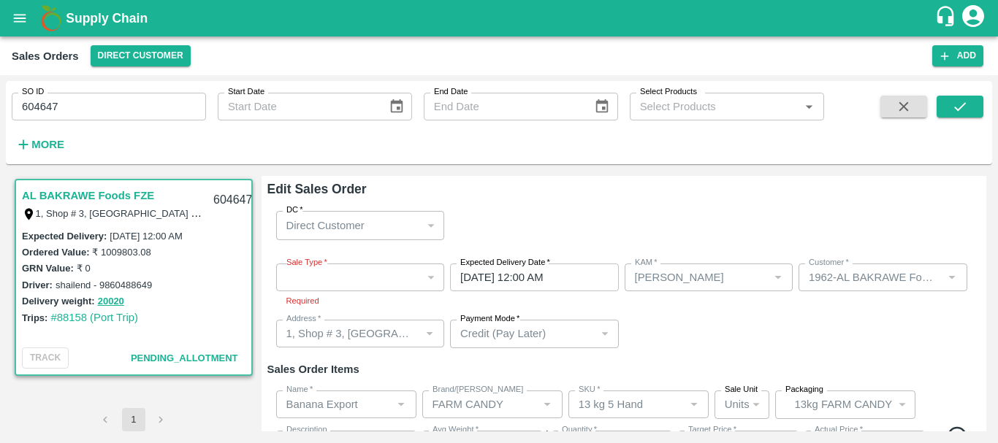
click at [338, 287] on div "​" at bounding box center [360, 278] width 169 height 28
click at [333, 277] on div "​" at bounding box center [360, 278] width 169 height 28
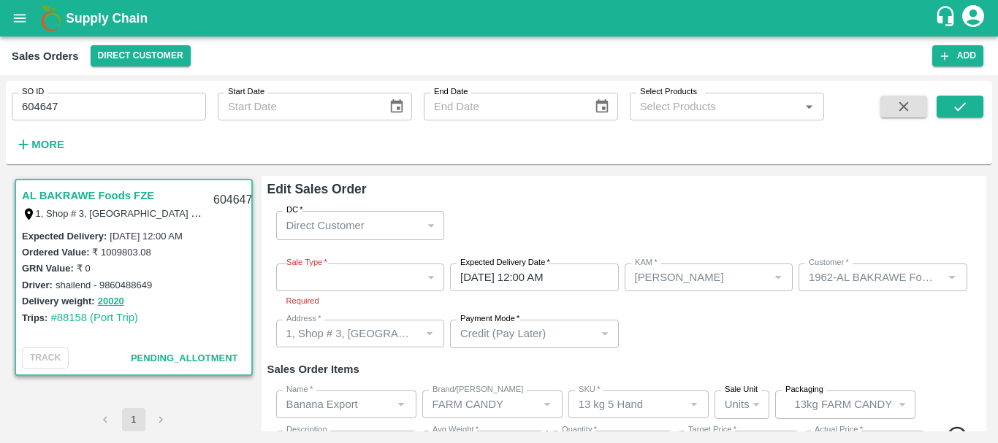
click at [342, 277] on div "​" at bounding box center [360, 278] width 169 height 28
click at [380, 277] on div "​" at bounding box center [360, 278] width 169 height 28
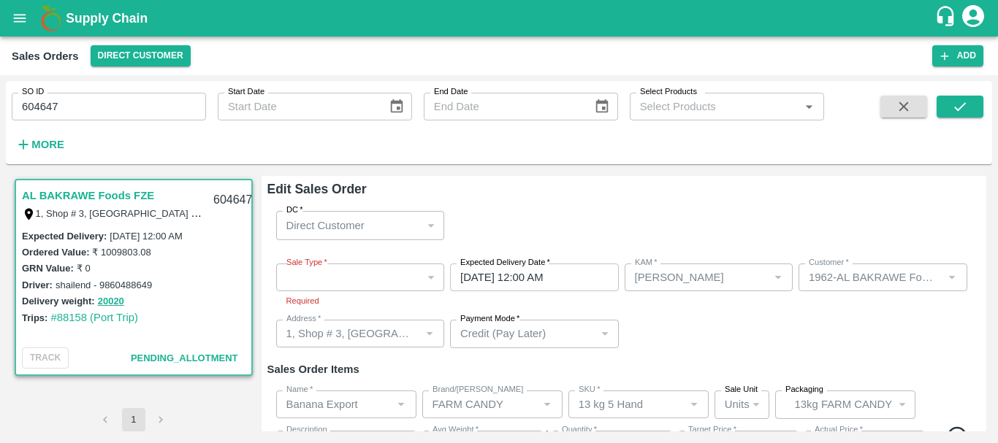
click at [345, 270] on div "​" at bounding box center [360, 278] width 169 height 28
click at [325, 277] on div "​" at bounding box center [360, 278] width 169 height 28
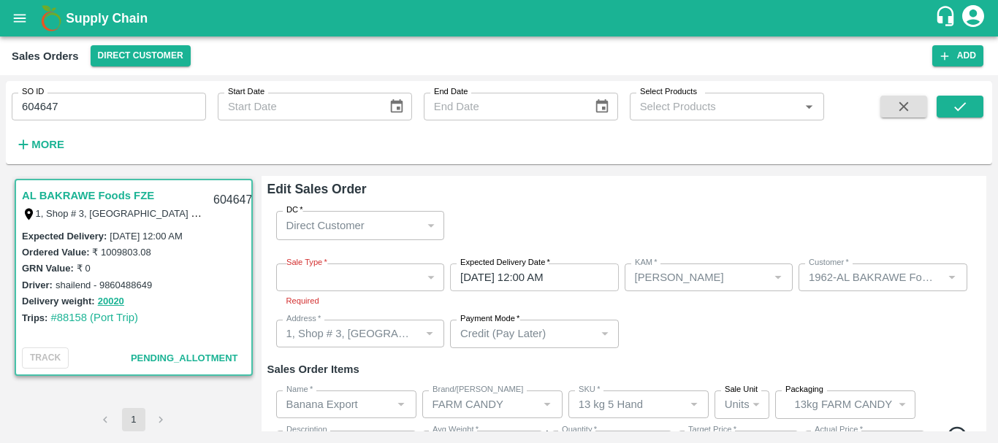
click at [362, 283] on div "​" at bounding box center [360, 278] width 169 height 28
click at [359, 280] on div "​" at bounding box center [360, 277] width 169 height 28
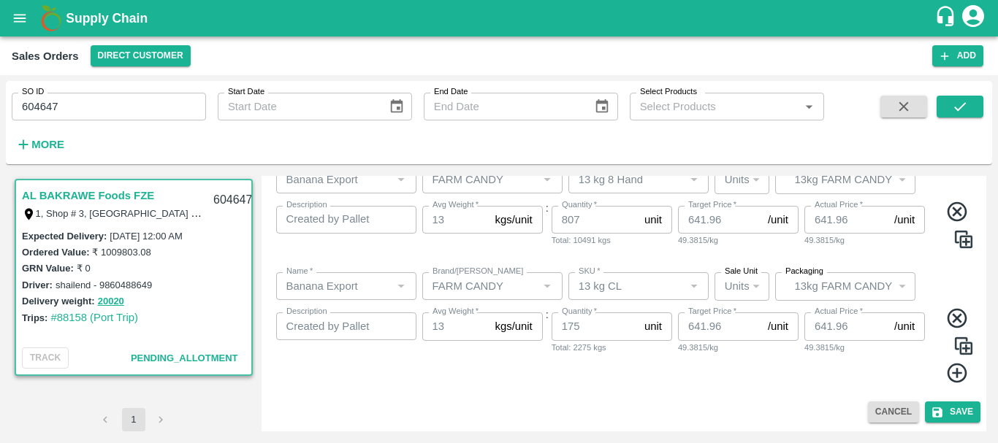
scroll to position [0, 0]
click at [885, 413] on button "Cancel" at bounding box center [893, 412] width 51 height 21
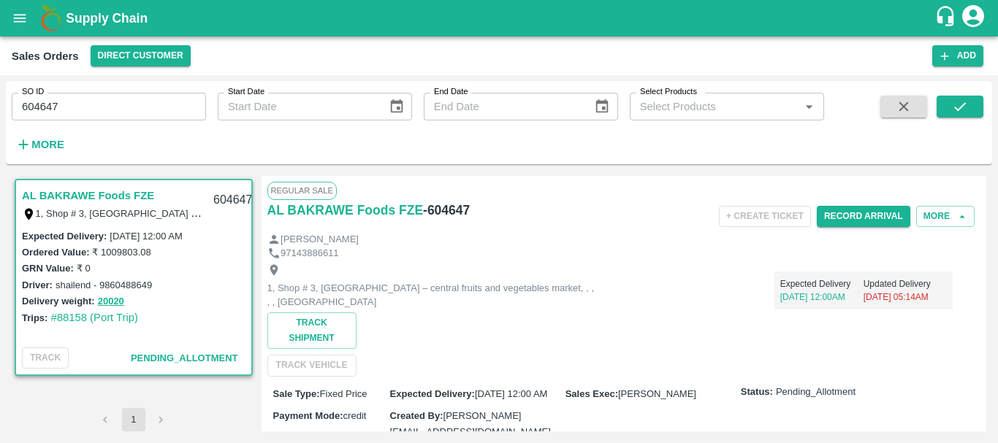
click at [593, 308] on p "1, Shop # 3, [GEOGRAPHIC_DATA] – central fruits and vegetables market, , , , , …" at bounding box center [431, 295] width 329 height 27
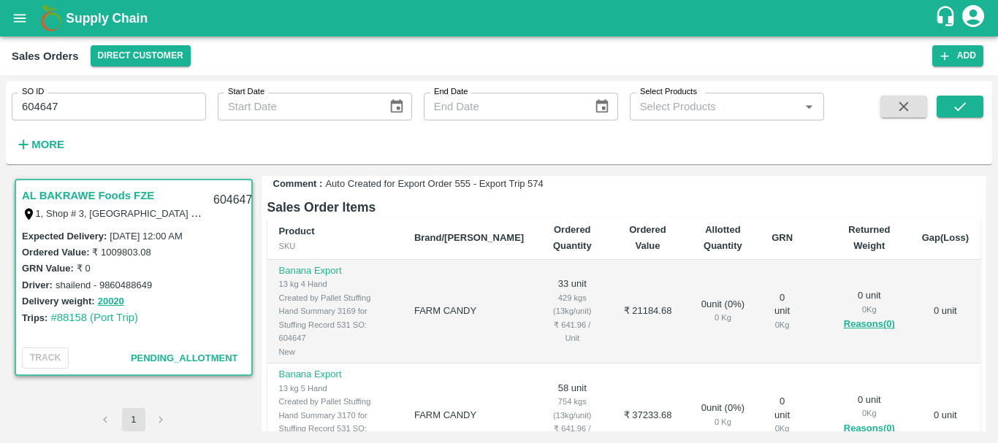
click at [608, 315] on td "₹ 21184.68" at bounding box center [646, 312] width 77 height 104
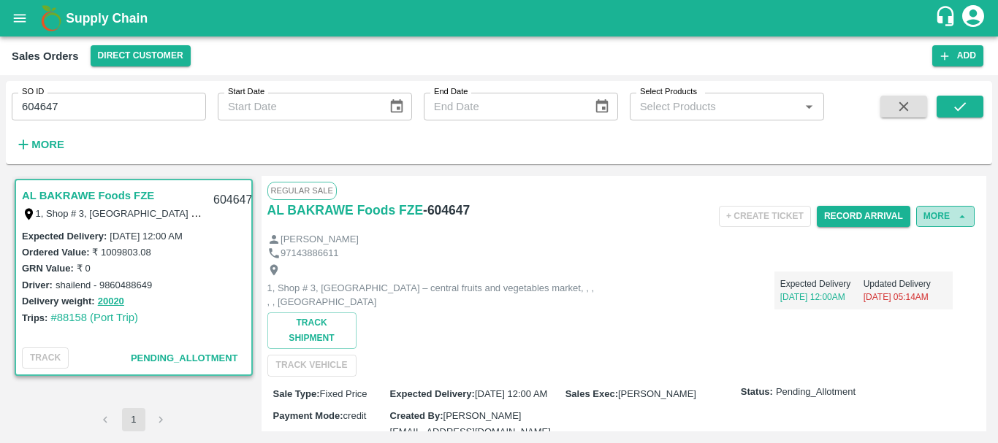
click at [943, 216] on button "More" at bounding box center [945, 216] width 58 height 21
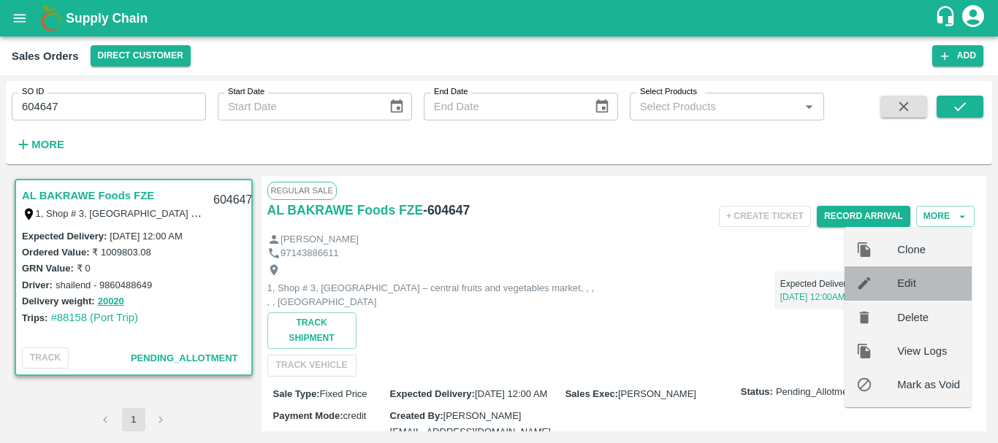
click at [911, 287] on span "Edit" at bounding box center [928, 283] width 63 height 16
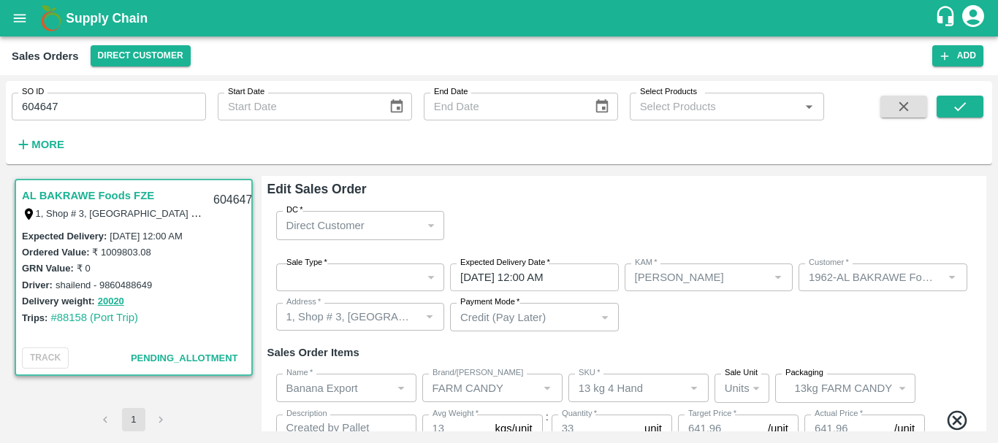
click at [353, 277] on div "​" at bounding box center [360, 278] width 169 height 28
click at [338, 276] on div "​" at bounding box center [360, 278] width 169 height 28
click at [315, 276] on div "​" at bounding box center [360, 278] width 169 height 28
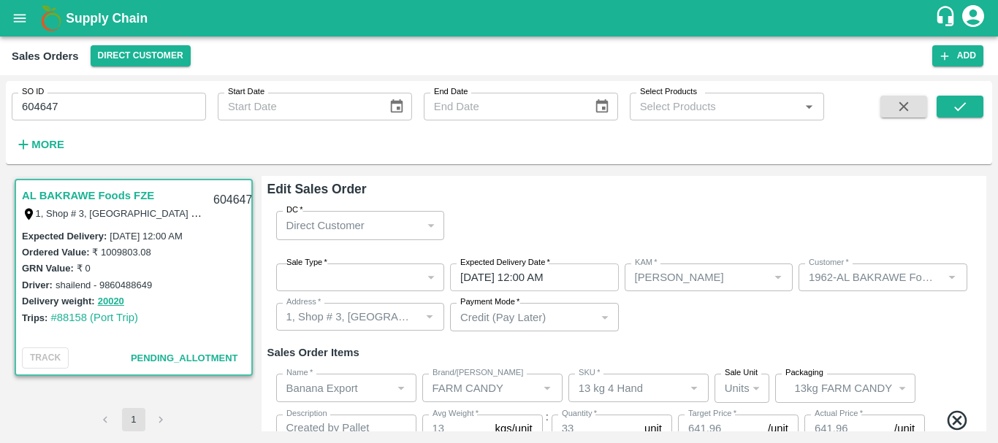
click at [315, 276] on div "​" at bounding box center [360, 278] width 169 height 28
click at [363, 276] on div "​" at bounding box center [360, 278] width 169 height 28
click at [313, 278] on div "​" at bounding box center [360, 278] width 169 height 28
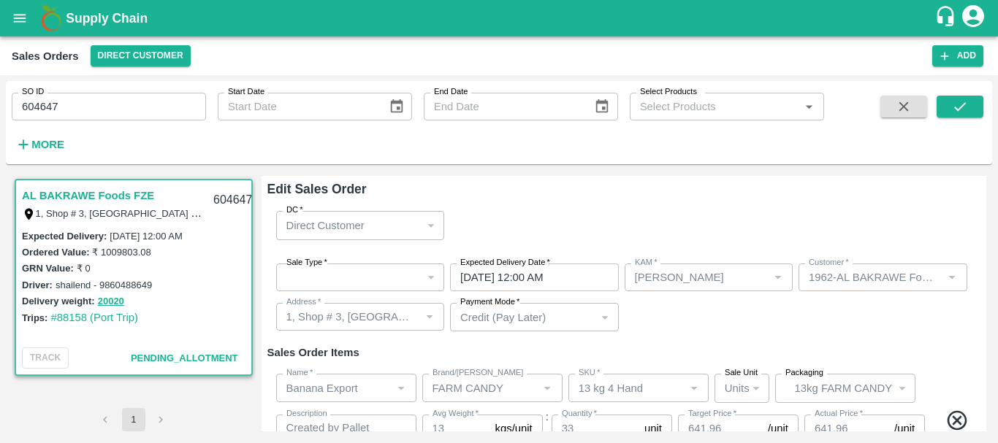
click at [313, 278] on div "​" at bounding box center [360, 278] width 169 height 28
click at [335, 279] on div "​" at bounding box center [360, 278] width 169 height 28
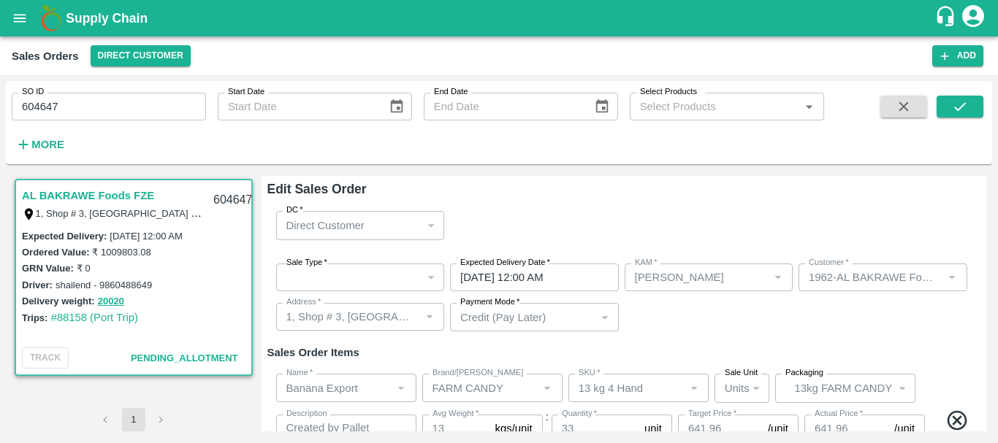
click at [335, 279] on div "​" at bounding box center [360, 278] width 169 height 28
drag, startPoint x: 335, startPoint y: 279, endPoint x: 359, endPoint y: 279, distance: 23.4
click at [359, 279] on div "​" at bounding box center [360, 278] width 169 height 28
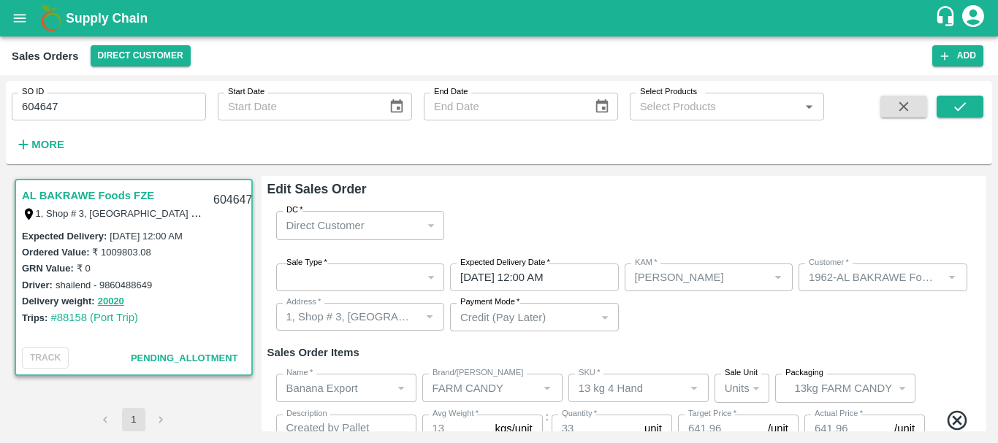
click at [359, 279] on div "​" at bounding box center [360, 278] width 169 height 28
click at [367, 280] on div "​" at bounding box center [360, 278] width 169 height 28
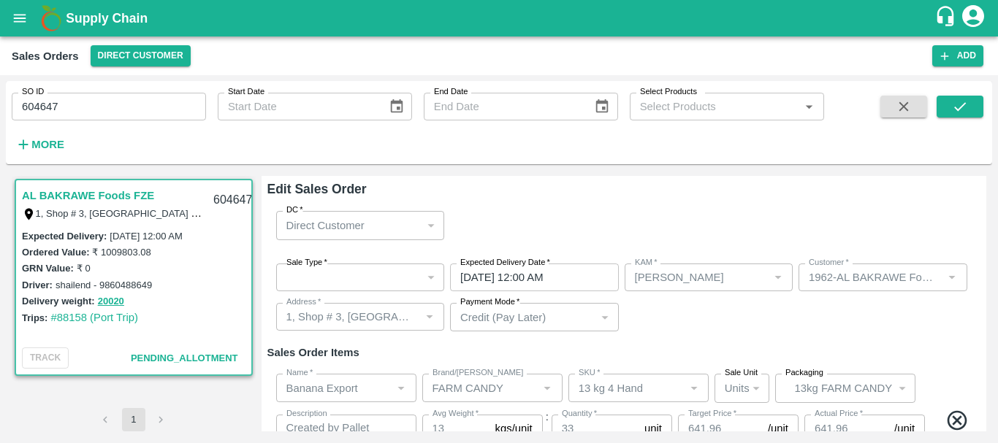
click at [367, 280] on div "​" at bounding box center [360, 278] width 169 height 28
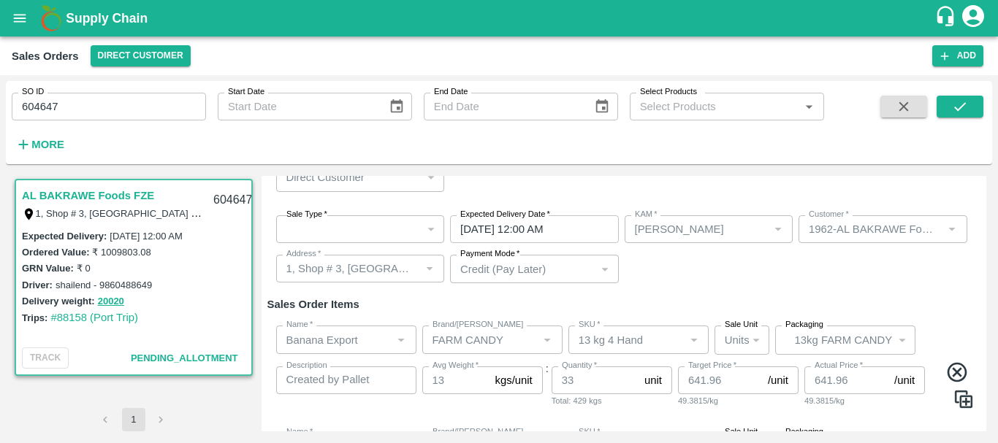
scroll to position [0, 0]
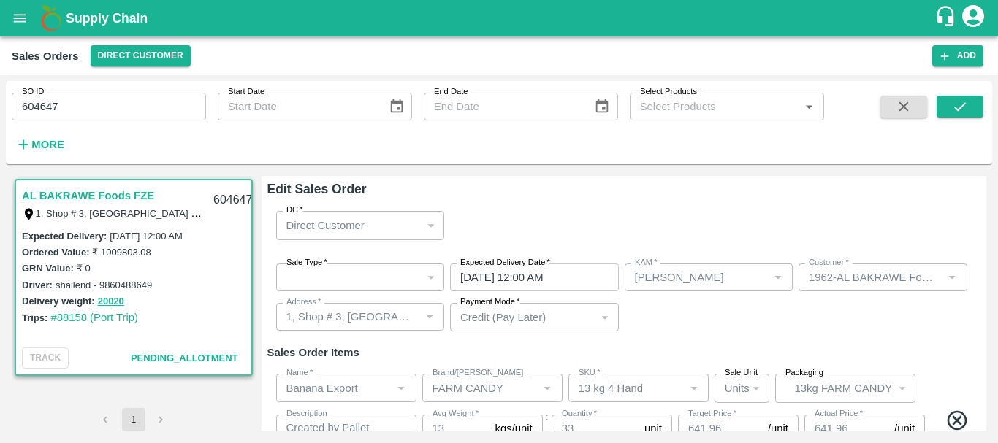
click at [368, 285] on div "​" at bounding box center [360, 278] width 169 height 28
